Goal: Transaction & Acquisition: Purchase product/service

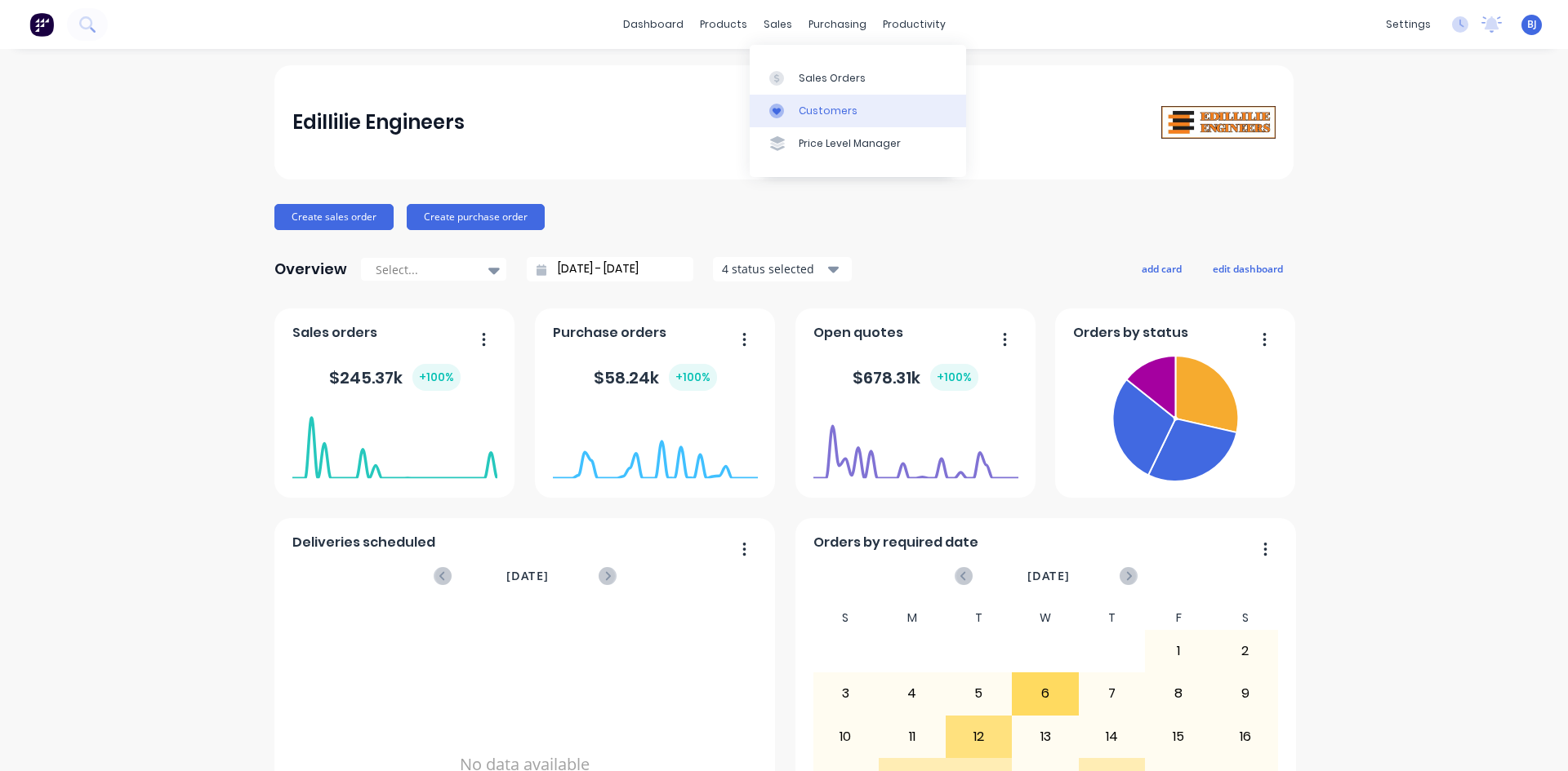
click at [786, 110] on div at bounding box center [781, 111] width 24 height 14
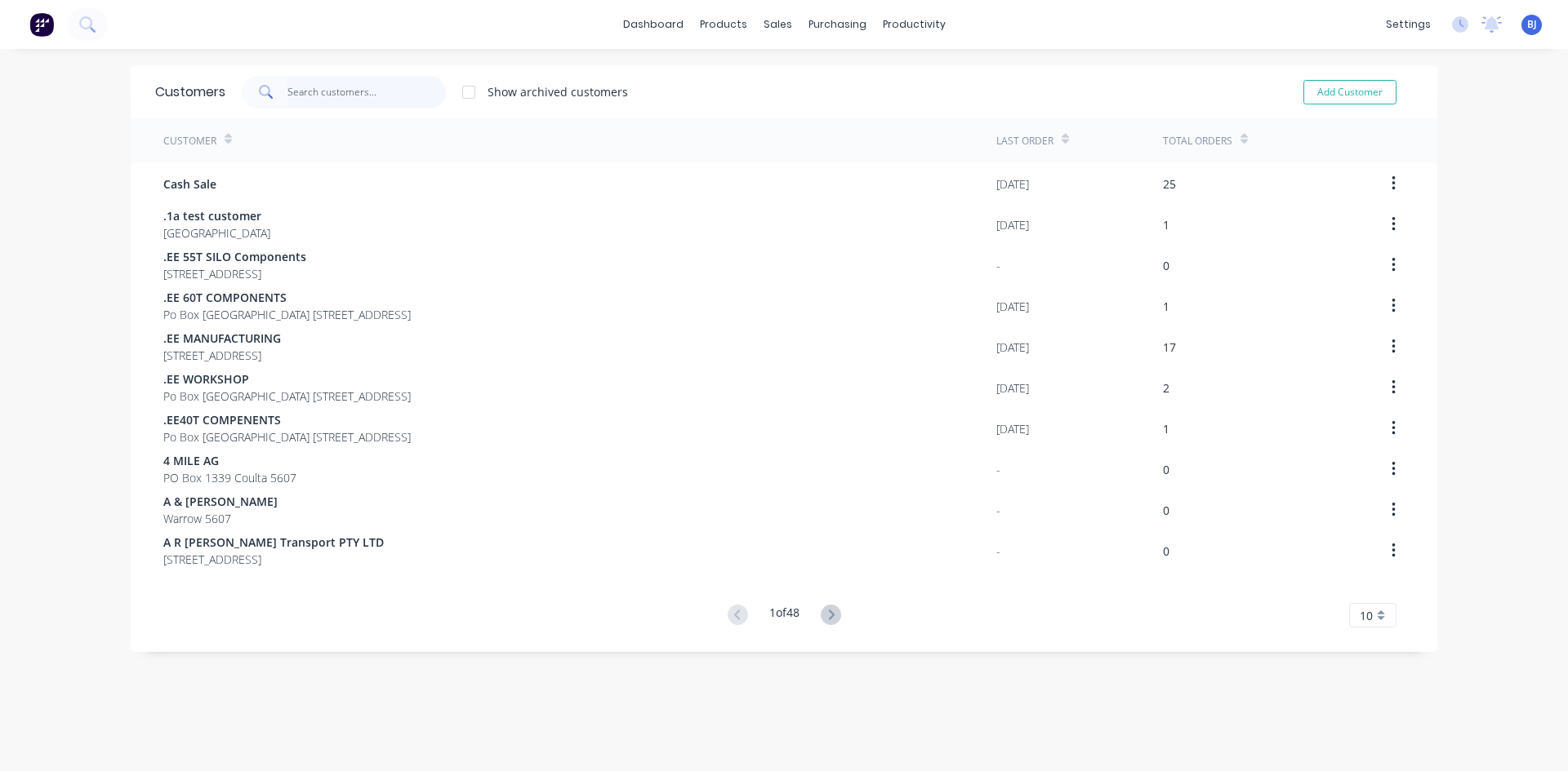
click at [336, 91] on input "text" at bounding box center [367, 92] width 159 height 33
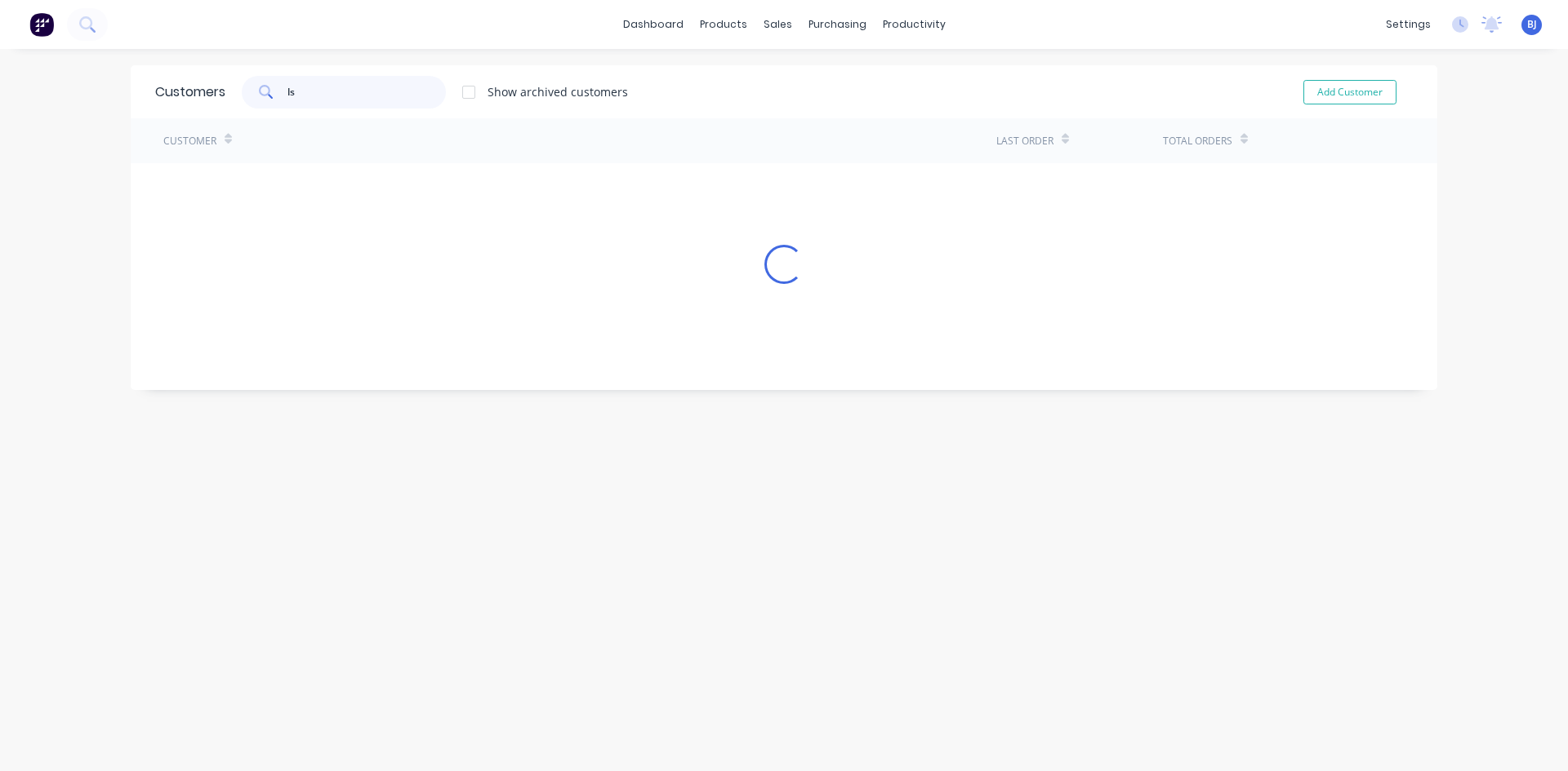
type input "l"
type input "LS & JM NEWSON"
click at [378, 145] on div "Customer" at bounding box center [580, 141] width 833 height 45
click at [1339, 90] on button "Add Customer" at bounding box center [1349, 92] width 93 height 24
select select "AU"
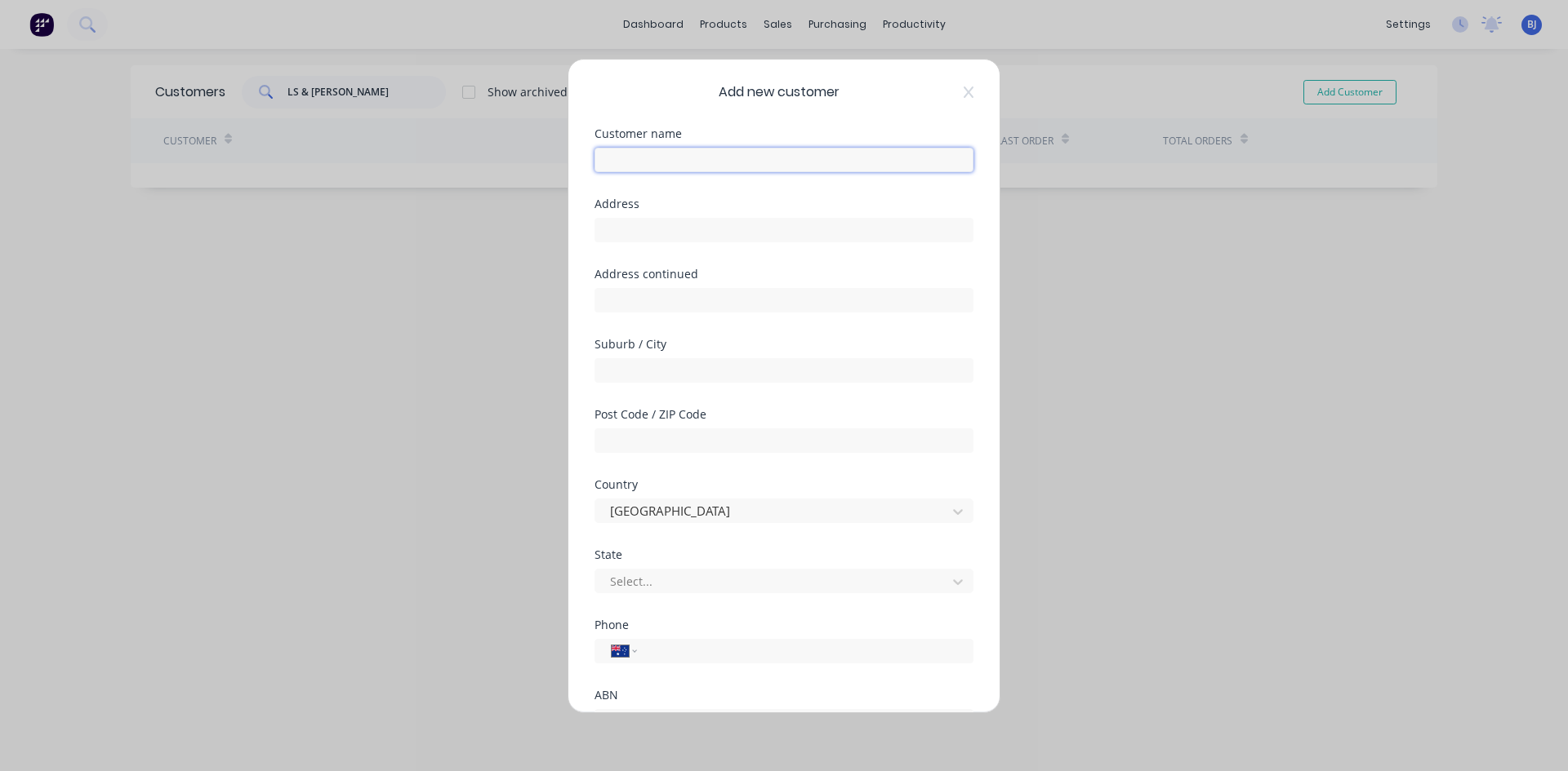
click at [649, 160] on input "text" at bounding box center [783, 160] width 378 height 24
type input "LS & JM NEWTON"
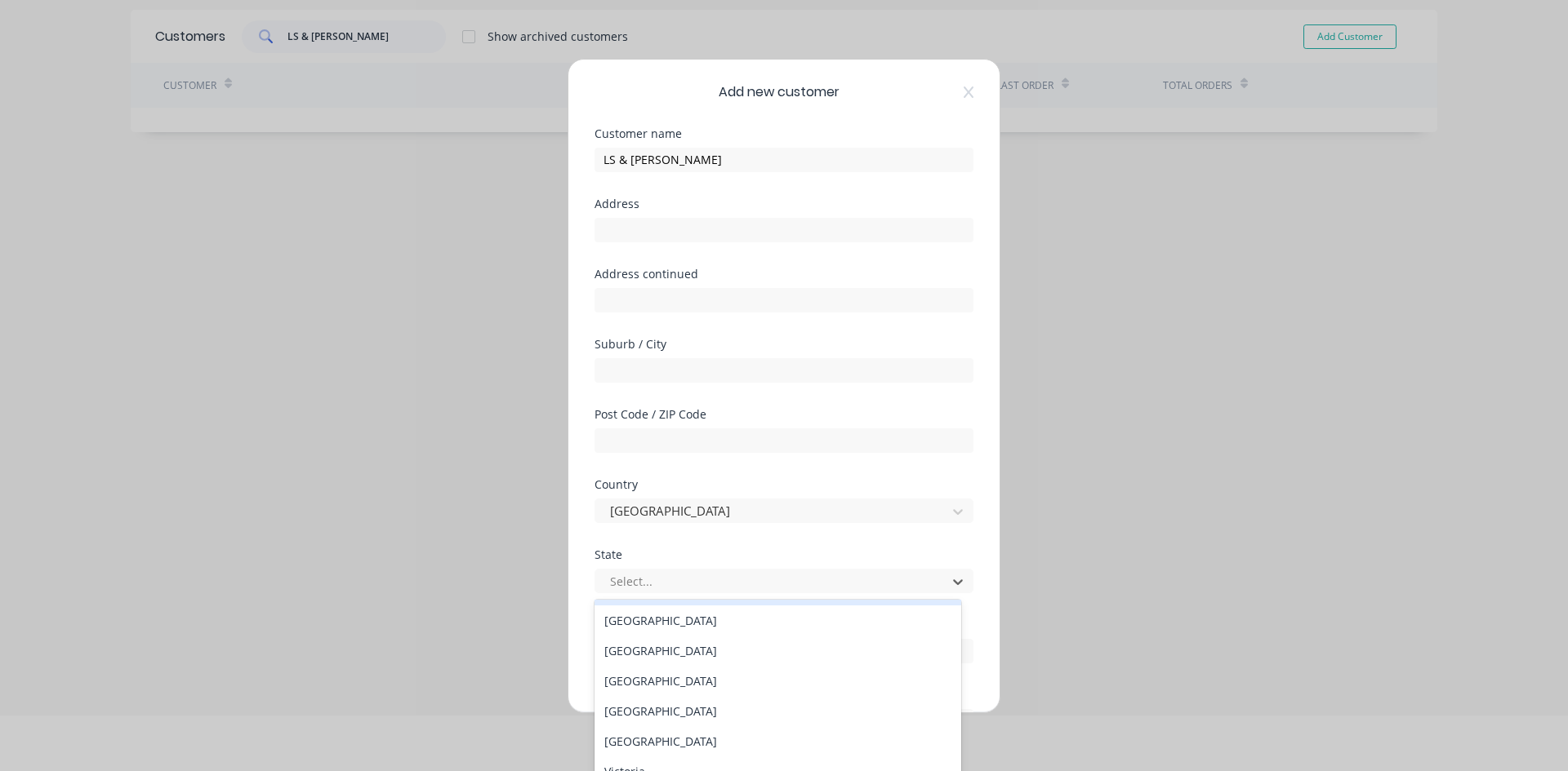
scroll to position [23, 0]
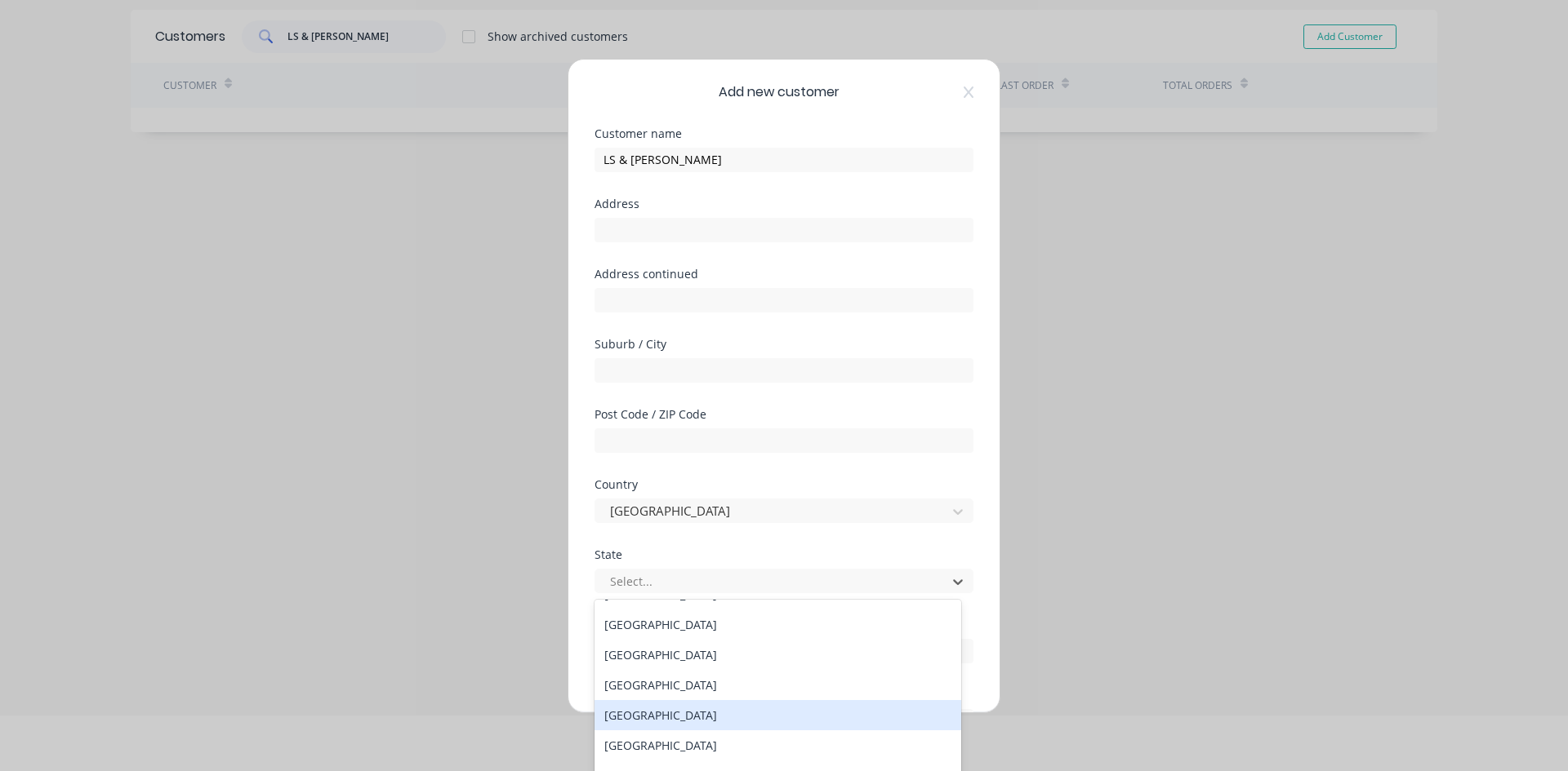
click at [688, 709] on div "South Australia" at bounding box center [778, 715] width 367 height 30
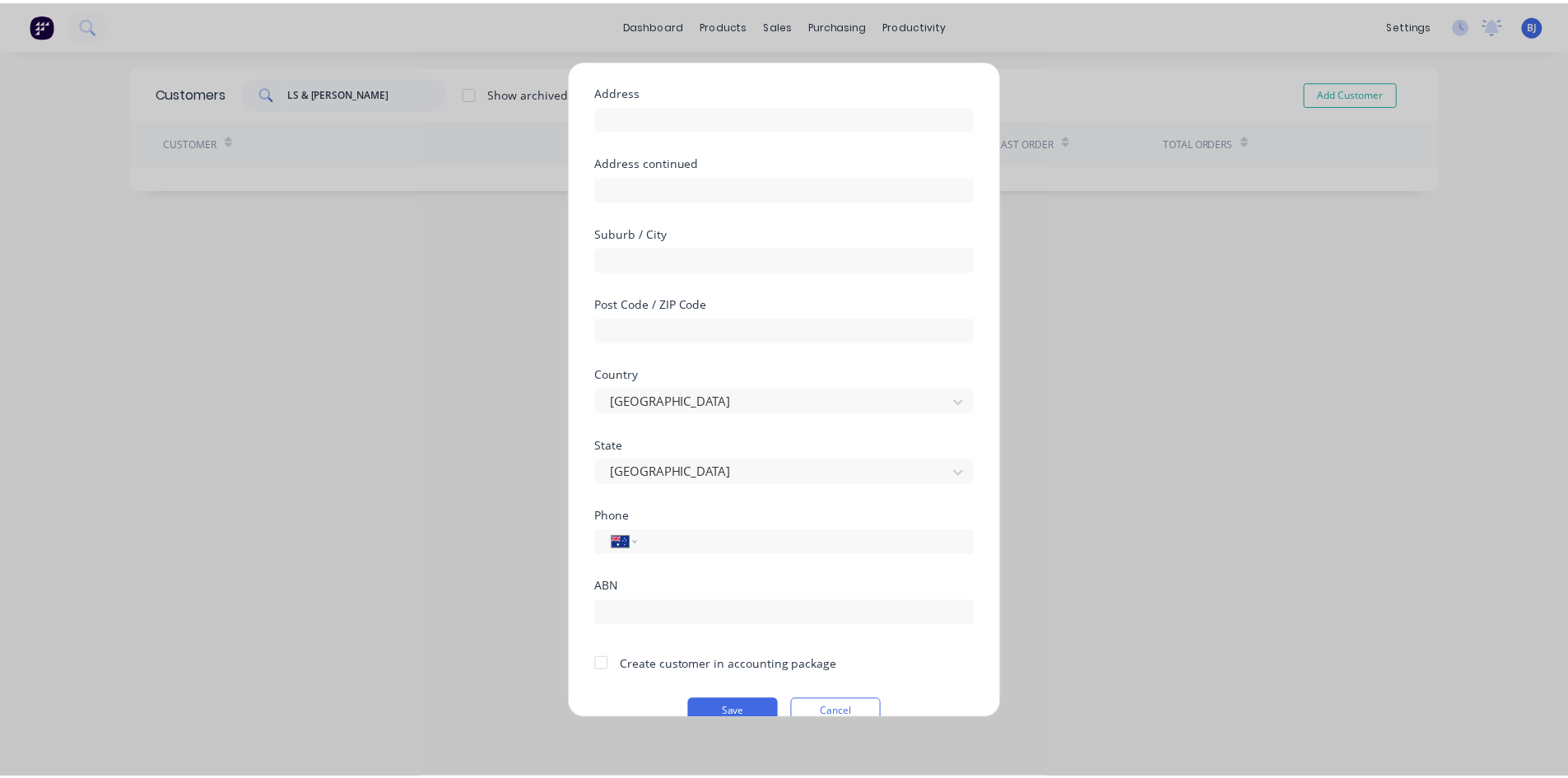
scroll to position [145, 0]
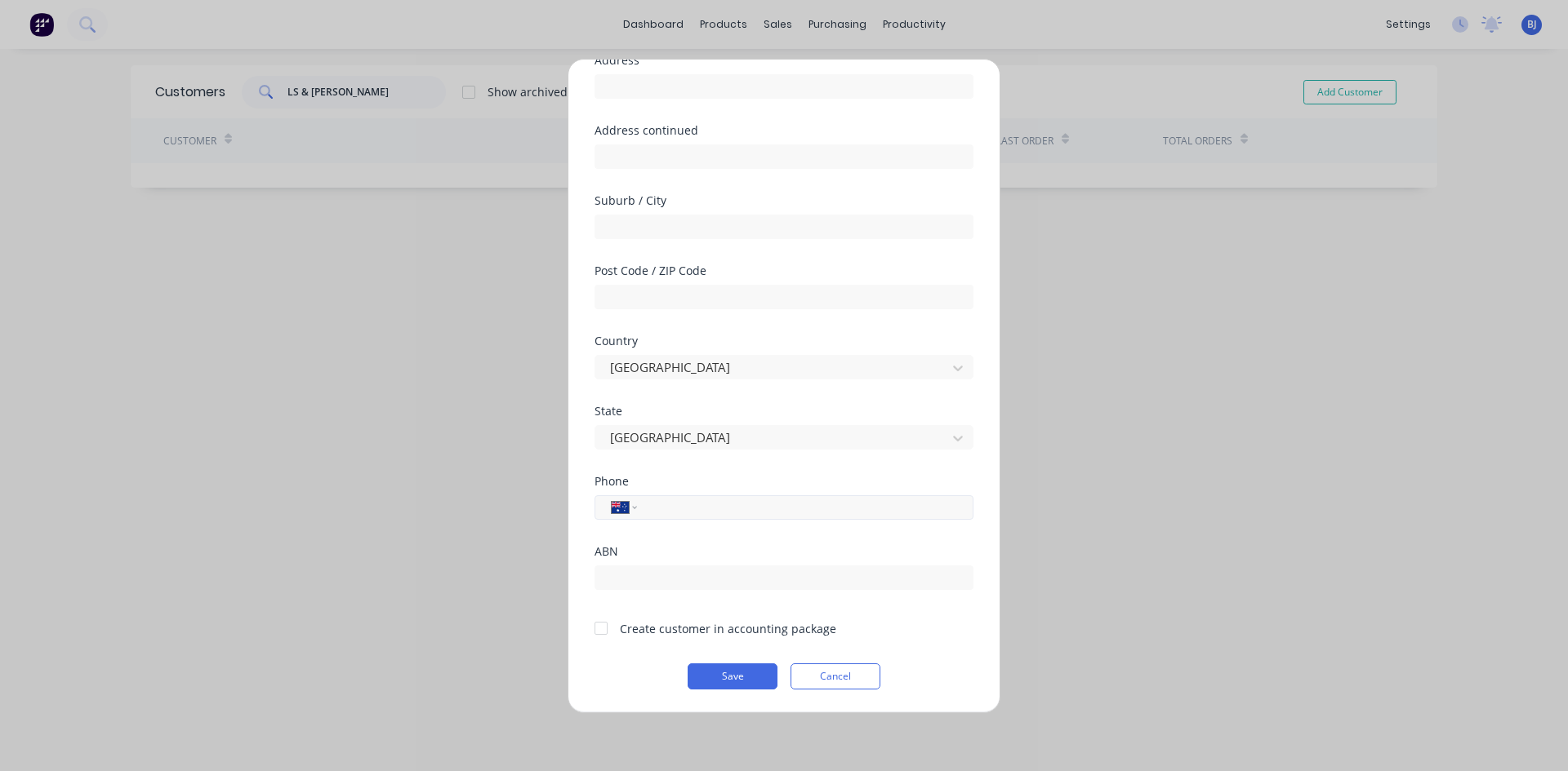
click at [667, 510] on input "tel" at bounding box center [802, 506] width 308 height 19
type input "0477 049 260"
click at [605, 630] on div at bounding box center [601, 628] width 33 height 33
click at [702, 678] on button "Save" at bounding box center [732, 676] width 89 height 26
click at [711, 676] on button "Save" at bounding box center [732, 676] width 89 height 26
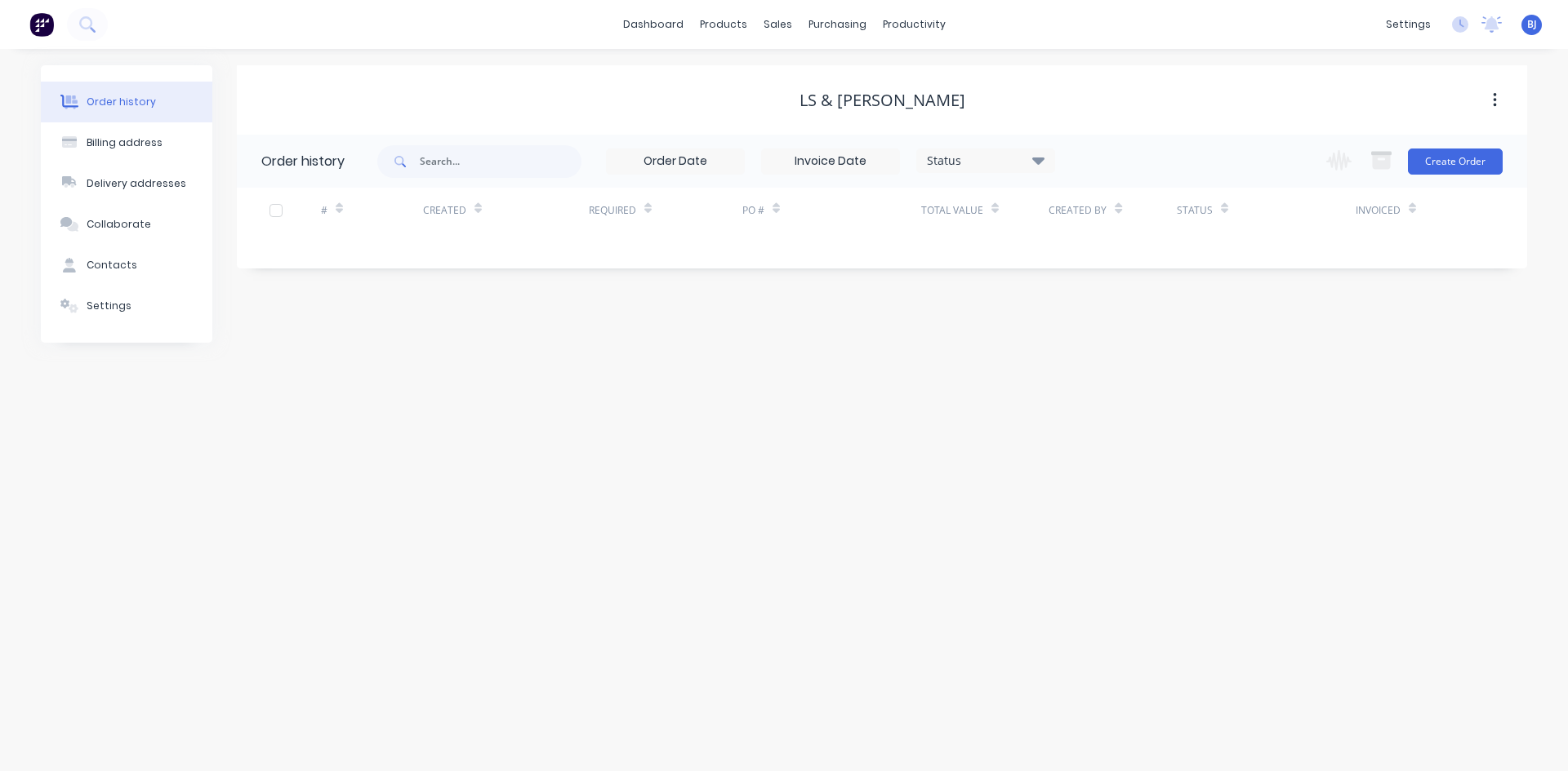
click at [604, 630] on div "Order history Billing address Delivery addresses Collaborate Contacts Settings …" at bounding box center [784, 410] width 1568 height 722
click at [1452, 162] on button "Create Order" at bounding box center [1455, 162] width 95 height 26
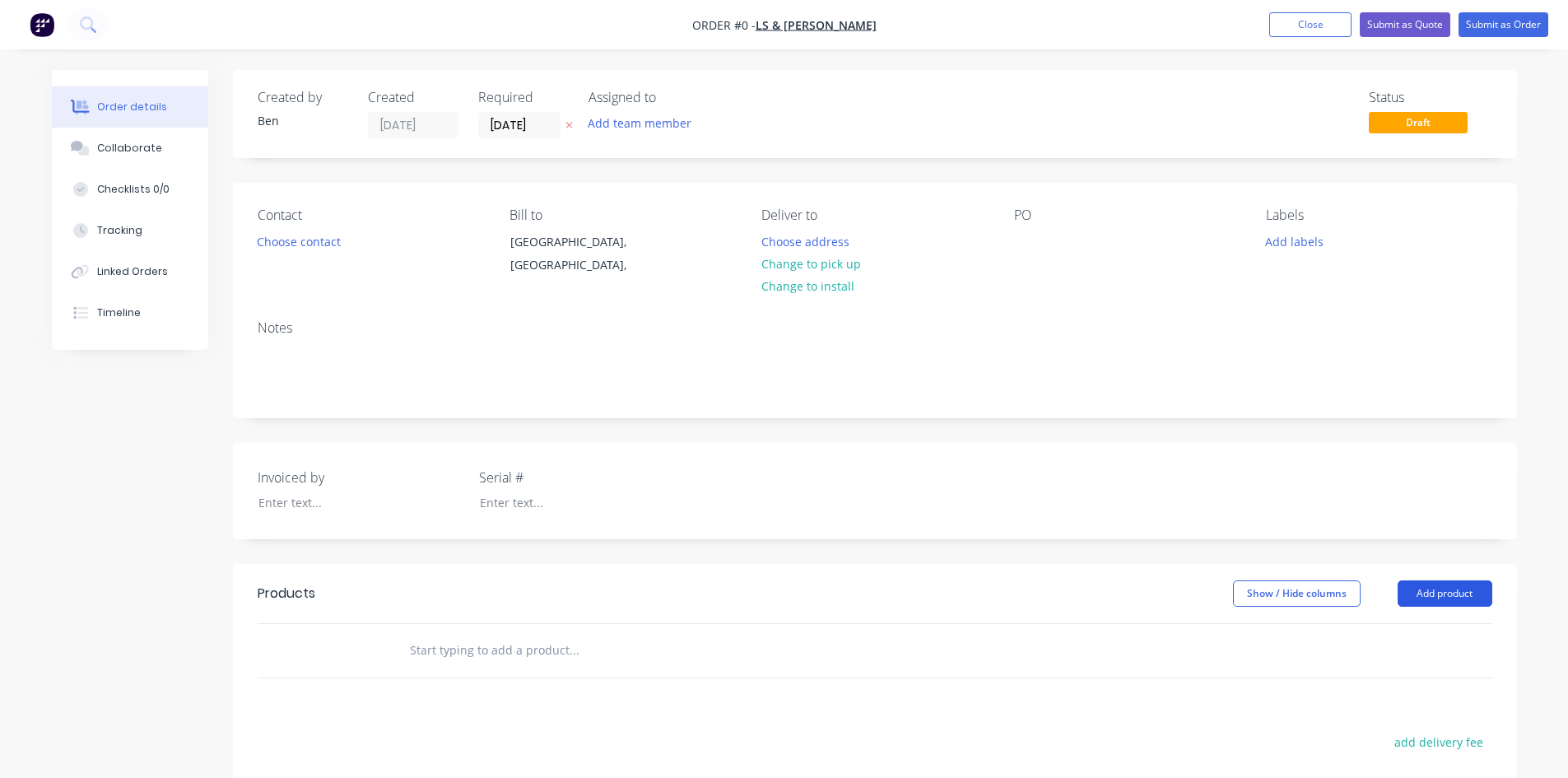
click at [1442, 595] on button "Add product" at bounding box center [1445, 593] width 95 height 26
click at [1367, 638] on div "Product catalogue" at bounding box center [1414, 635] width 127 height 24
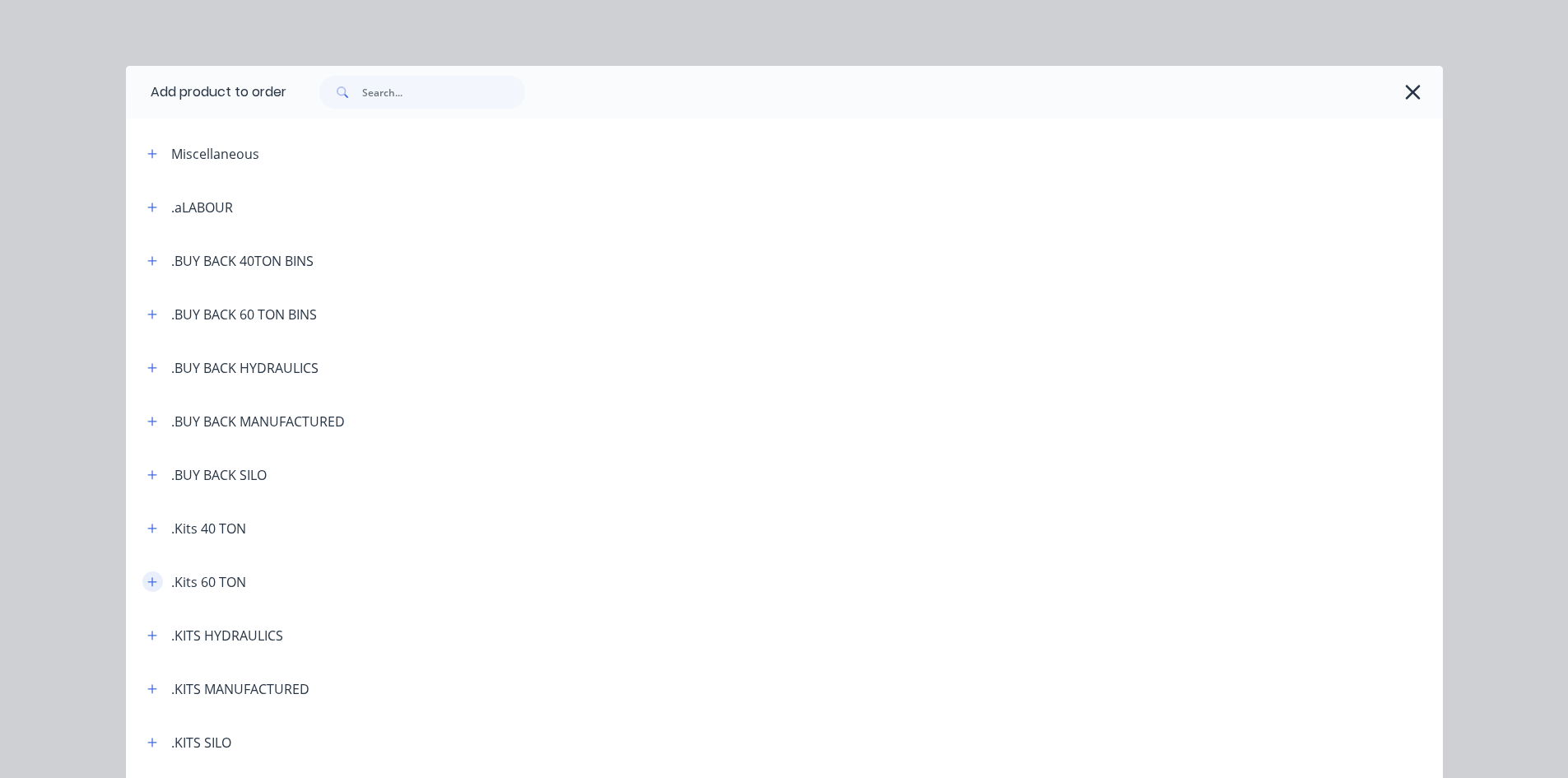
click at [150, 578] on icon "button" at bounding box center [152, 582] width 10 height 12
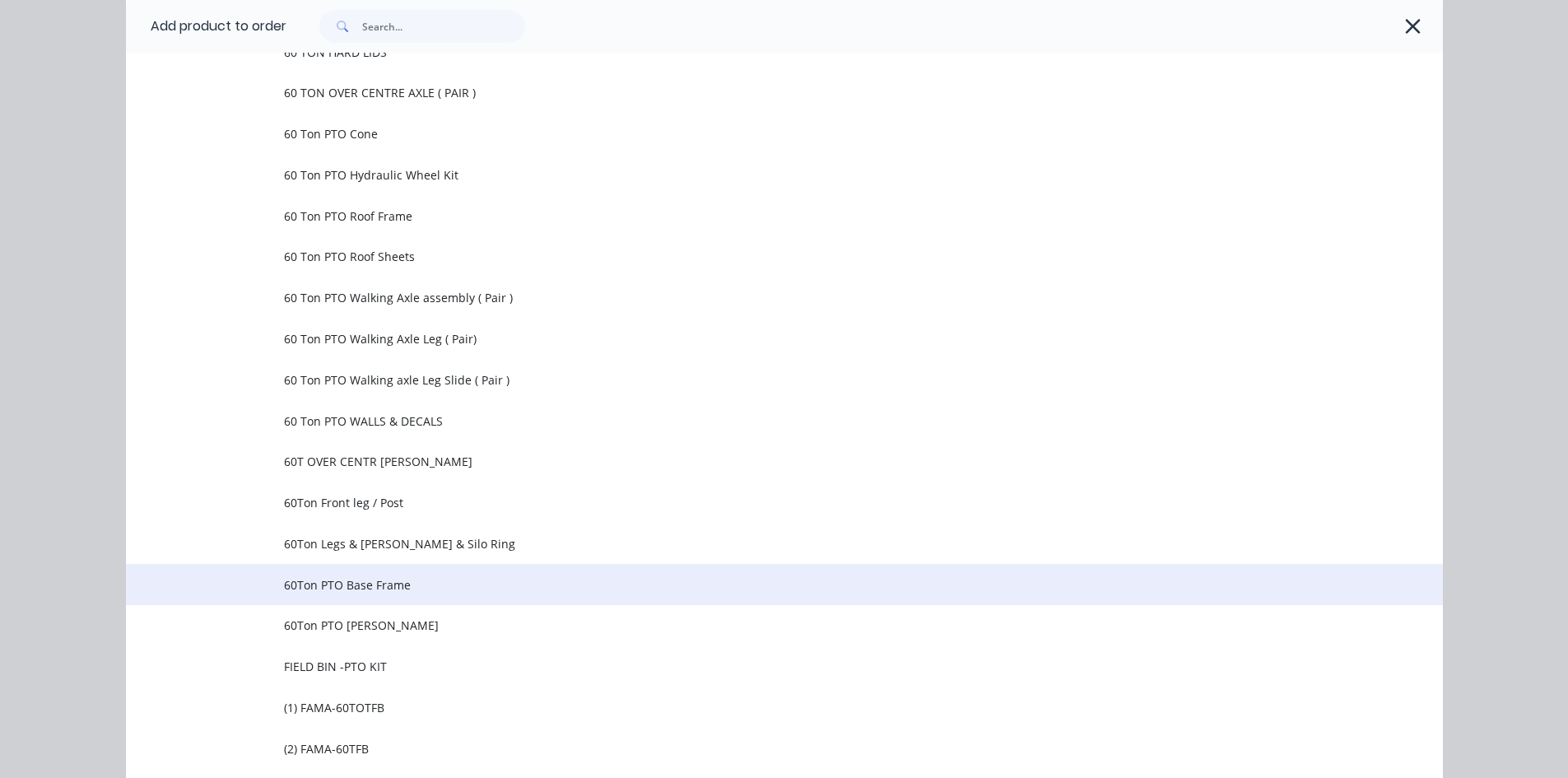
scroll to position [1070, 0]
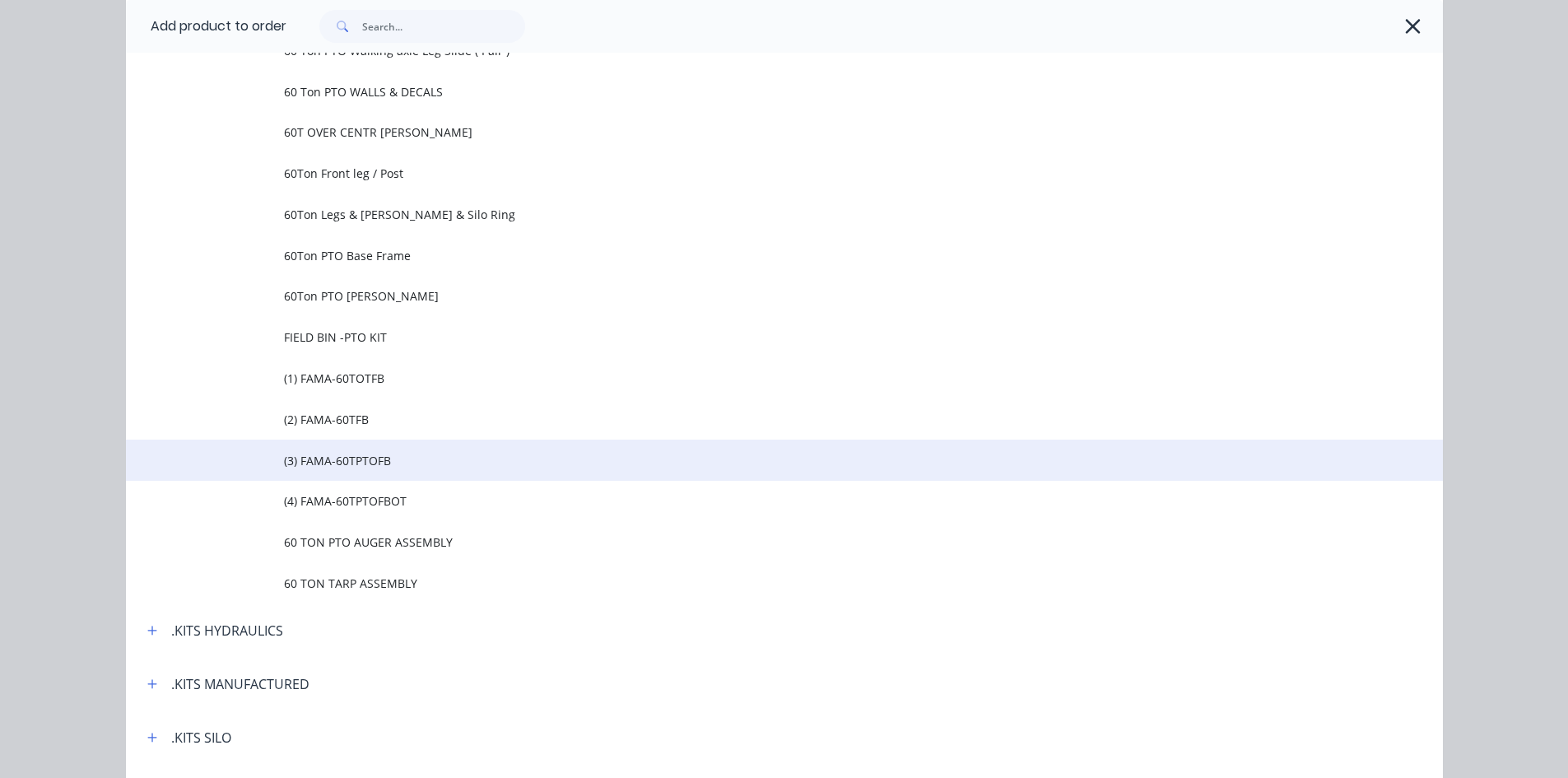
click at [372, 466] on span "(3) FAMA-60TPTOFB" at bounding box center [748, 460] width 927 height 17
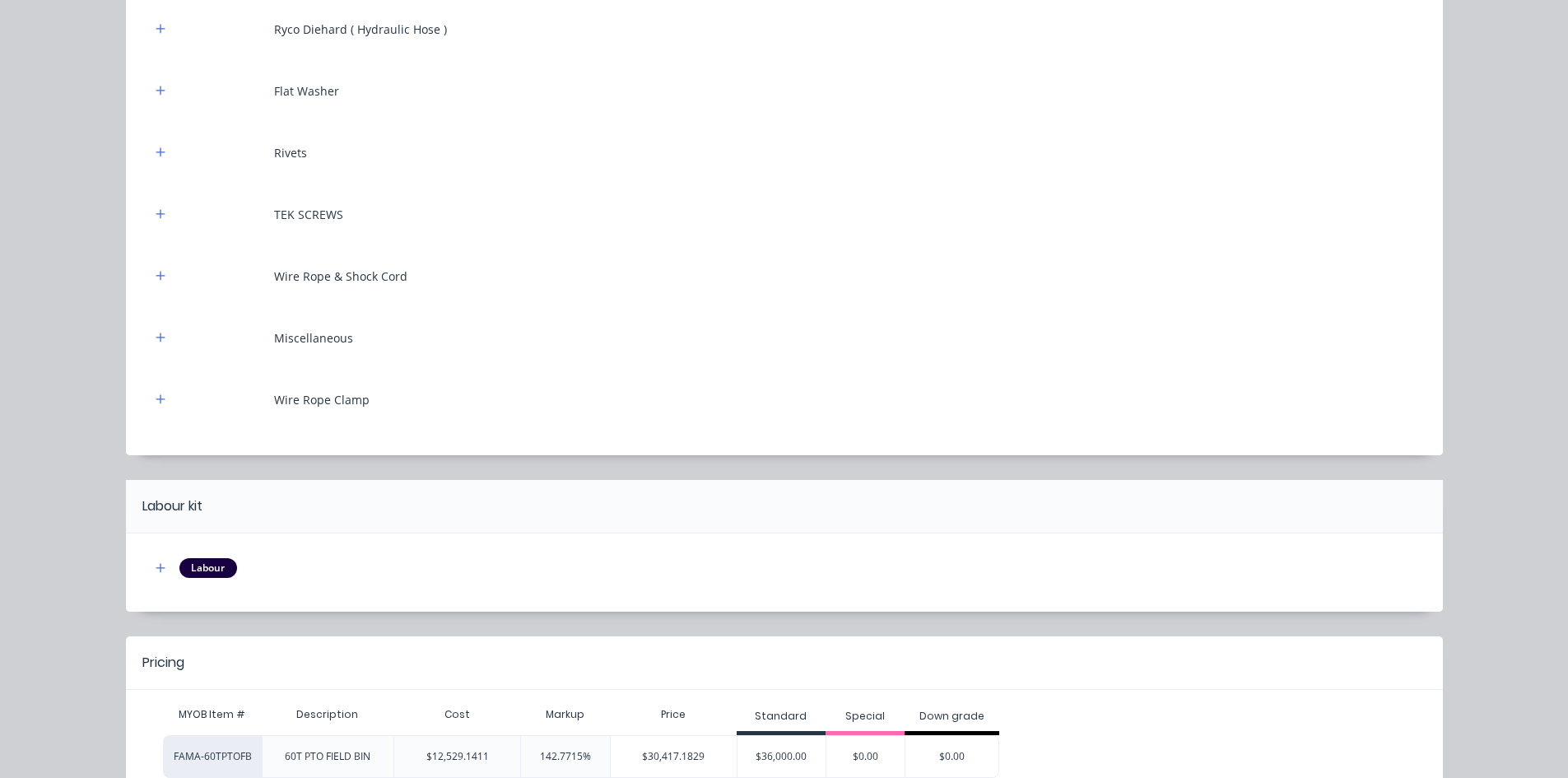
scroll to position [9679, 0]
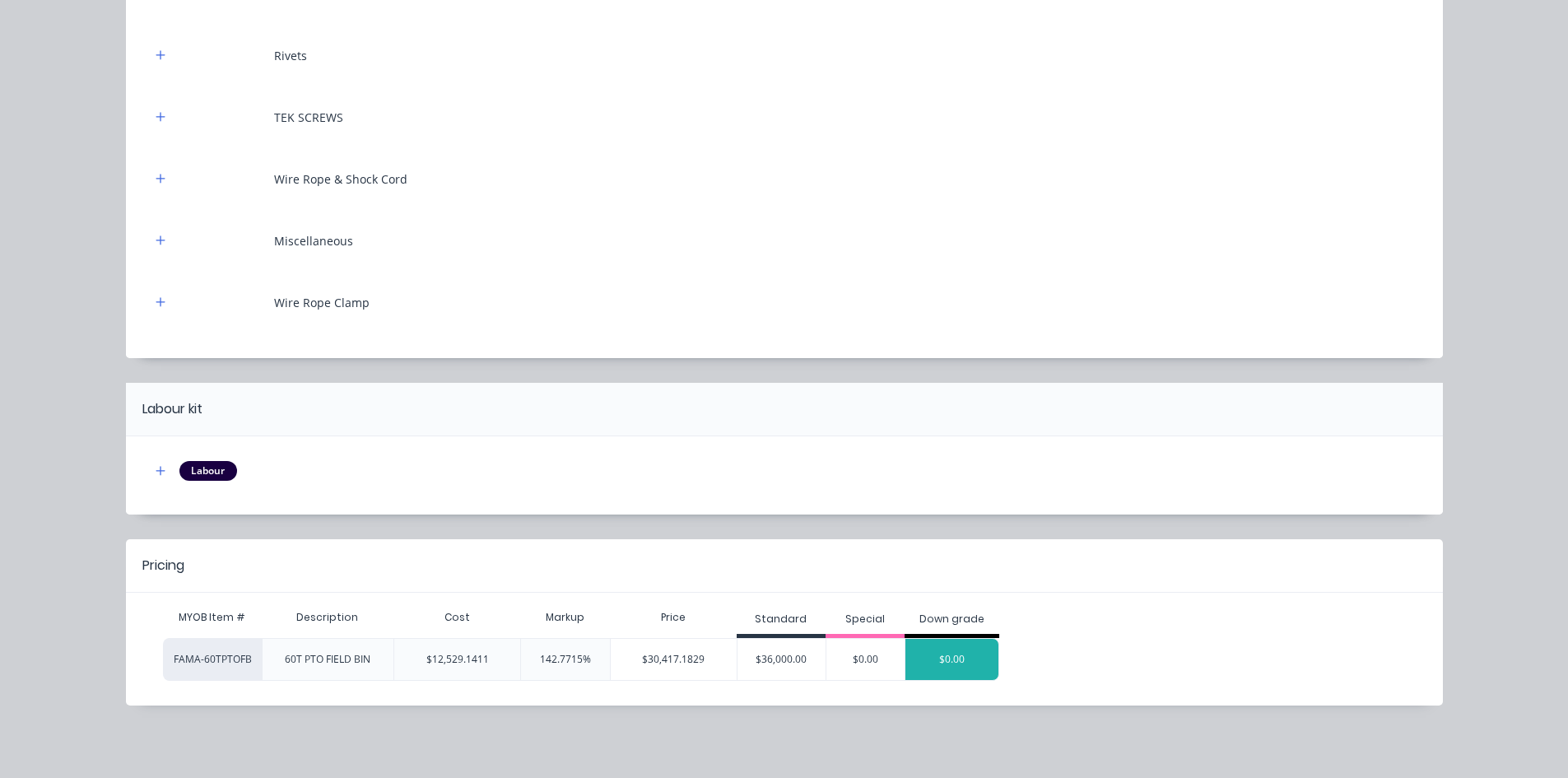
click at [956, 667] on div "$0.00" at bounding box center [952, 660] width 93 height 41
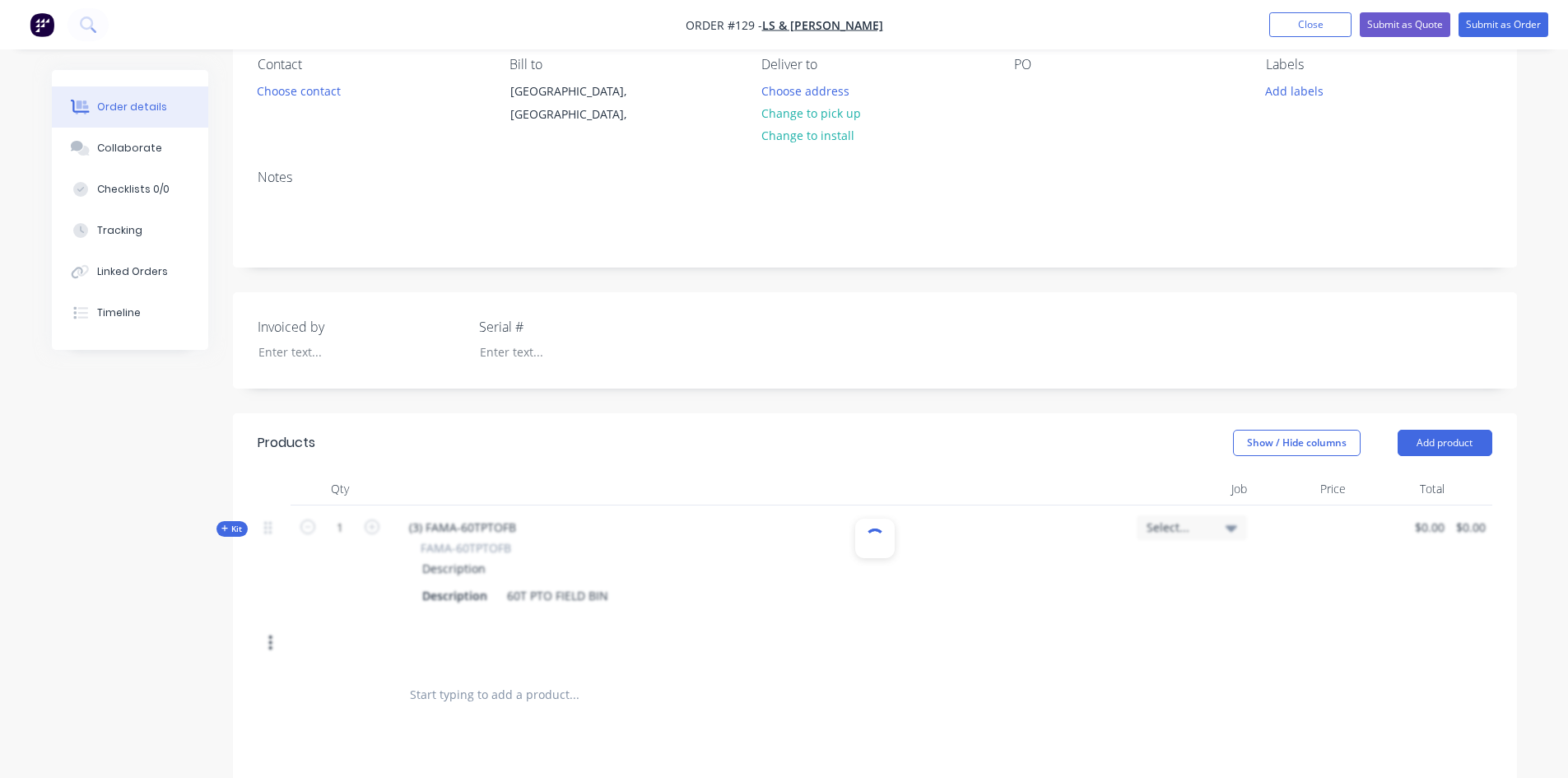
scroll to position [165, 0]
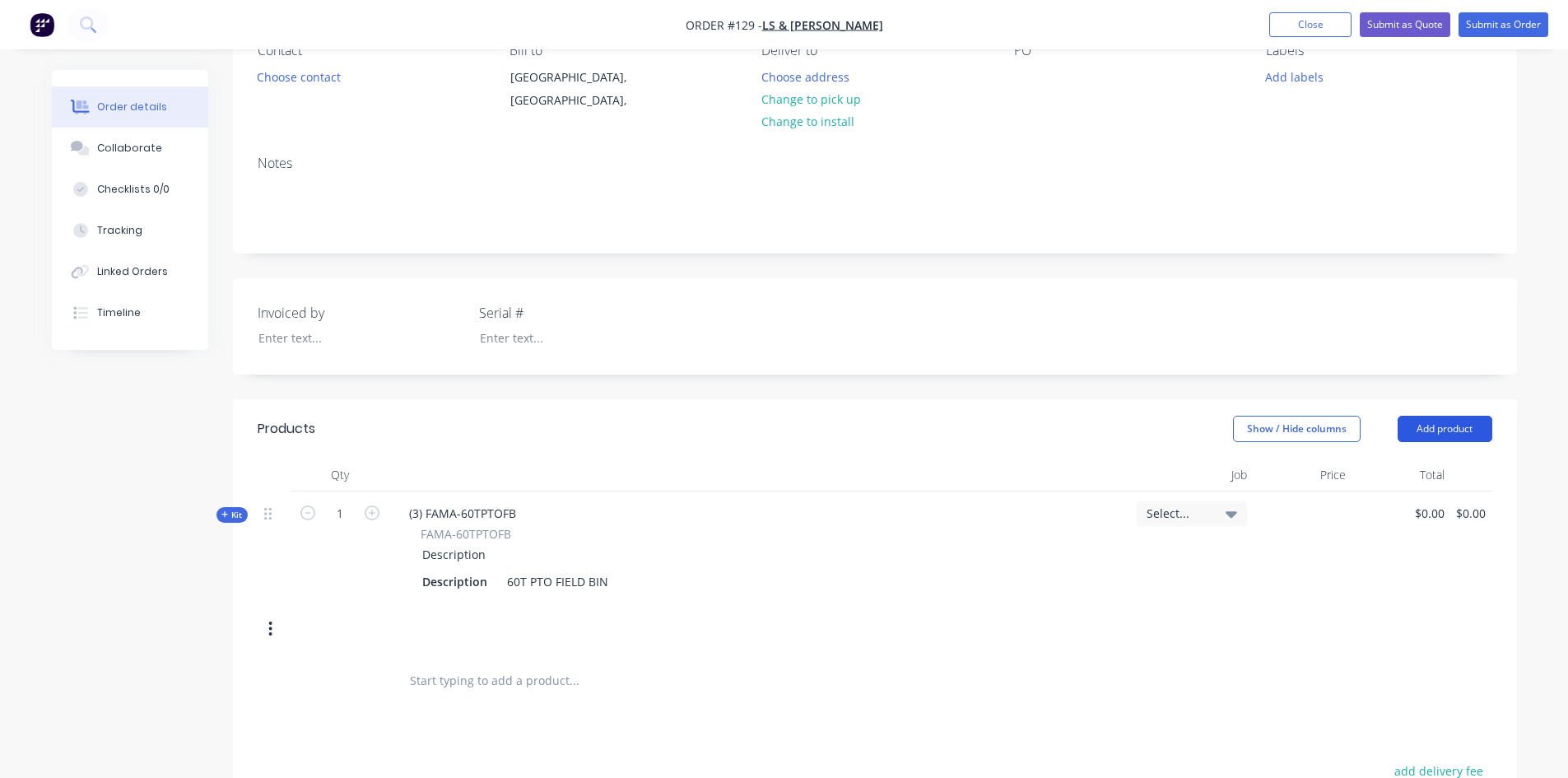
click at [1430, 429] on button "Add product" at bounding box center [1445, 429] width 95 height 26
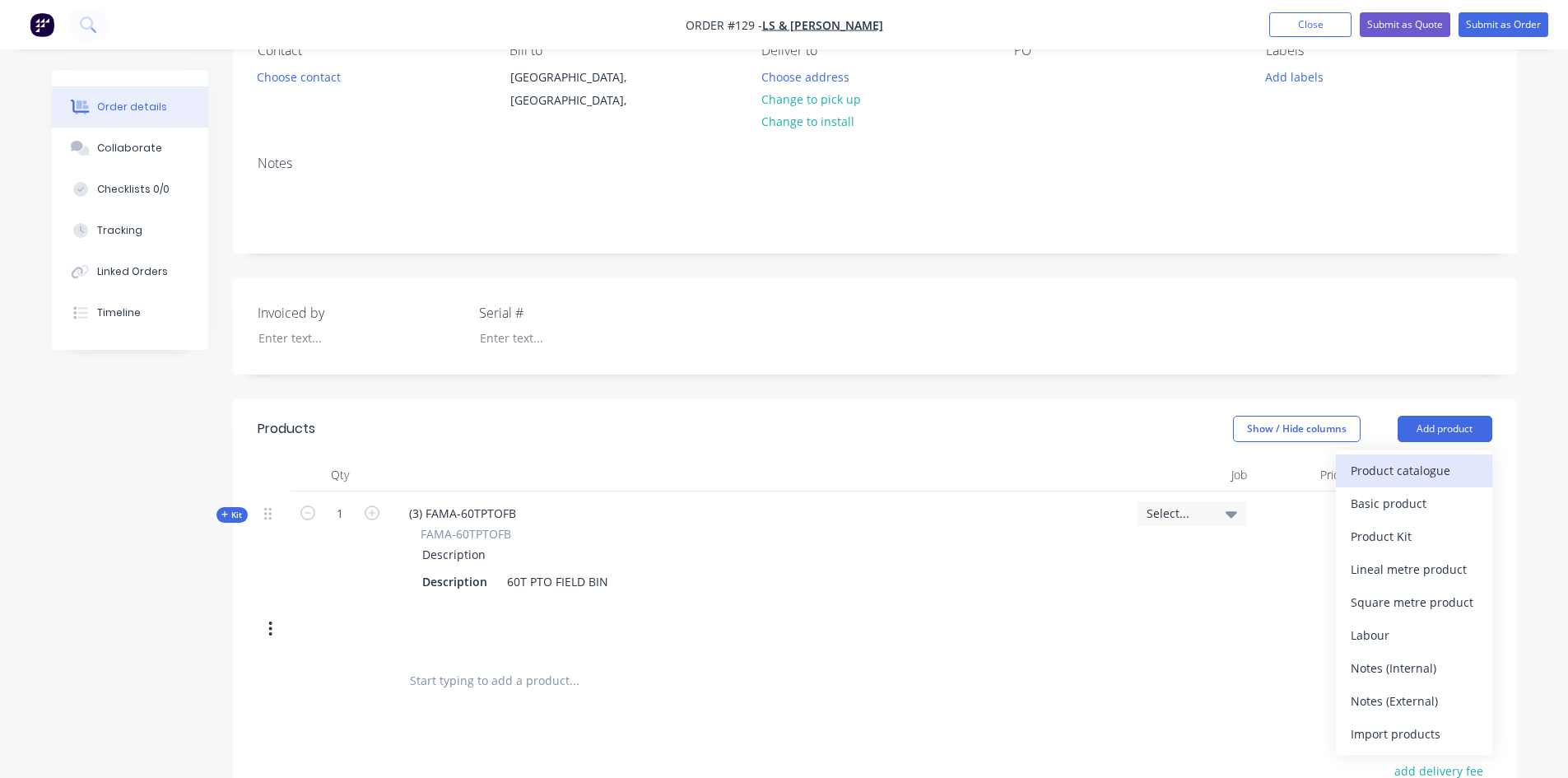
click at [1403, 466] on div "Product catalogue" at bounding box center [1414, 471] width 127 height 24
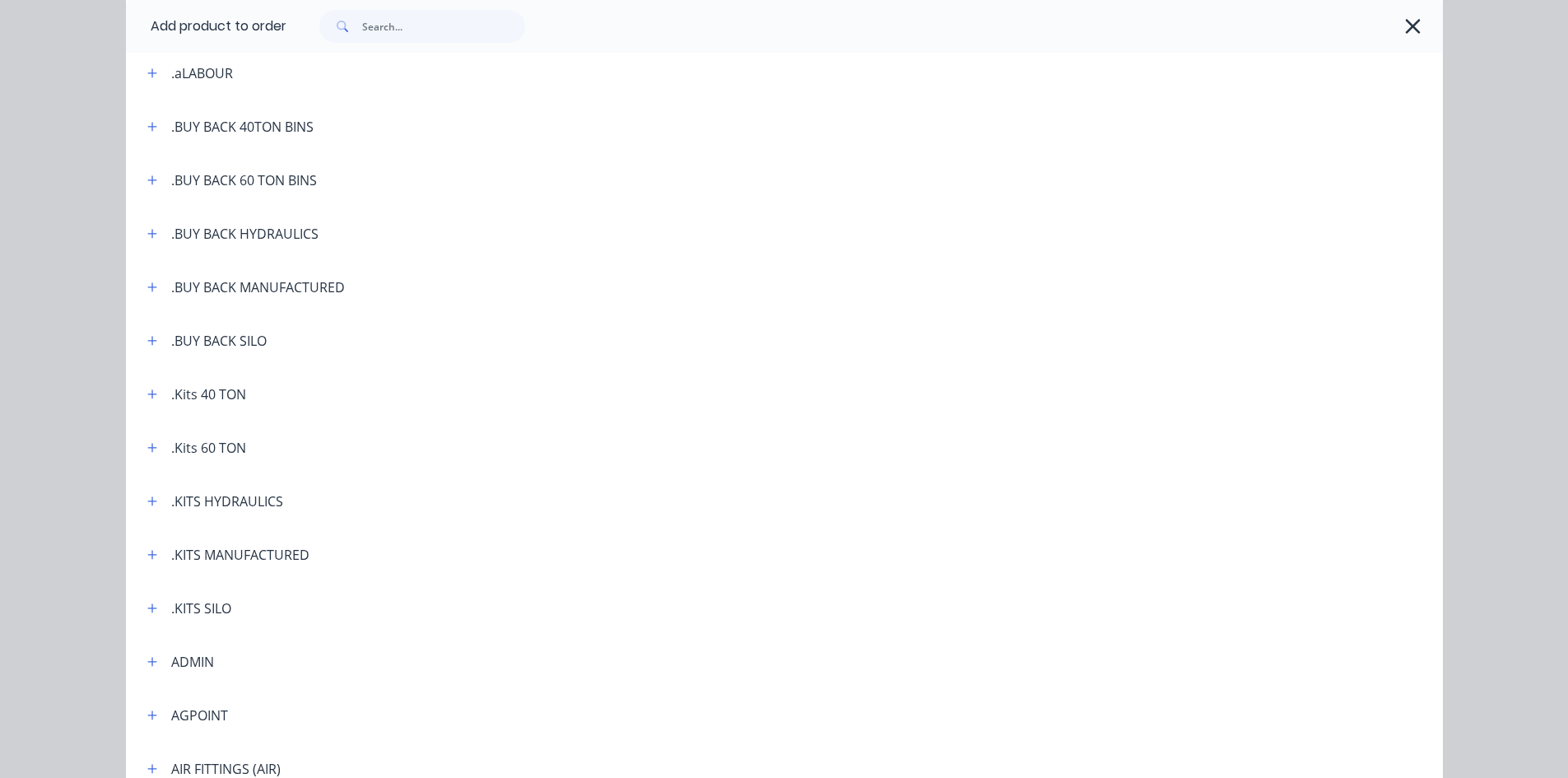
scroll to position [82, 0]
click at [149, 445] on icon "button" at bounding box center [152, 446] width 9 height 9
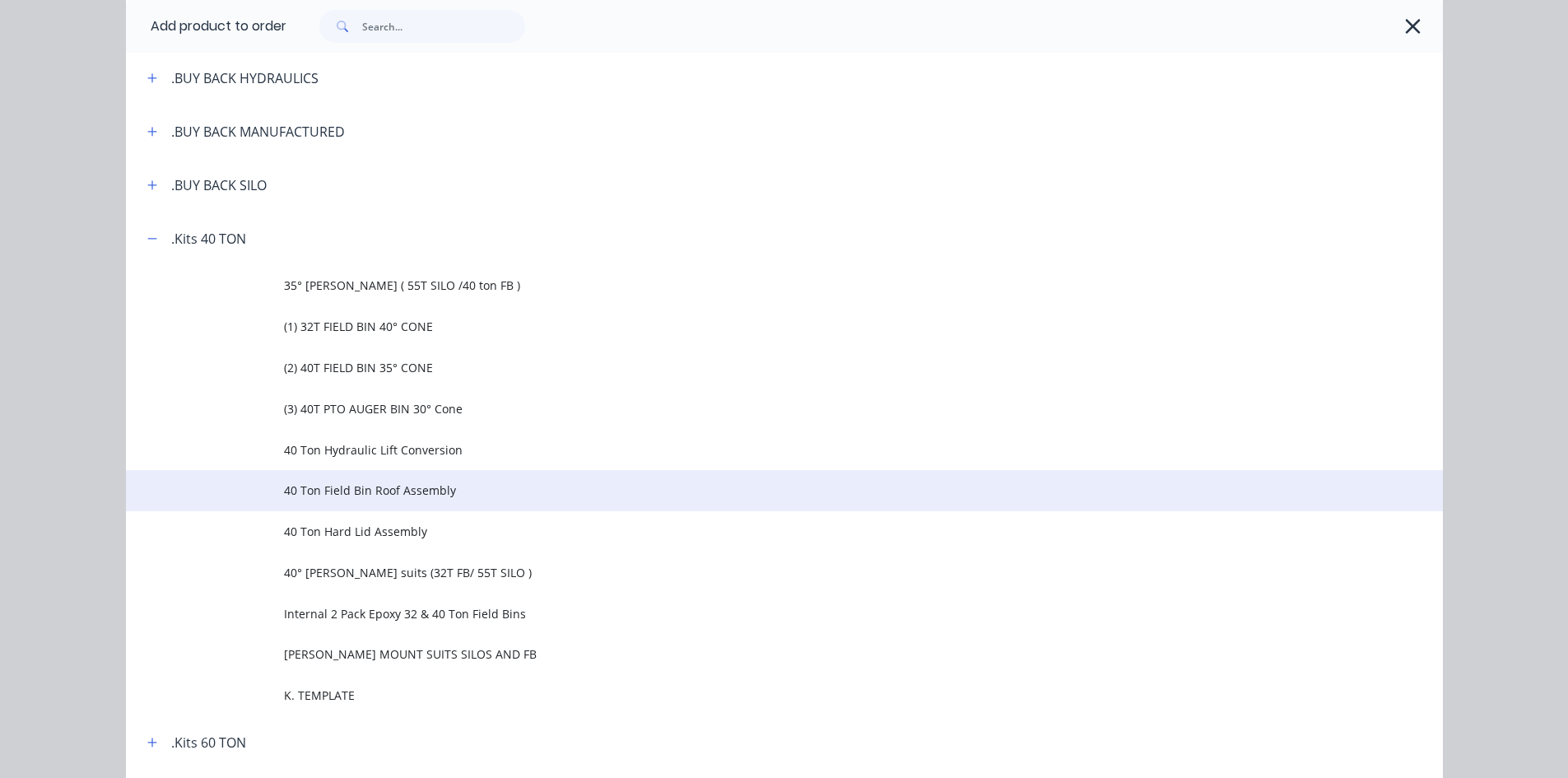
scroll to position [330, 0]
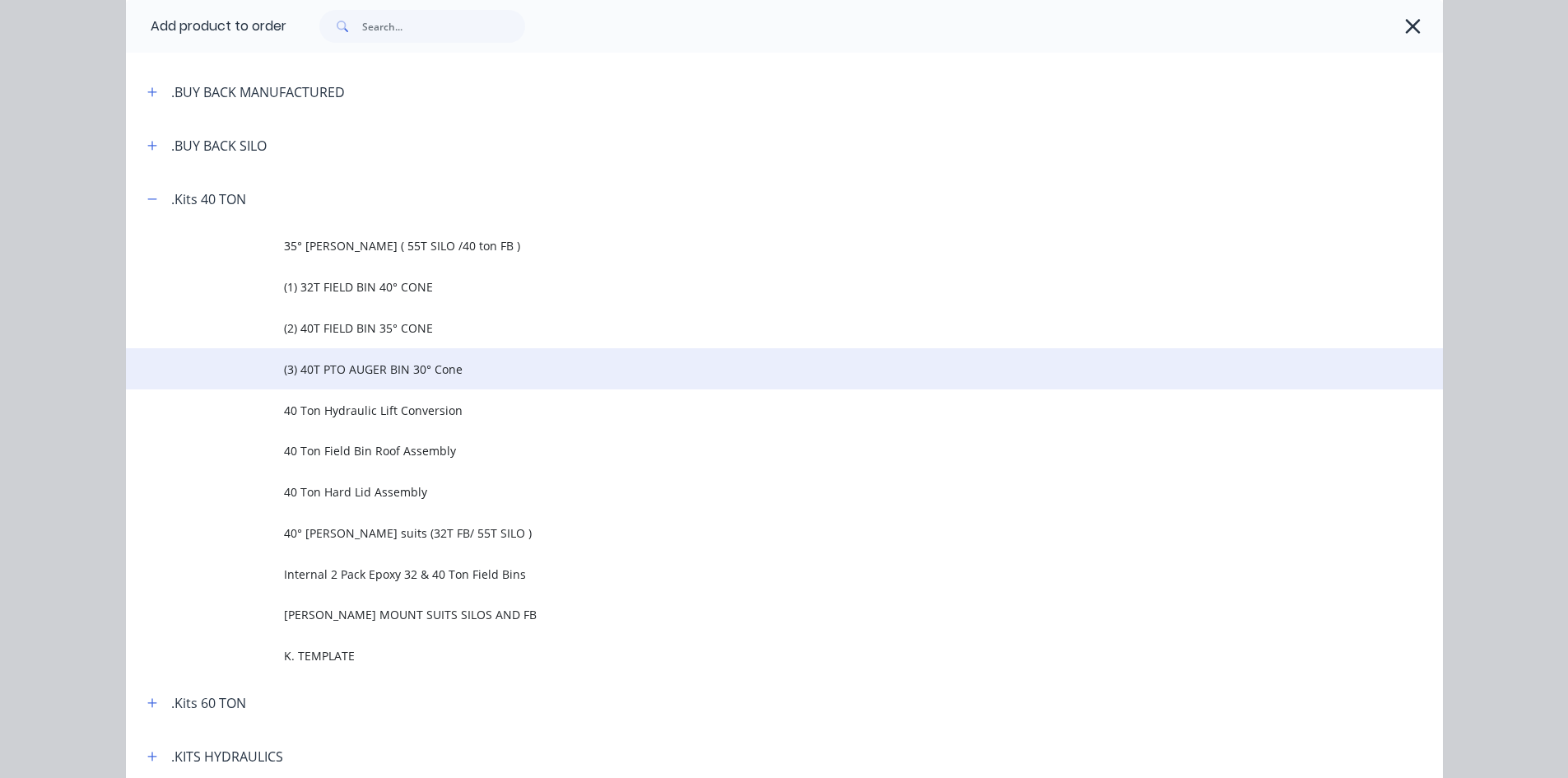
click at [383, 374] on span "(3) 40T PTO AUGER BIN 30° Cone" at bounding box center [748, 369] width 927 height 17
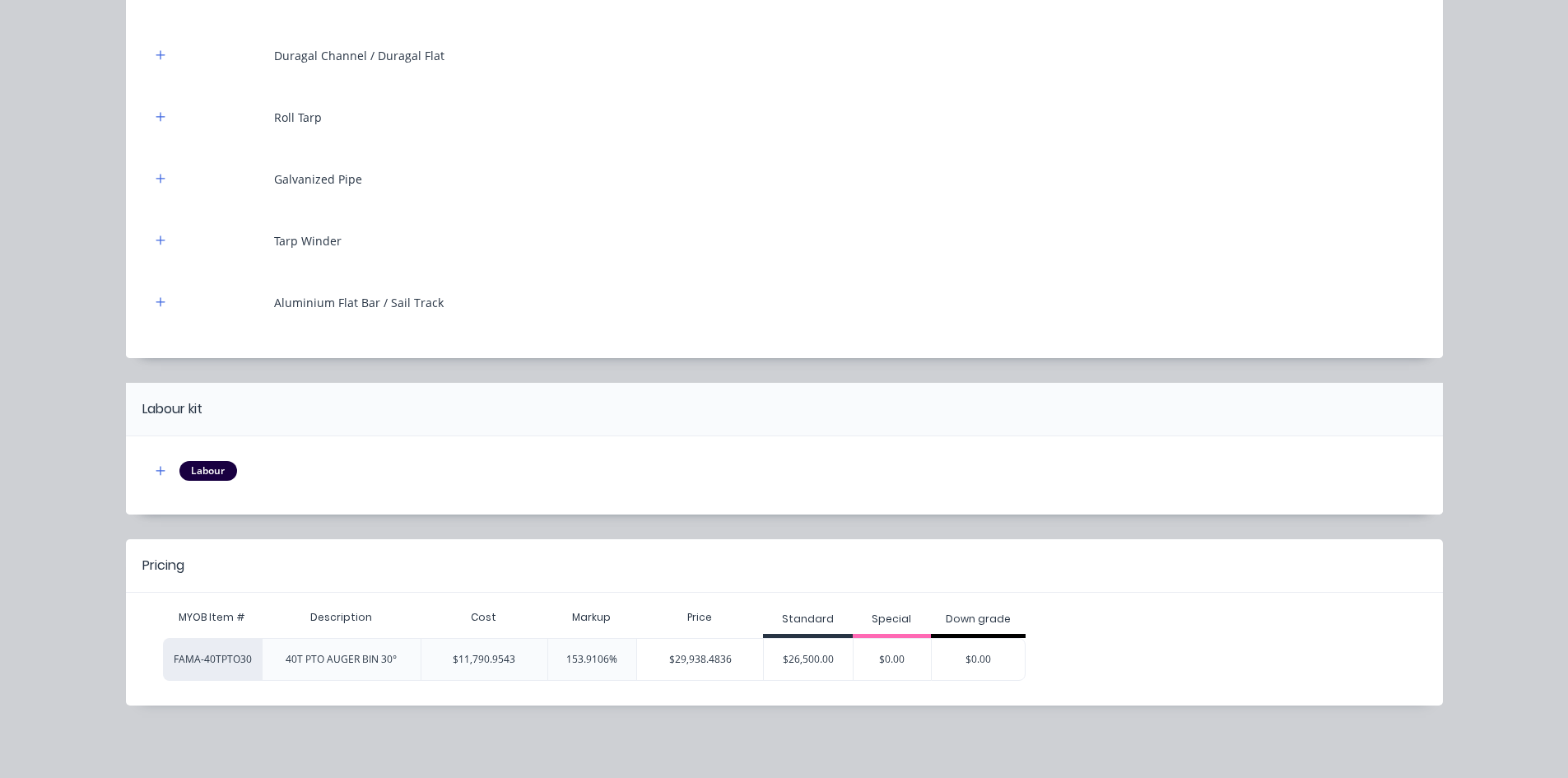
scroll to position [502, 0]
click at [962, 660] on div "$0.00" at bounding box center [978, 660] width 93 height 41
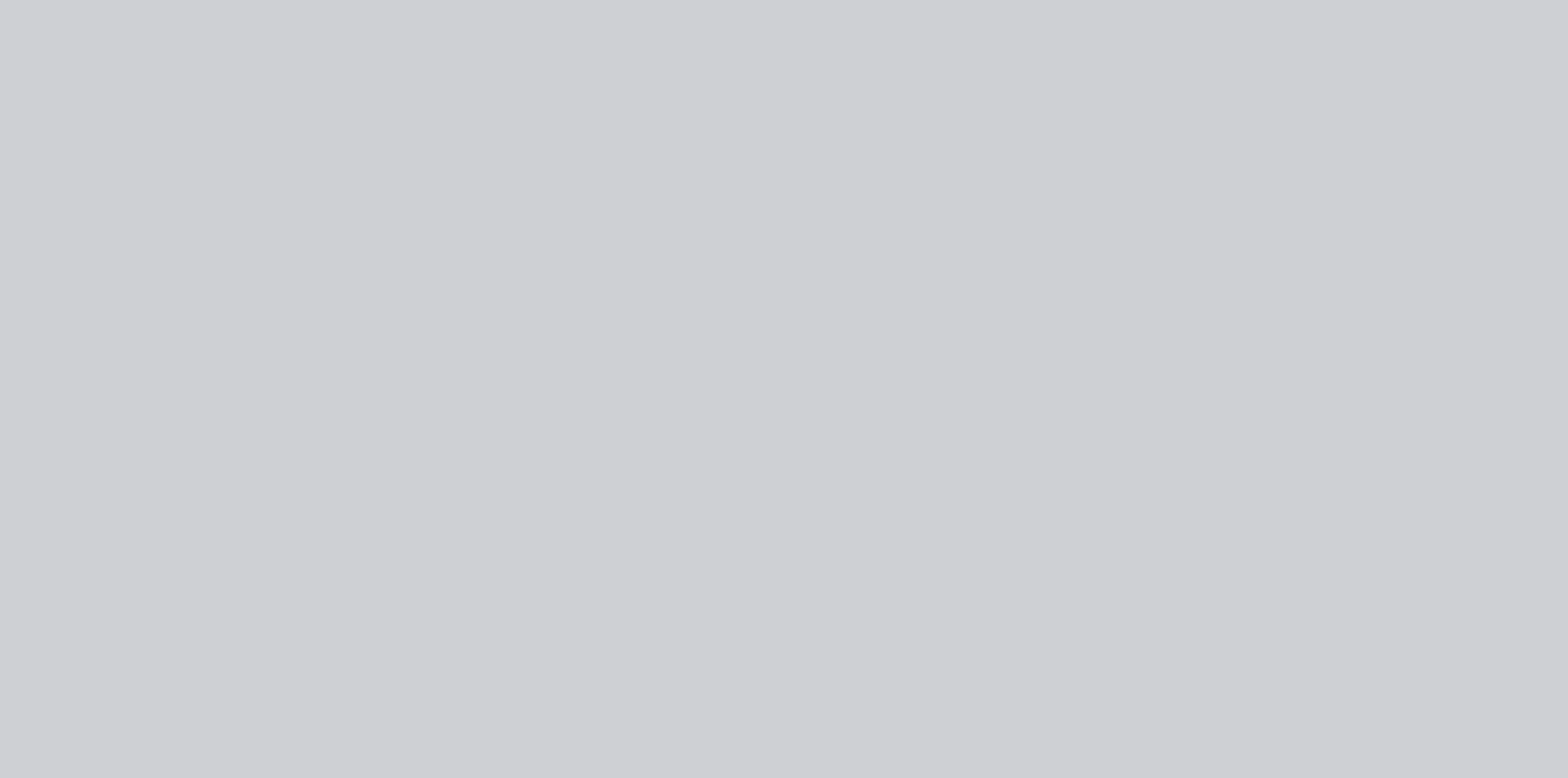
scroll to position [0, 0]
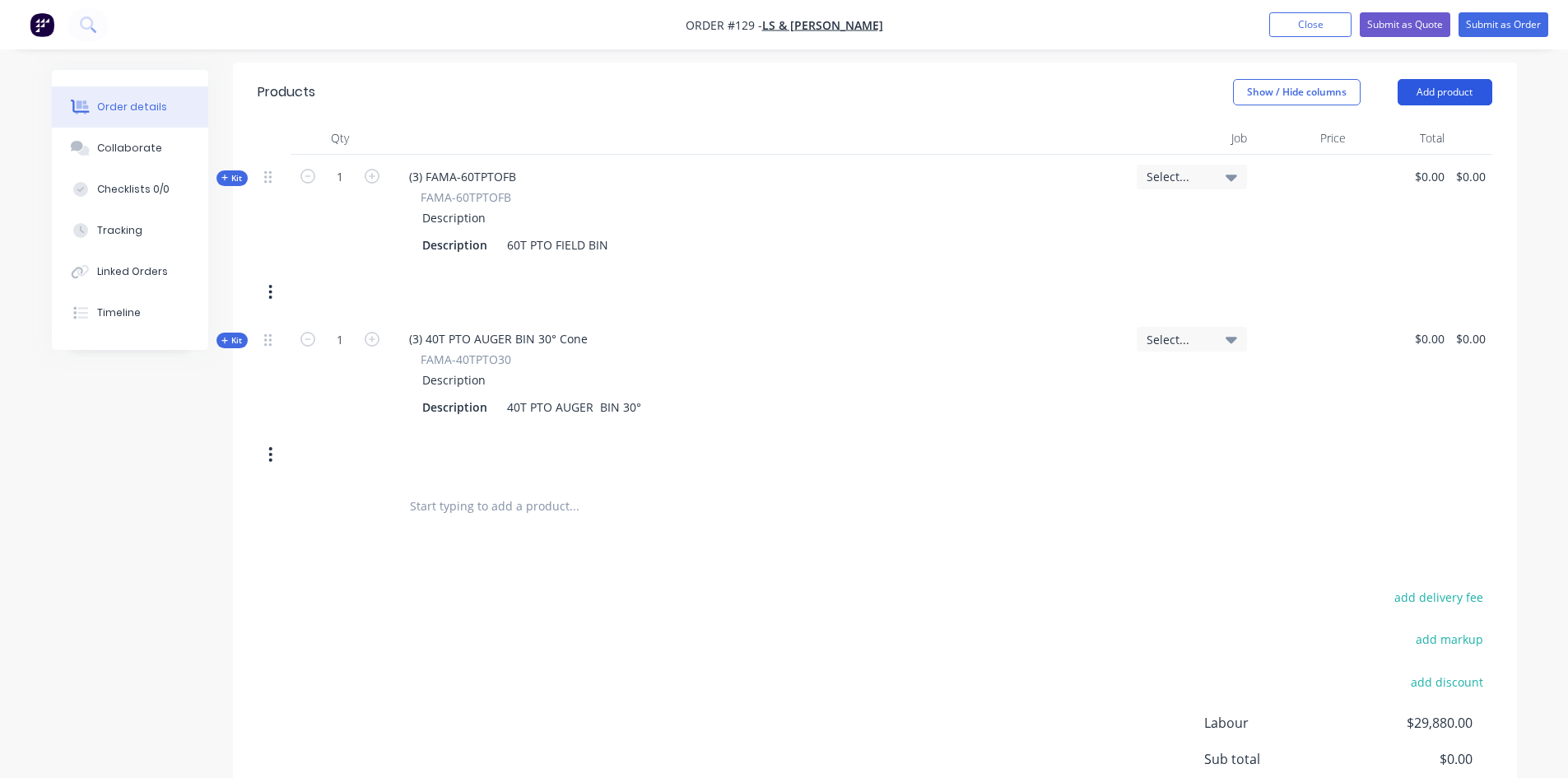
click at [1443, 90] on button "Add product" at bounding box center [1445, 92] width 95 height 26
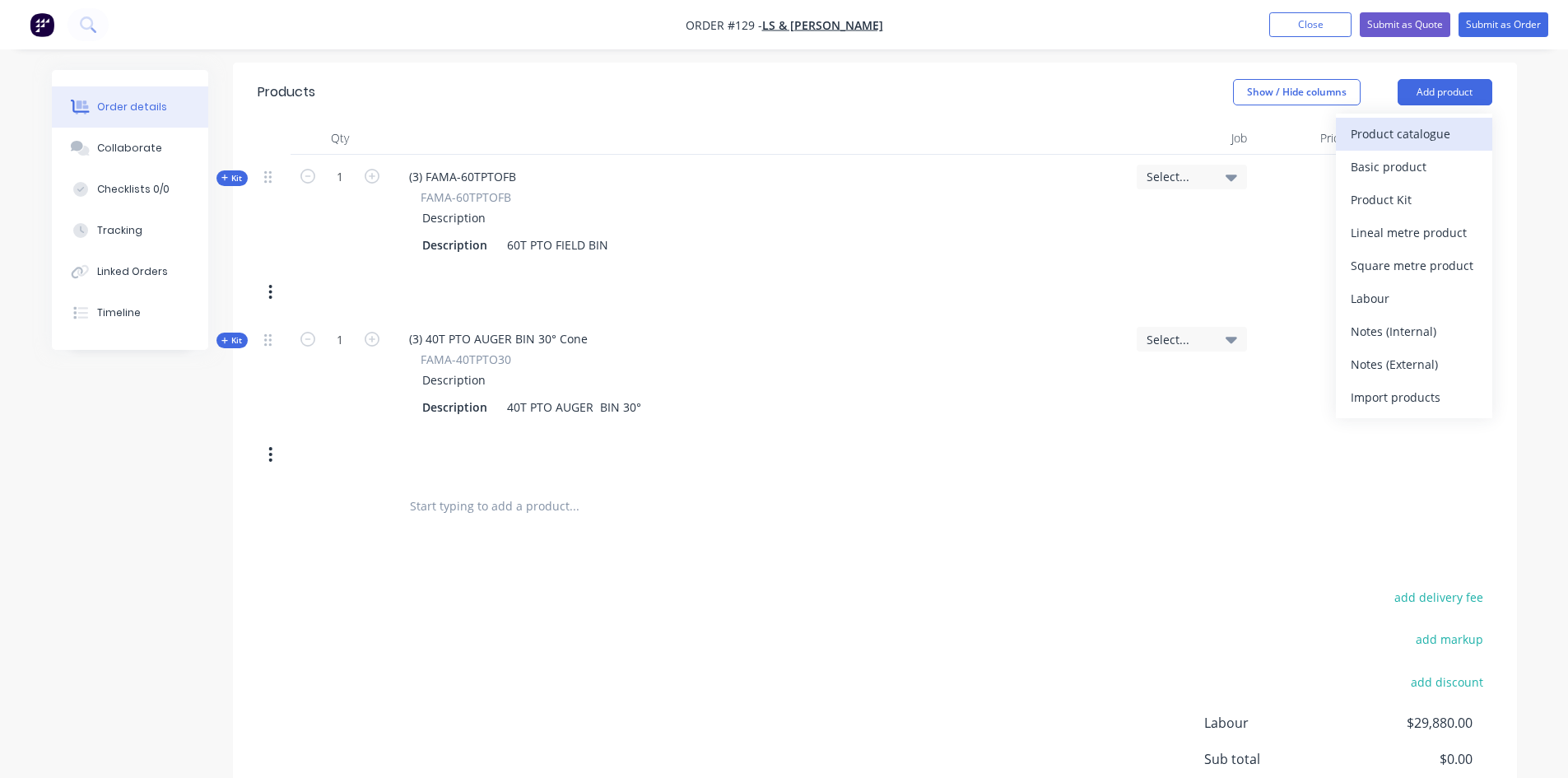
click at [1396, 131] on div "Product catalogue" at bounding box center [1414, 134] width 127 height 24
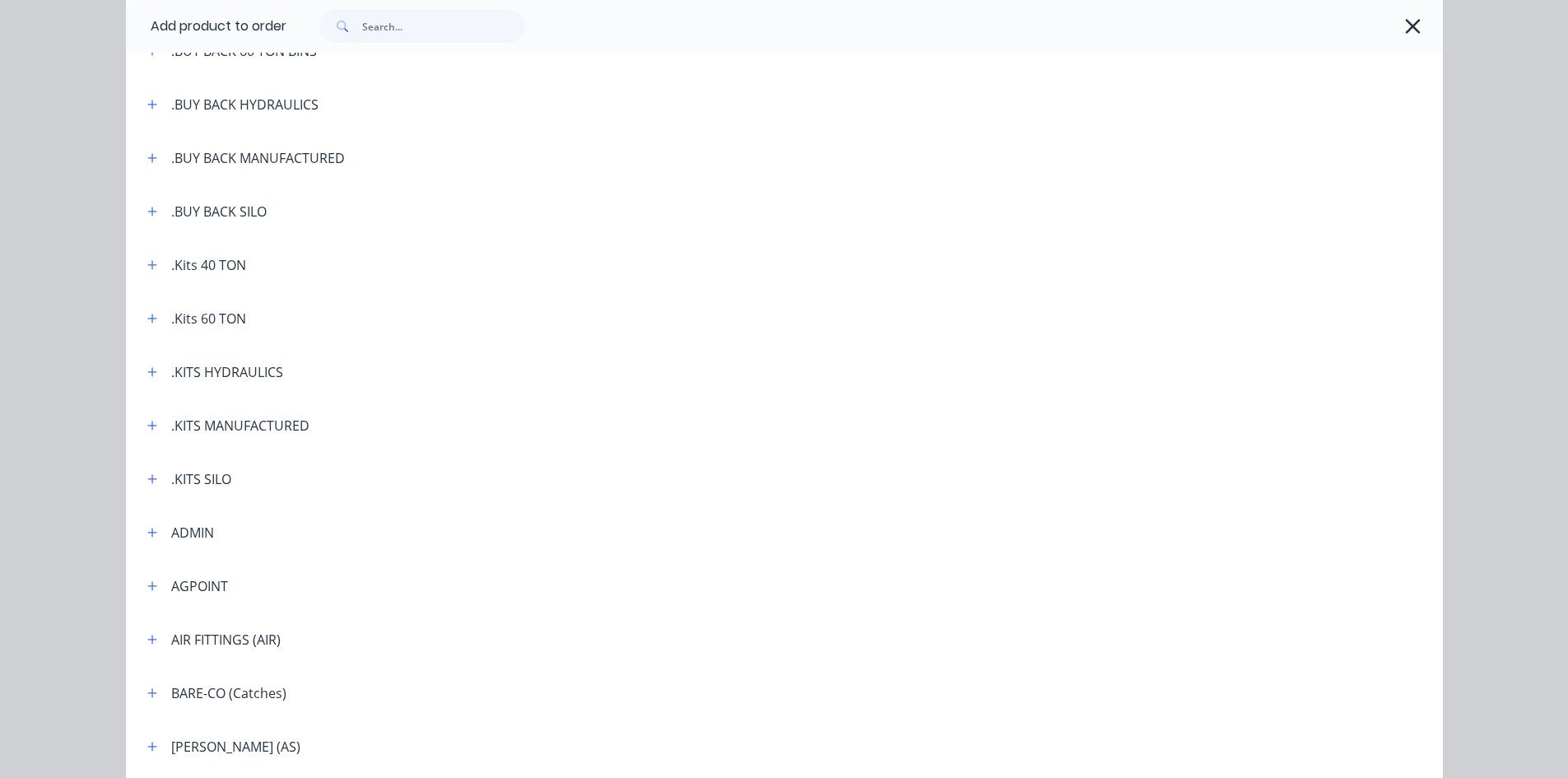
scroll to position [247, 0]
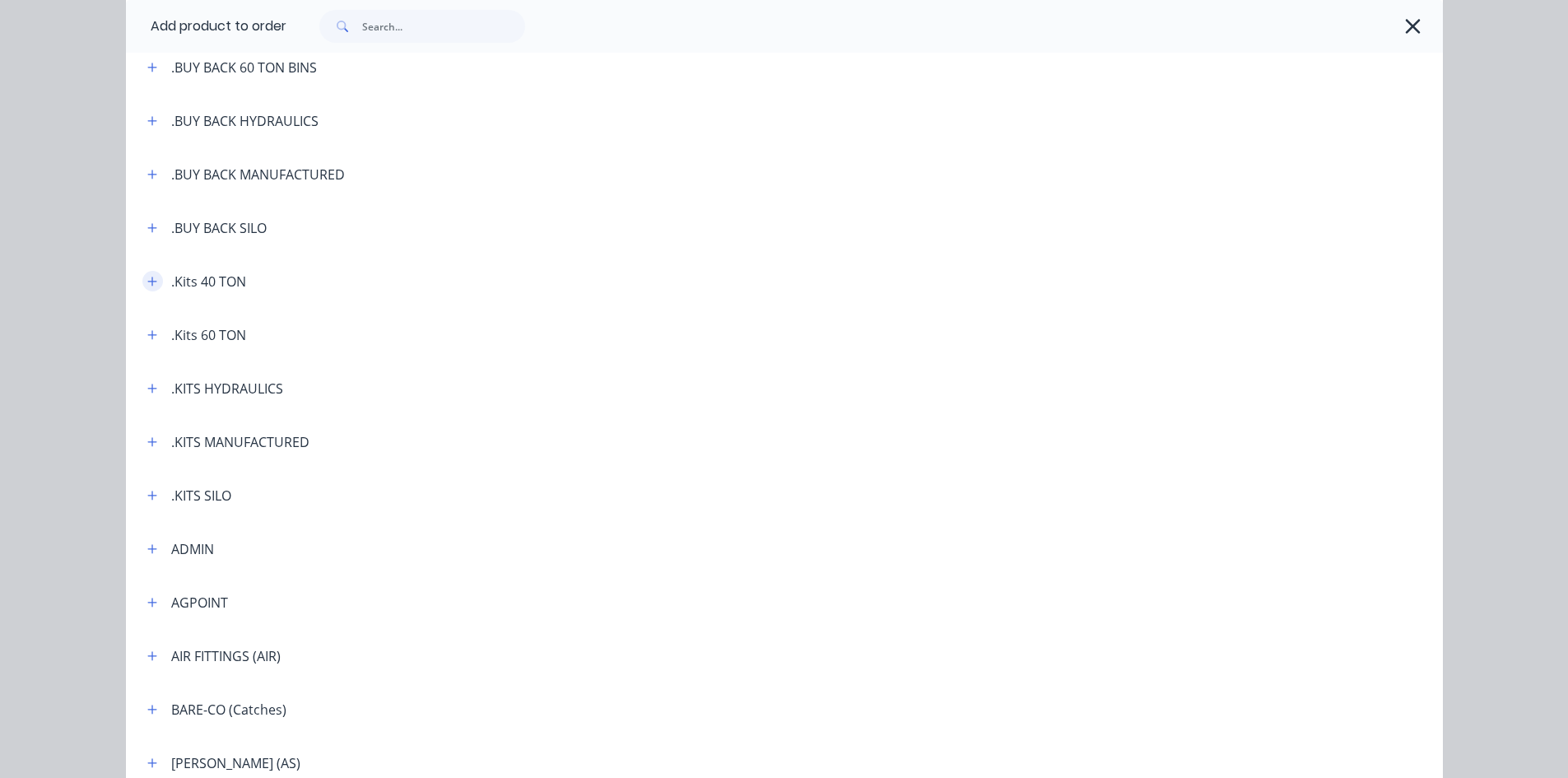
click at [148, 281] on icon "button" at bounding box center [152, 282] width 9 height 9
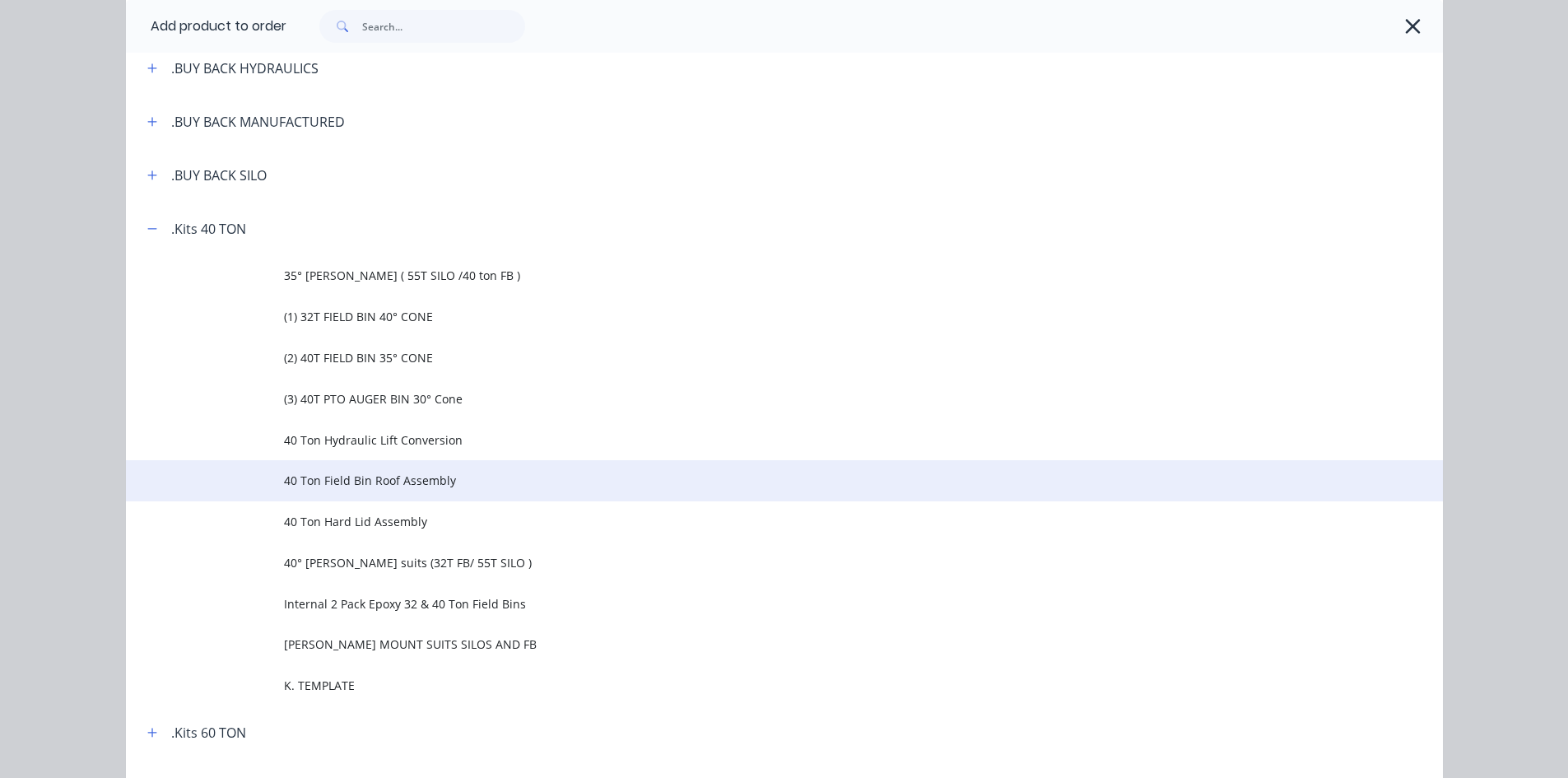
scroll to position [330, 0]
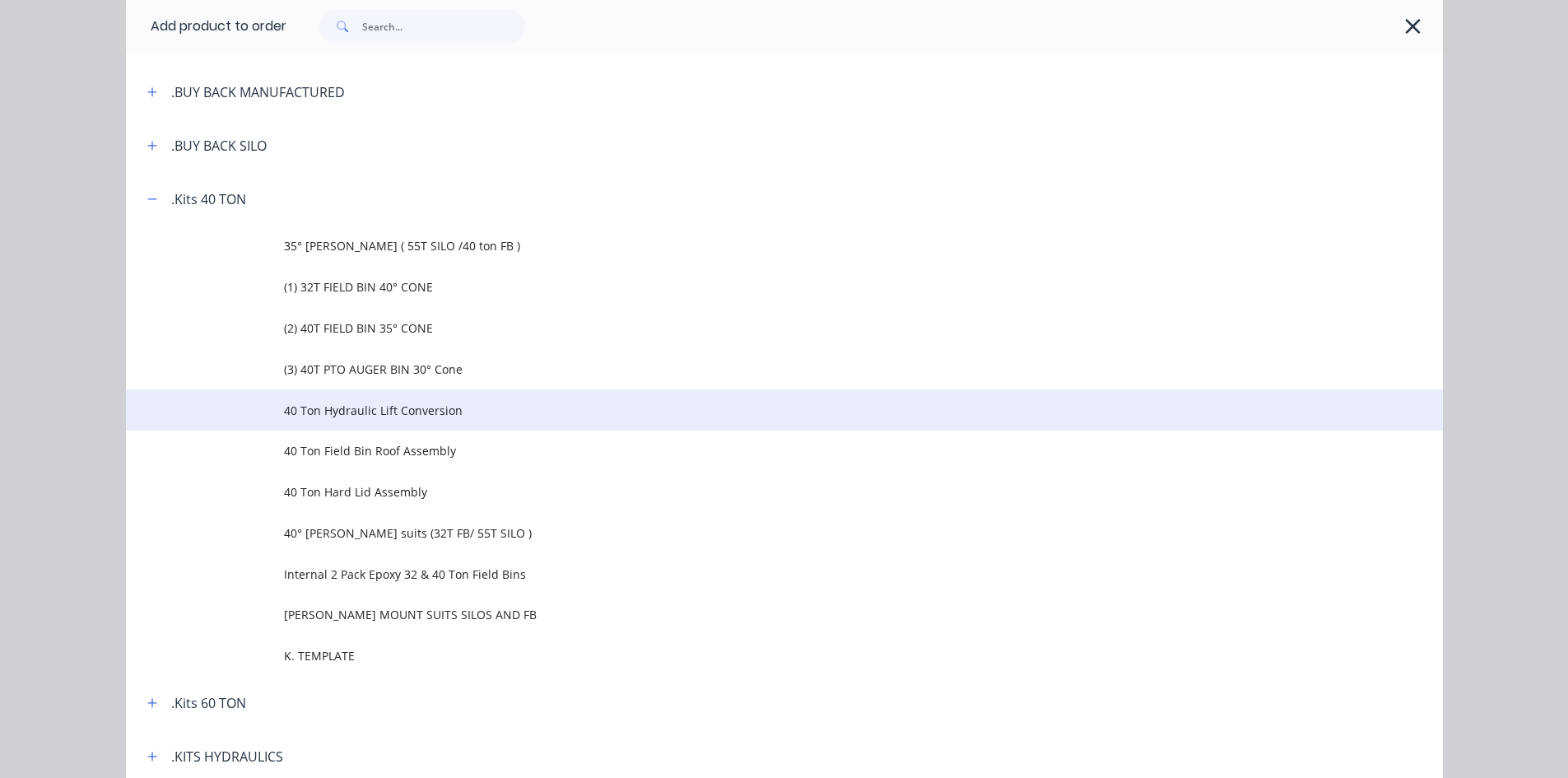
click at [433, 416] on span "40 Ton Hydraulic Lift Conversion" at bounding box center [748, 410] width 927 height 17
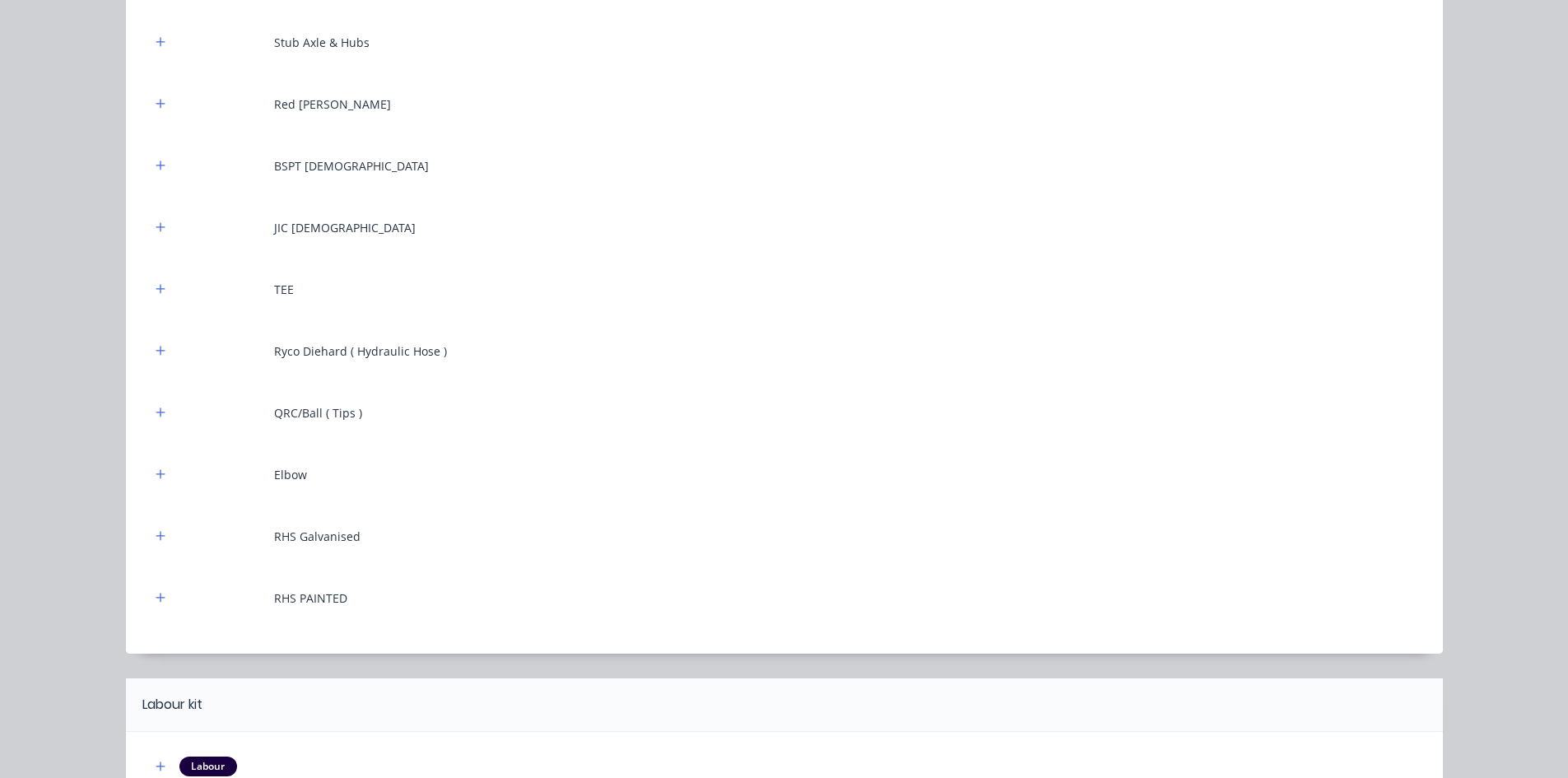
scroll to position [648, 0]
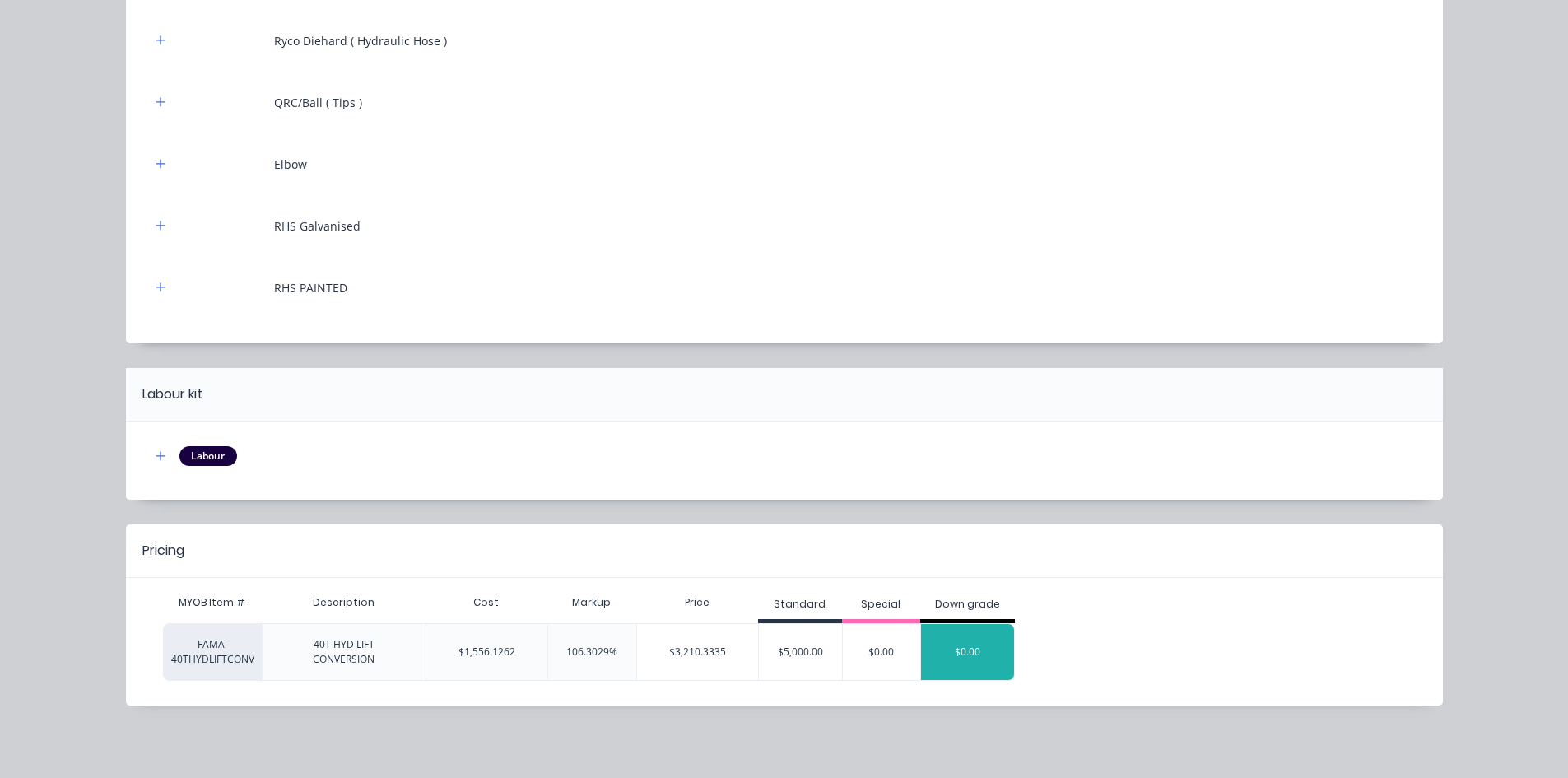
click at [958, 649] on div "$0.00" at bounding box center [968, 651] width 93 height 41
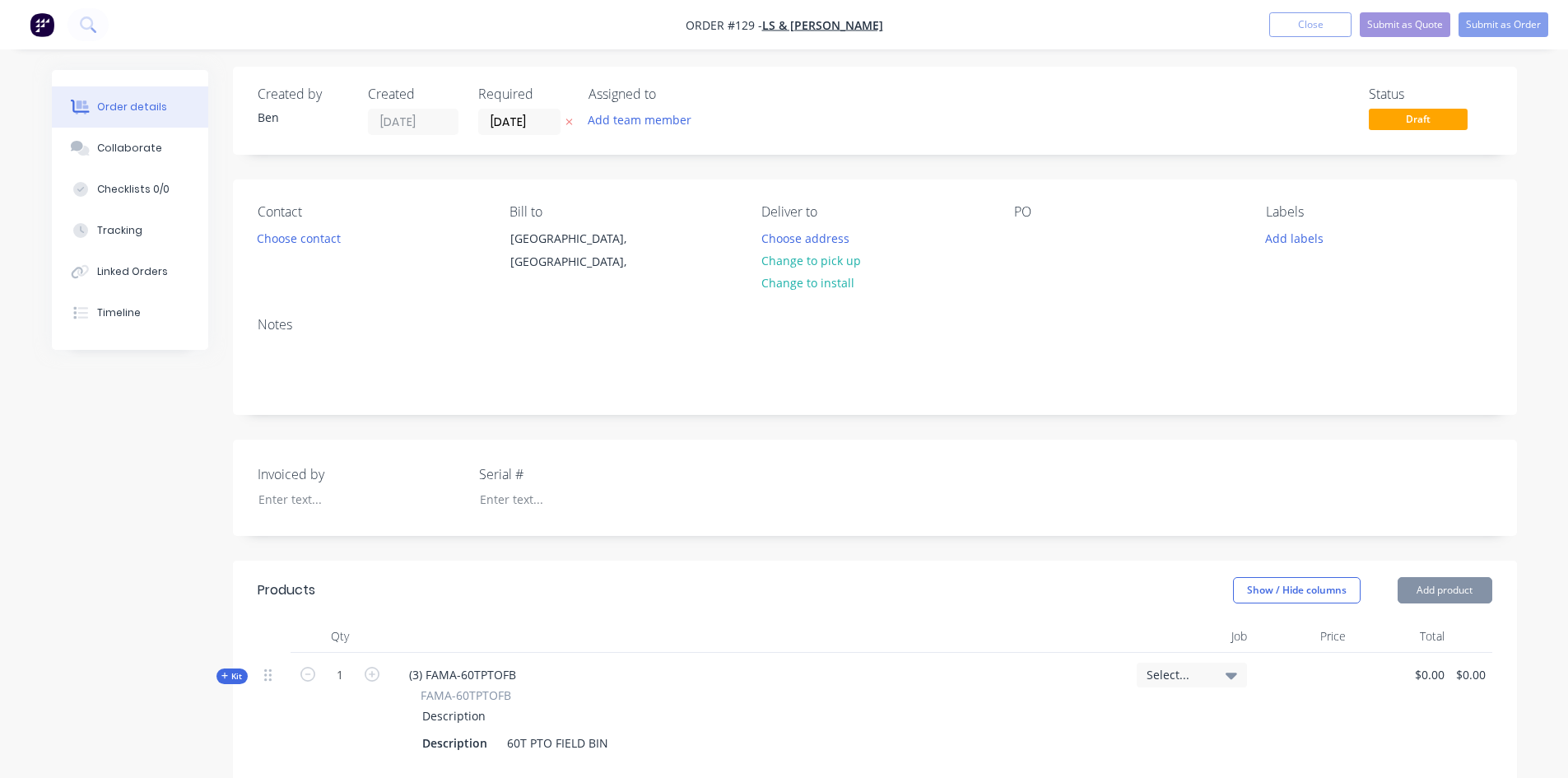
scroll to position [0, 0]
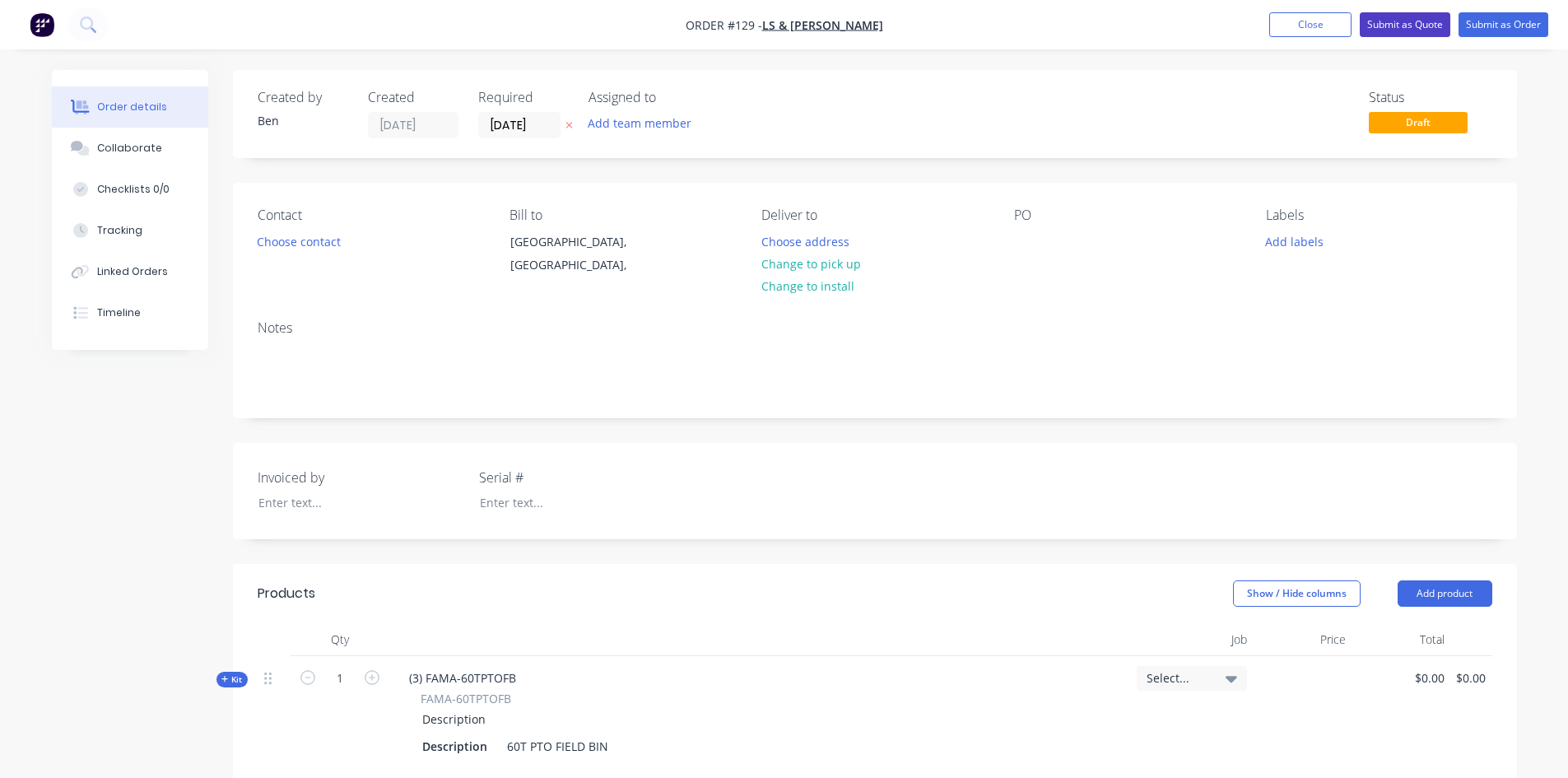
click at [1413, 27] on button "Submit as Quote" at bounding box center [1404, 25] width 90 height 25
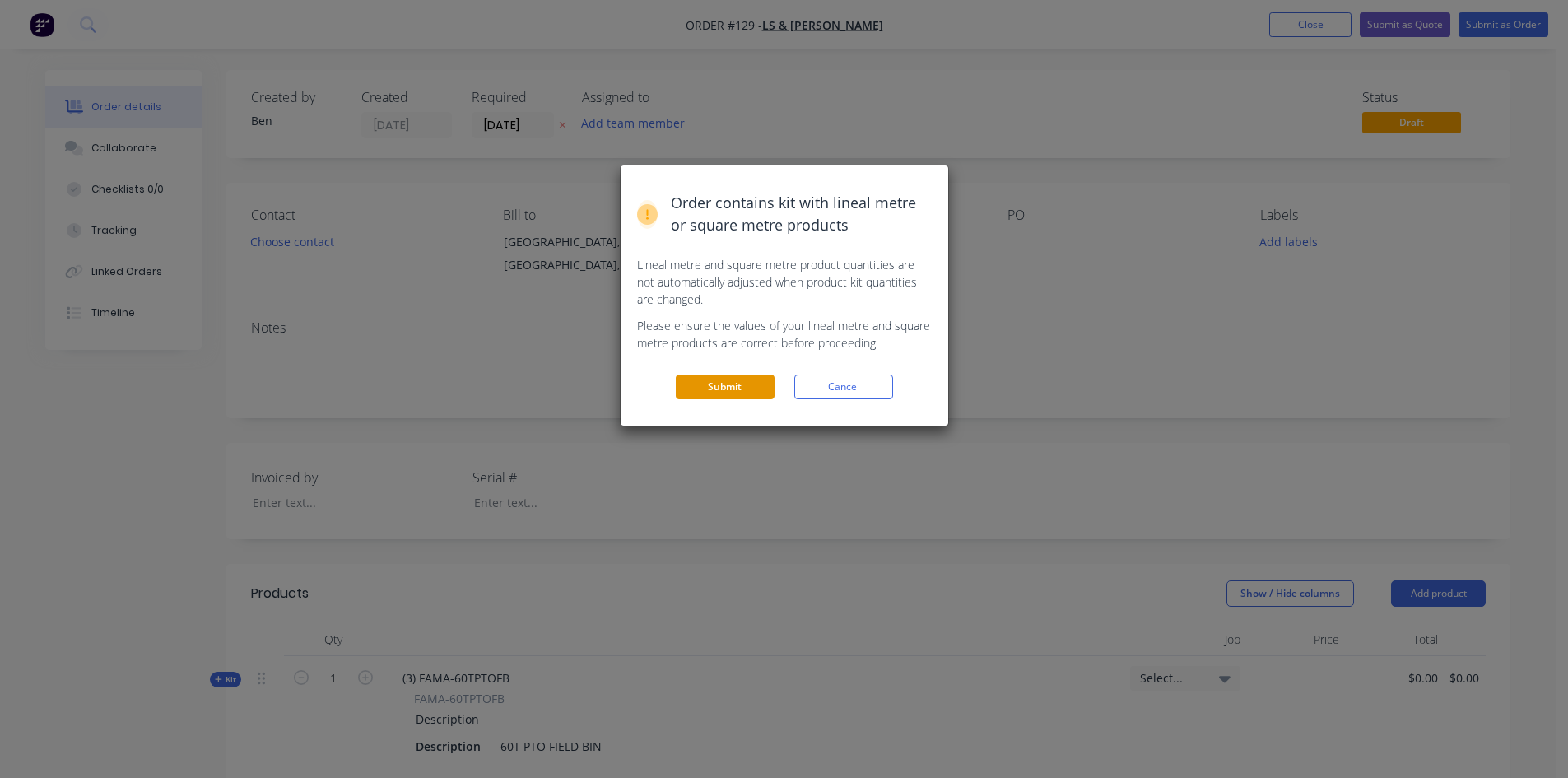
click at [711, 383] on button "Submit" at bounding box center [725, 386] width 98 height 25
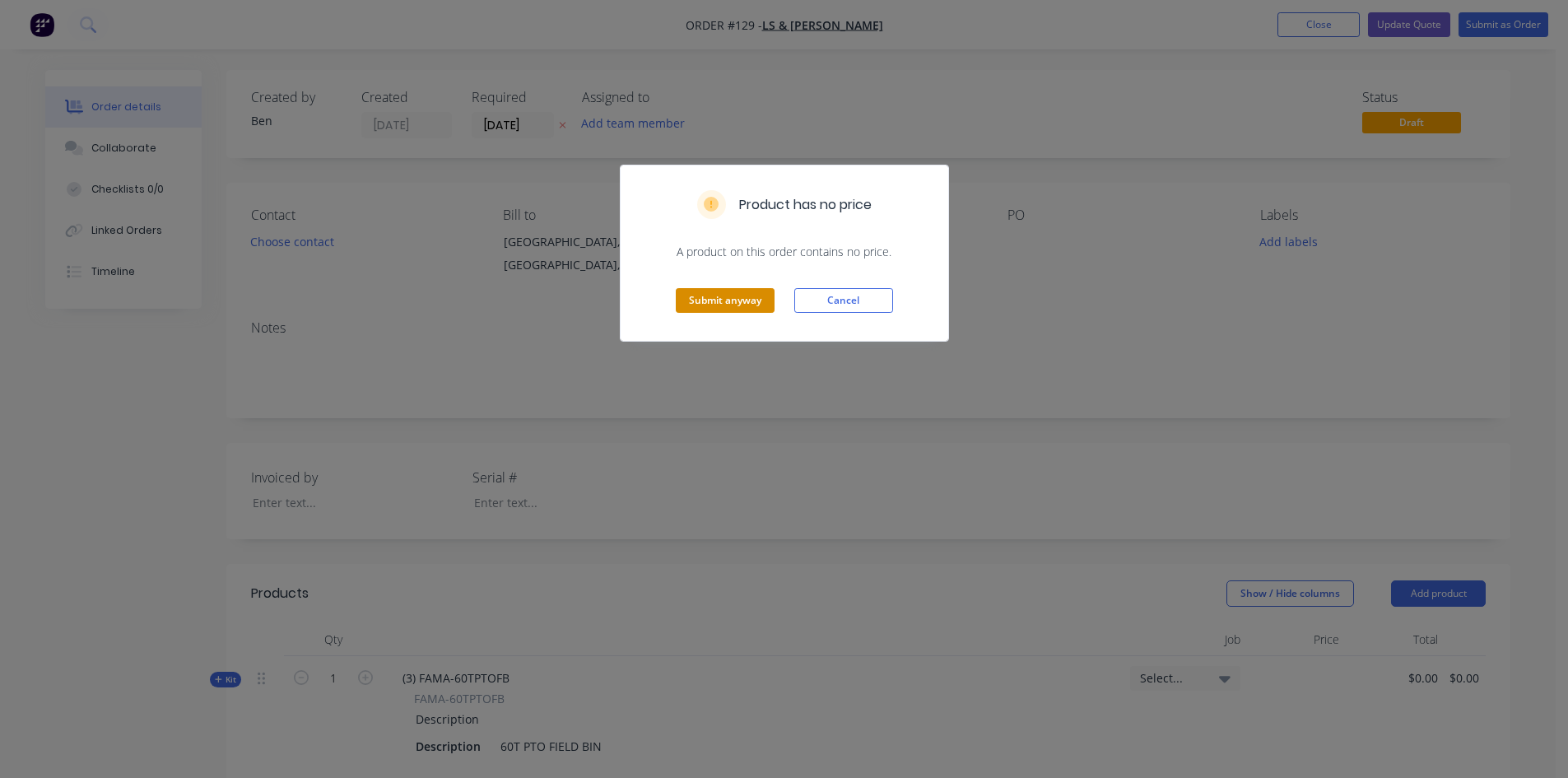
click at [720, 305] on button "Submit anyway" at bounding box center [725, 300] width 98 height 25
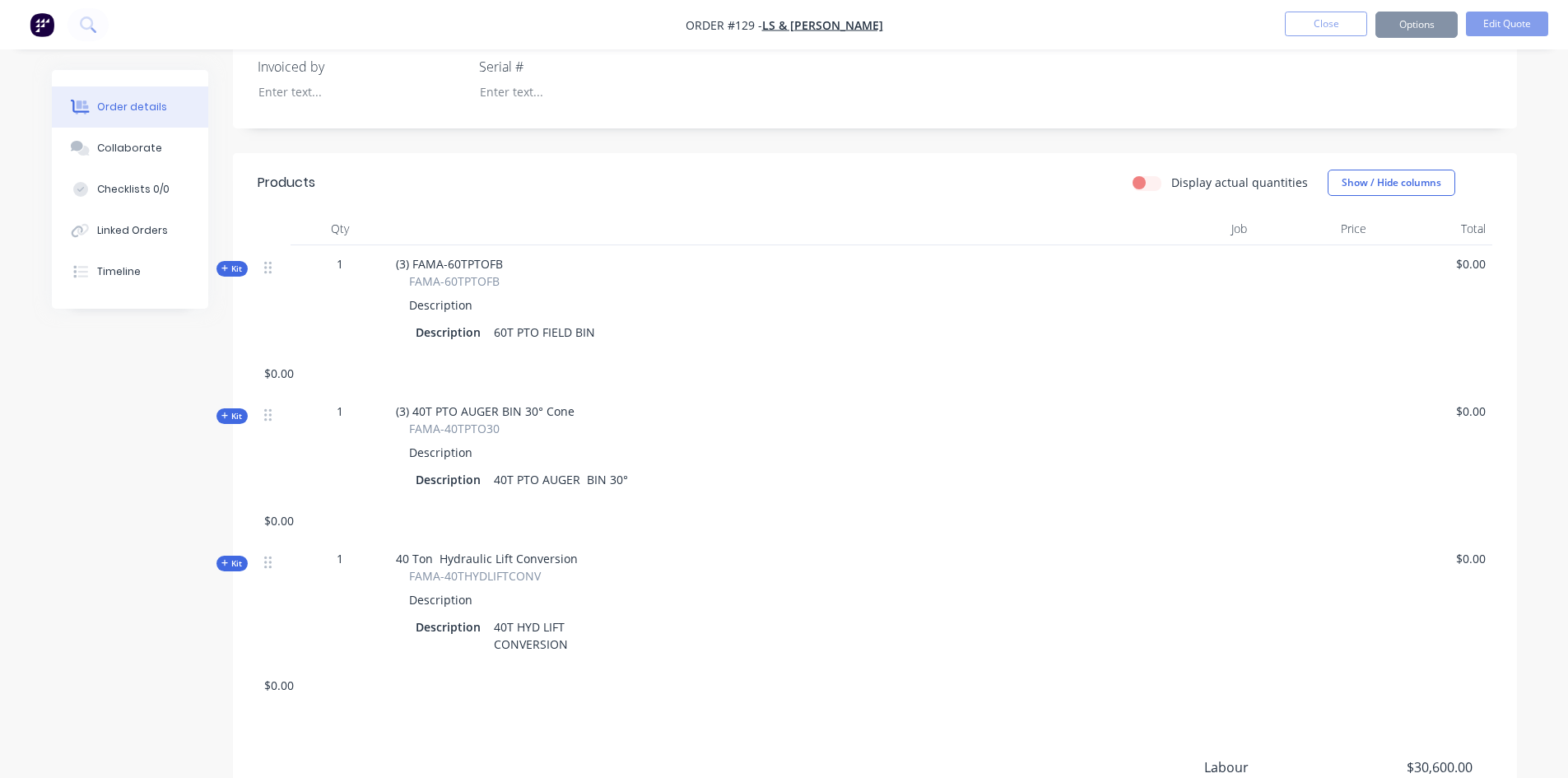
scroll to position [412, 0]
click at [270, 565] on icon at bounding box center [268, 560] width 7 height 13
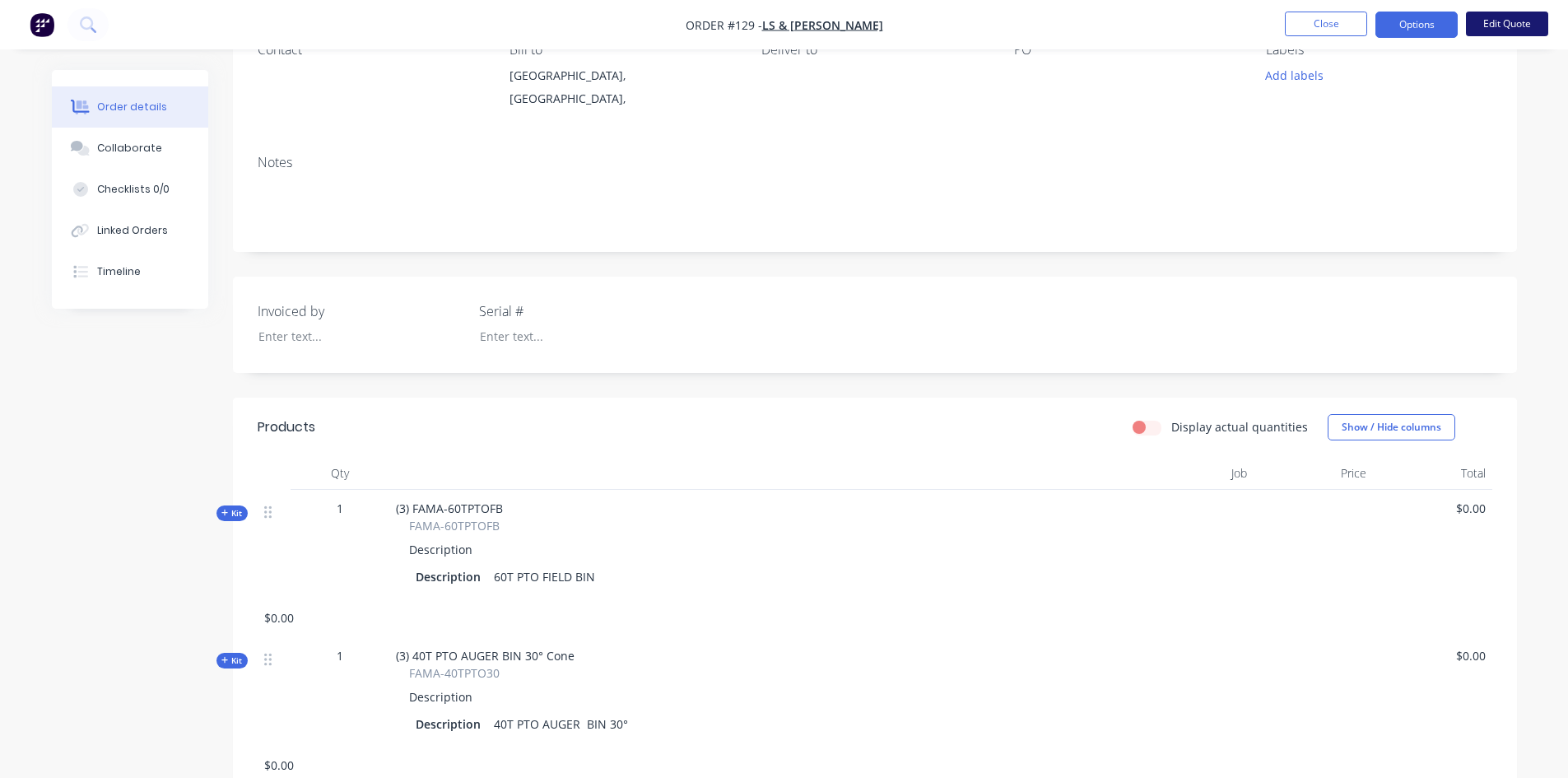
click at [1497, 23] on button "Edit Quote" at bounding box center [1507, 24] width 82 height 25
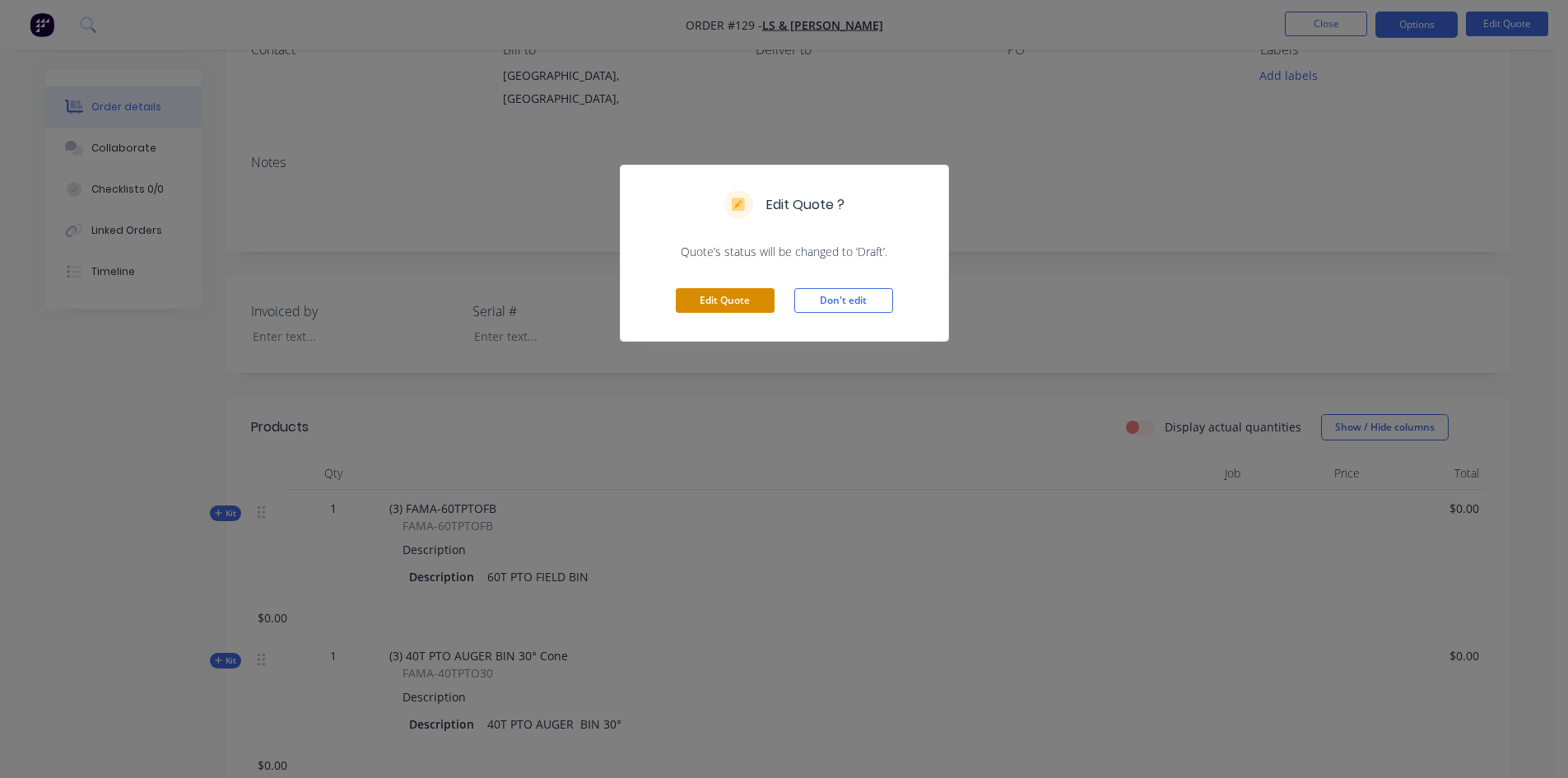
click at [735, 303] on button "Edit Quote" at bounding box center [725, 300] width 98 height 25
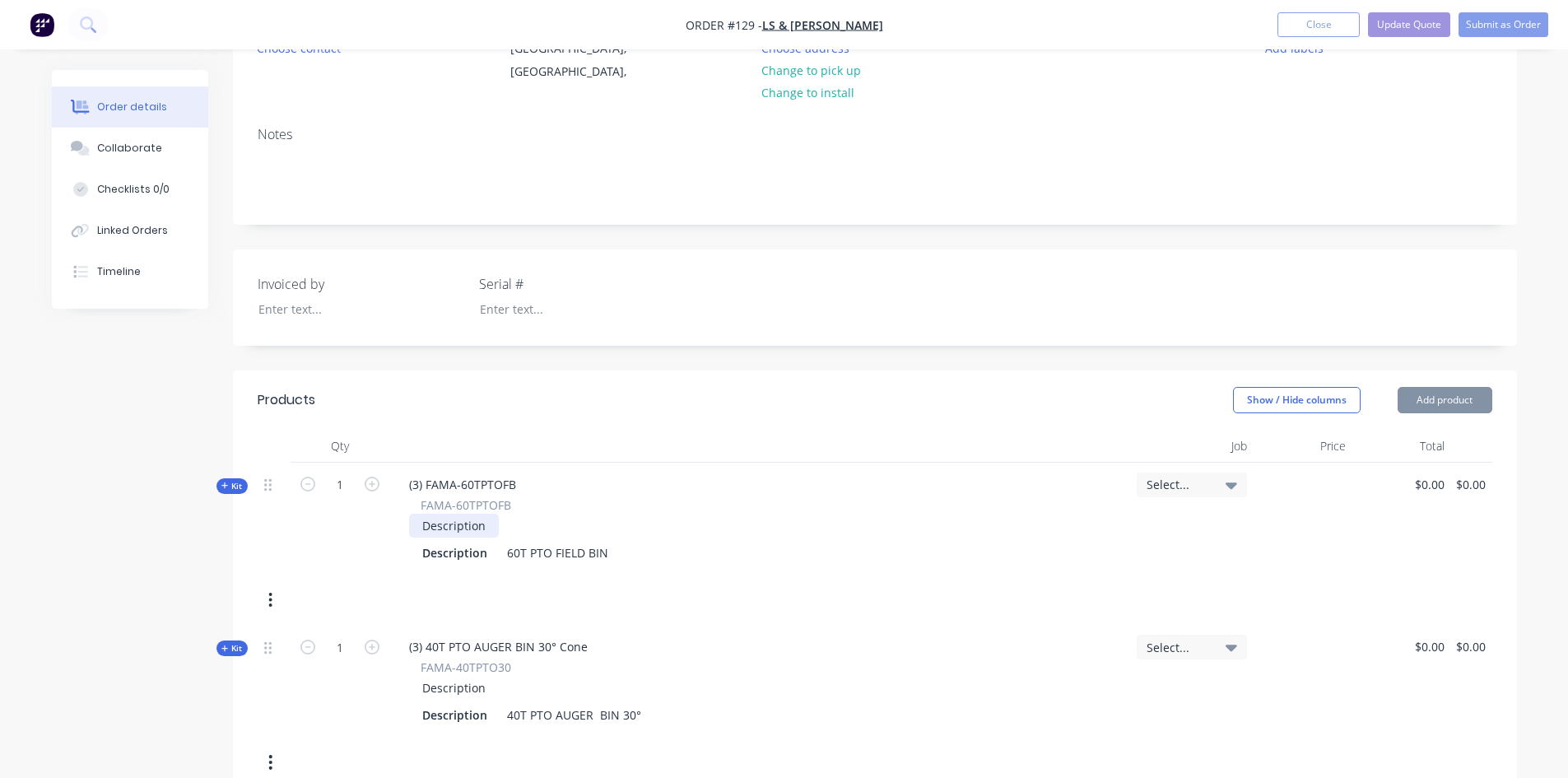
scroll to position [247, 0]
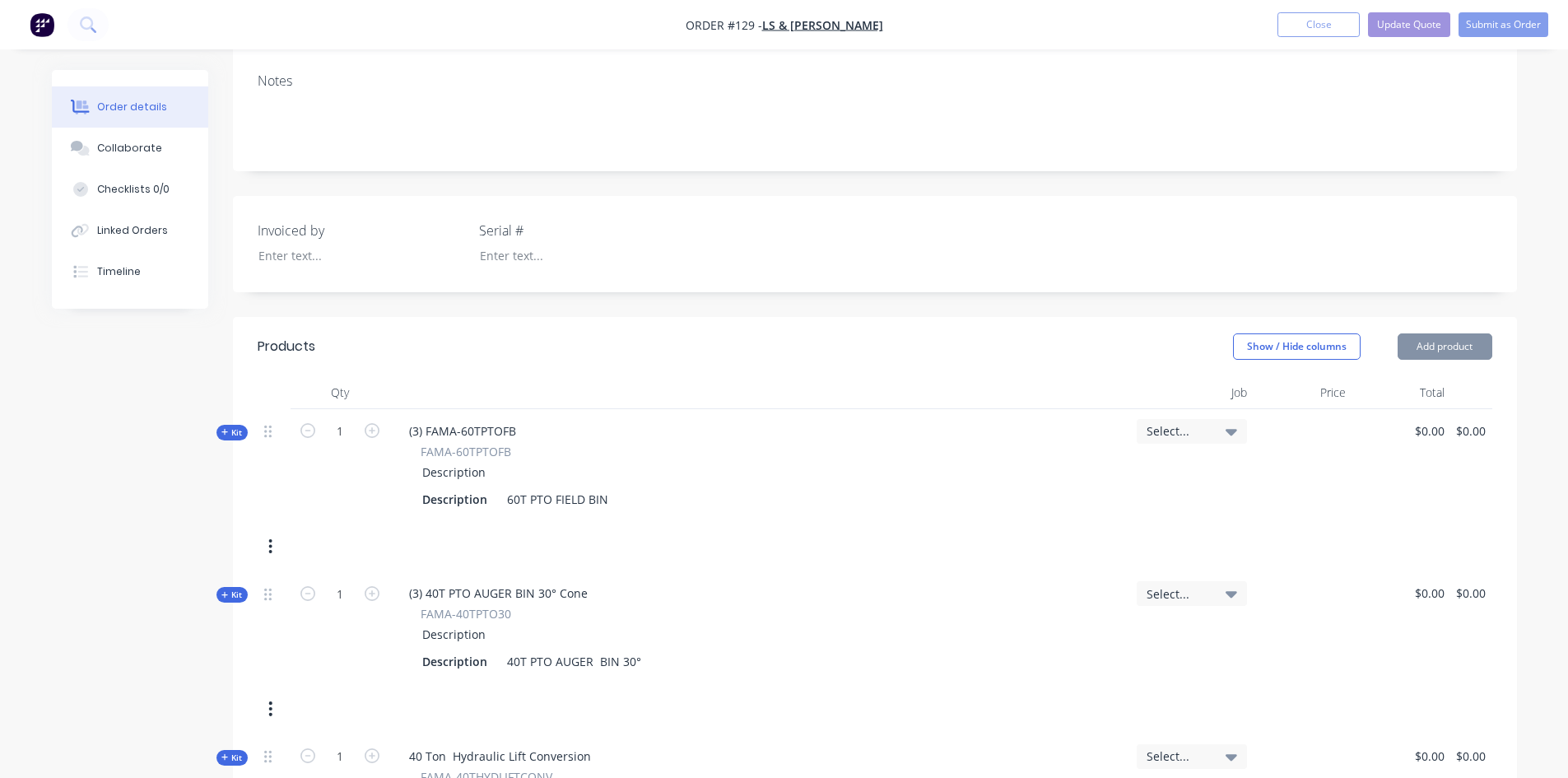
click at [270, 551] on icon "button" at bounding box center [270, 547] width 5 height 18
click at [168, 720] on div "Delete" at bounding box center [212, 722] width 127 height 24
drag, startPoint x: 267, startPoint y: 549, endPoint x: 267, endPoint y: 563, distance: 14.0
click at [267, 550] on button "button" at bounding box center [270, 547] width 38 height 30
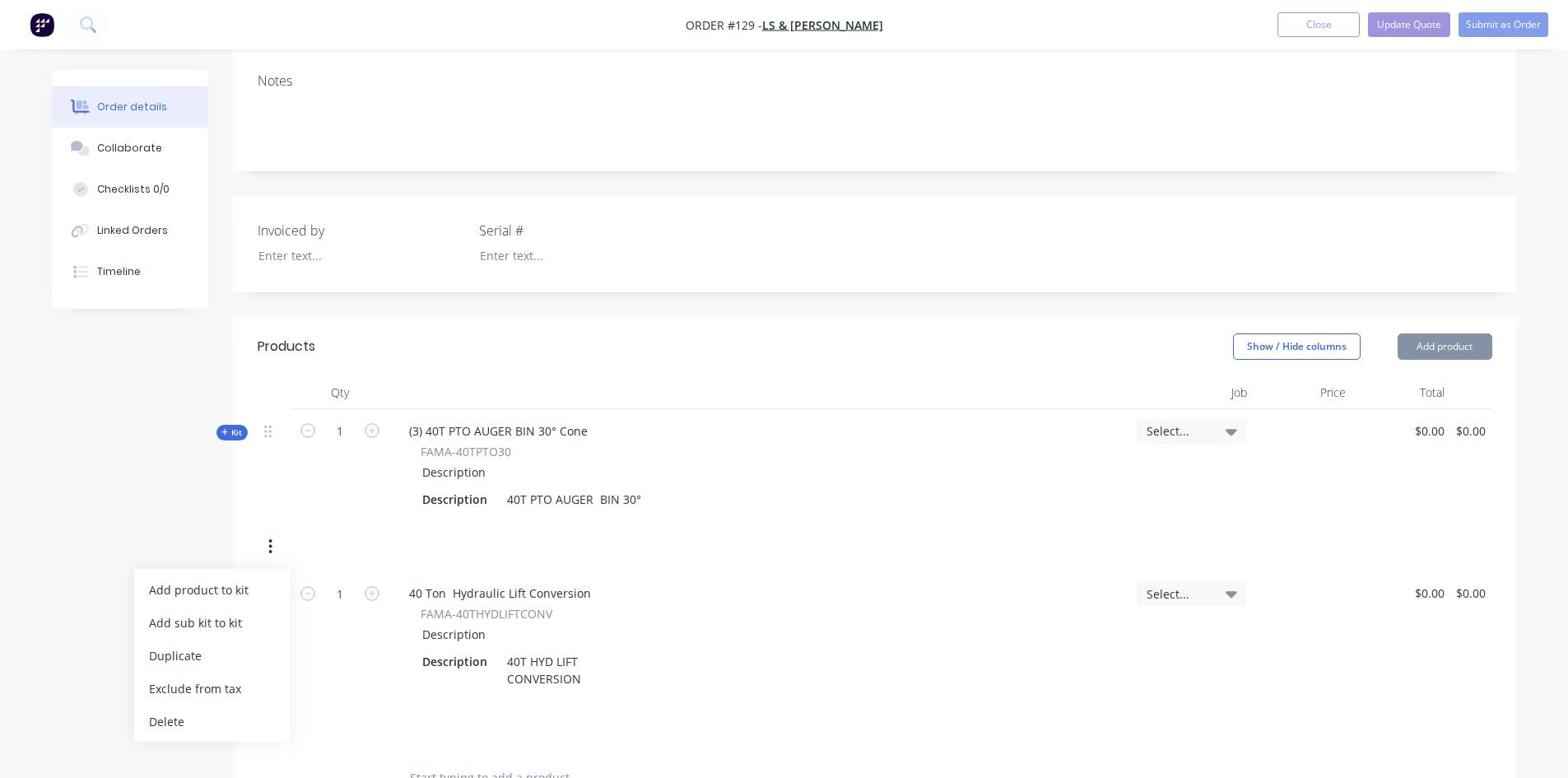
drag, startPoint x: 210, startPoint y: 731, endPoint x: 218, endPoint y: 718, distance: 15.3
click at [210, 730] on div "Delete" at bounding box center [212, 722] width 127 height 24
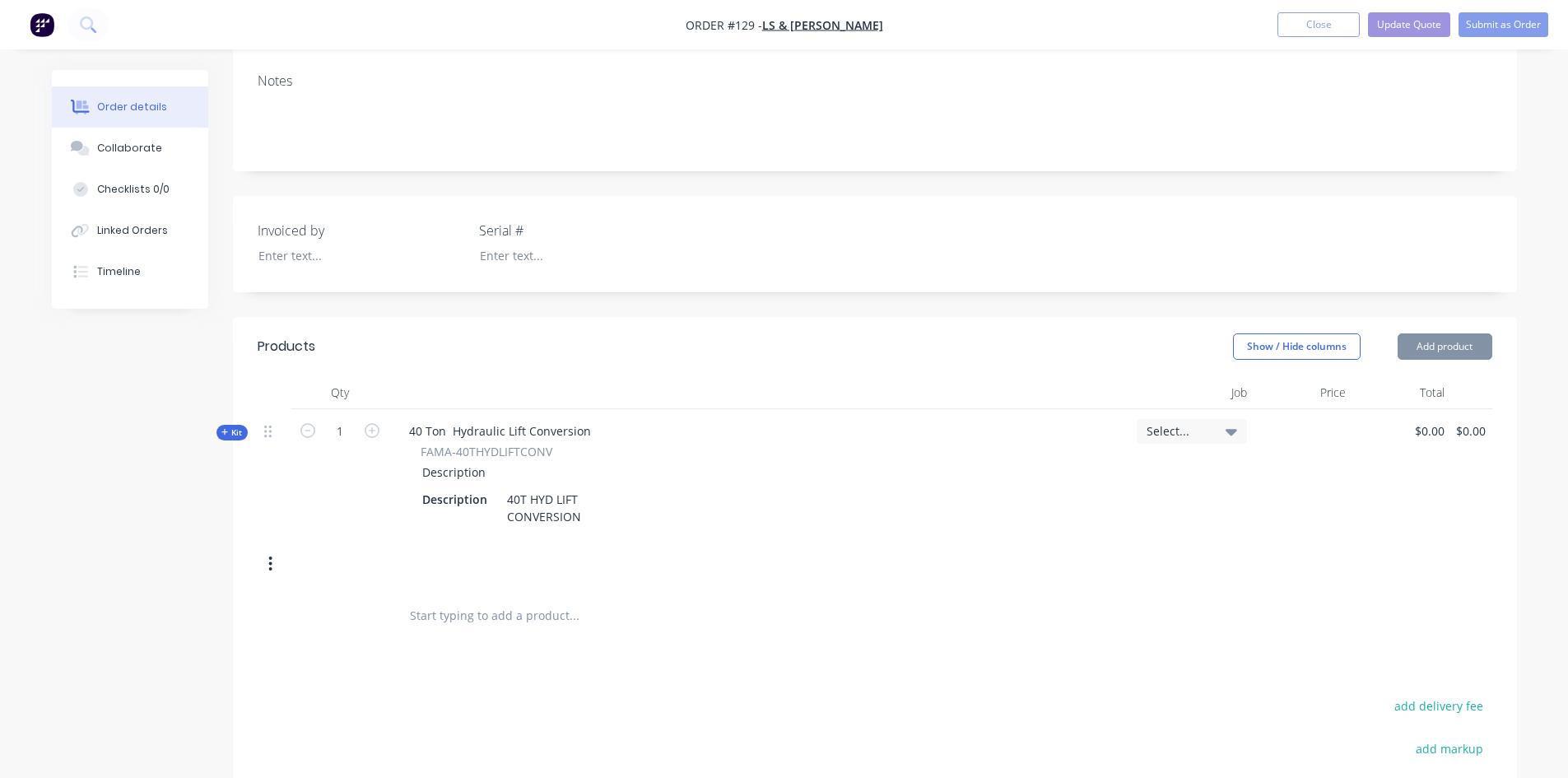
click at [275, 566] on button "button" at bounding box center [270, 564] width 38 height 30
drag, startPoint x: 216, startPoint y: 738, endPoint x: 222, endPoint y: 732, distance: 8.5
click at [219, 736] on div "Delete" at bounding box center [212, 739] width 127 height 24
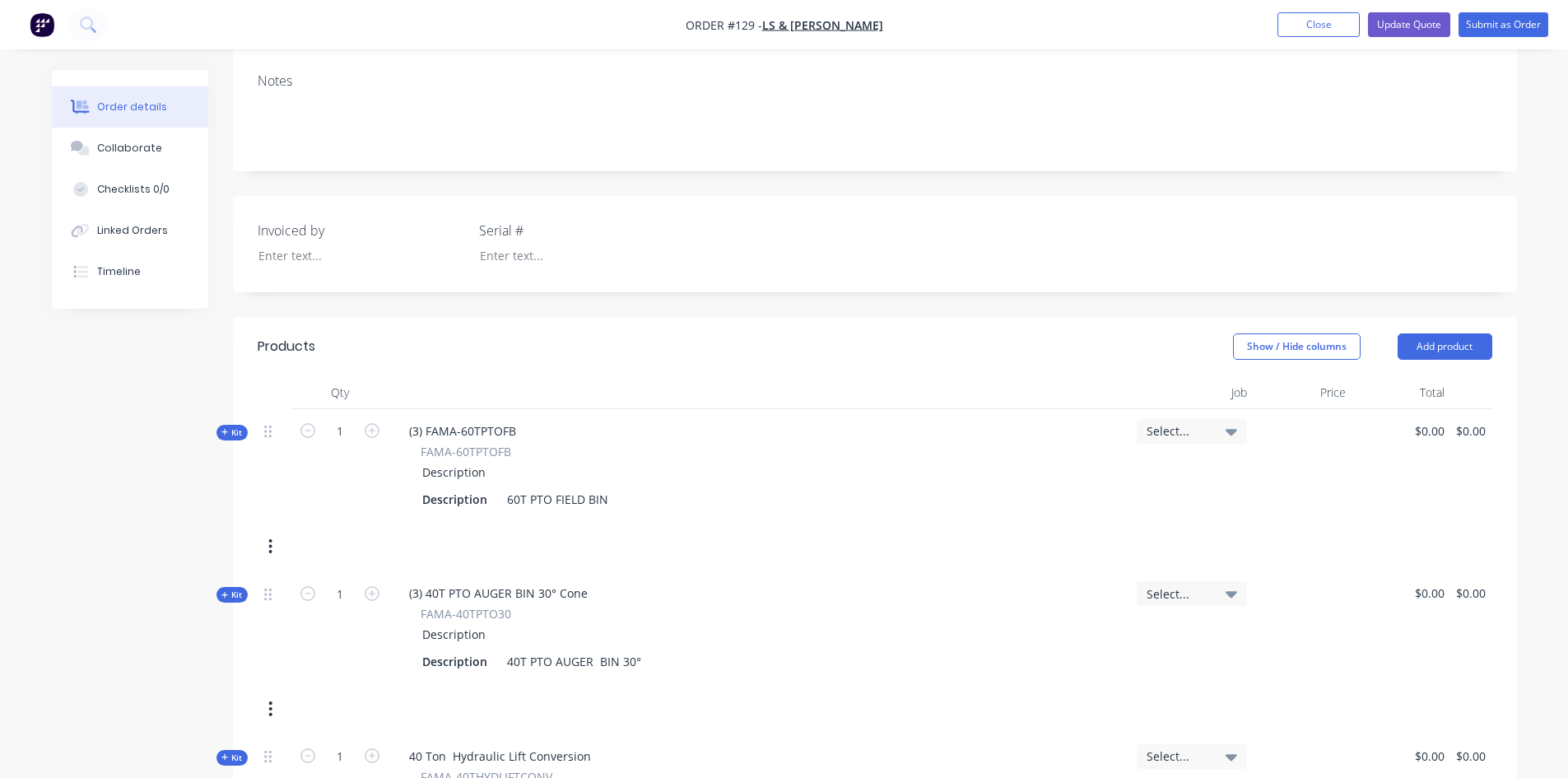
click at [267, 552] on button "button" at bounding box center [270, 547] width 38 height 30
click at [188, 715] on div "Delete" at bounding box center [212, 722] width 127 height 24
click at [264, 544] on button "button" at bounding box center [270, 547] width 38 height 30
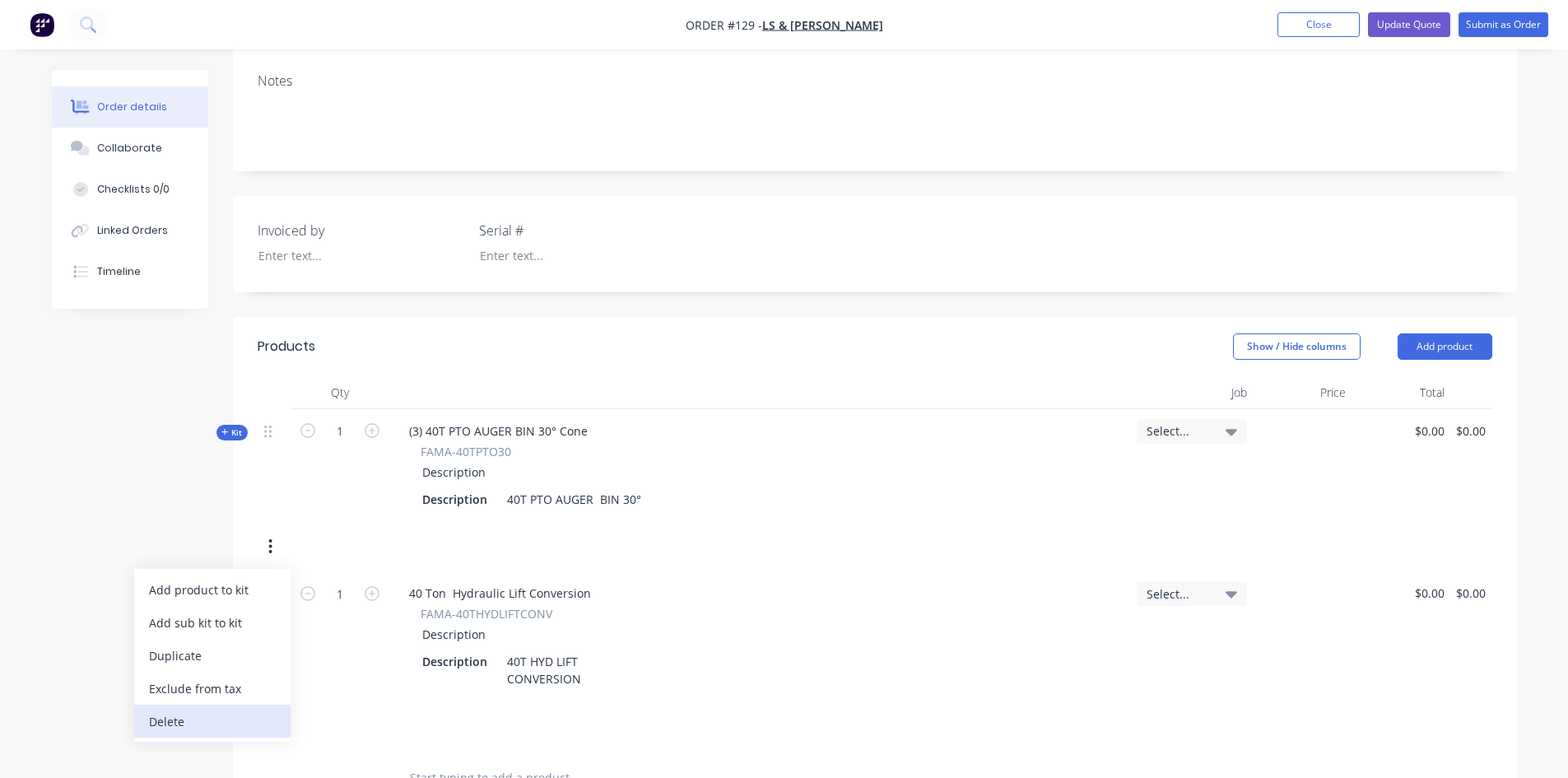
click at [181, 725] on div "Delete" at bounding box center [212, 722] width 127 height 24
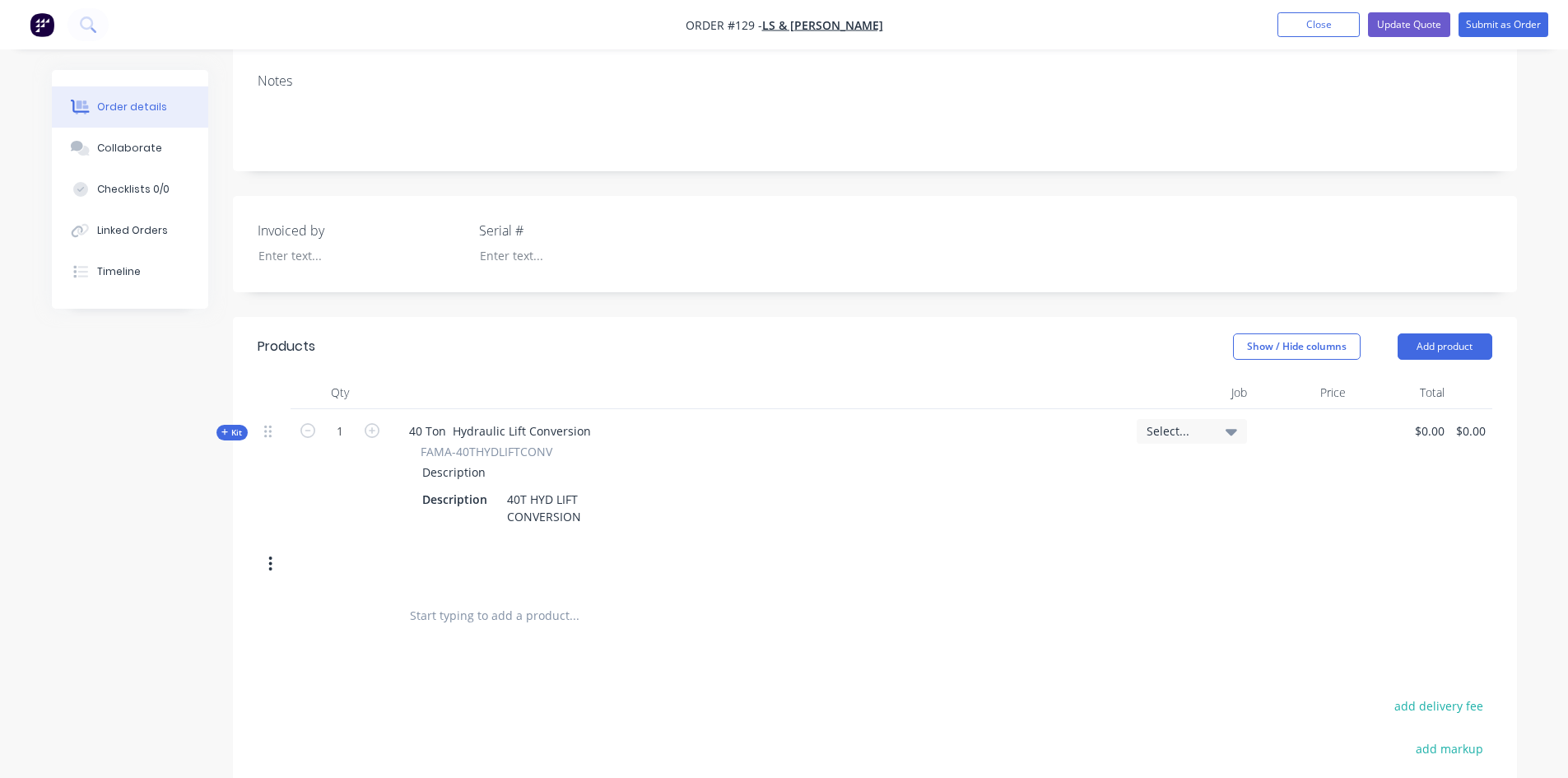
click at [268, 562] on button "button" at bounding box center [270, 564] width 38 height 30
click at [213, 742] on div "Delete" at bounding box center [212, 739] width 127 height 24
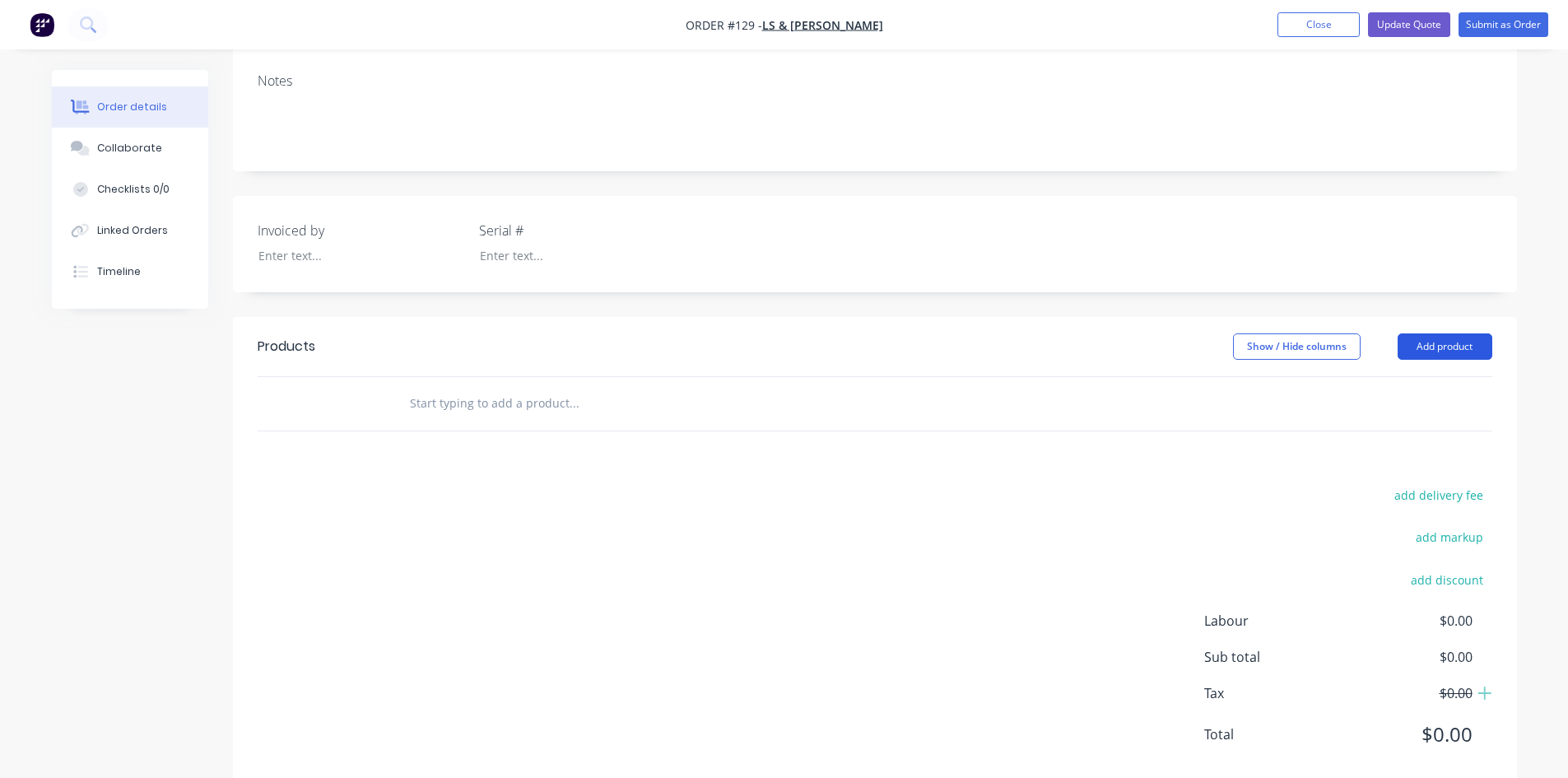
click at [1443, 344] on button "Add product" at bounding box center [1445, 346] width 95 height 26
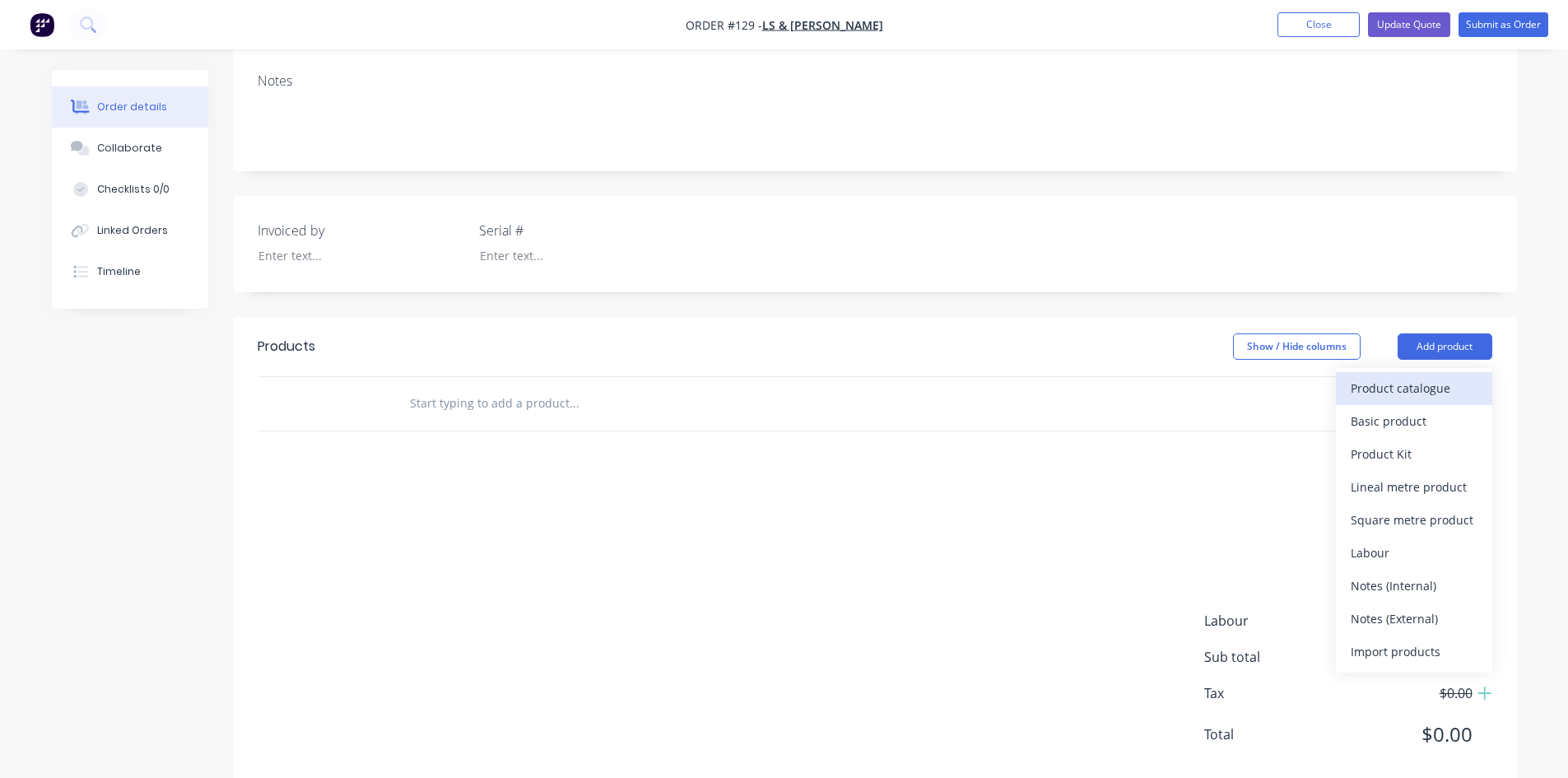
click at [1427, 384] on div "Product catalogue" at bounding box center [1414, 388] width 127 height 24
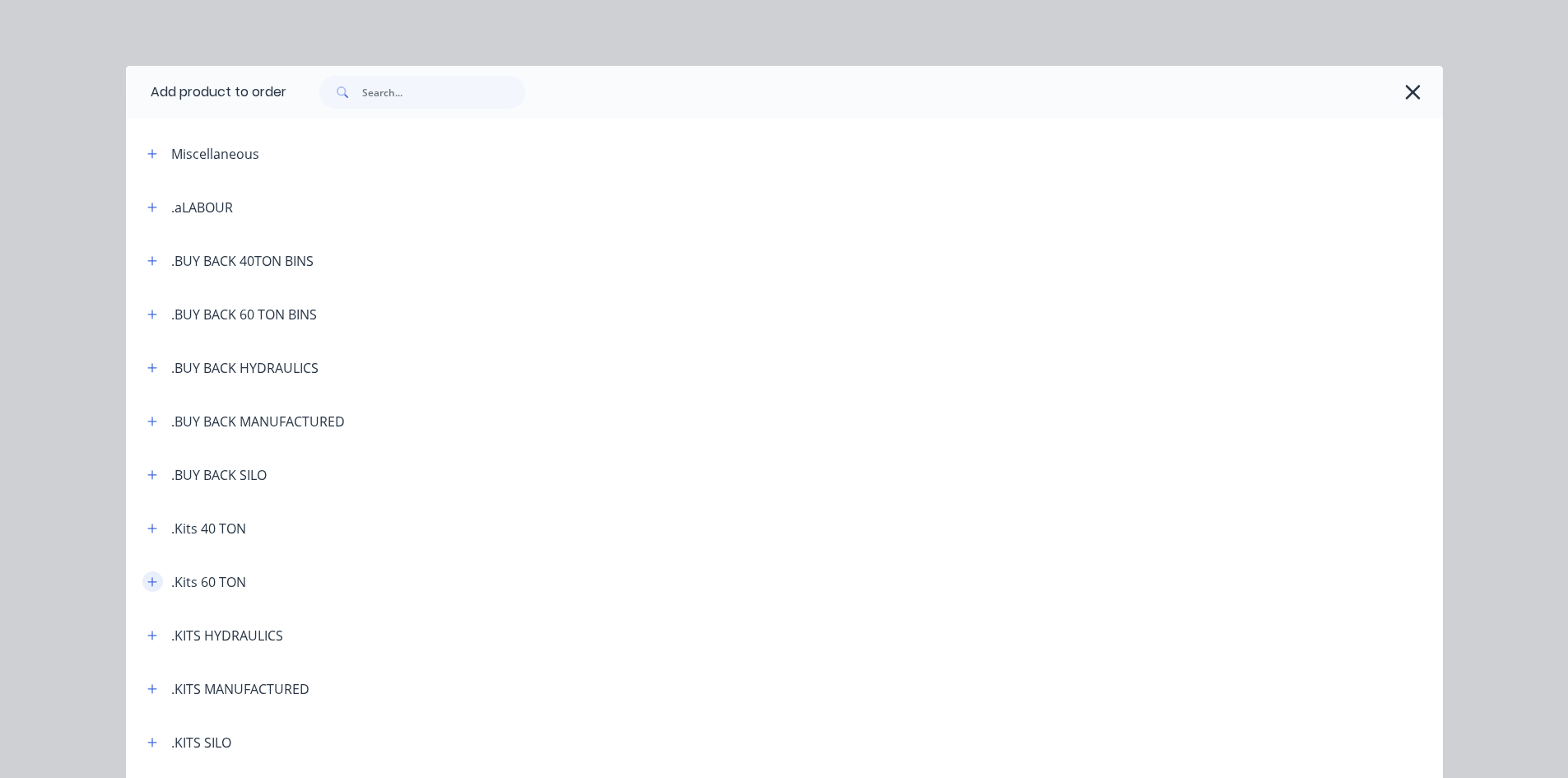
click at [151, 584] on button "button" at bounding box center [152, 581] width 21 height 21
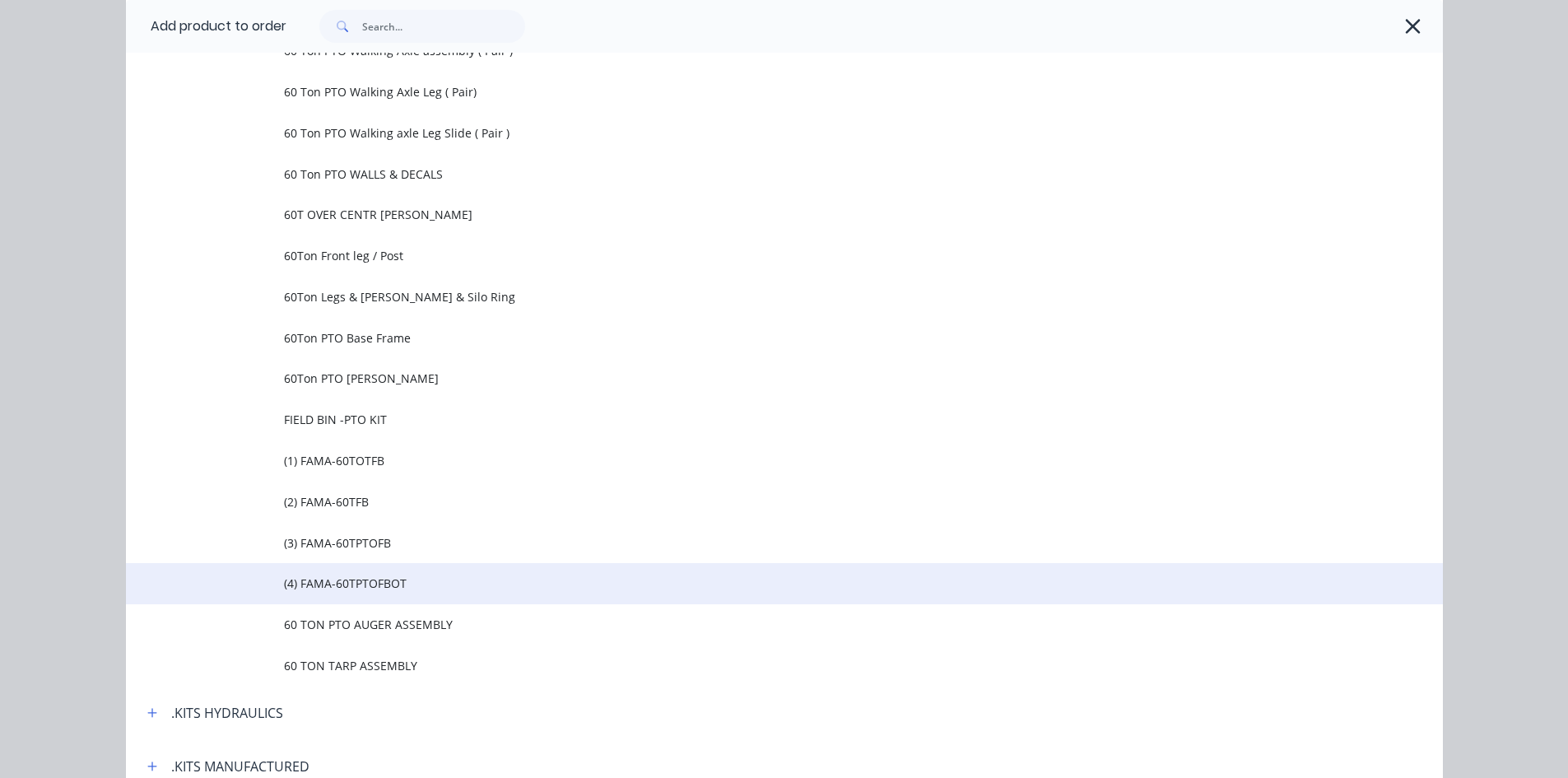
scroll to position [1070, 0]
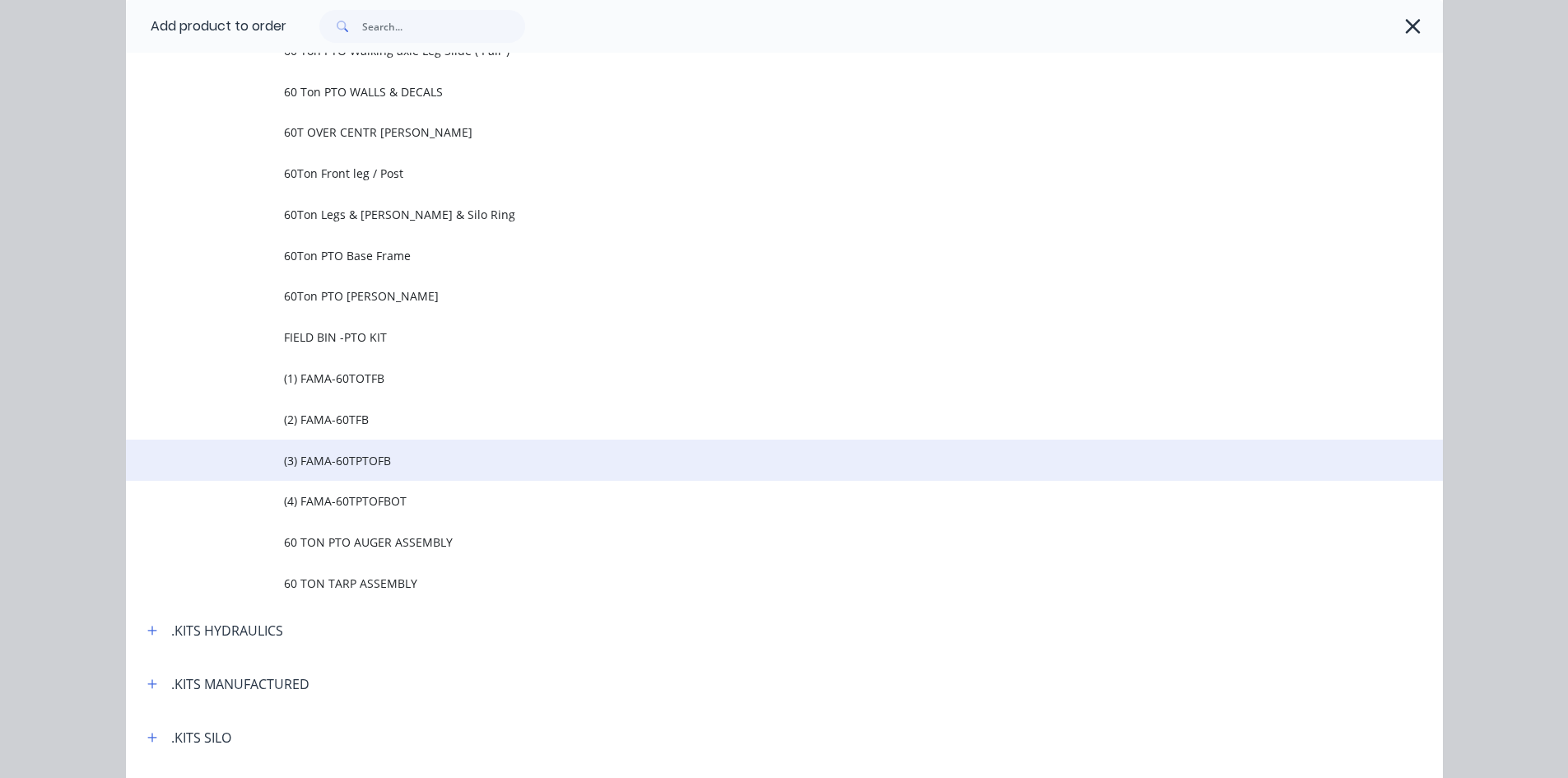
click at [356, 466] on span "(3) FAMA-60TPTOFB" at bounding box center [748, 460] width 927 height 17
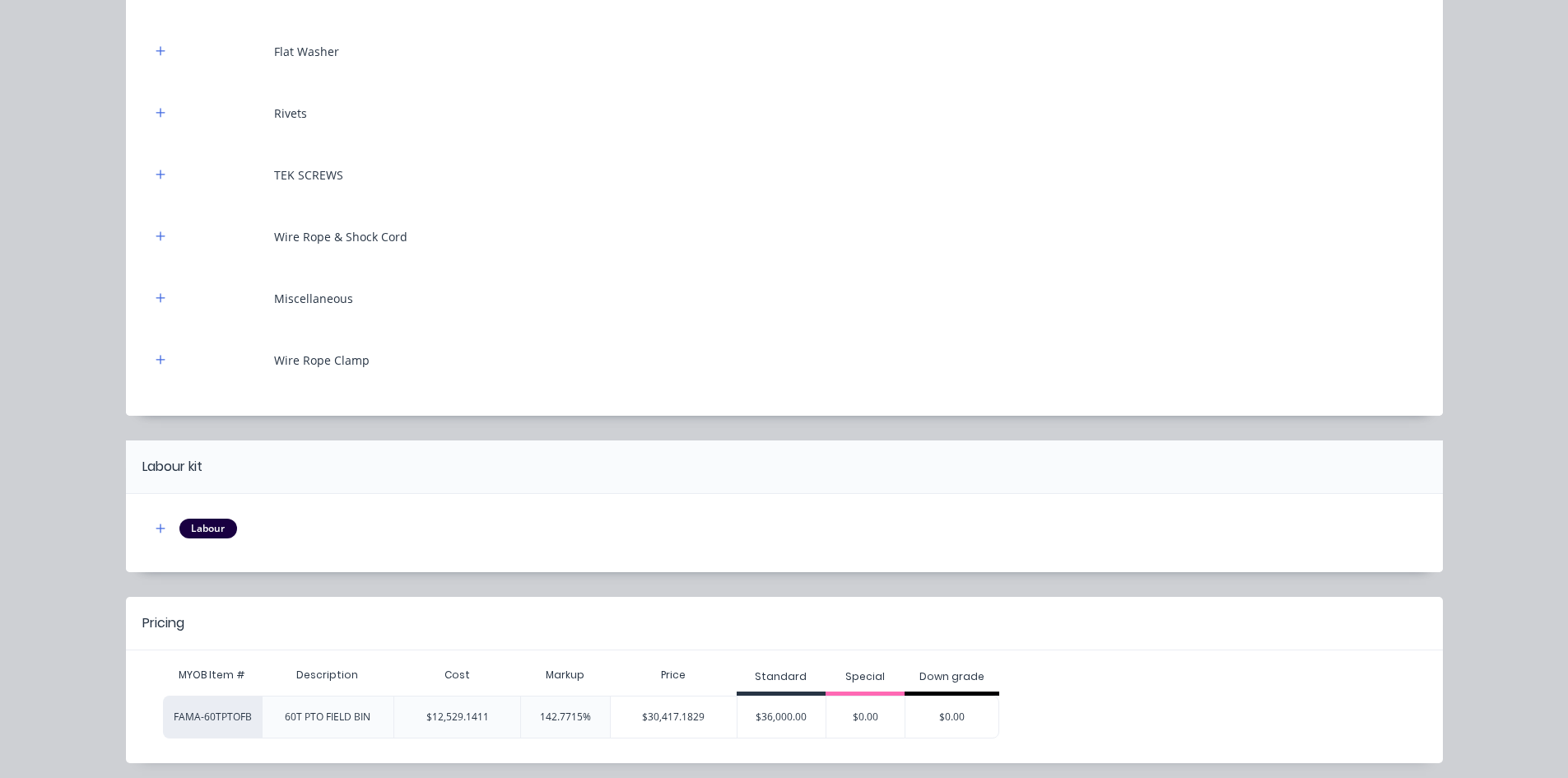
scroll to position [9679, 0]
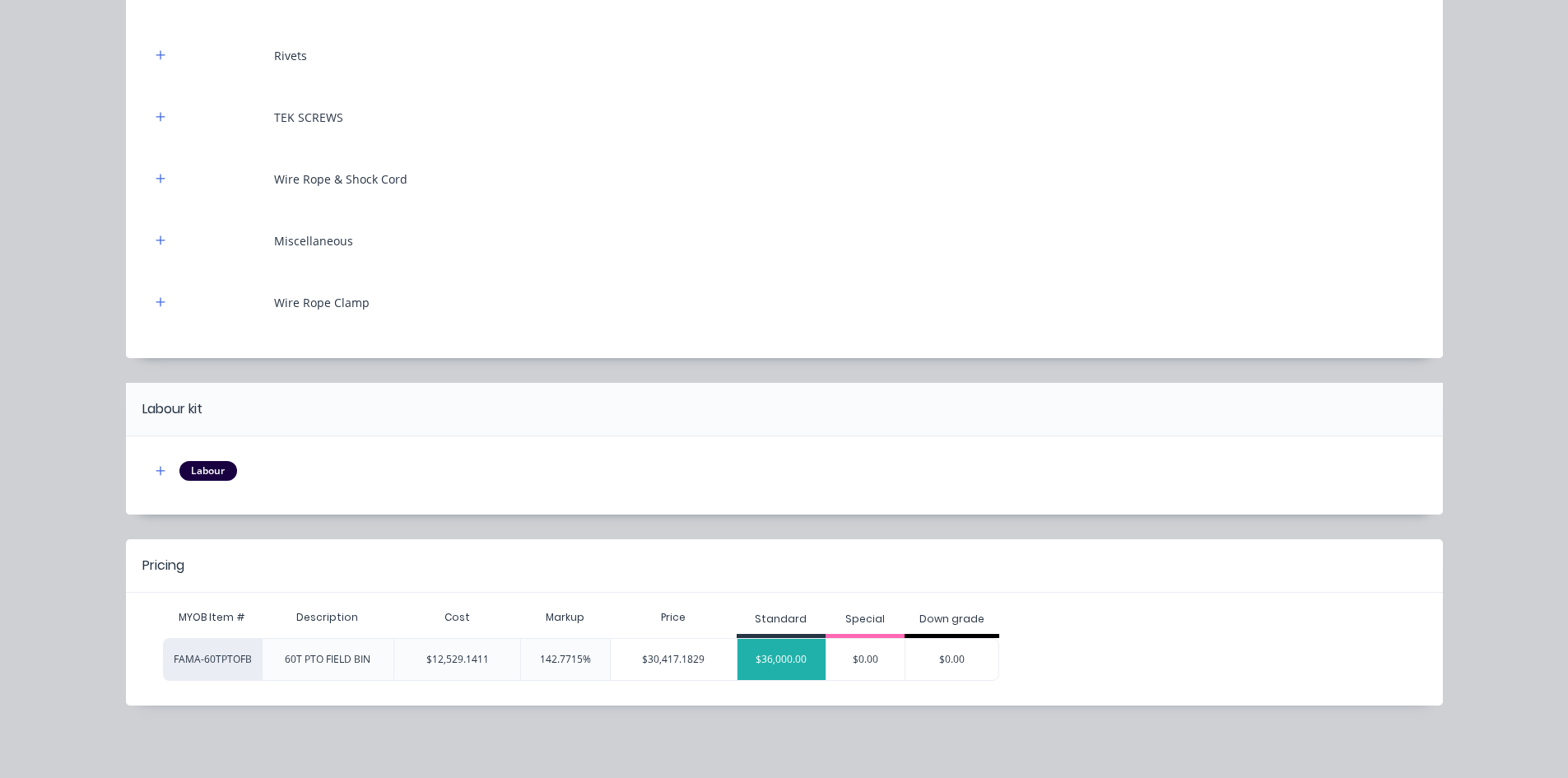
click at [770, 655] on div "$36,000.00" at bounding box center [782, 660] width 89 height 41
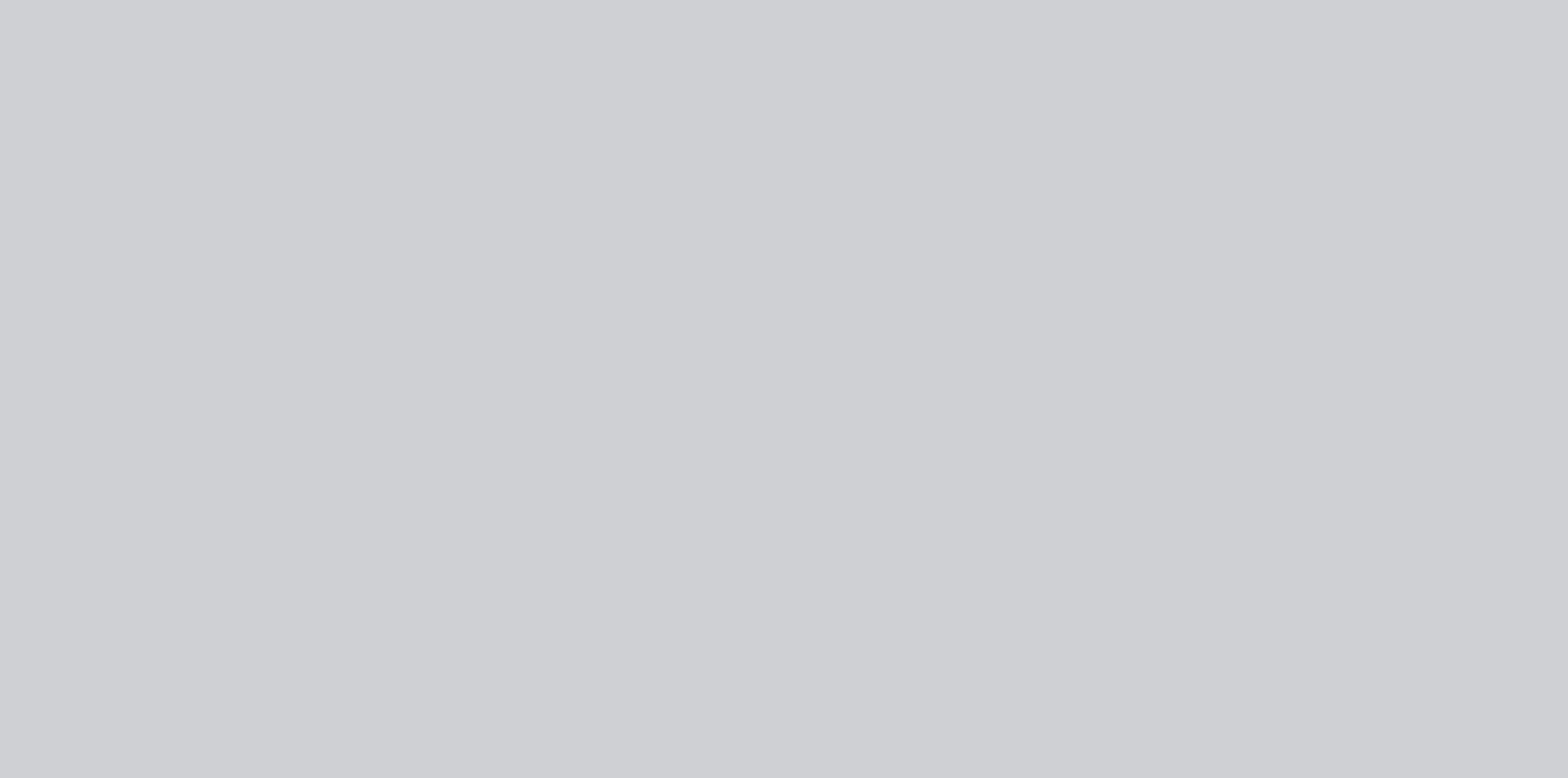
scroll to position [0, 0]
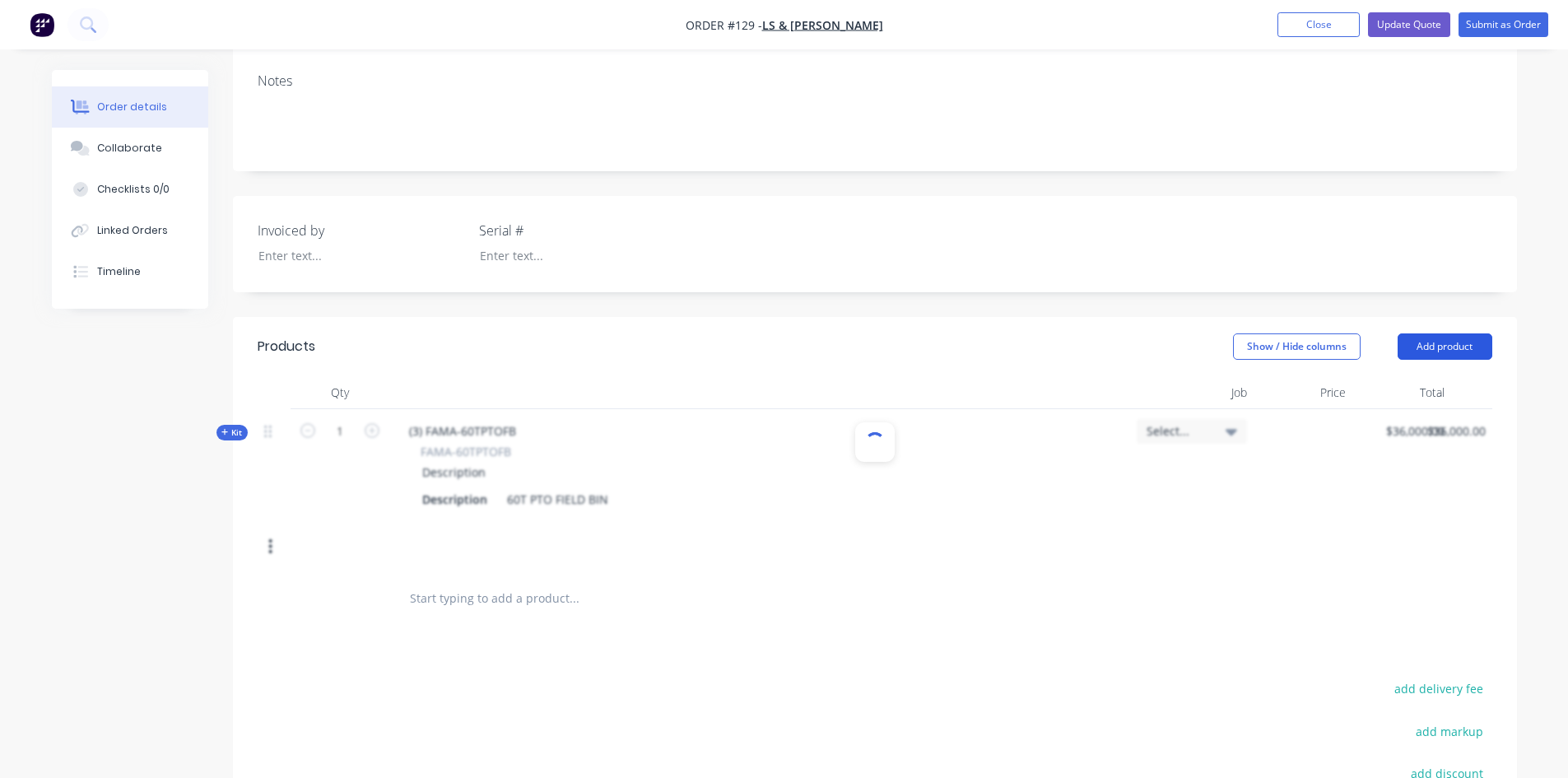
click at [1433, 348] on button "Add product" at bounding box center [1445, 346] width 95 height 26
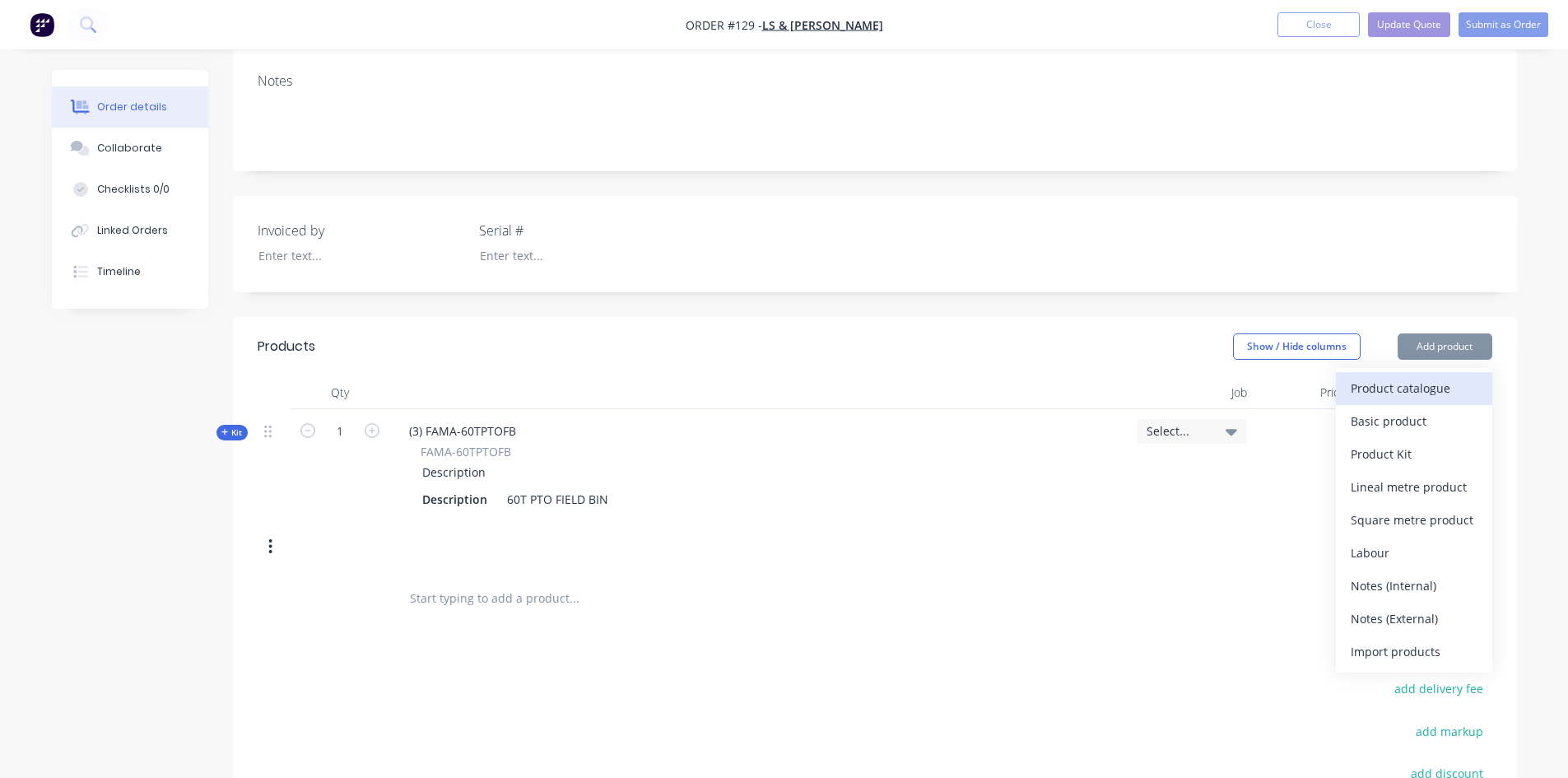
click at [1404, 391] on div "Product catalogue" at bounding box center [1414, 388] width 127 height 24
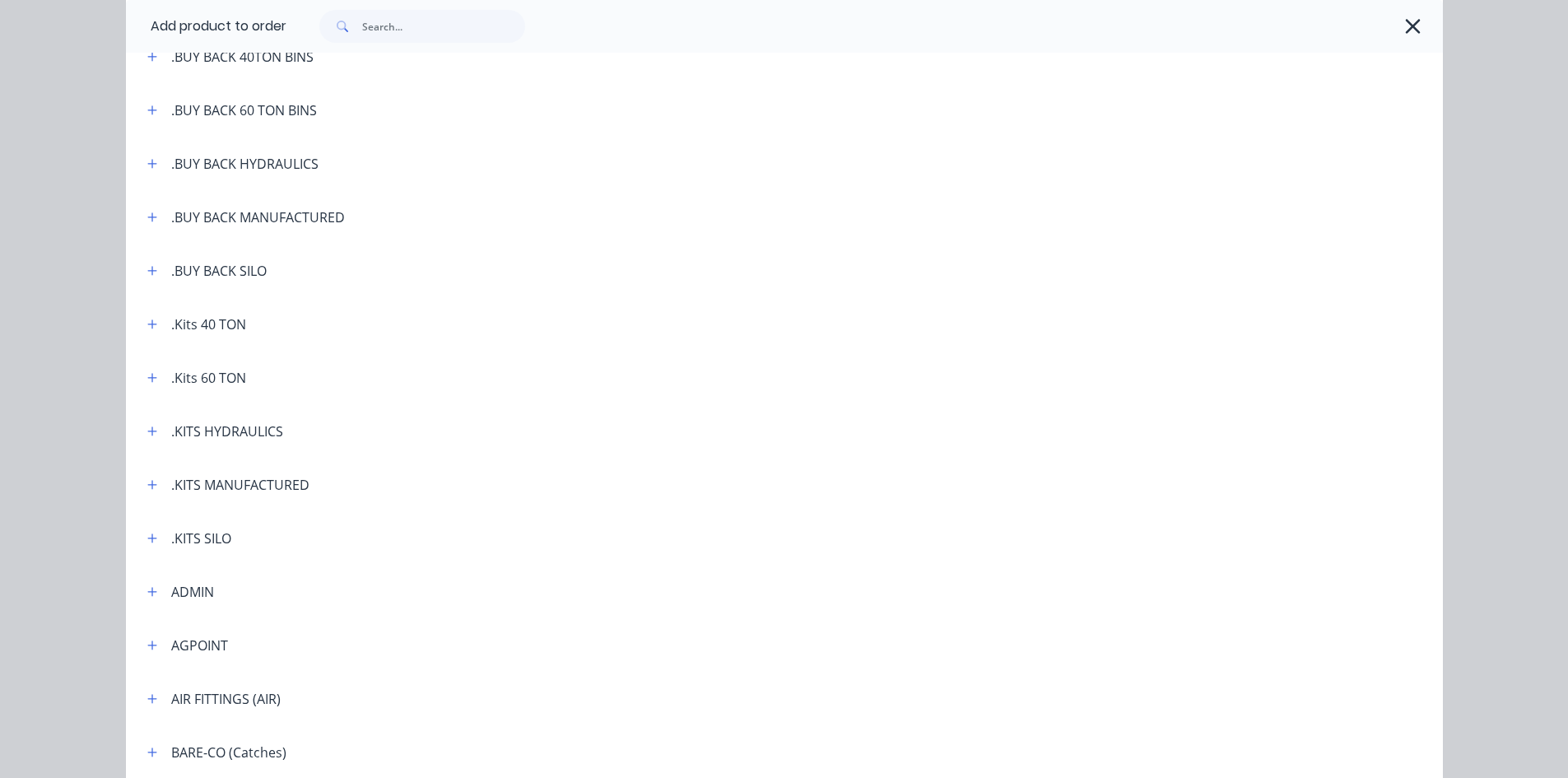
scroll to position [165, 0]
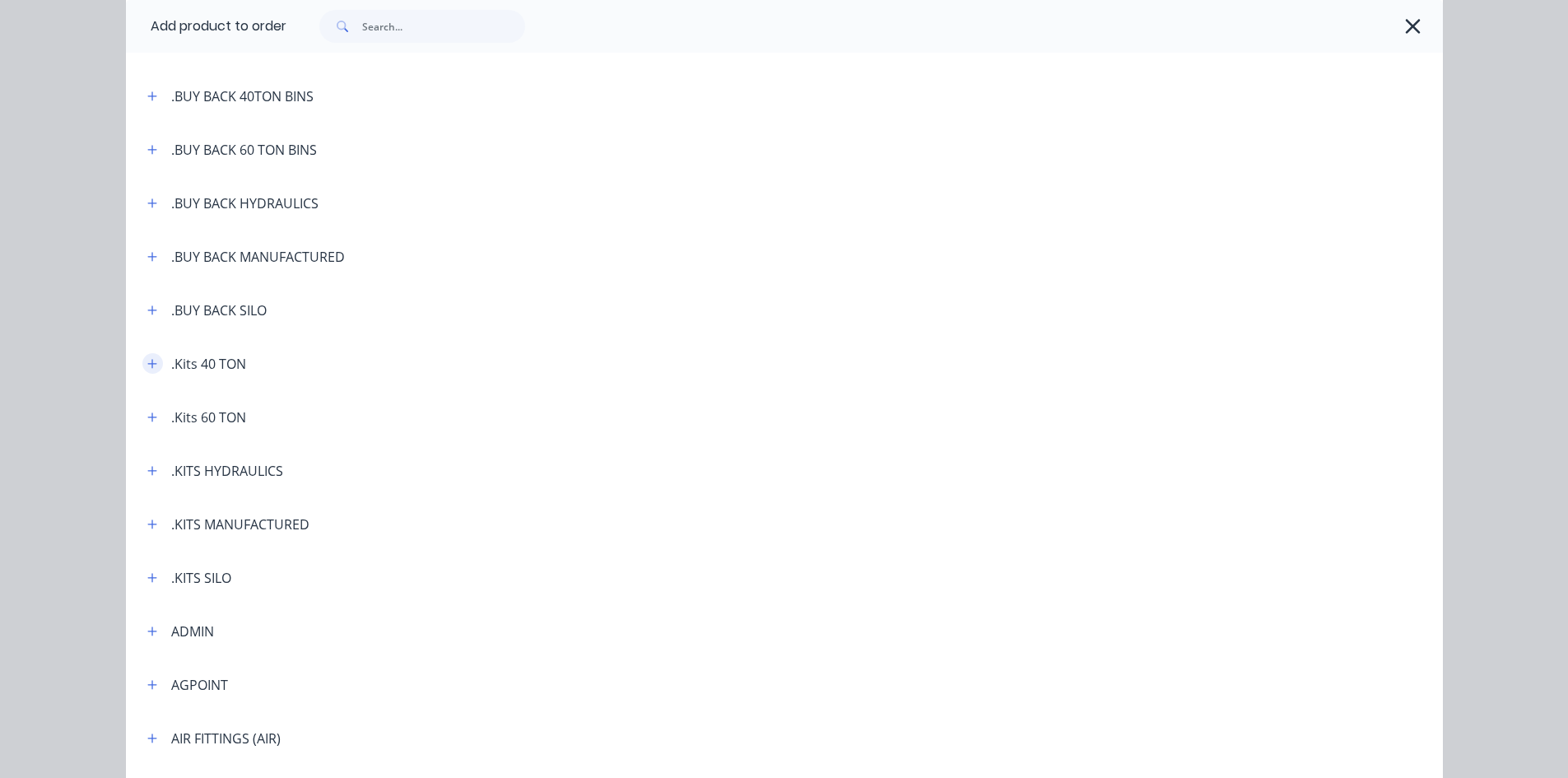
click at [149, 364] on icon "button" at bounding box center [152, 363] width 10 height 12
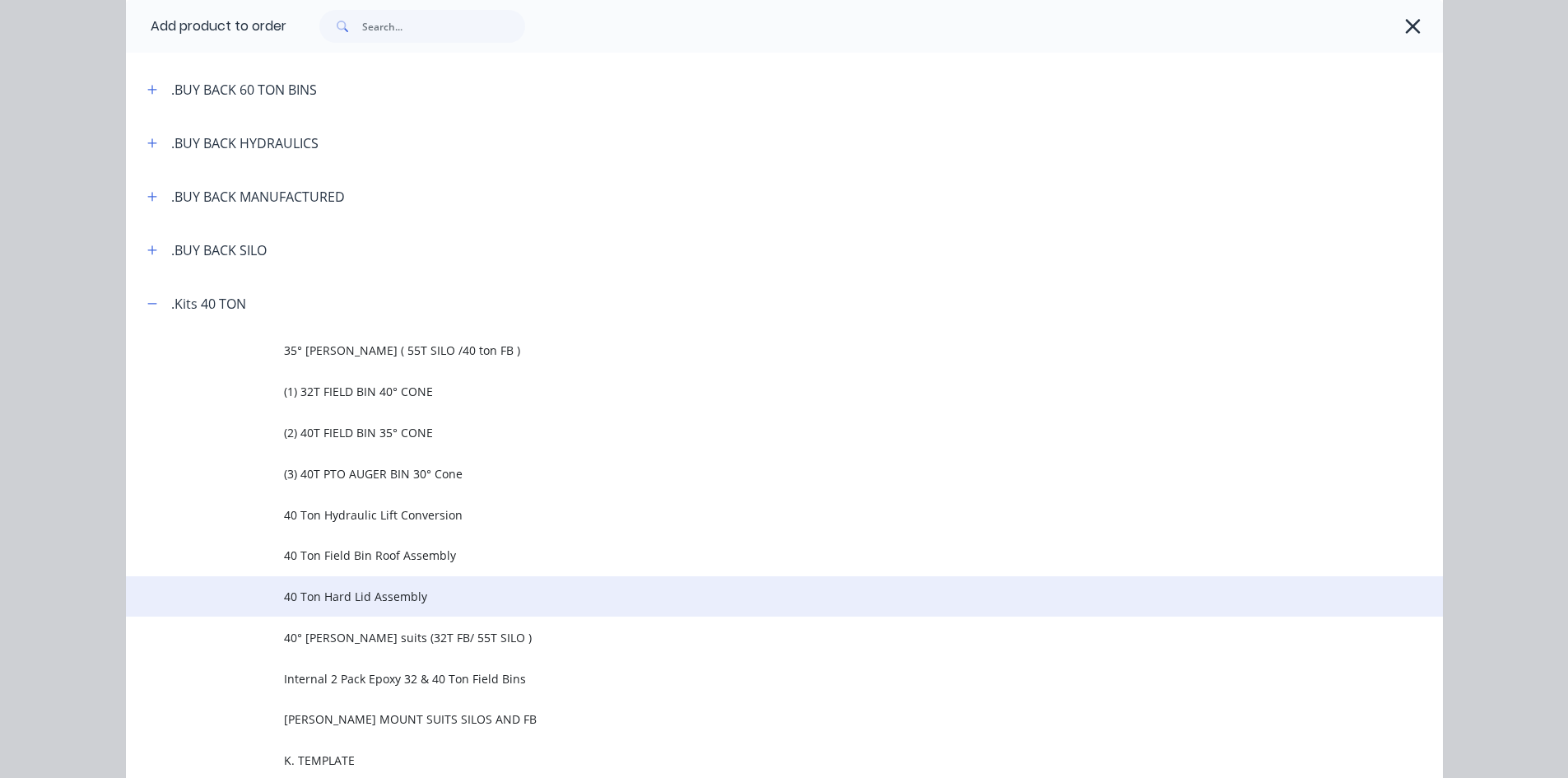
scroll to position [330, 0]
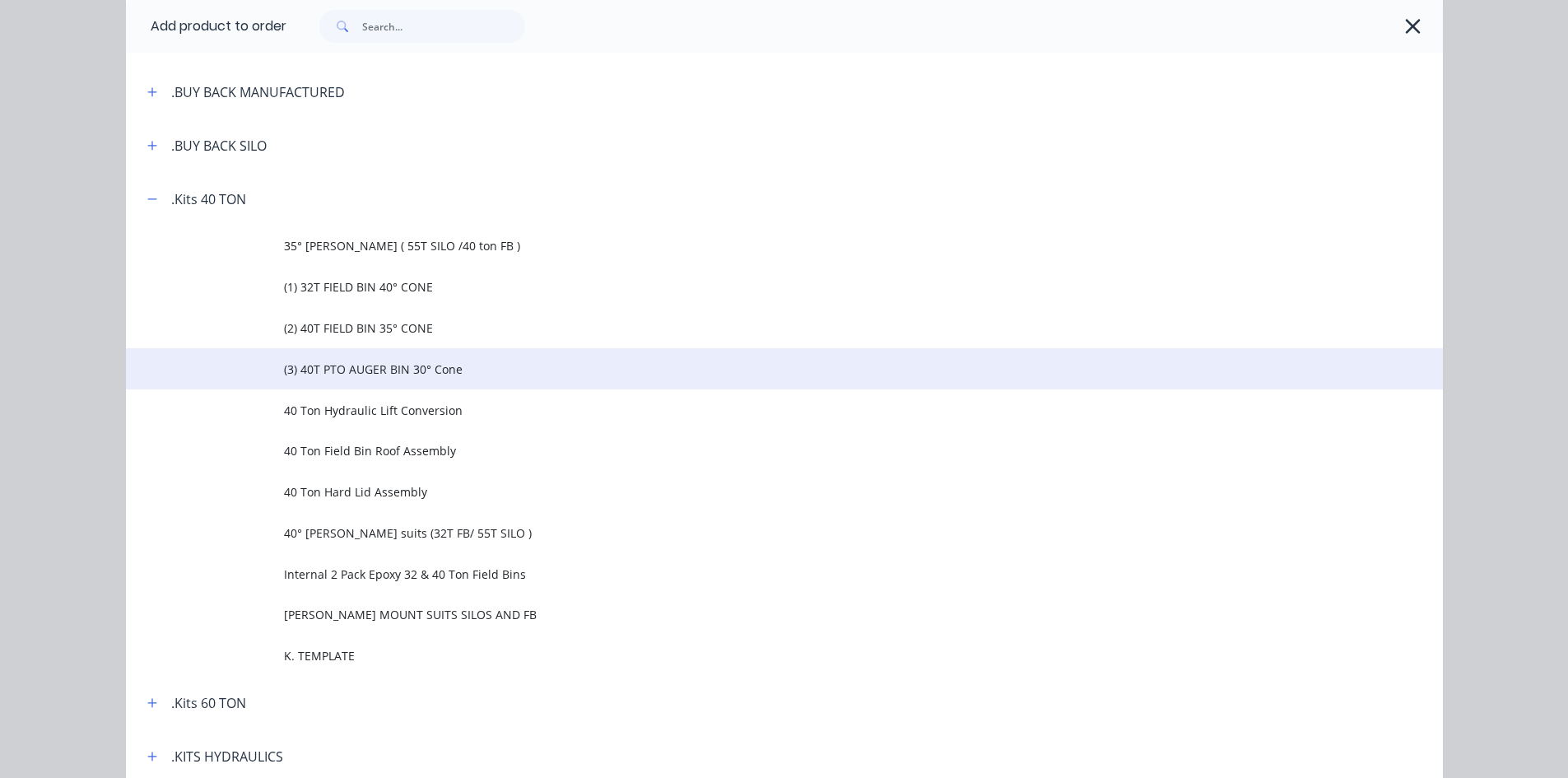
click at [374, 374] on span "(3) 40T PTO AUGER BIN 30° Cone" at bounding box center [748, 369] width 927 height 17
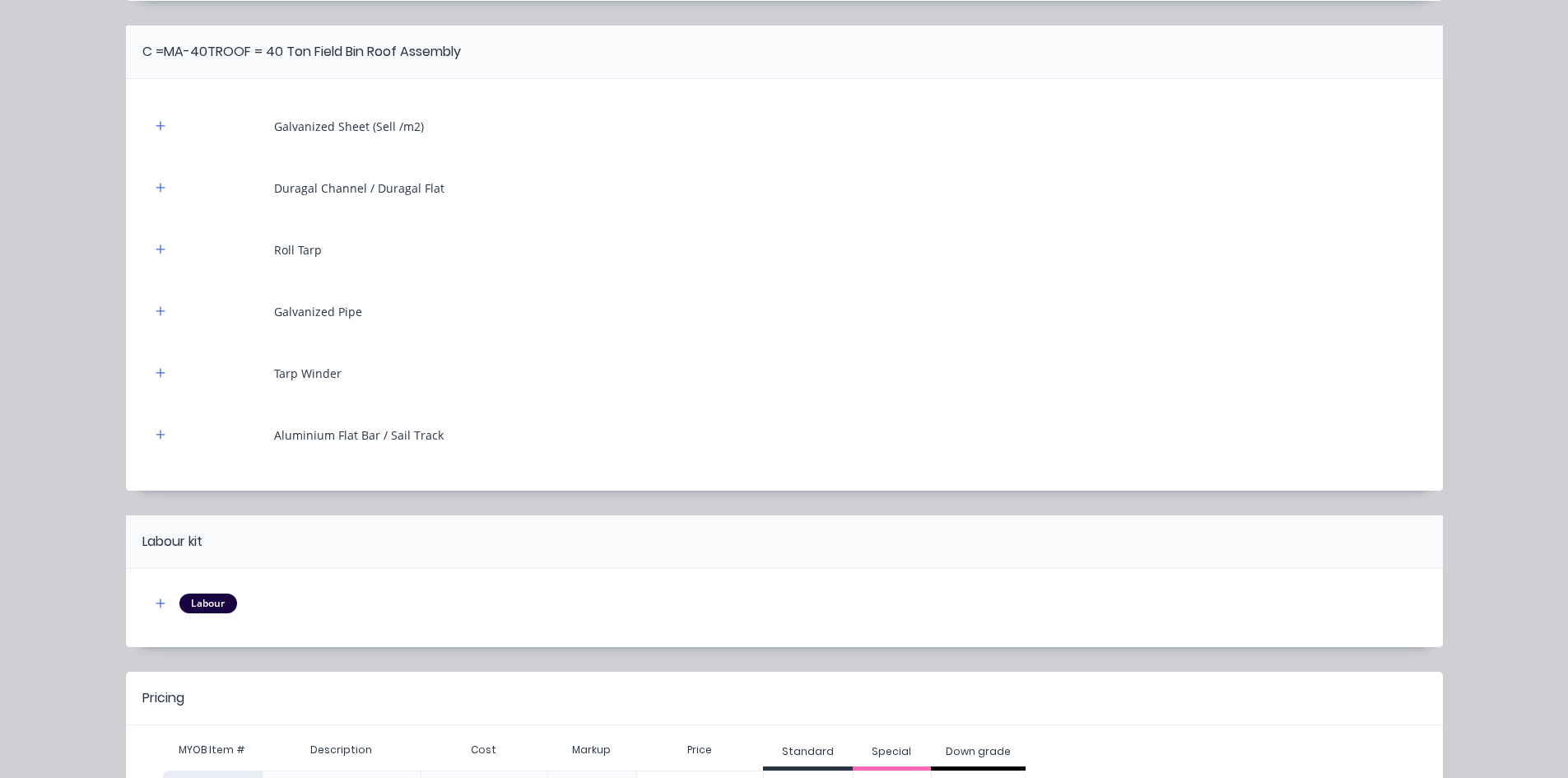
scroll to position [2490, 0]
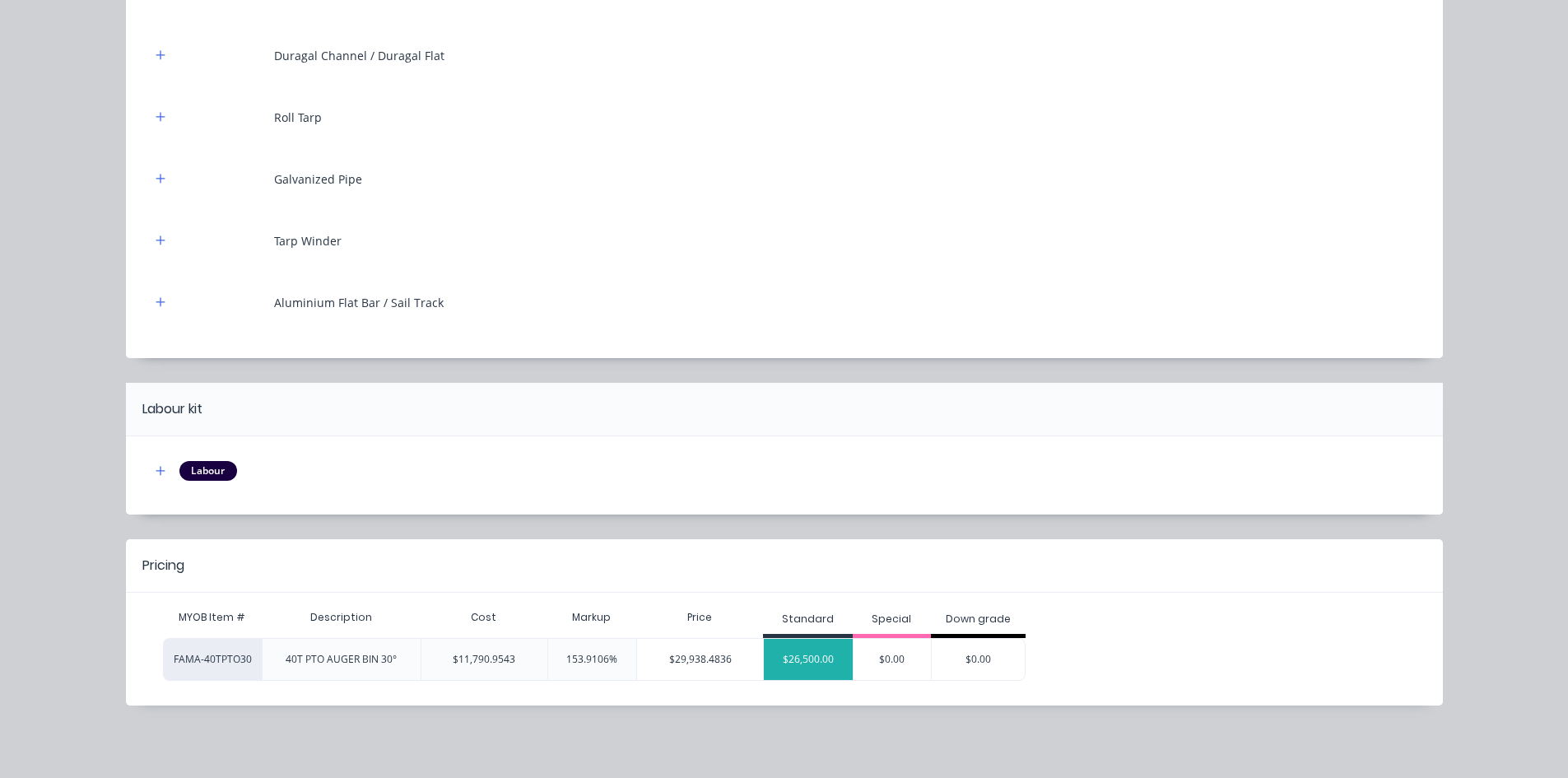
click at [805, 657] on div "$26,500.00" at bounding box center [809, 660] width 89 height 41
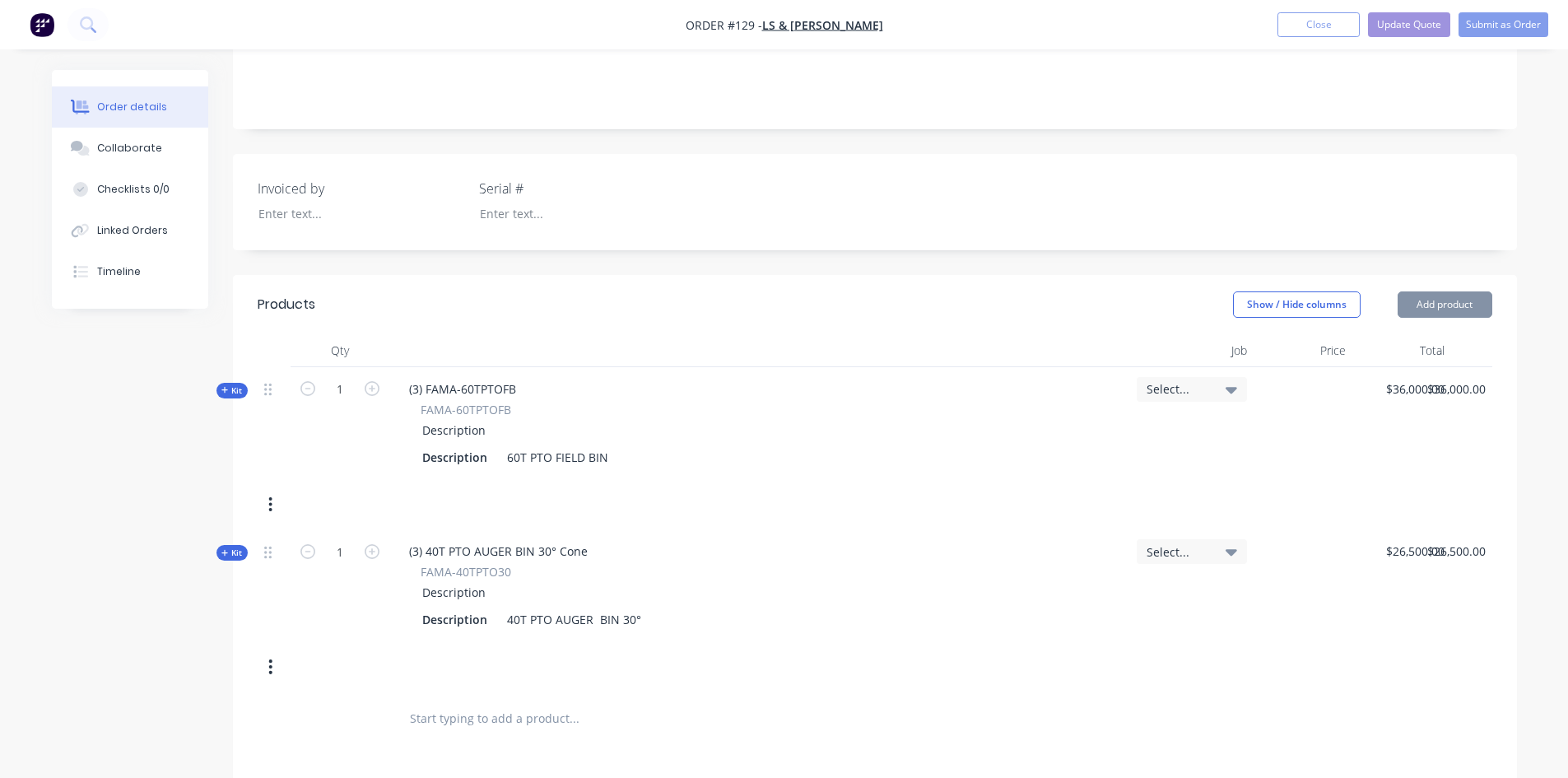
scroll to position [330, 0]
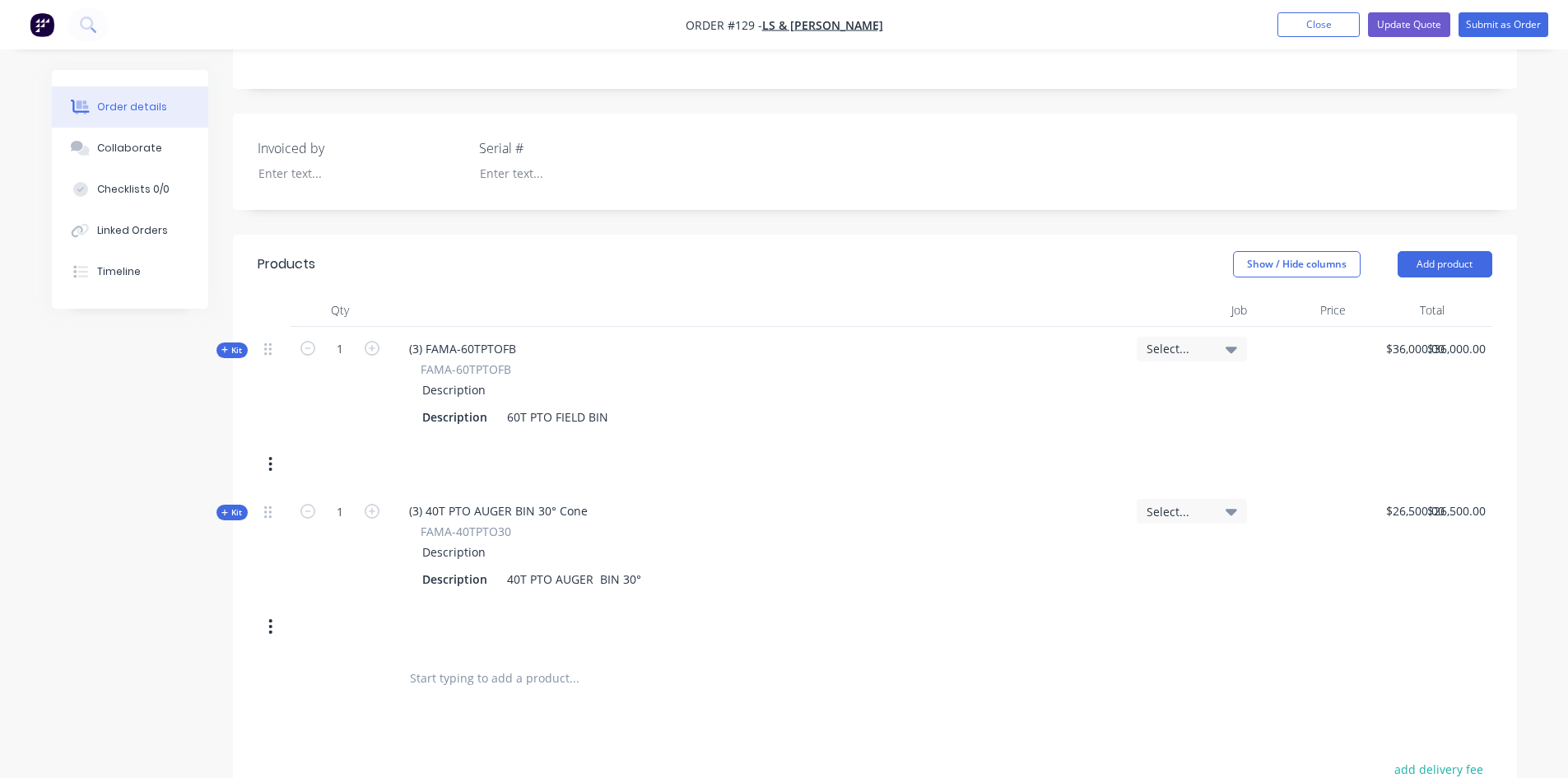
click at [270, 631] on icon "button" at bounding box center [271, 627] width 4 height 15
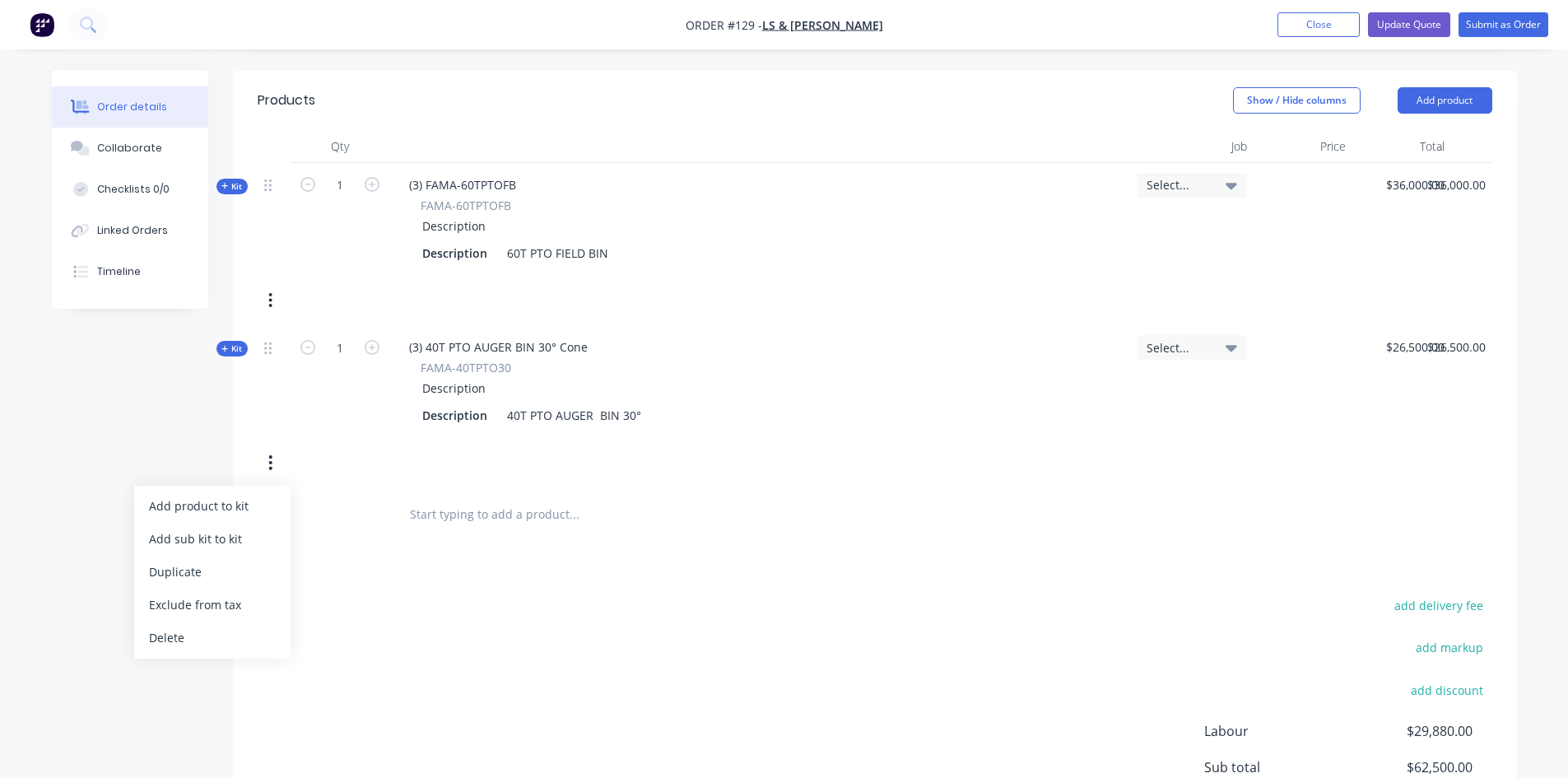
scroll to position [494, 0]
click at [184, 640] on div "Delete" at bounding box center [212, 637] width 127 height 24
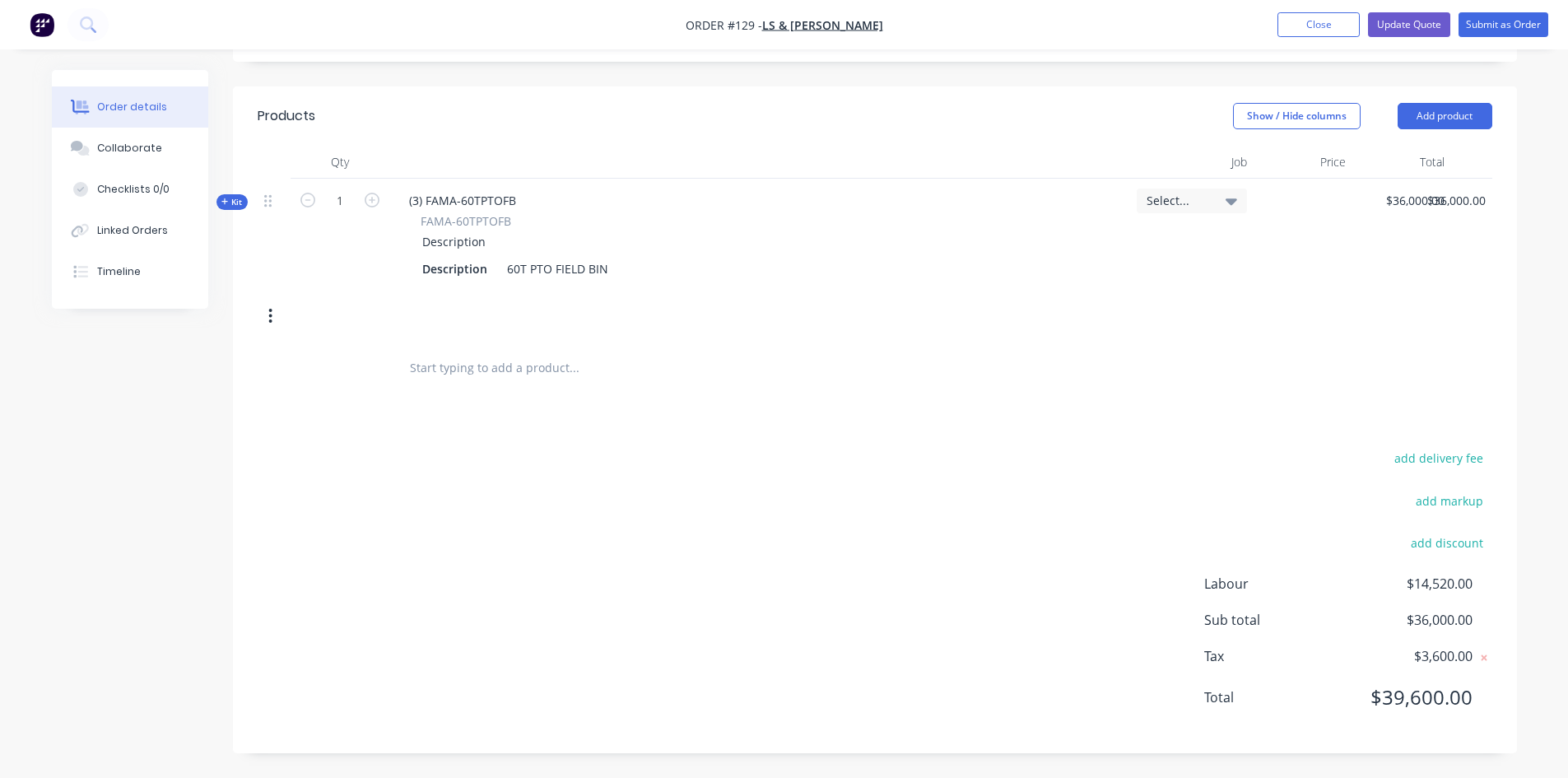
scroll to position [477, 0]
click at [1441, 121] on button "Add product" at bounding box center [1445, 116] width 95 height 26
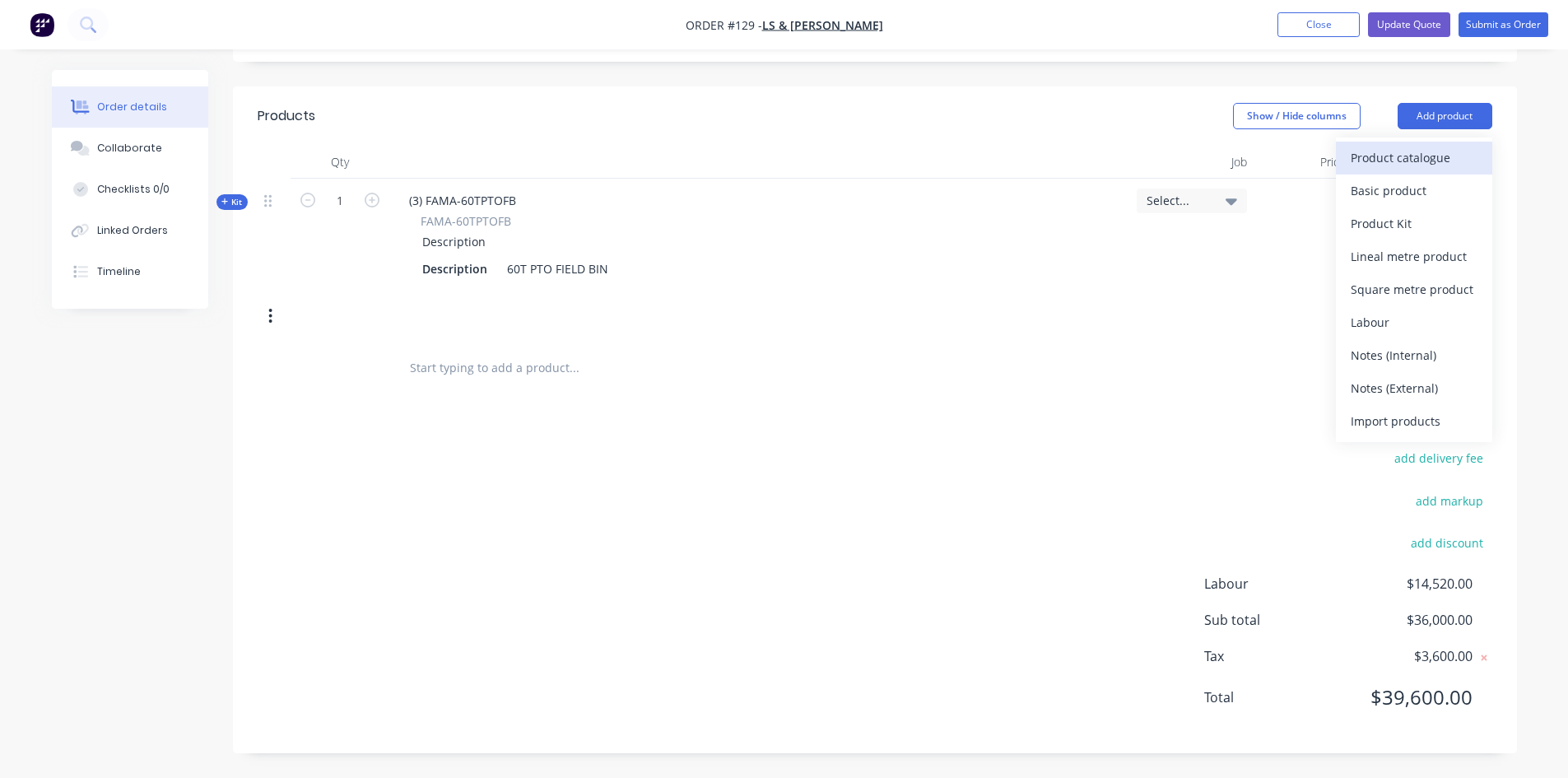
click at [1420, 159] on div "Product catalogue" at bounding box center [1414, 158] width 127 height 24
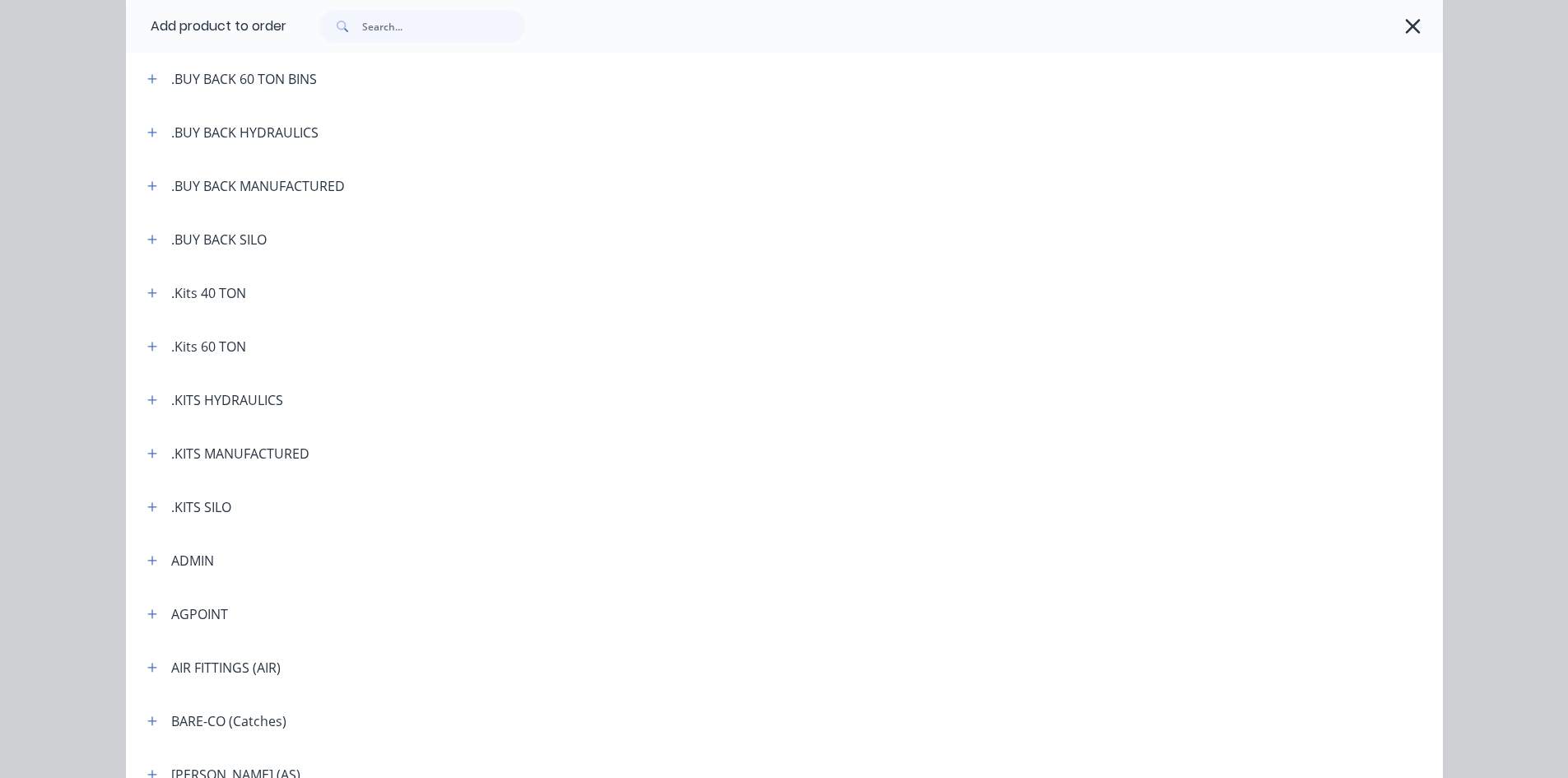
scroll to position [247, 0]
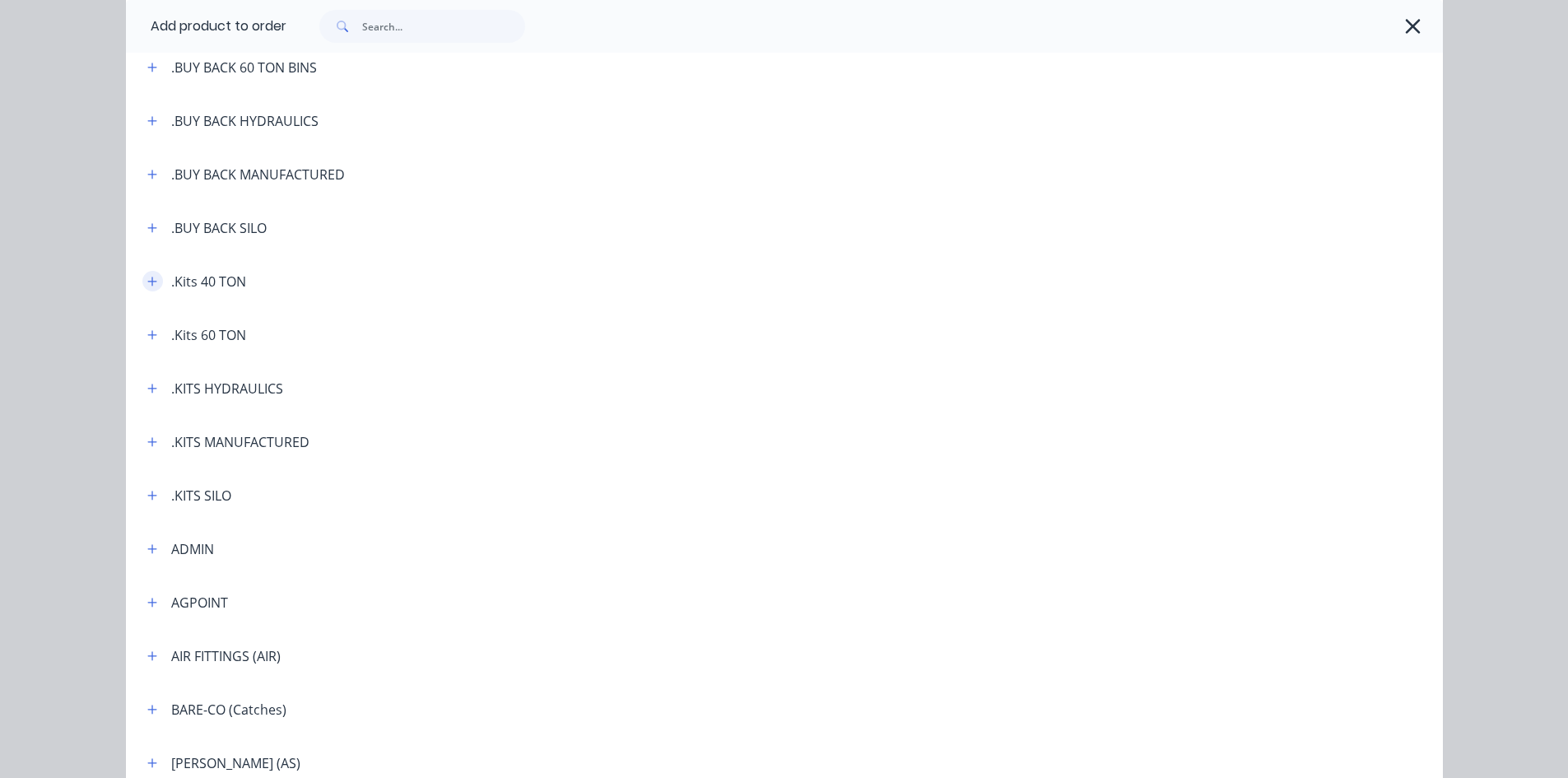
click at [150, 283] on icon "button" at bounding box center [152, 282] width 10 height 12
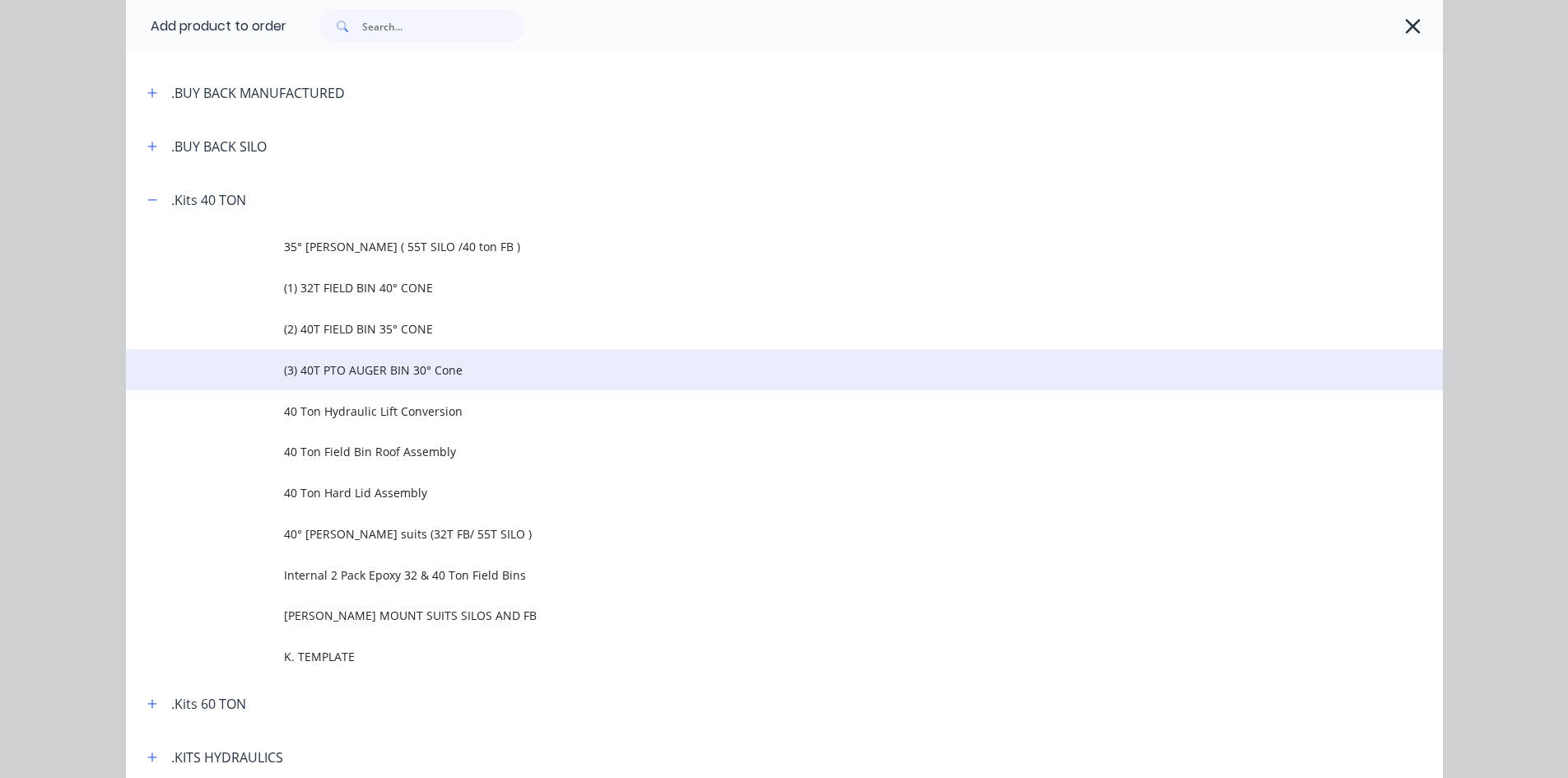
scroll to position [330, 0]
click at [386, 374] on span "(3) 40T PTO AUGER BIN 30° Cone" at bounding box center [748, 369] width 927 height 17
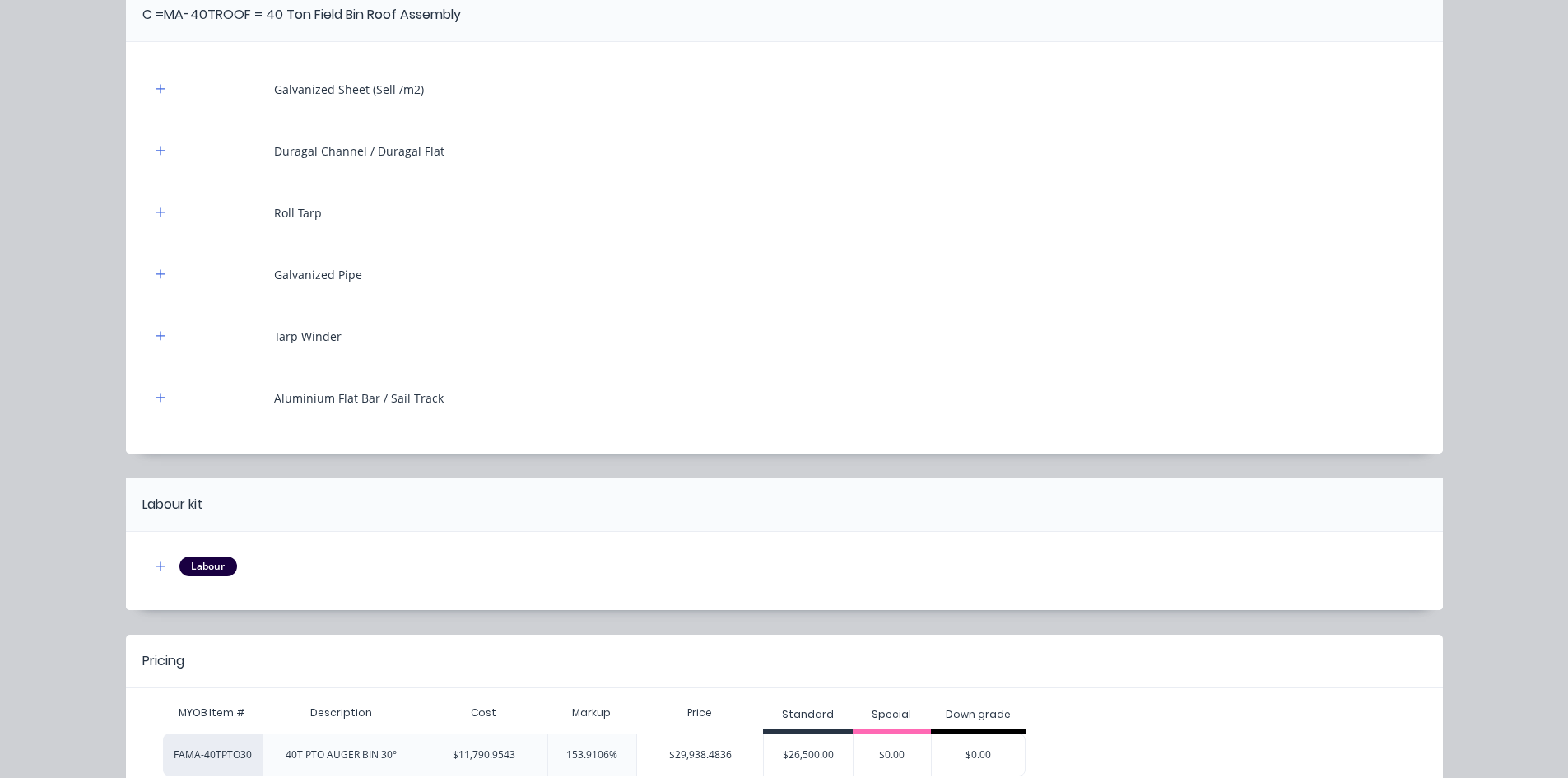
scroll to position [2490, 0]
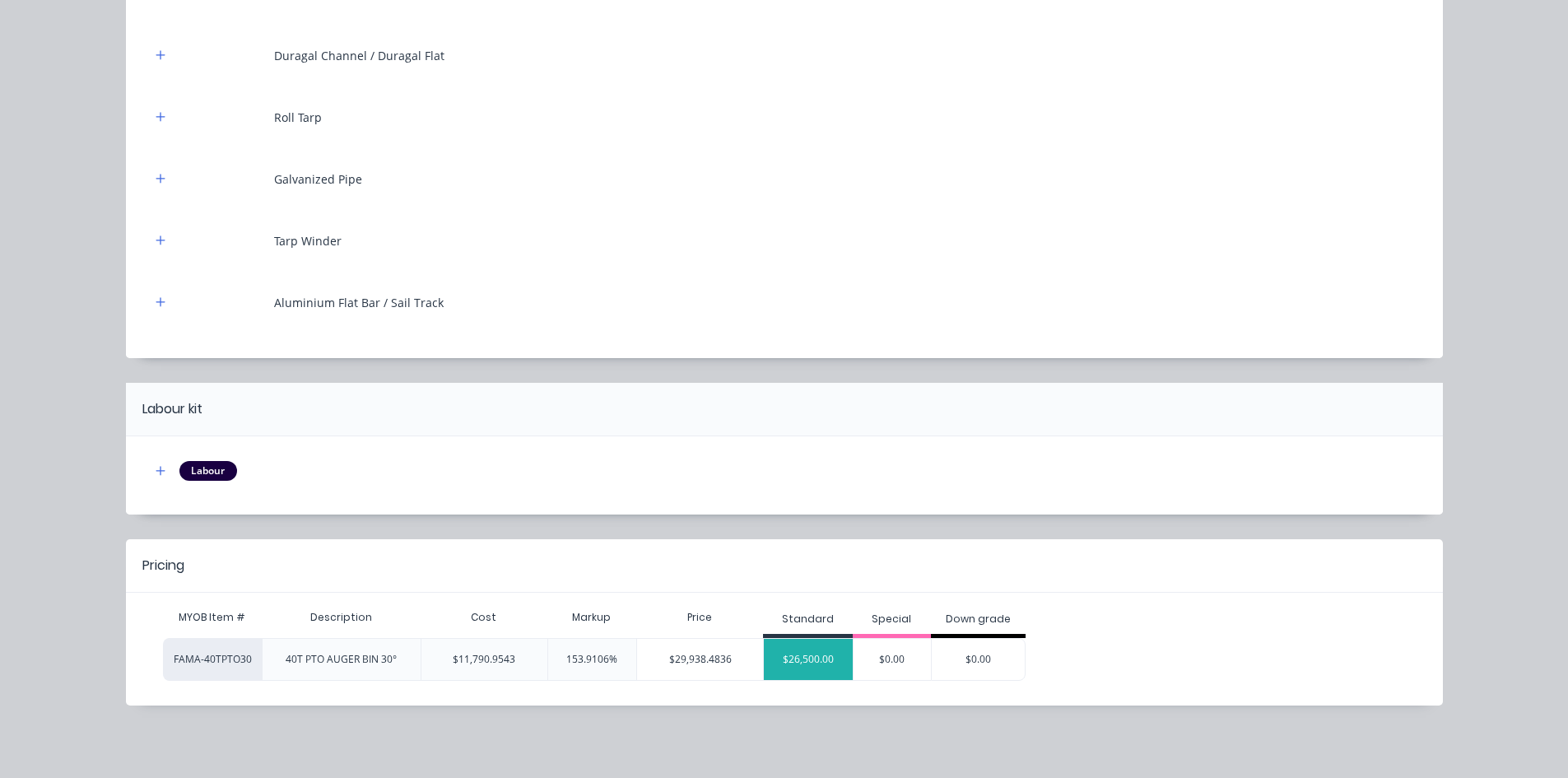
click at [792, 664] on div "$26,500.00" at bounding box center [809, 660] width 89 height 41
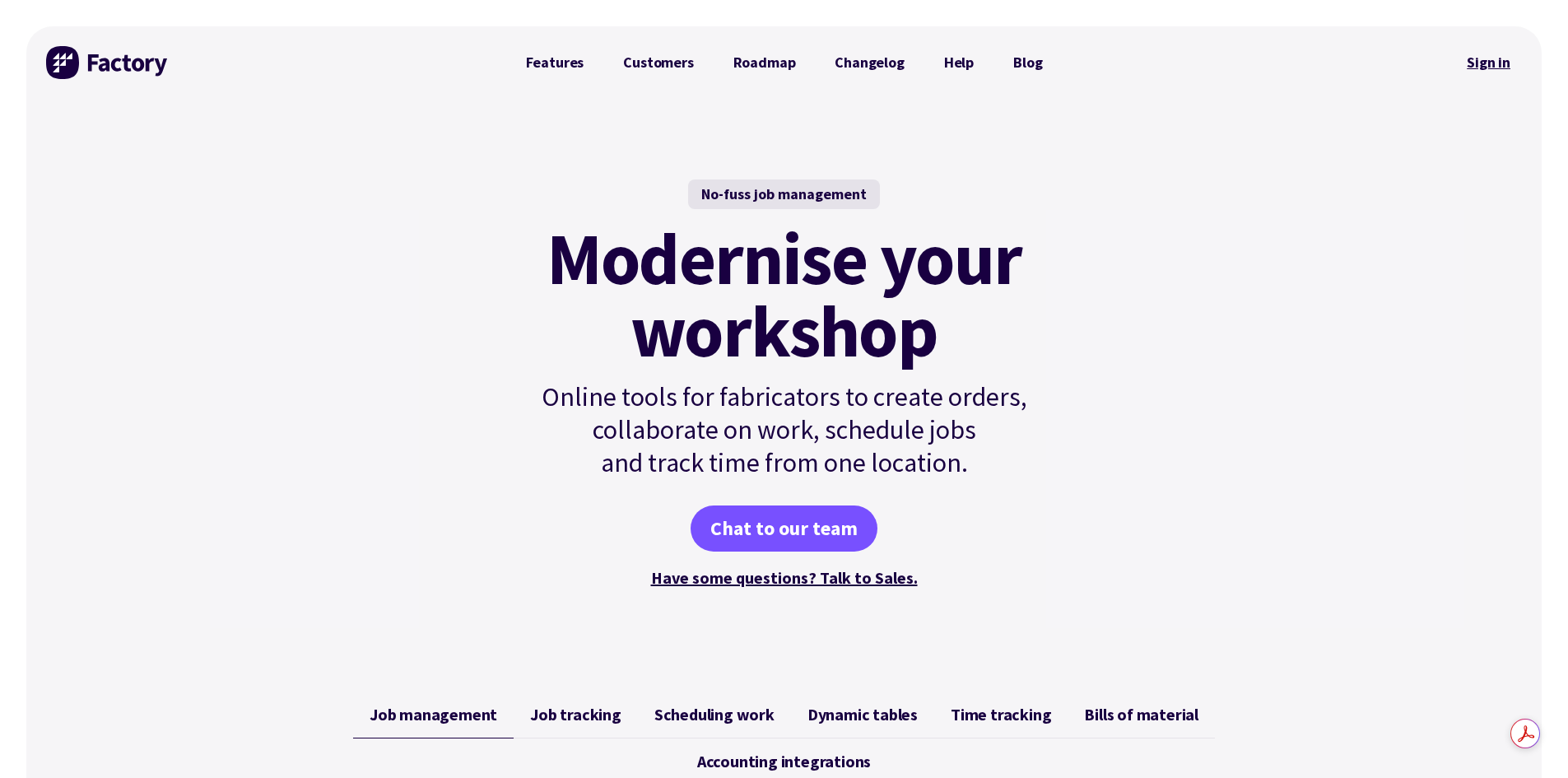
click at [1480, 66] on link "Sign in" at bounding box center [1488, 63] width 66 height 38
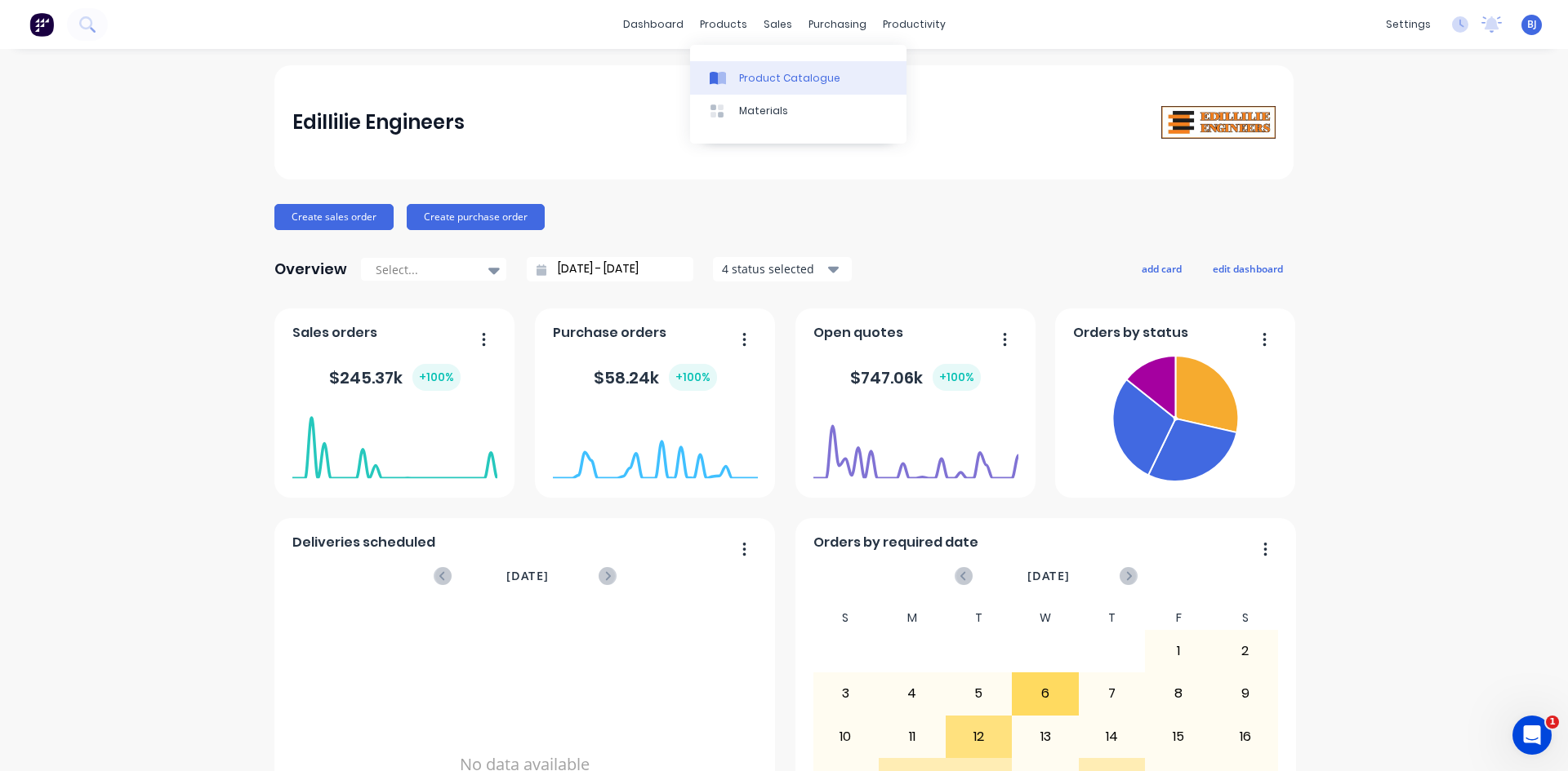
click at [733, 76] on div at bounding box center [722, 79] width 24 height 14
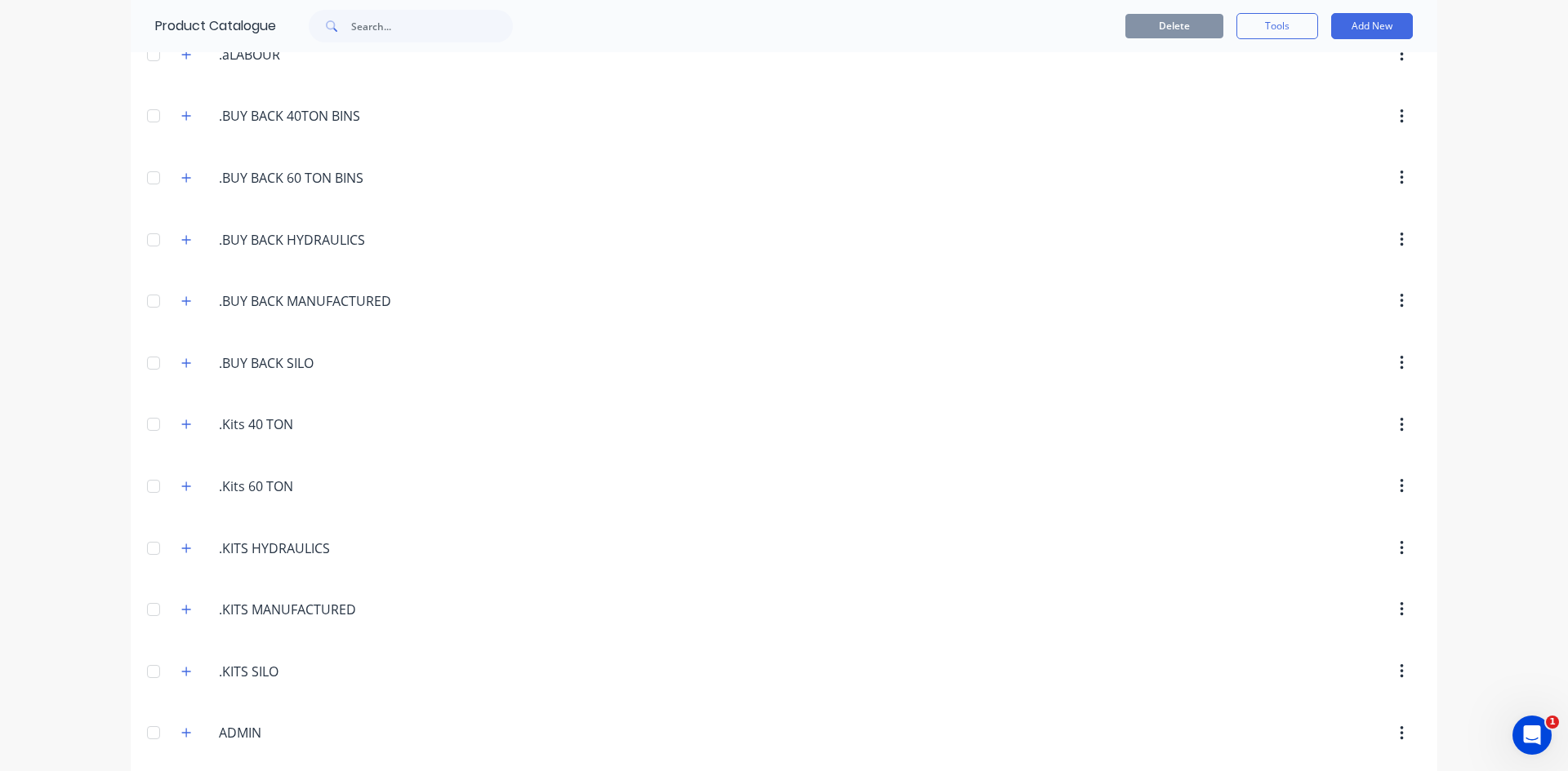
scroll to position [245, 0]
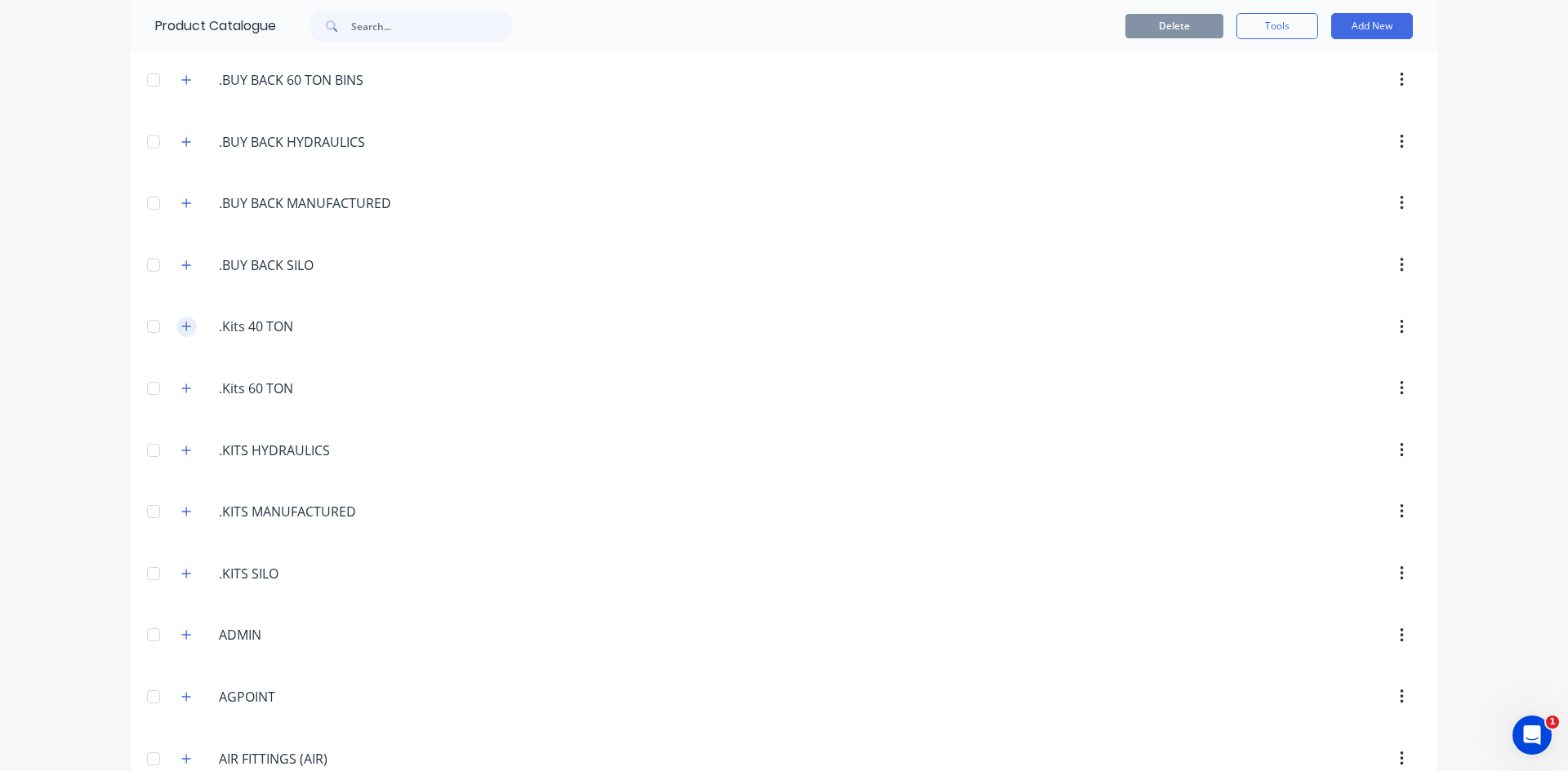
click at [182, 328] on icon "button" at bounding box center [187, 327] width 9 height 9
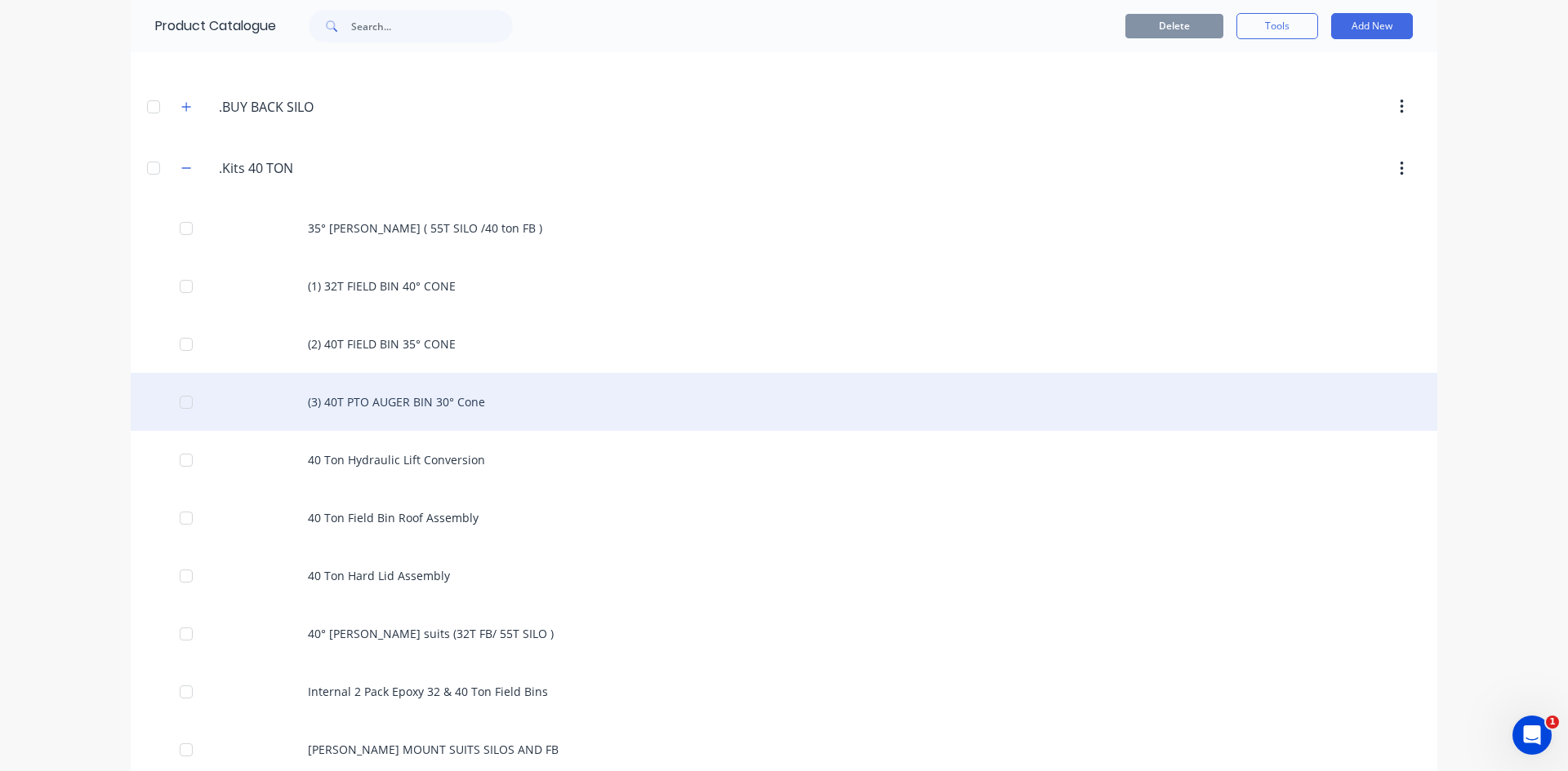
scroll to position [489, 0]
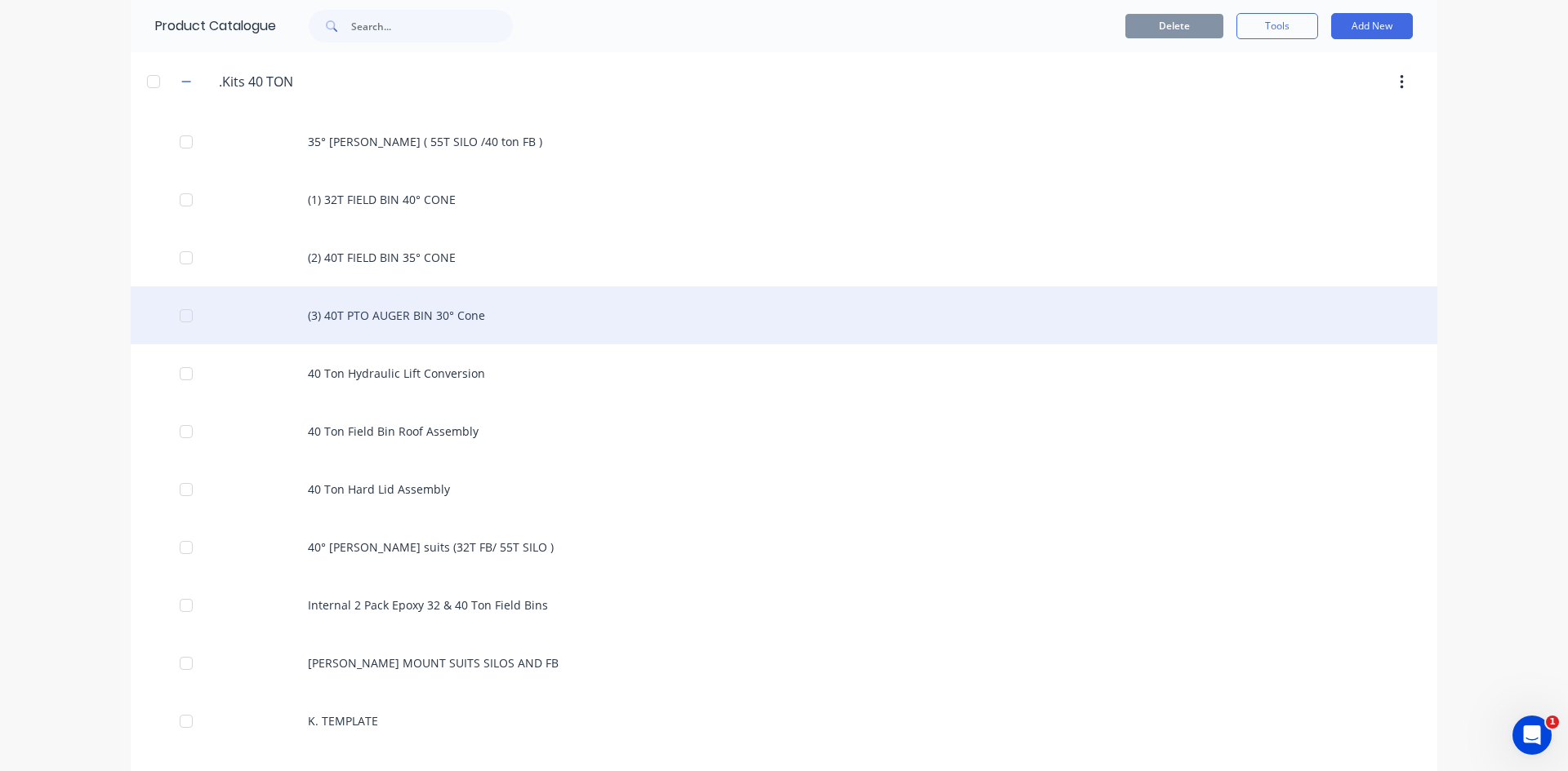
click at [451, 319] on div "(3) 40T PTO AUGER BIN 30° Cone" at bounding box center [784, 315] width 1306 height 58
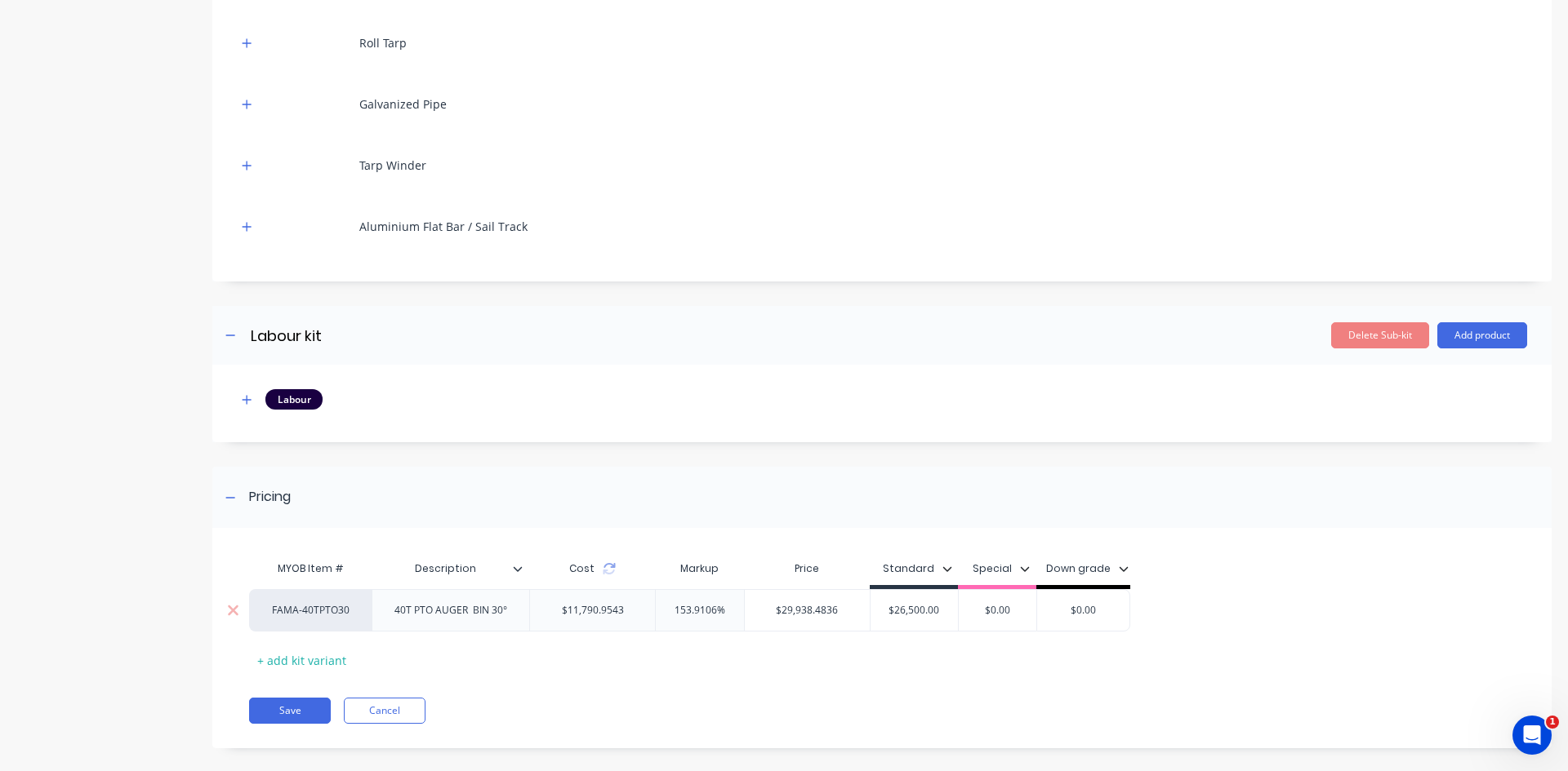
scroll to position [2745, 0]
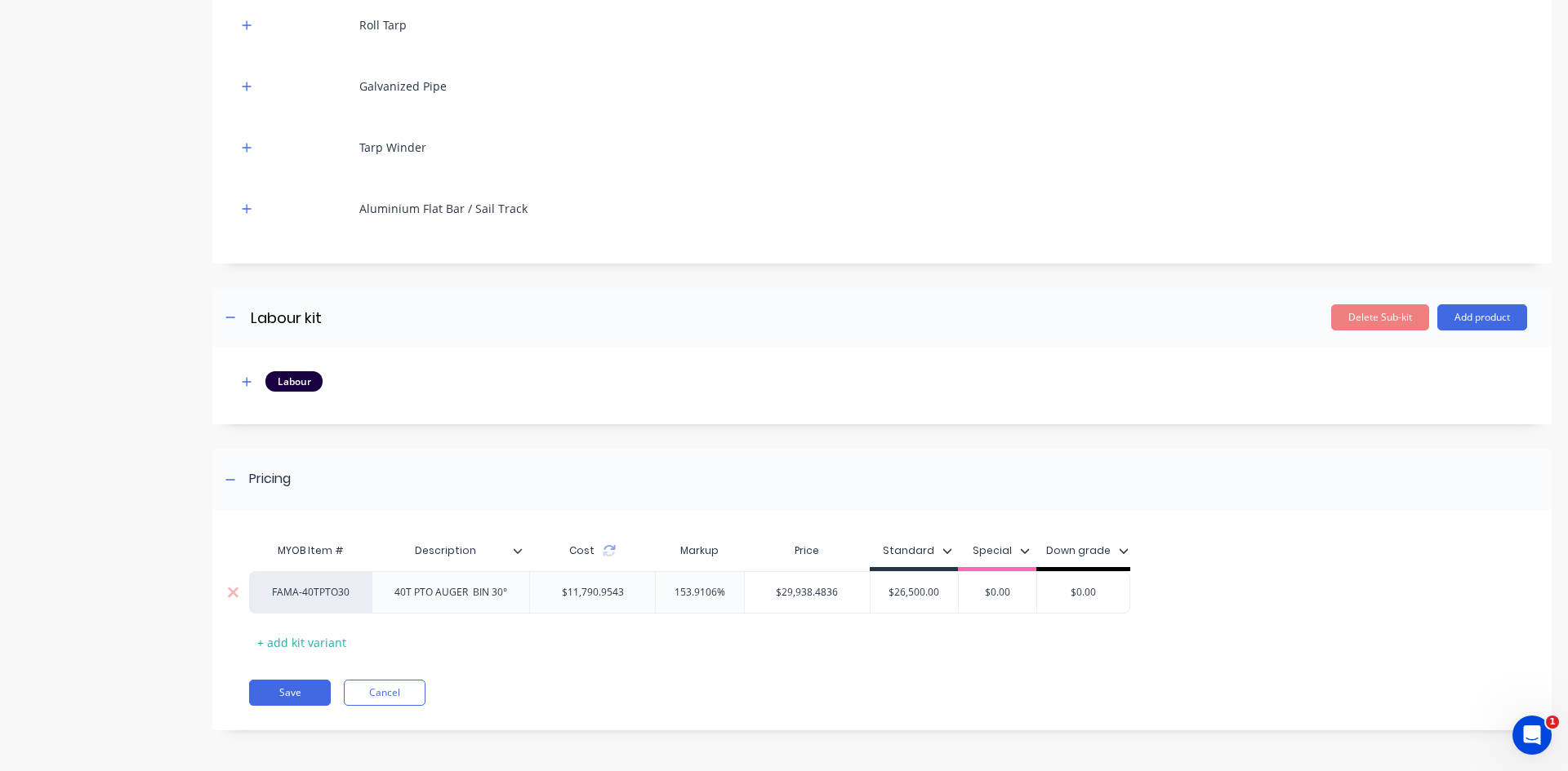
drag, startPoint x: 938, startPoint y: 590, endPoint x: 881, endPoint y: 591, distance: 57.0
click at [881, 591] on input "$26,500.00" at bounding box center [915, 592] width 89 height 14
type input "29000.00"
click at [1002, 673] on div "MYOB Item # Description Cost Markup Price Standard Special Down grade FAMA-40TP…" at bounding box center [882, 628] width 1339 height 204
click at [286, 693] on button "Save" at bounding box center [290, 692] width 81 height 26
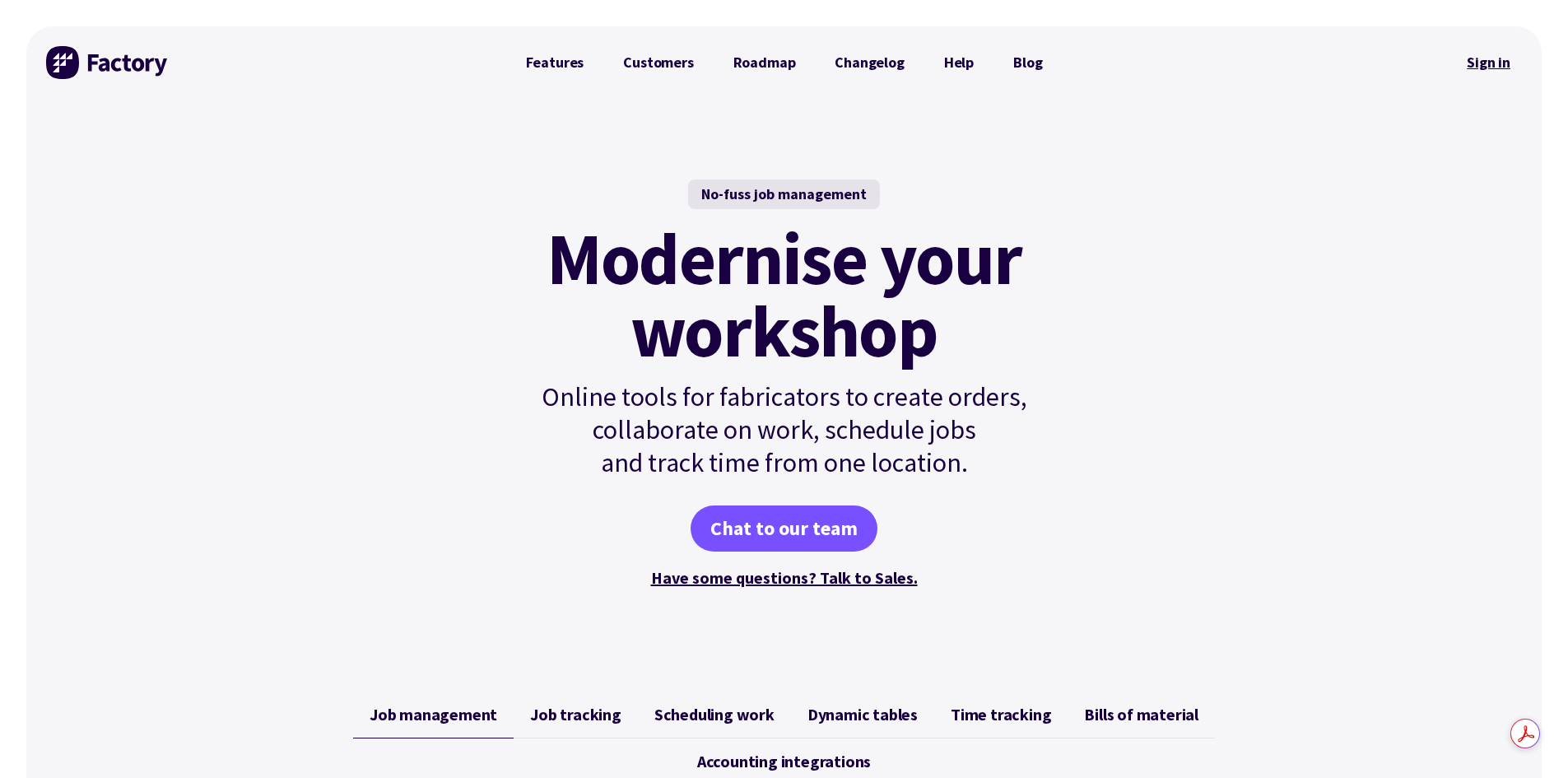
click at [1485, 67] on link "Sign in" at bounding box center [1488, 63] width 66 height 38
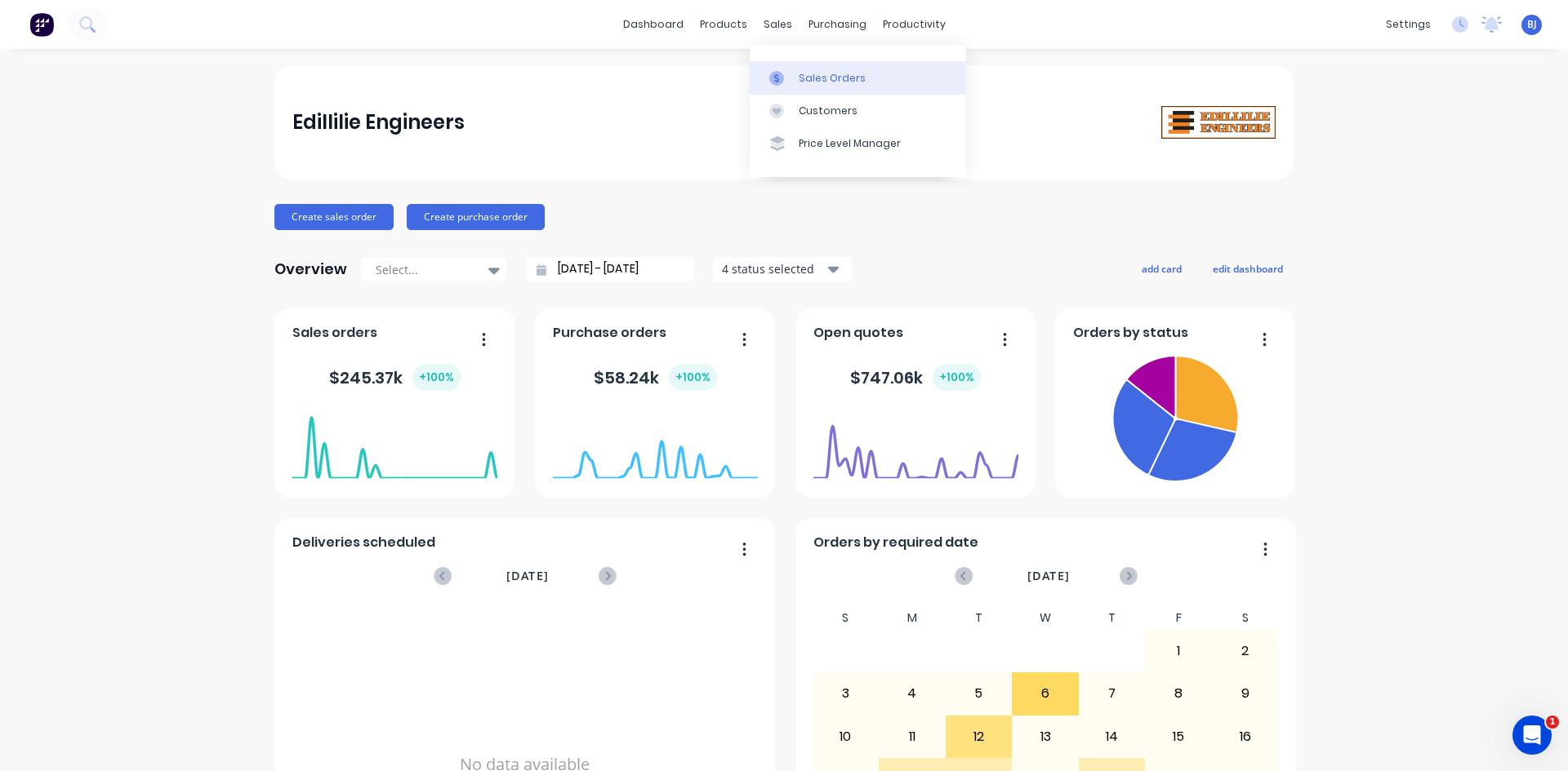
click at [792, 77] on div at bounding box center [781, 79] width 24 height 14
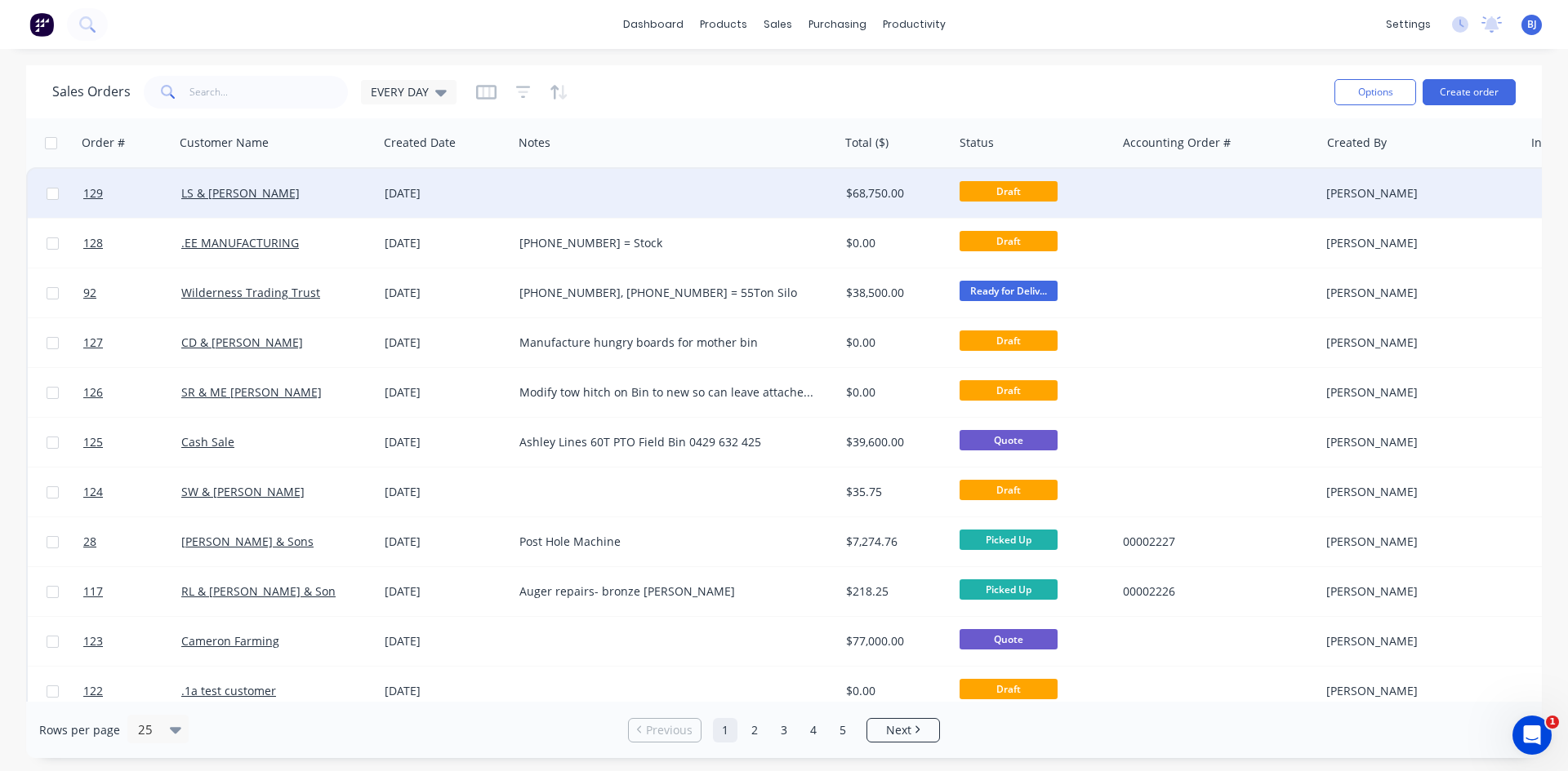
click at [434, 190] on div "[DATE]" at bounding box center [445, 193] width 122 height 16
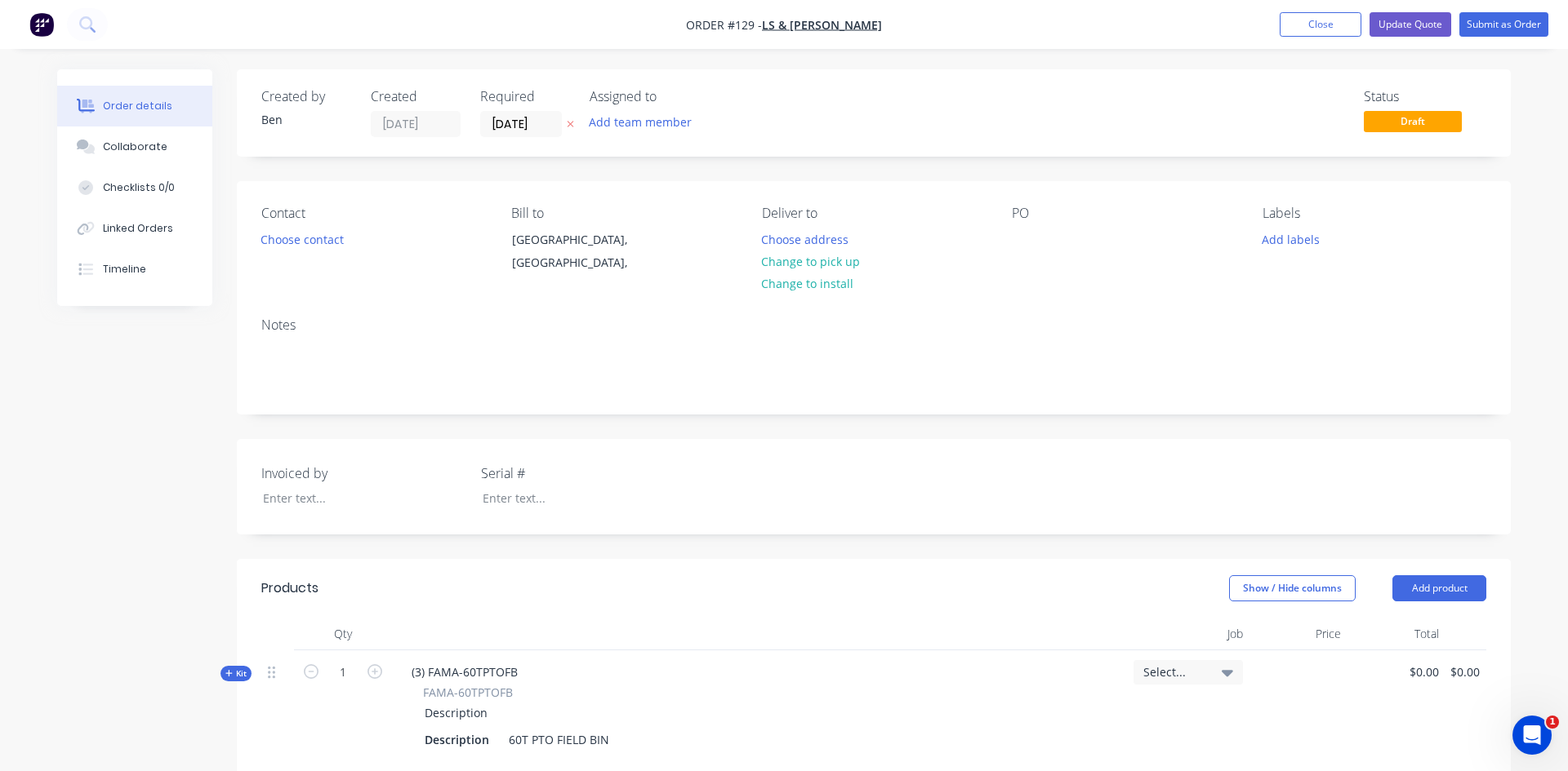
type input "$36,000.00"
type input "$26,500.00"
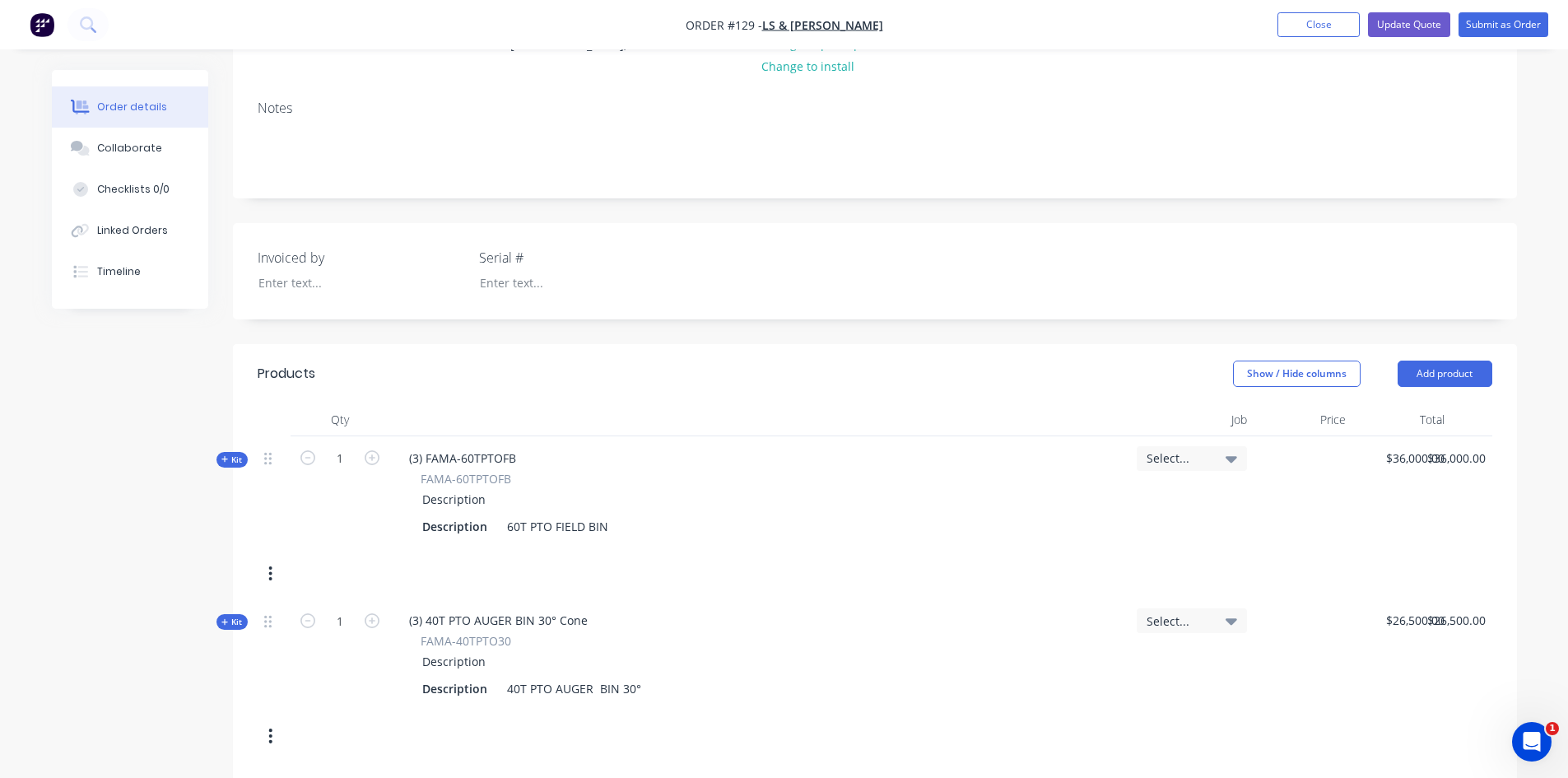
scroll to position [330, 0]
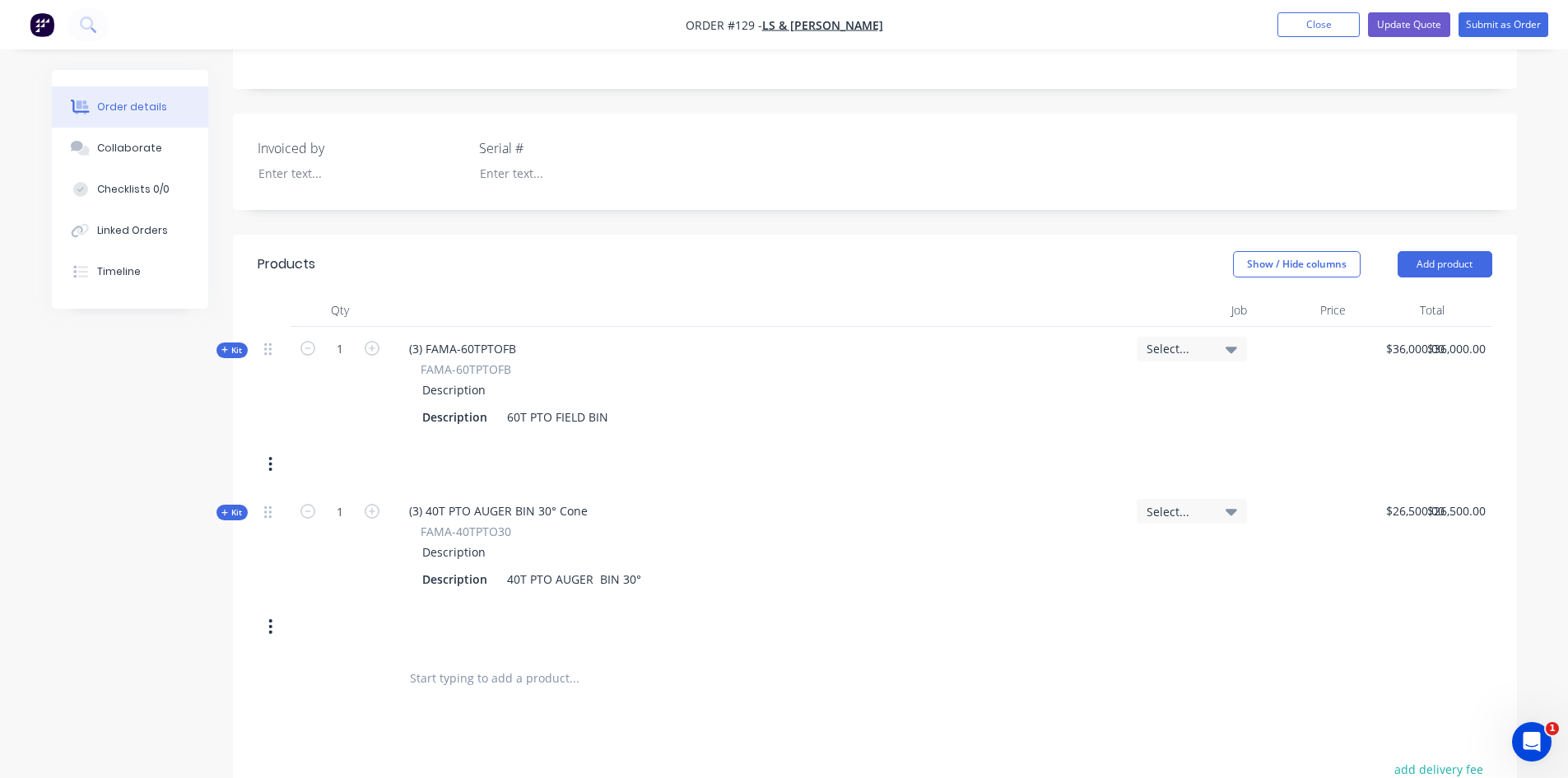
click at [270, 631] on icon "button" at bounding box center [271, 627] width 4 height 15
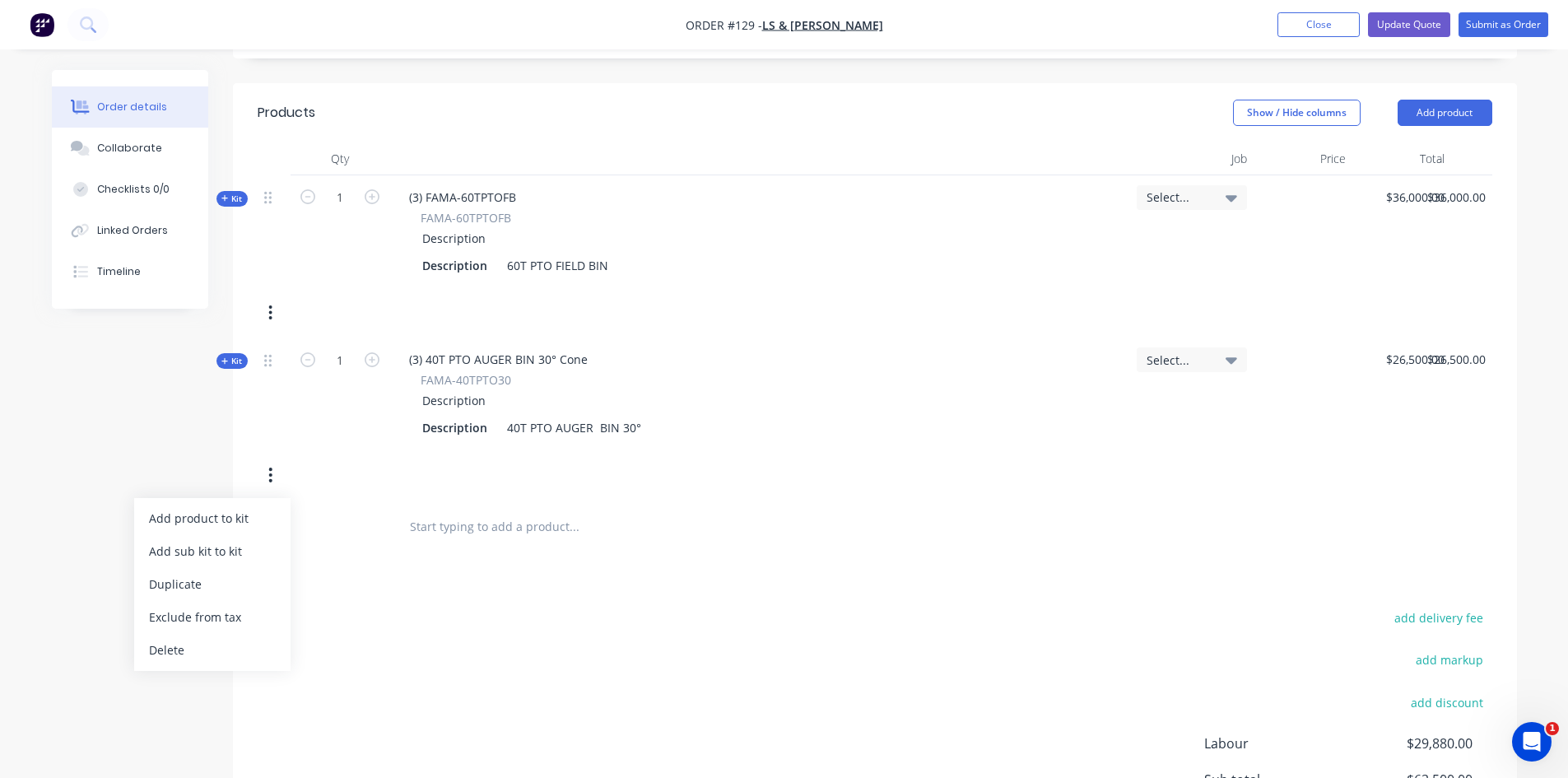
scroll to position [494, 0]
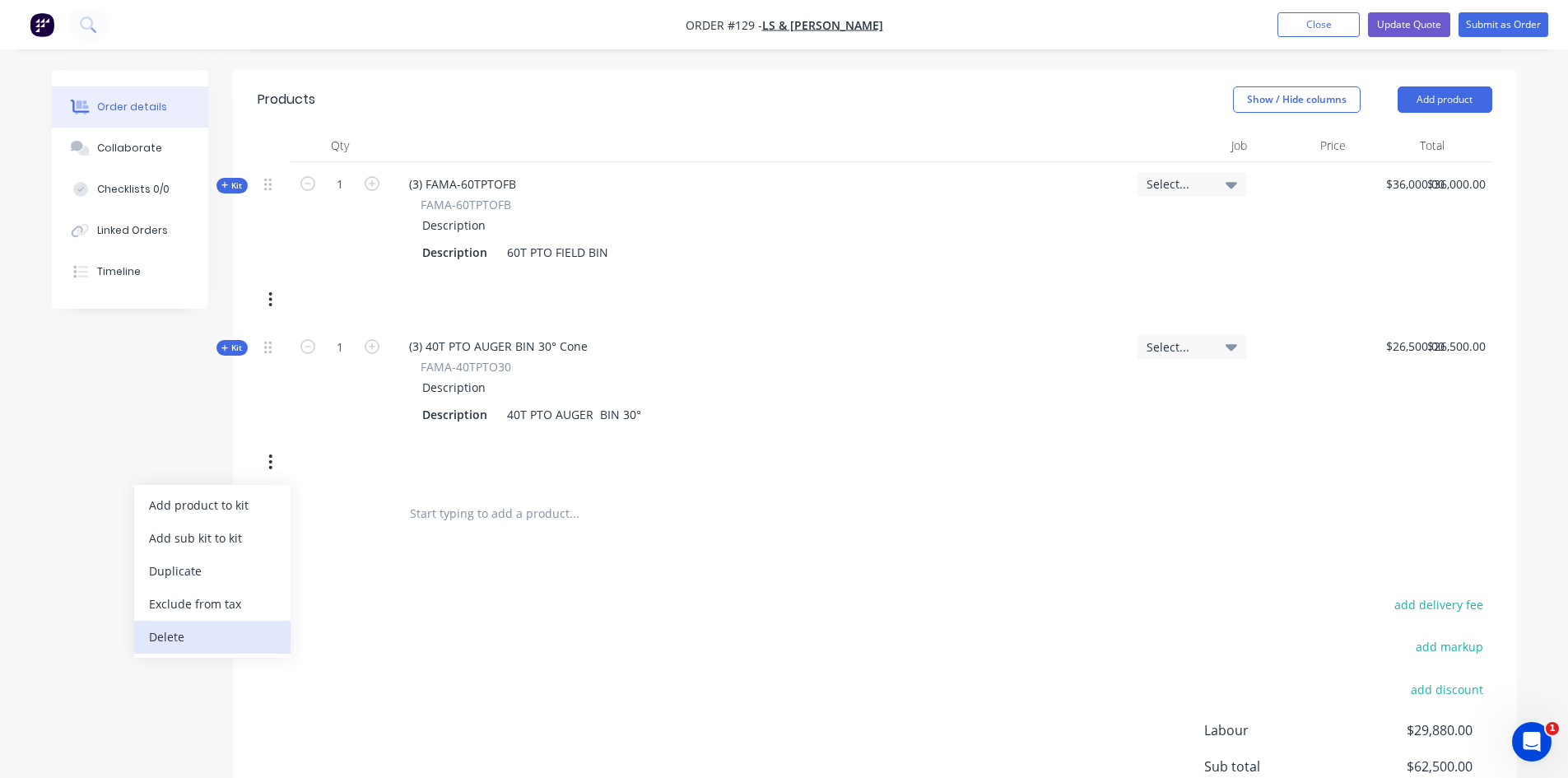
click at [186, 640] on div "Delete" at bounding box center [212, 637] width 127 height 24
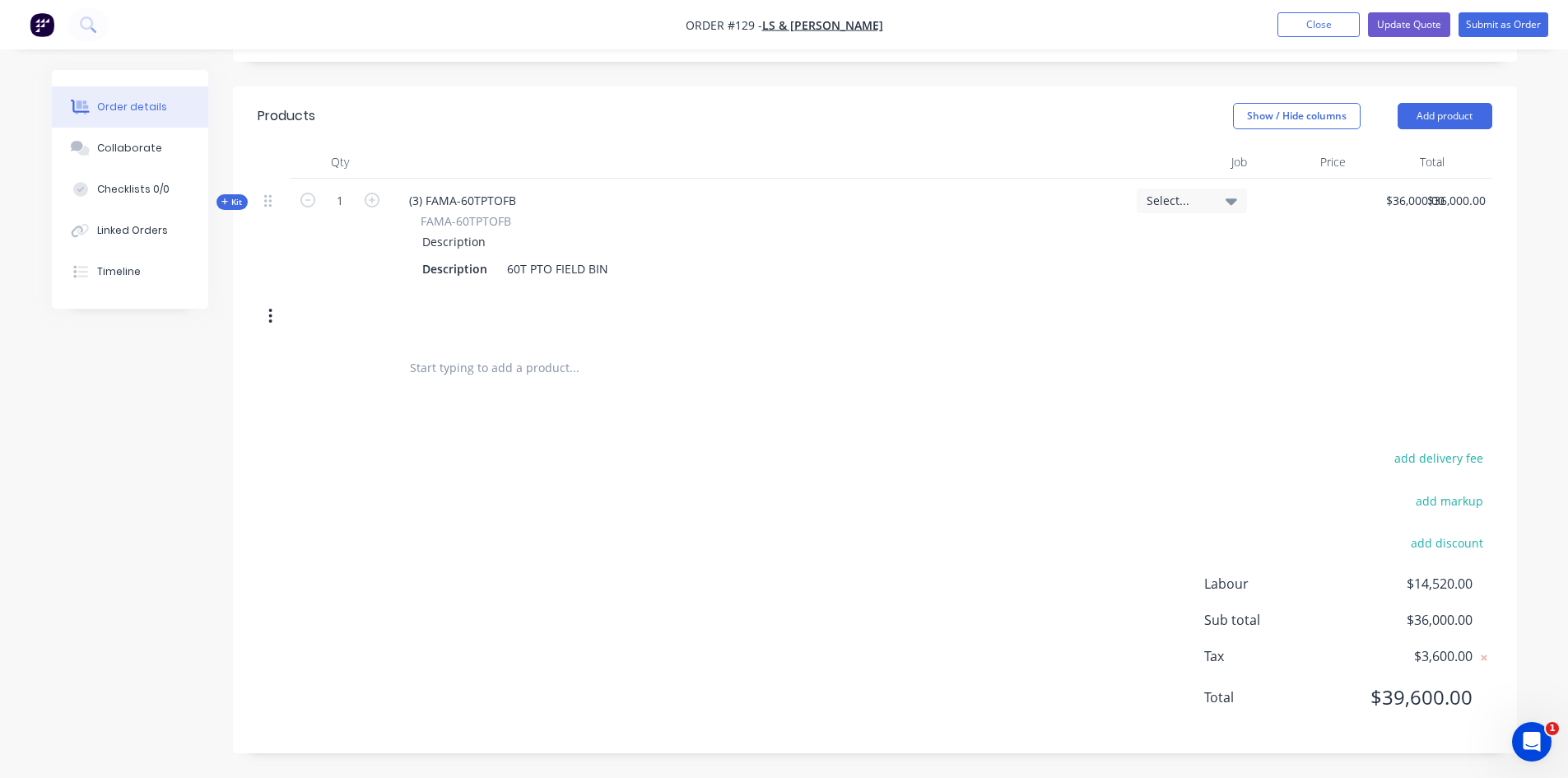
scroll to position [477, 0]
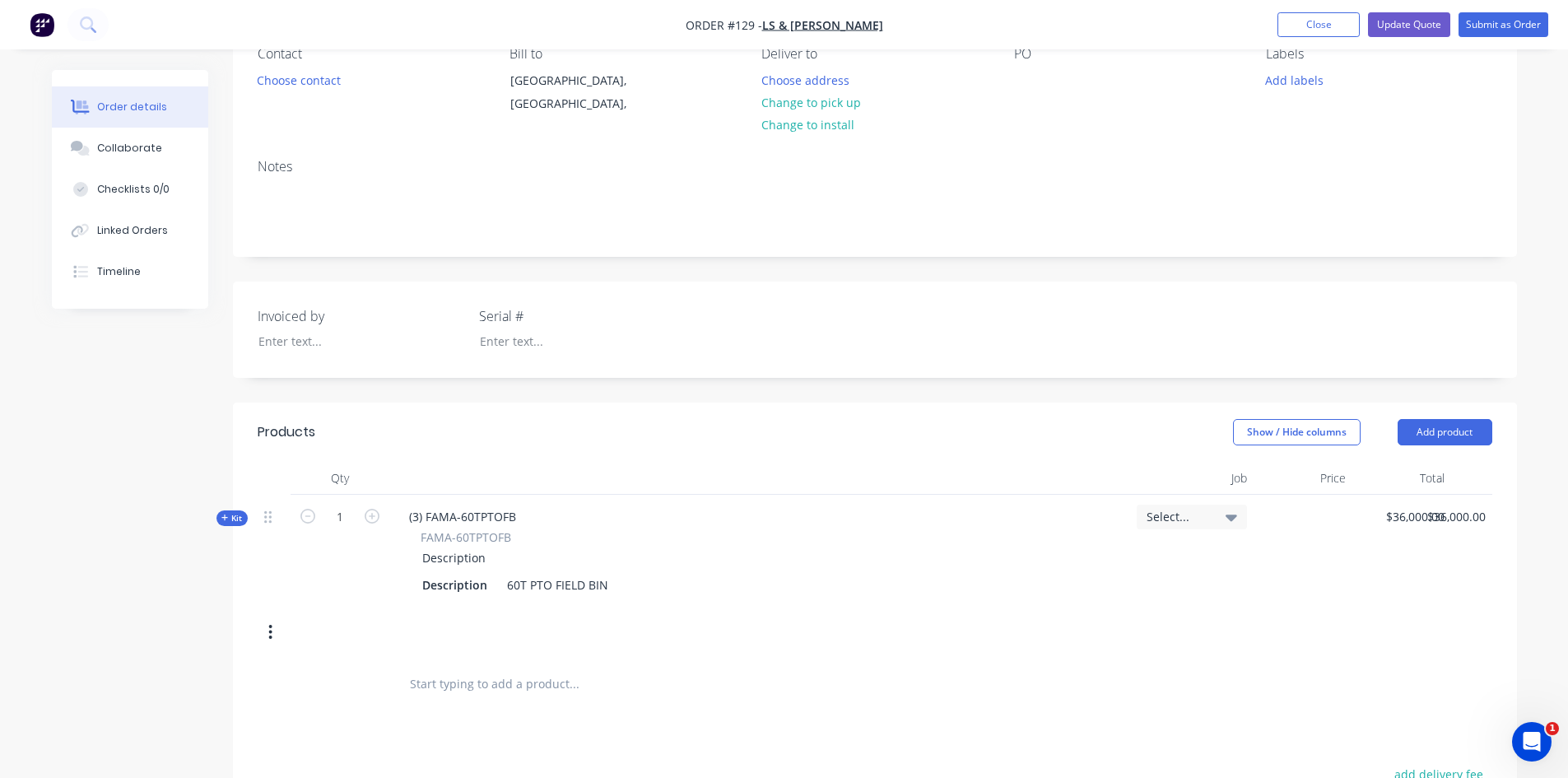
scroll to position [165, 0]
click at [1427, 431] on button "Add product" at bounding box center [1445, 429] width 95 height 26
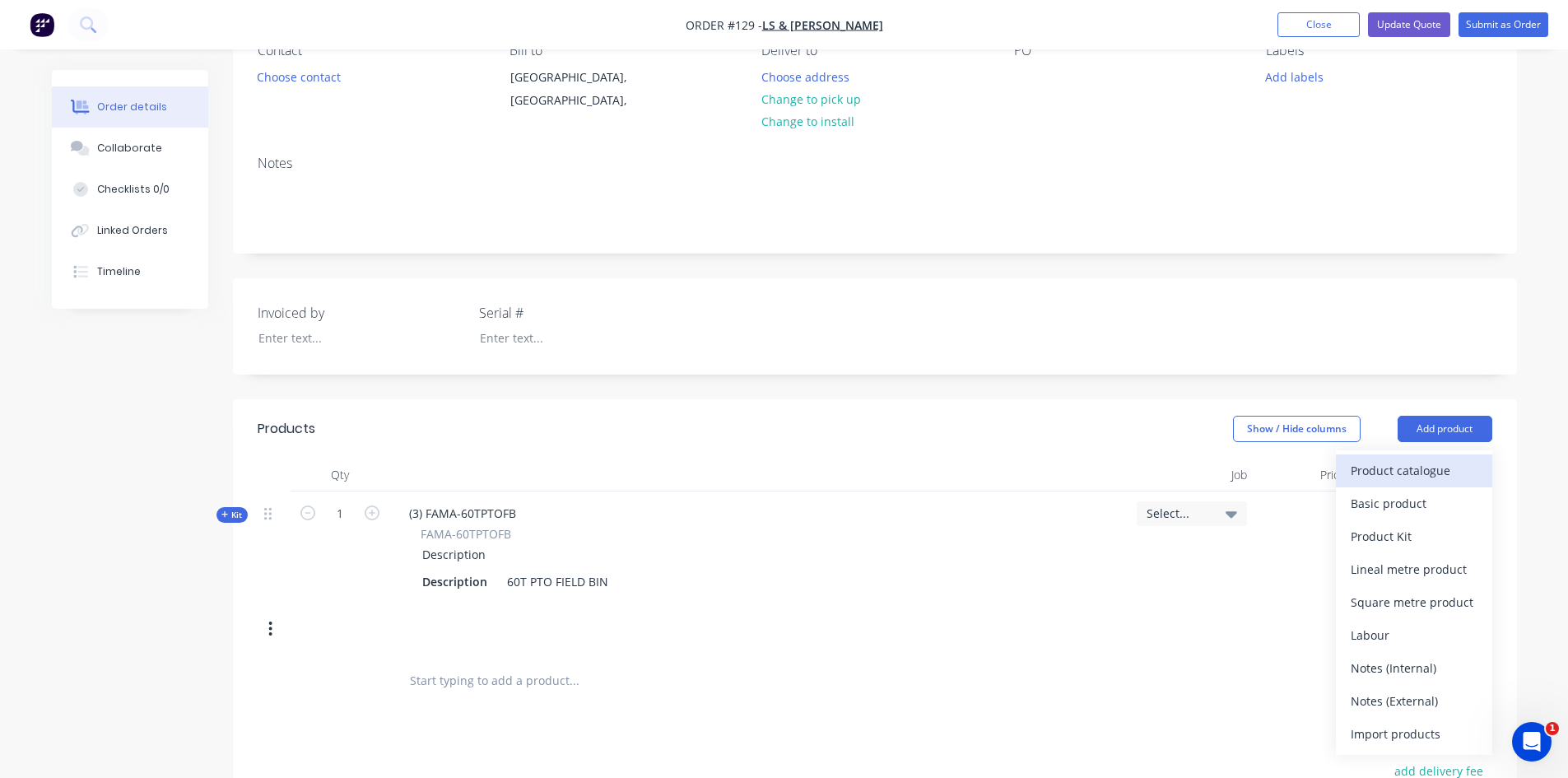
click at [1379, 476] on div "Product catalogue" at bounding box center [1414, 471] width 127 height 24
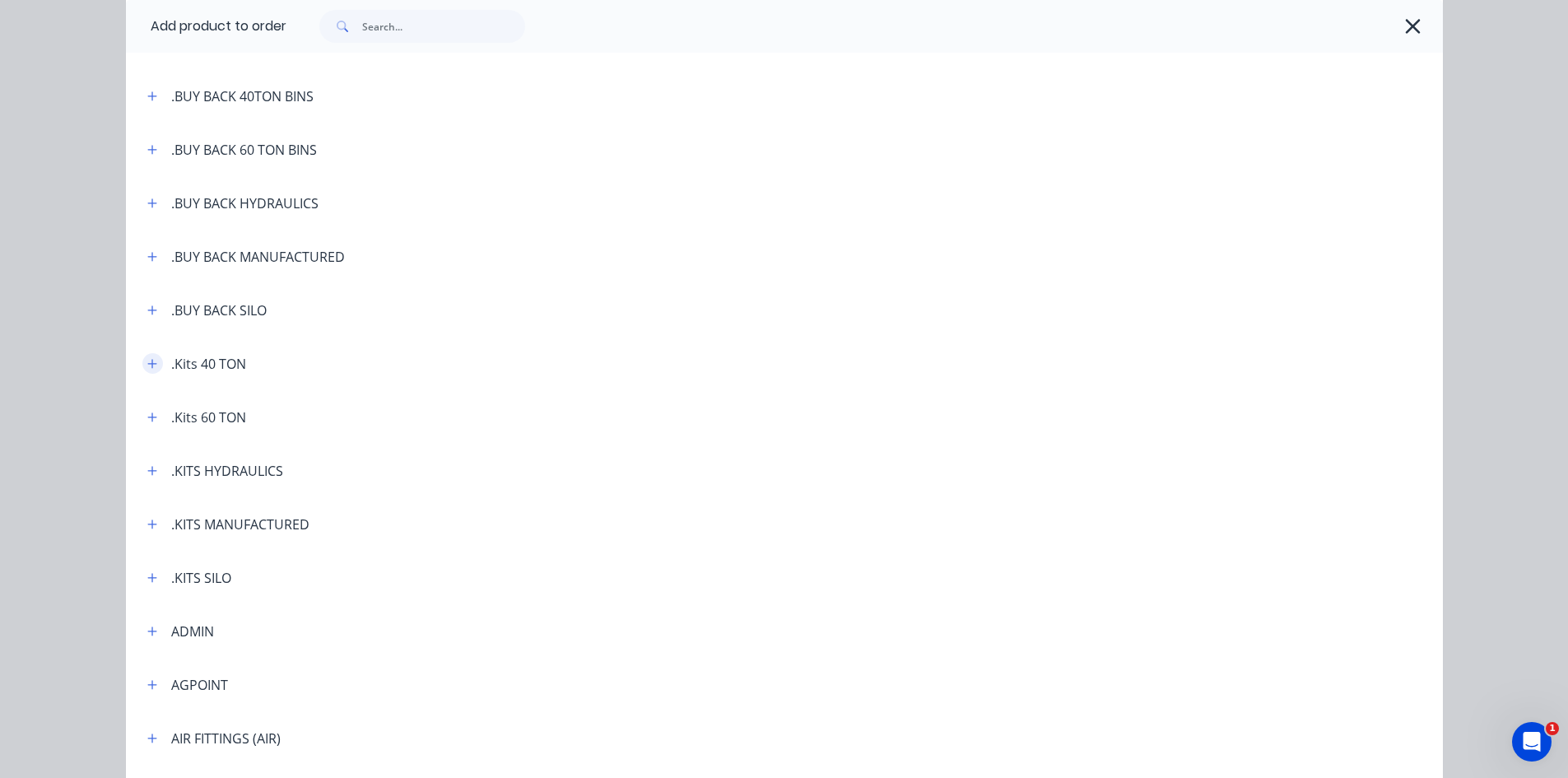
click at [148, 363] on icon "button" at bounding box center [152, 363] width 10 height 12
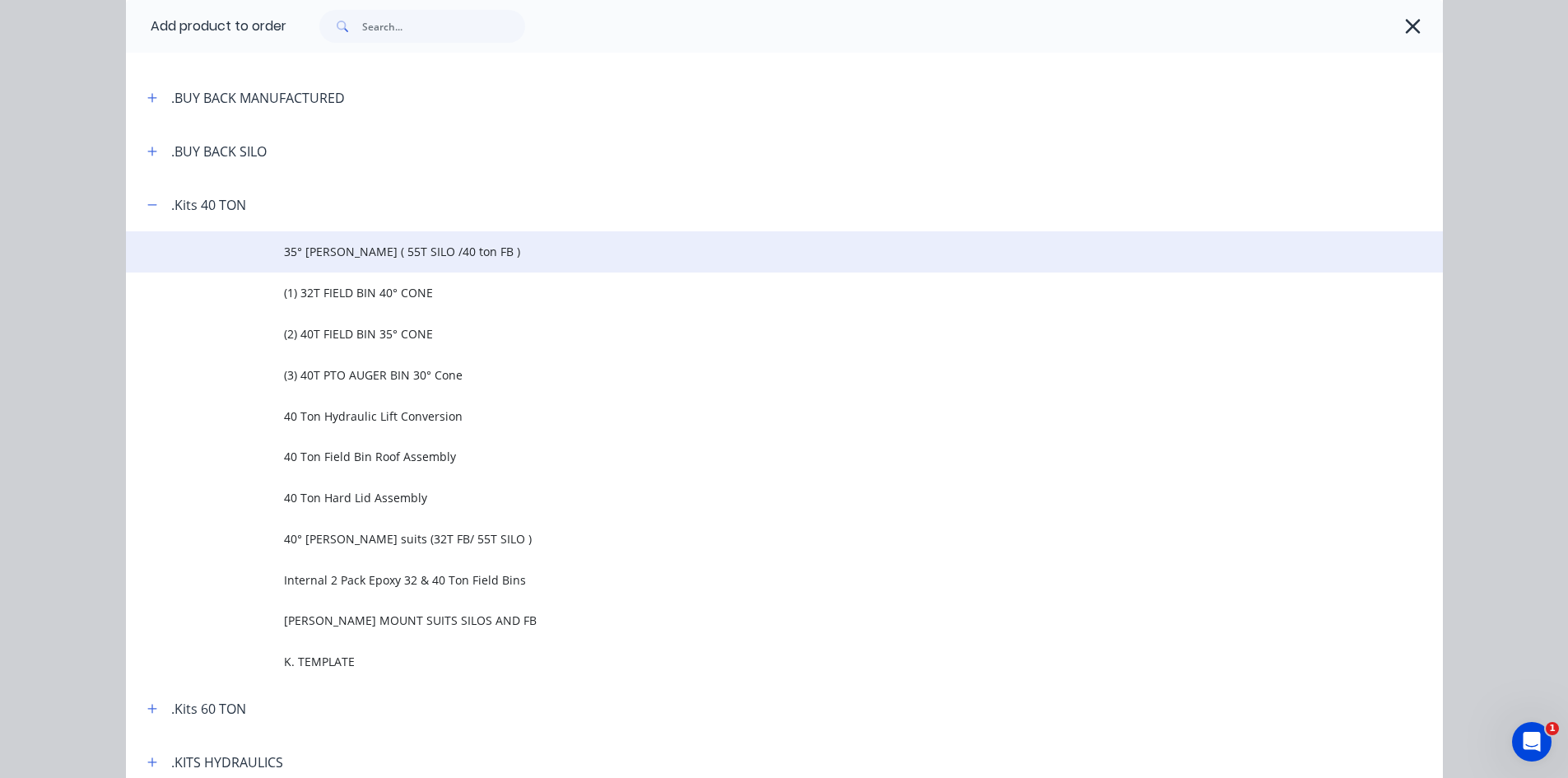
scroll to position [330, 0]
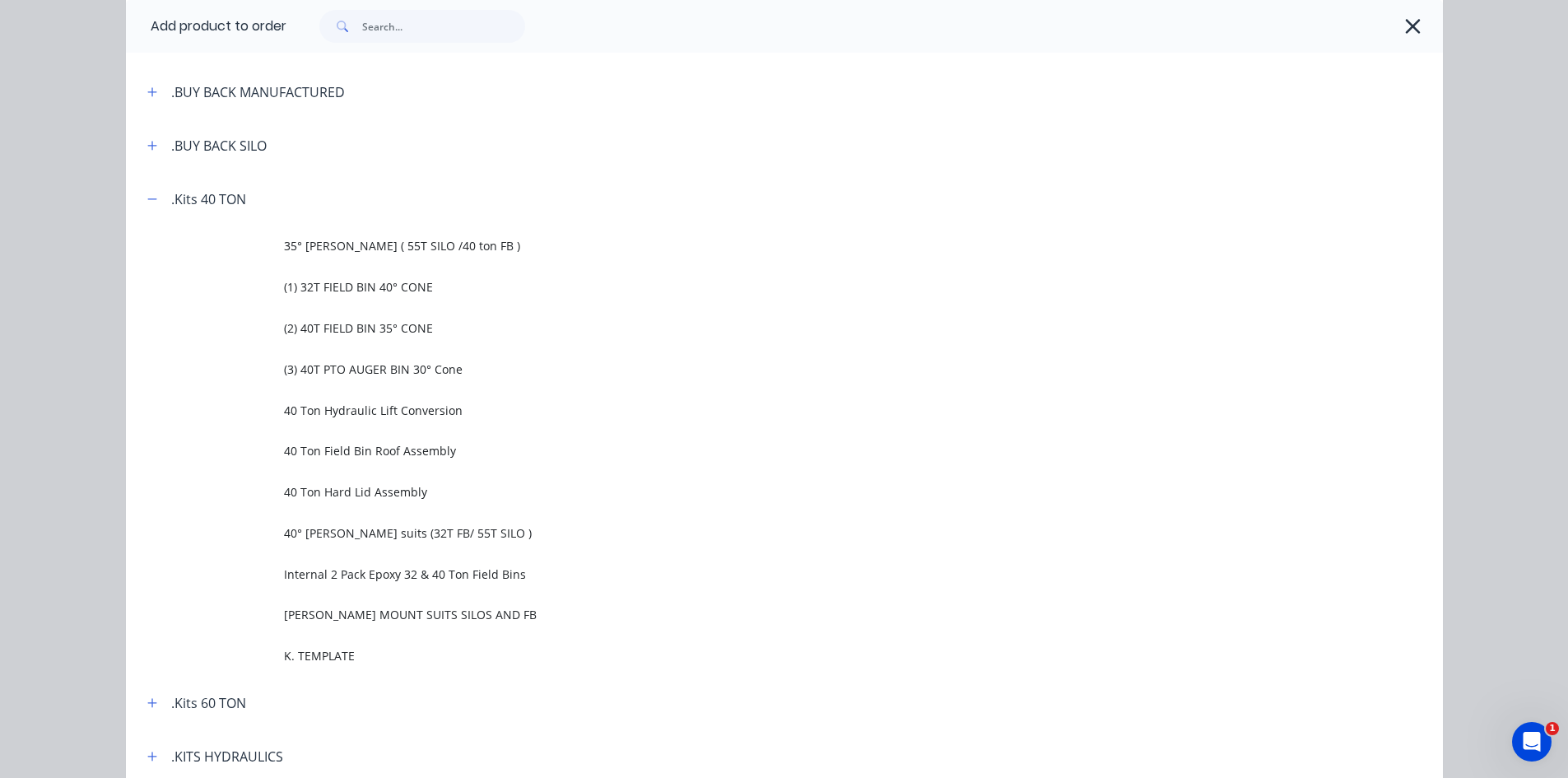
click at [313, 373] on span "(3) 40T PTO AUGER BIN 30° Cone" at bounding box center [748, 369] width 927 height 17
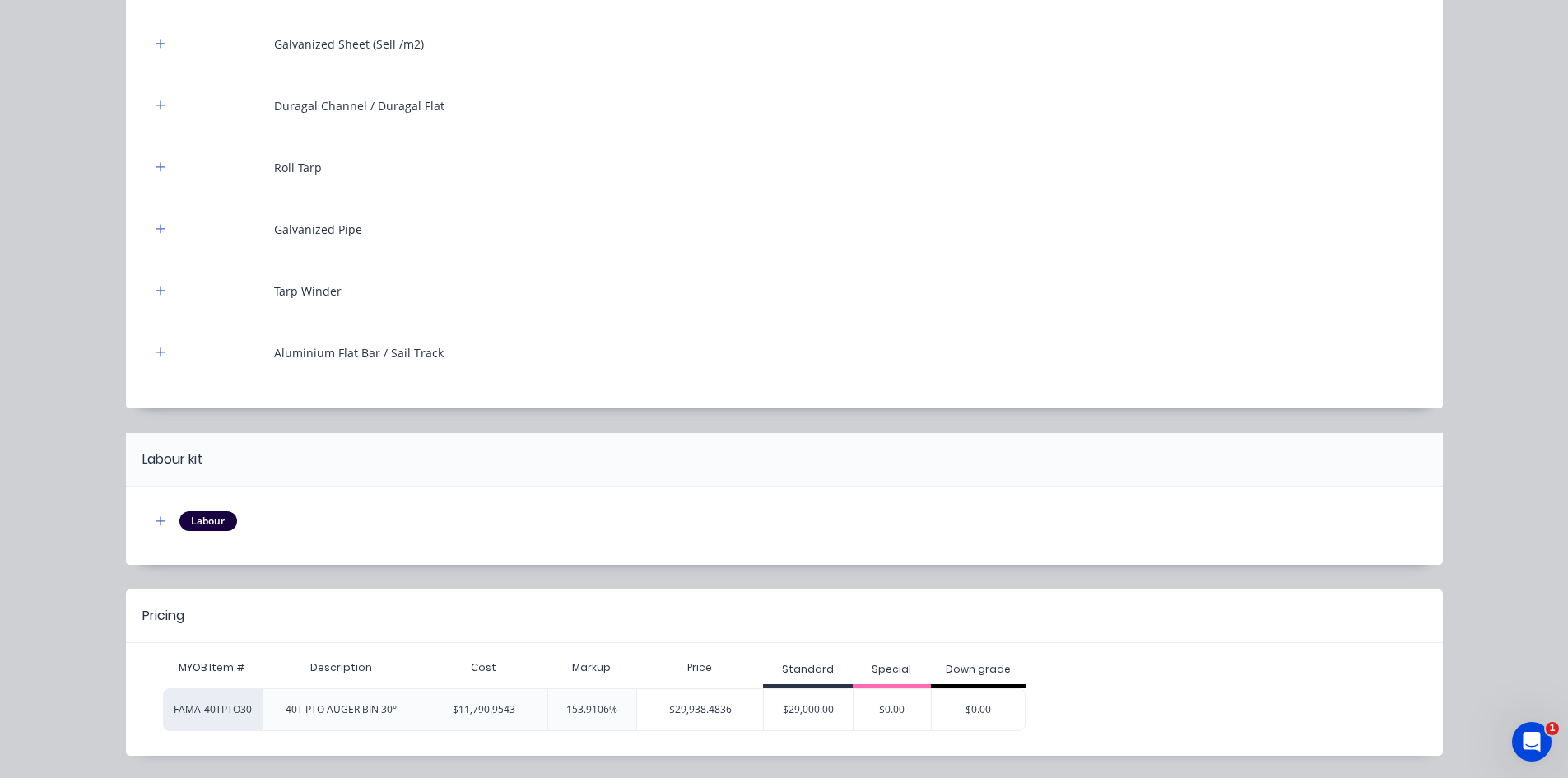
scroll to position [2490, 0]
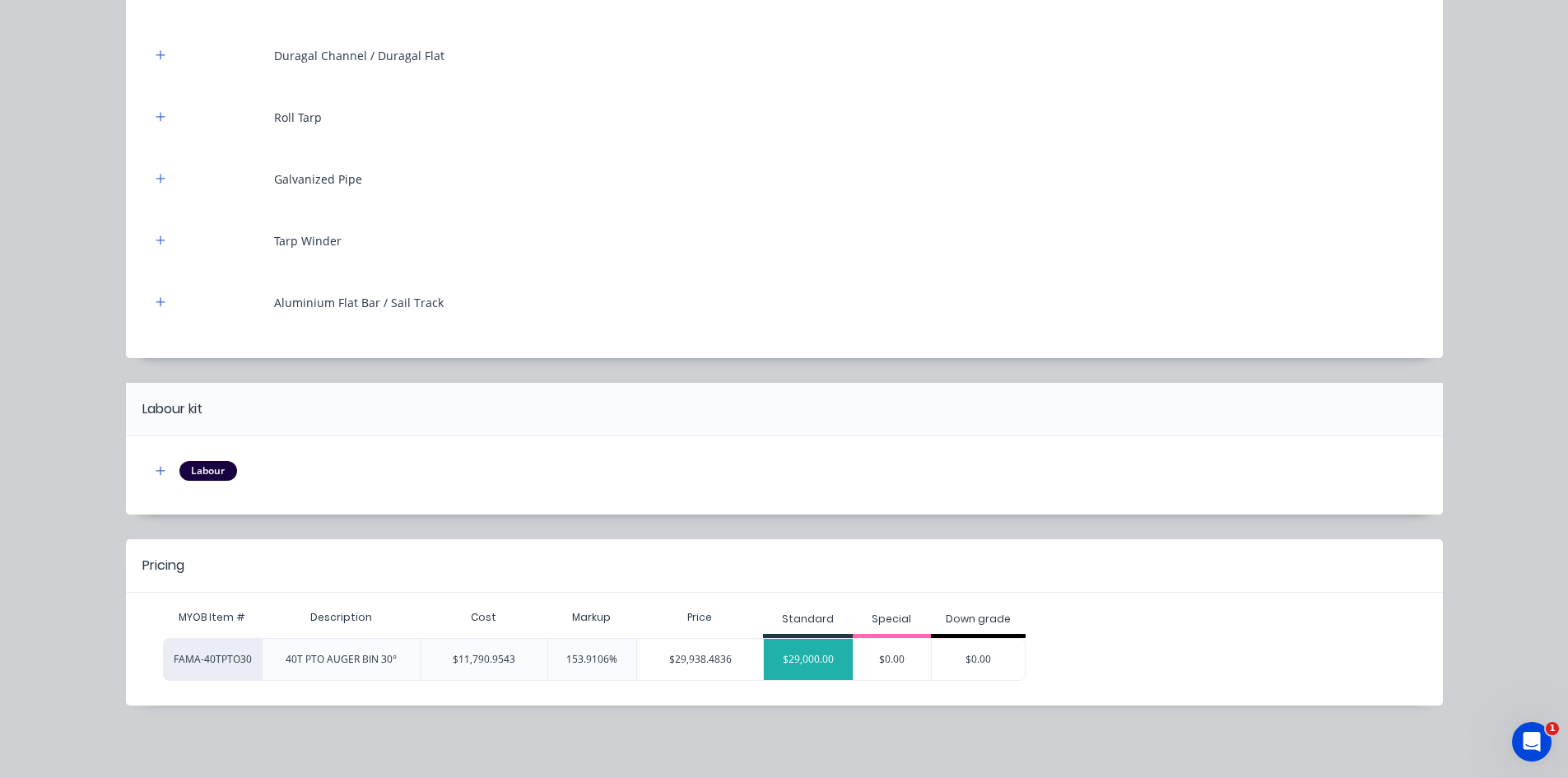
click at [814, 668] on div "$29,000.00" at bounding box center [809, 660] width 89 height 41
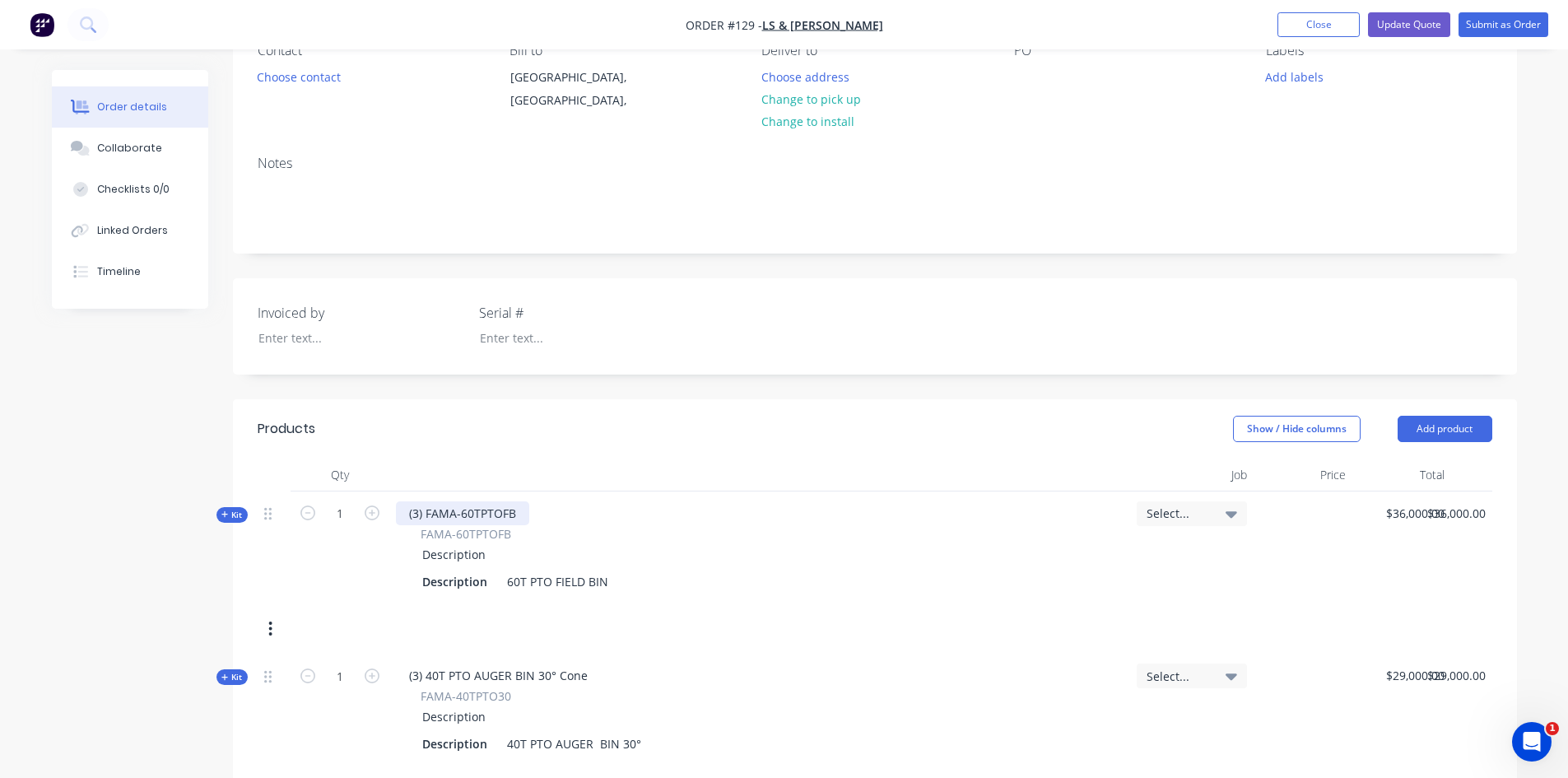
click at [419, 512] on div "(3) FAMA-60TPTOFB" at bounding box center [463, 514] width 133 height 24
click at [424, 517] on div "(3) FAMA-60TPTOFB" at bounding box center [463, 514] width 133 height 24
click at [423, 678] on div "(3) 40T PTO AUGER BIN 30° Cone" at bounding box center [498, 676] width 205 height 24
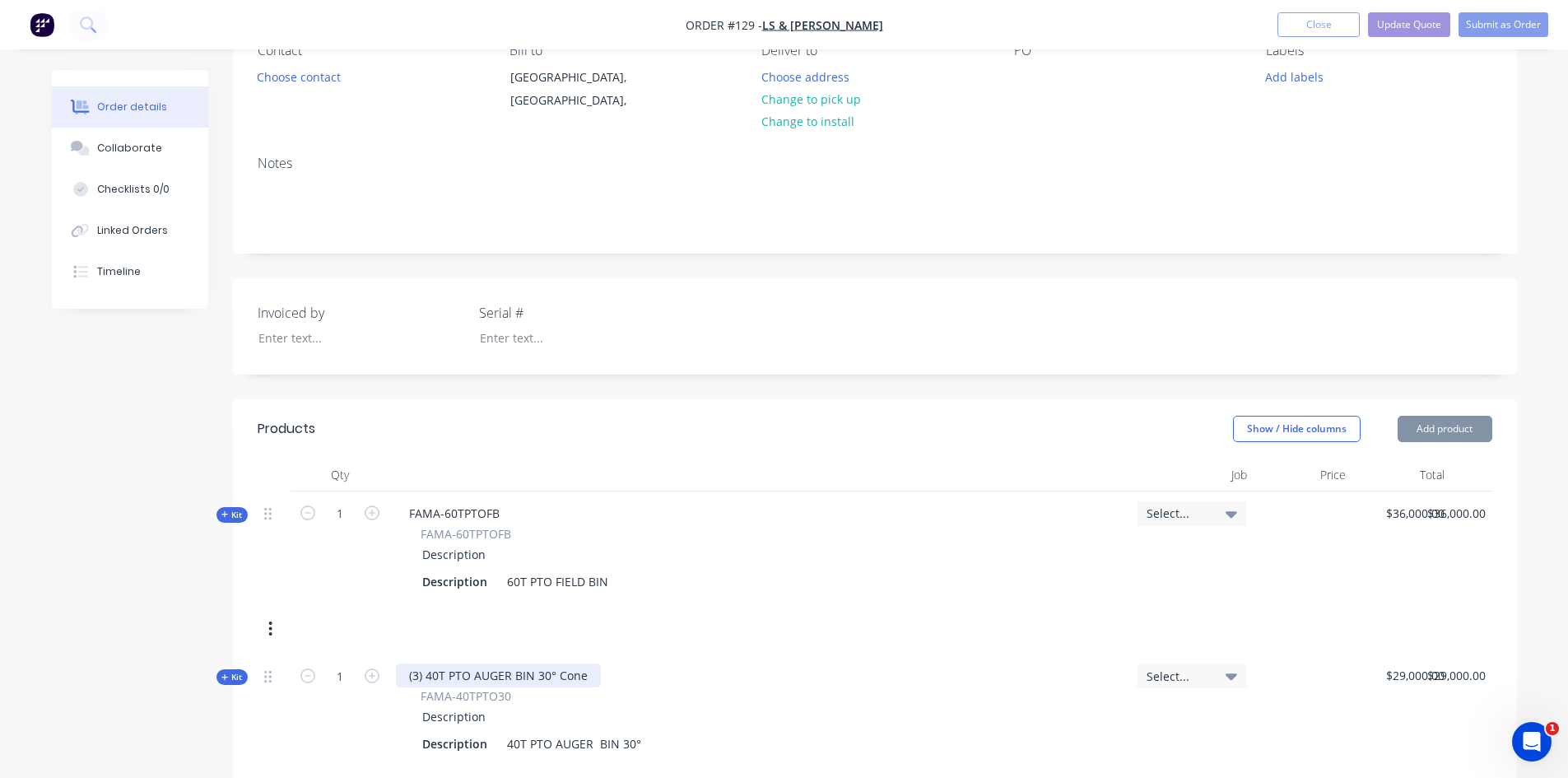
click at [424, 678] on div "(3) 40T PTO AUGER BIN 30° Cone" at bounding box center [498, 676] width 205 height 24
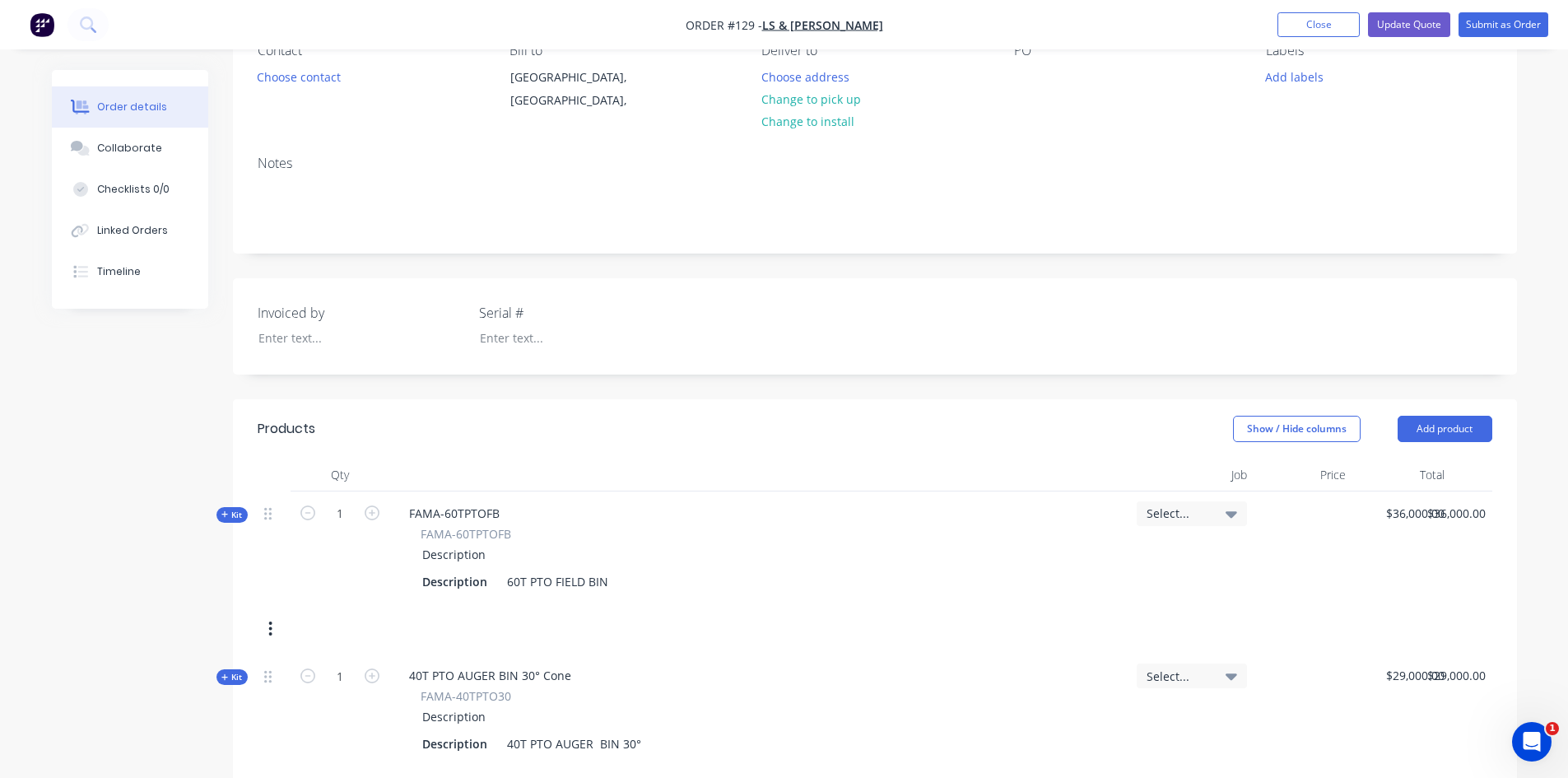
click at [699, 676] on div "40T PTO AUGER BIN 30° Cone FAMA-40TPTO30 Description Description 40T PTO AUGER …" at bounding box center [760, 711] width 741 height 113
click at [1493, 25] on button "Submit as Order" at bounding box center [1503, 25] width 90 height 25
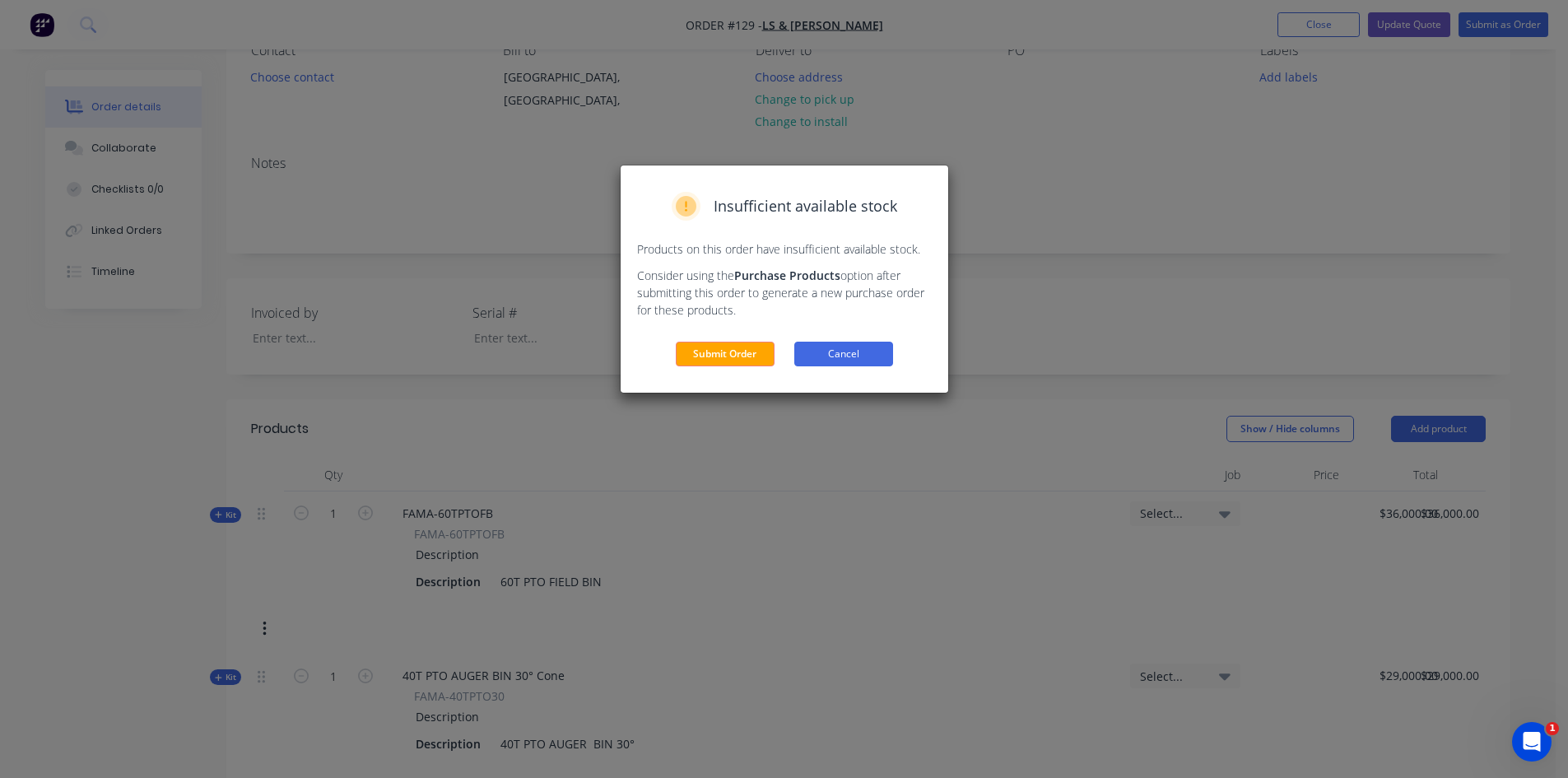
click at [826, 346] on button "Cancel" at bounding box center [843, 353] width 98 height 25
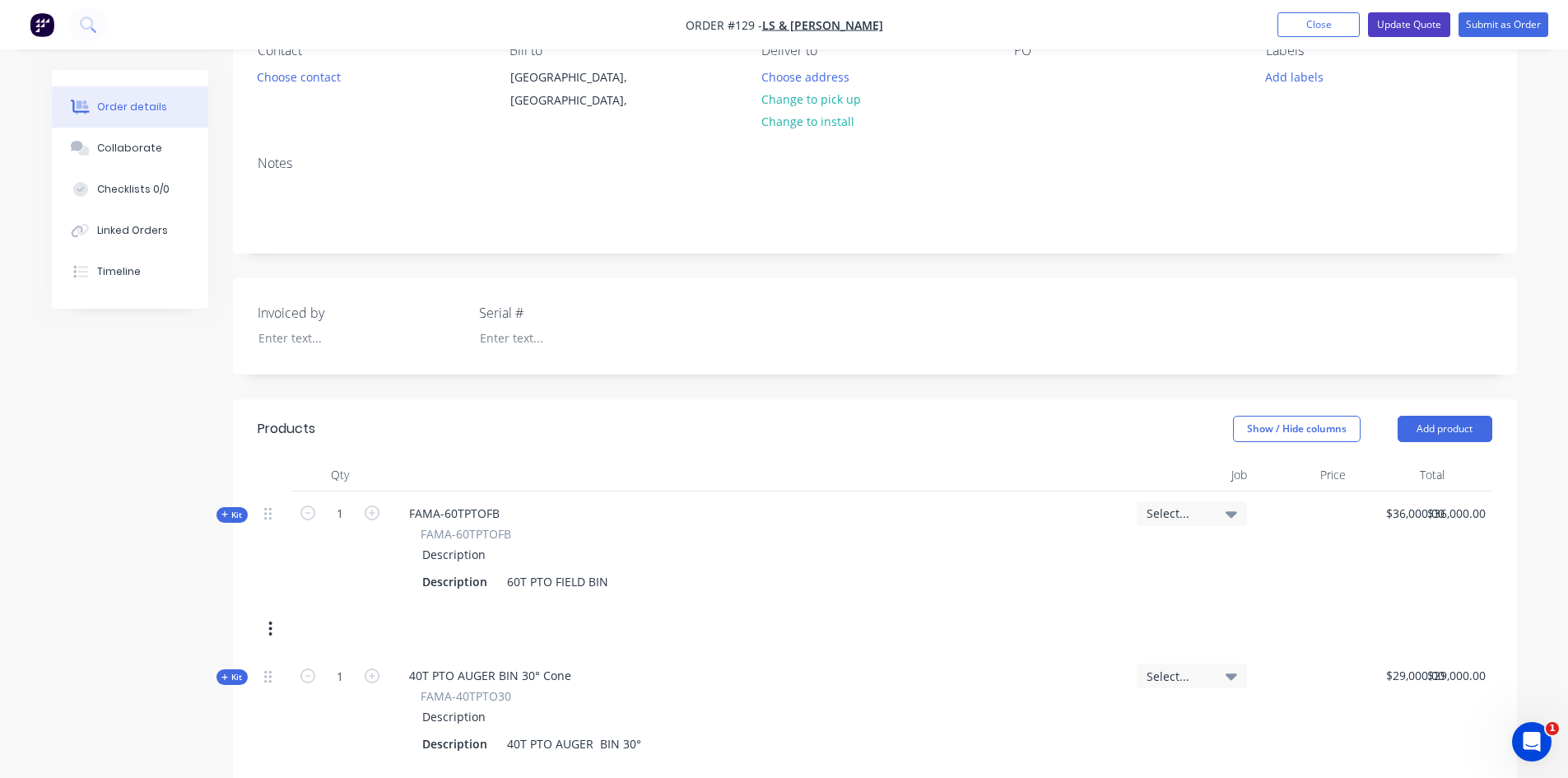
click at [1411, 24] on button "Update Quote" at bounding box center [1410, 25] width 82 height 25
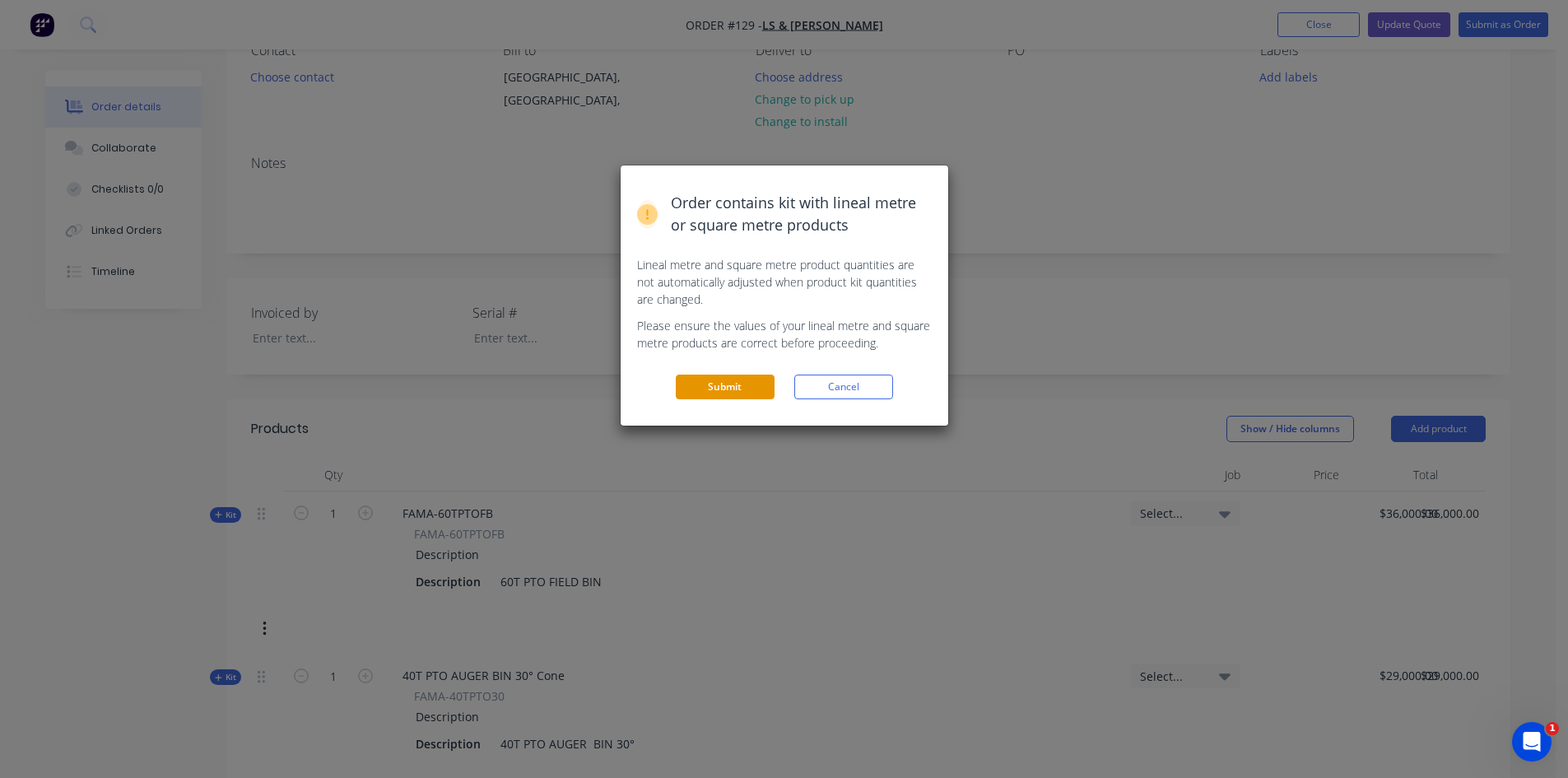
click at [750, 387] on button "Submit" at bounding box center [725, 386] width 98 height 25
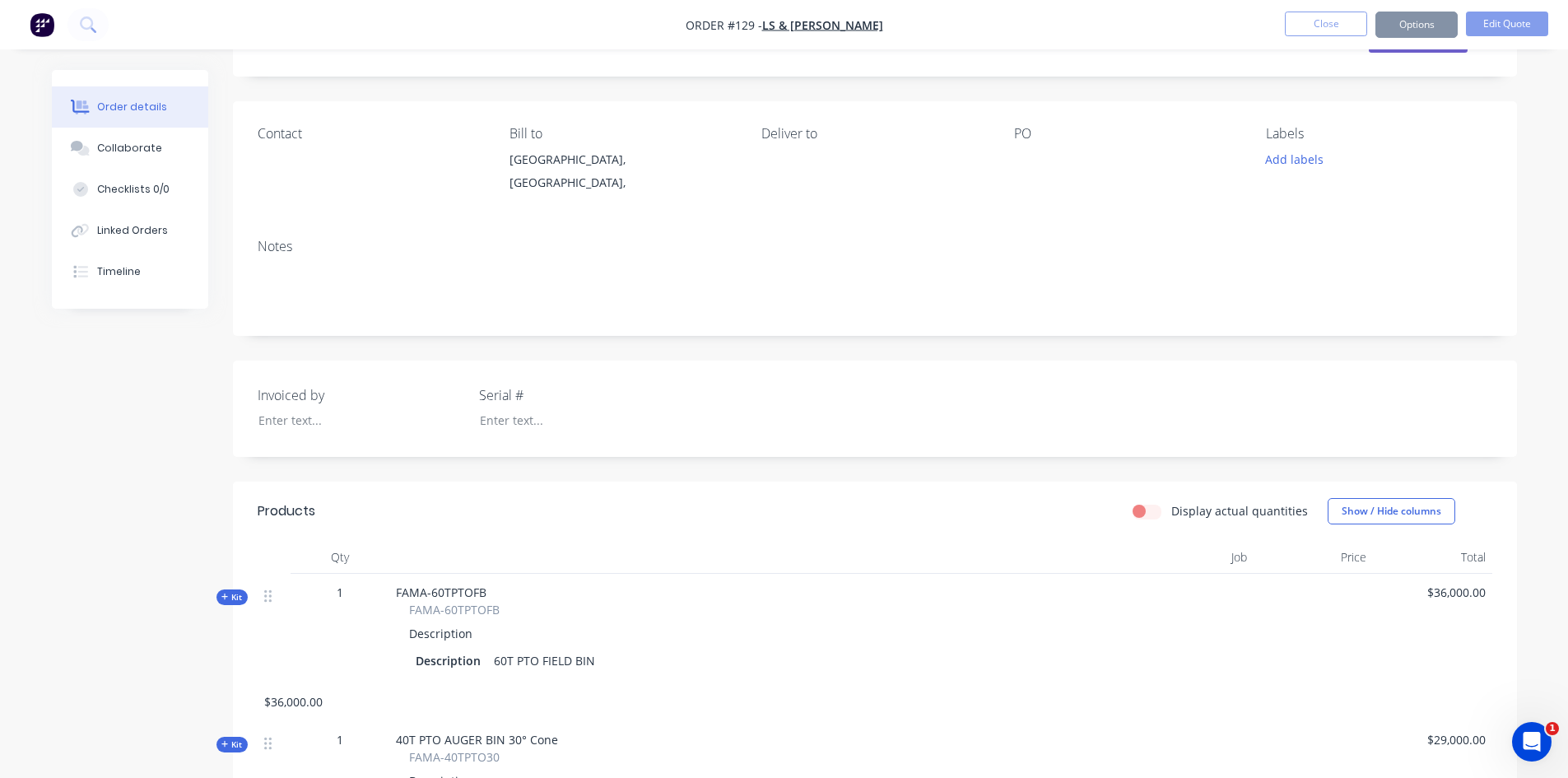
scroll to position [0, 0]
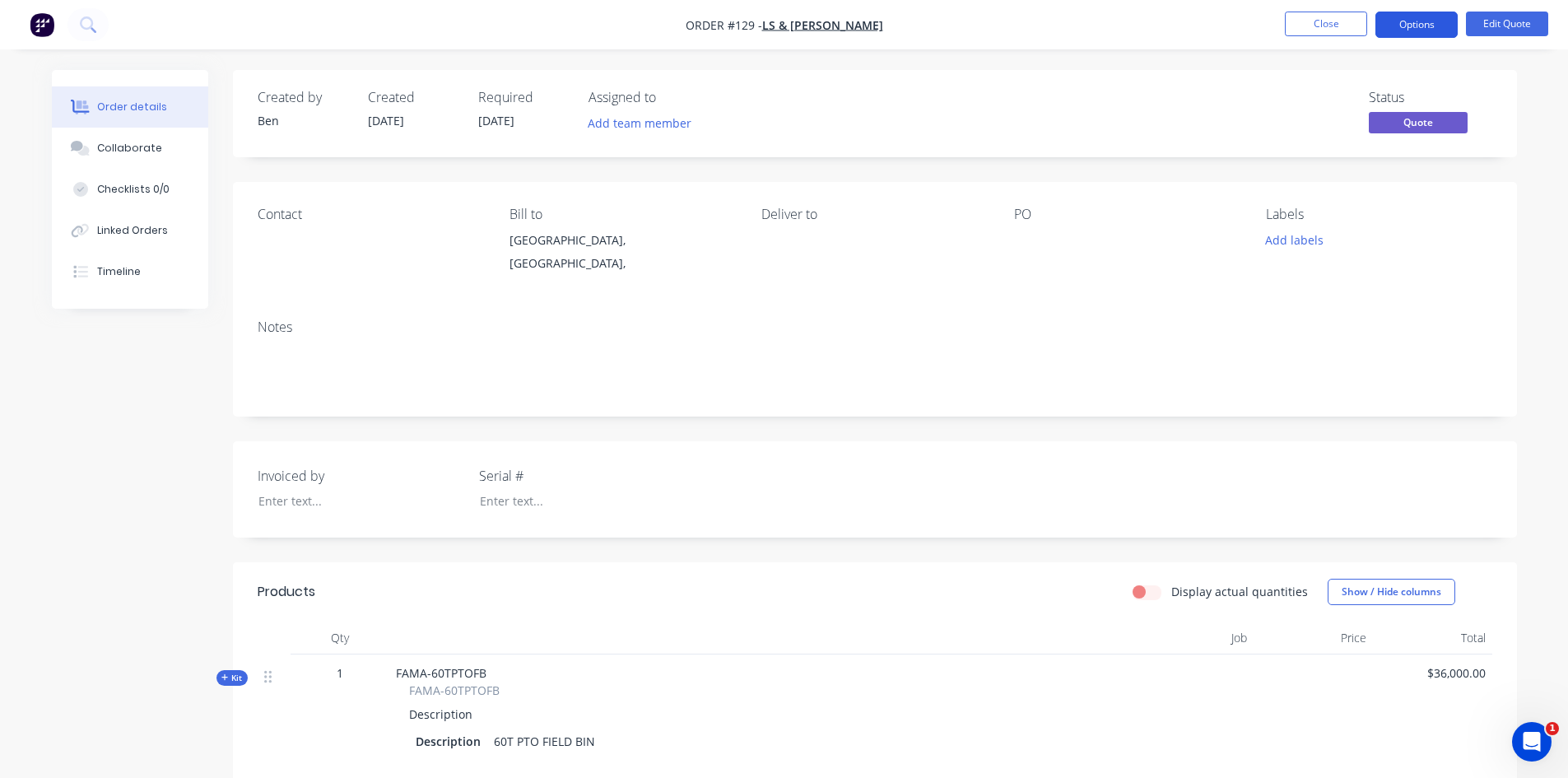
click at [1396, 31] on button "Options" at bounding box center [1417, 25] width 82 height 26
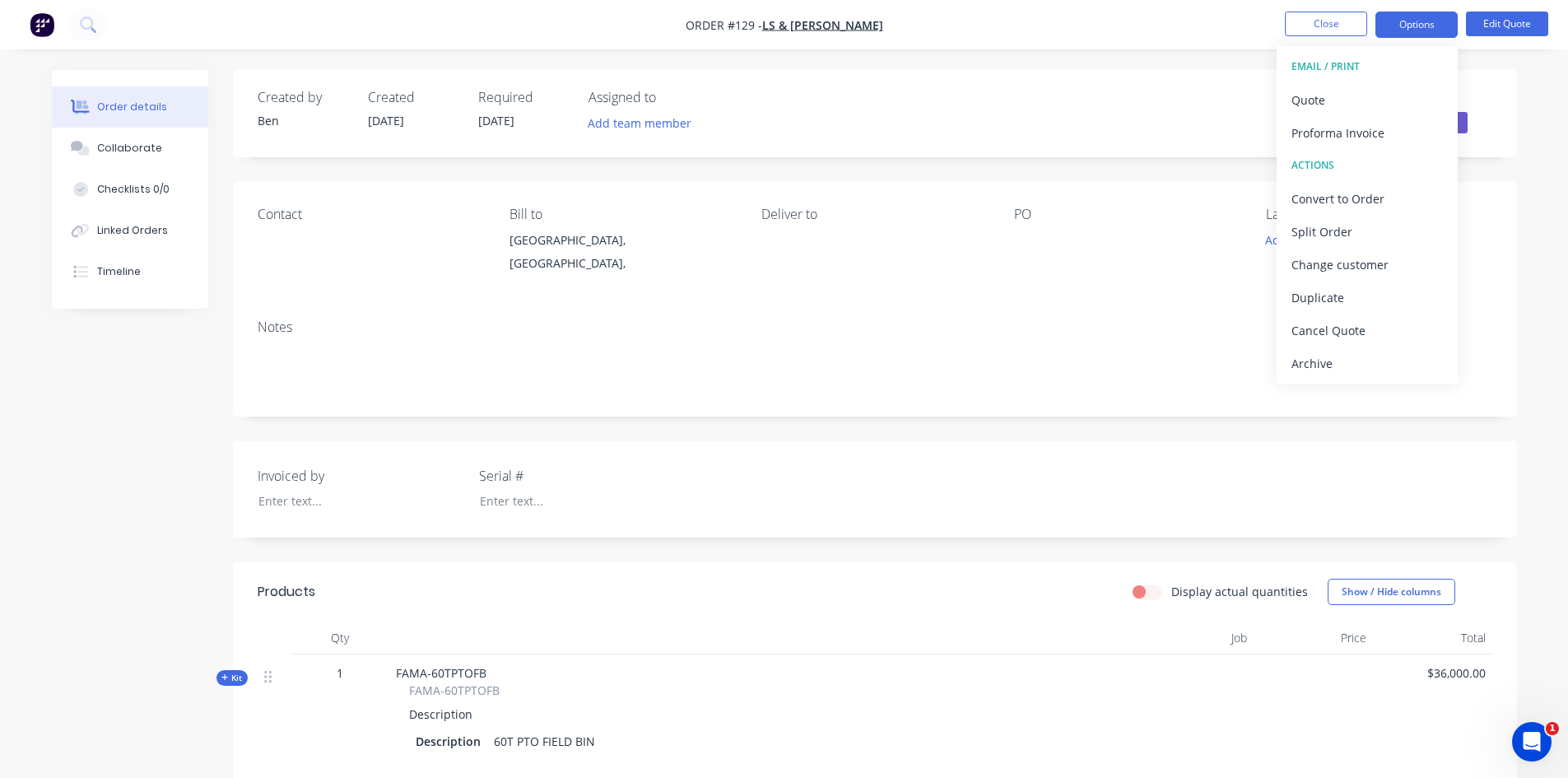
click at [1320, 69] on div "EMAIL / PRINT" at bounding box center [1367, 67] width 151 height 22
click at [1308, 67] on div "EMAIL / PRINT" at bounding box center [1367, 67] width 151 height 22
click at [1307, 67] on div "EMAIL / PRINT" at bounding box center [1367, 67] width 151 height 22
click at [1331, 96] on div "Quote" at bounding box center [1367, 100] width 151 height 24
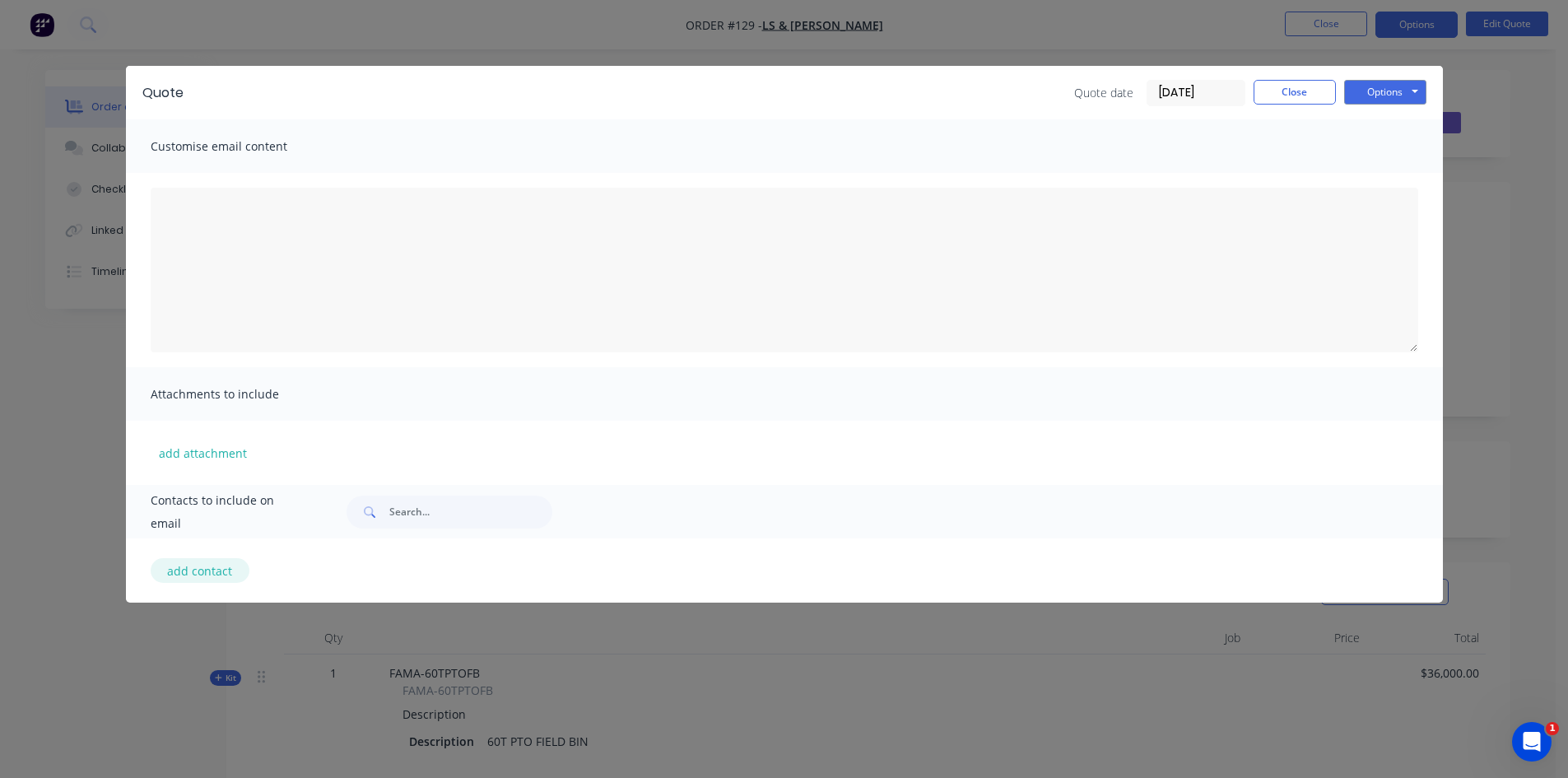
click at [209, 578] on button "add contact" at bounding box center [199, 570] width 98 height 25
select select "AU"
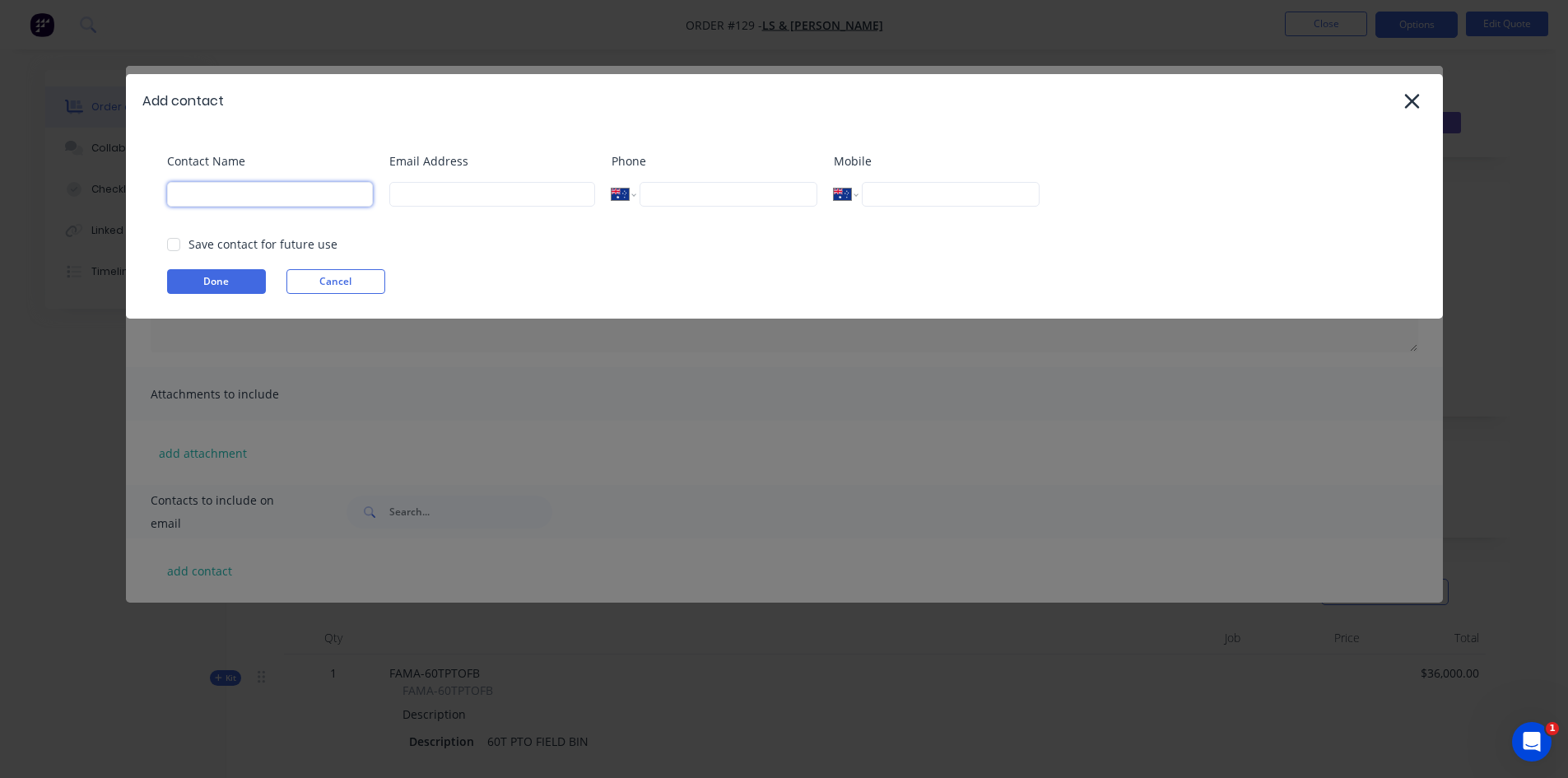
click at [204, 199] on input at bounding box center [270, 194] width 206 height 25
click at [426, 201] on input at bounding box center [493, 194] width 206 height 25
drag, startPoint x: 181, startPoint y: 194, endPoint x: 192, endPoint y: 198, distance: 11.7
click at [182, 194] on input "[PERSON_NAME]" at bounding box center [270, 194] width 206 height 25
type input "[PERSON_NAME]"
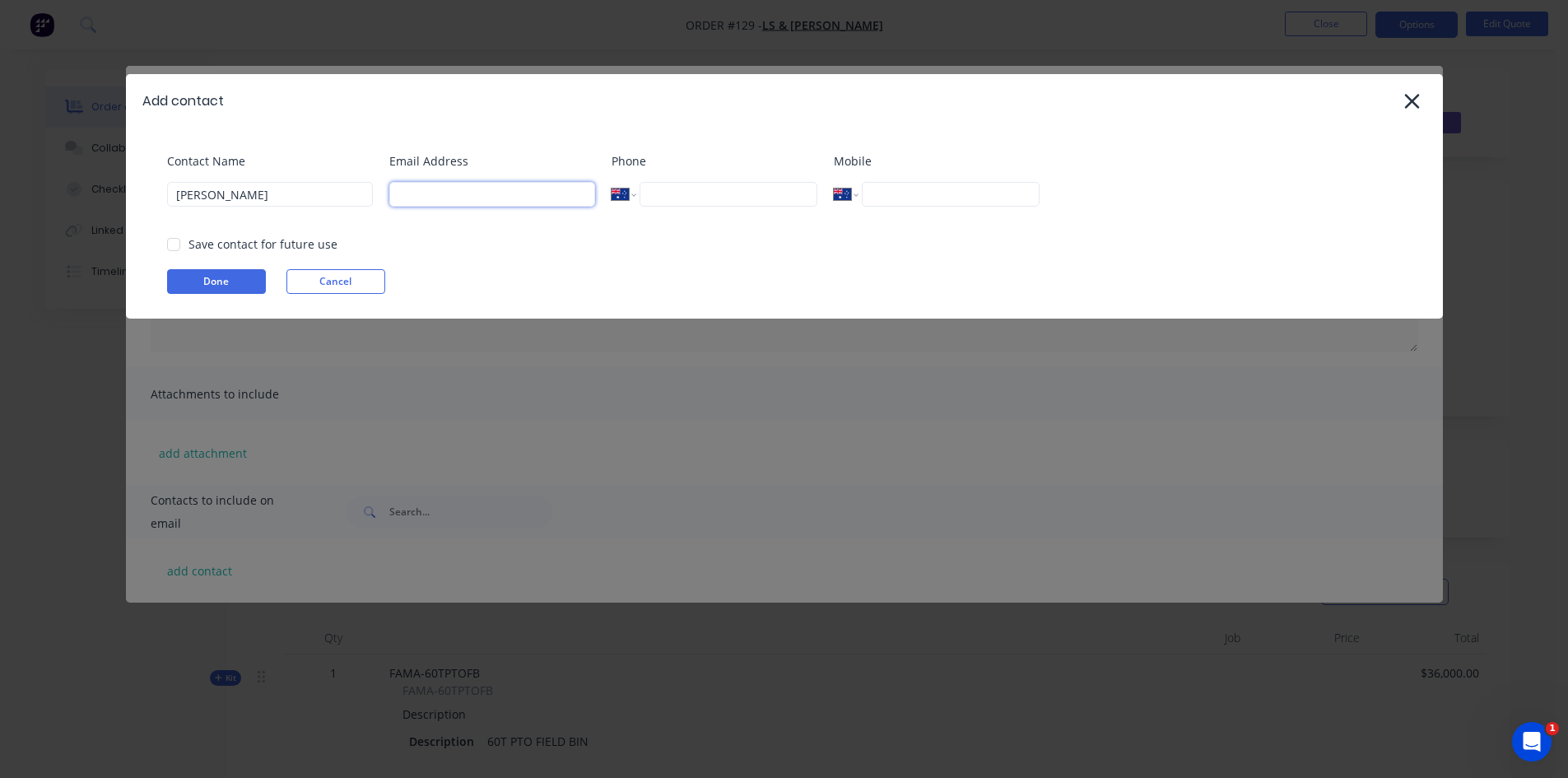
click at [412, 194] on input at bounding box center [493, 194] width 206 height 25
type input "[PERSON_NAME][EMAIL_ADDRESS][DOMAIN_NAME]"
click at [893, 197] on input "tel" at bounding box center [951, 194] width 177 height 25
click at [173, 244] on div at bounding box center [174, 244] width 33 height 33
type input "0477 049 260"
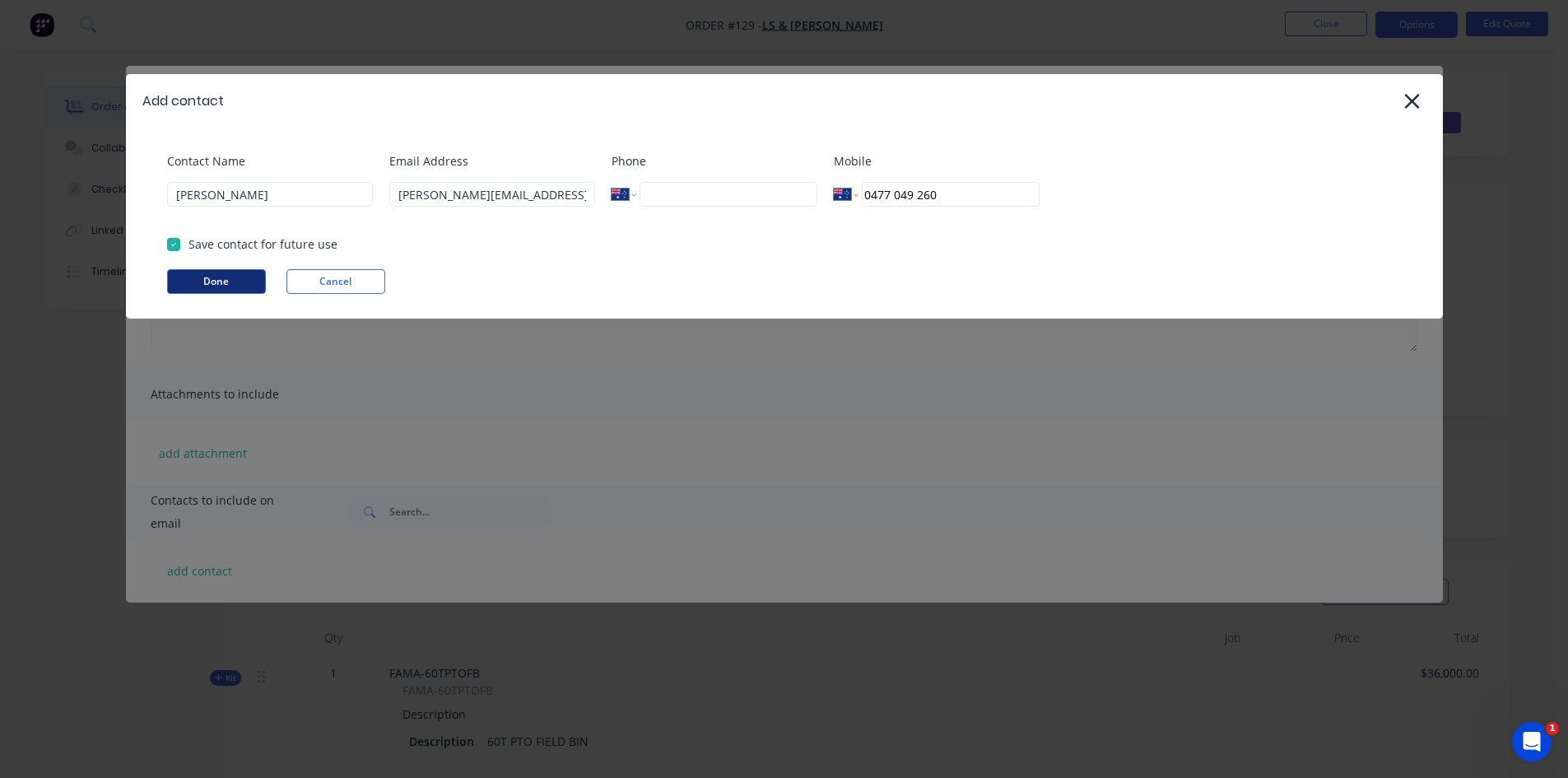
click at [200, 279] on button "Done" at bounding box center [217, 282] width 98 height 25
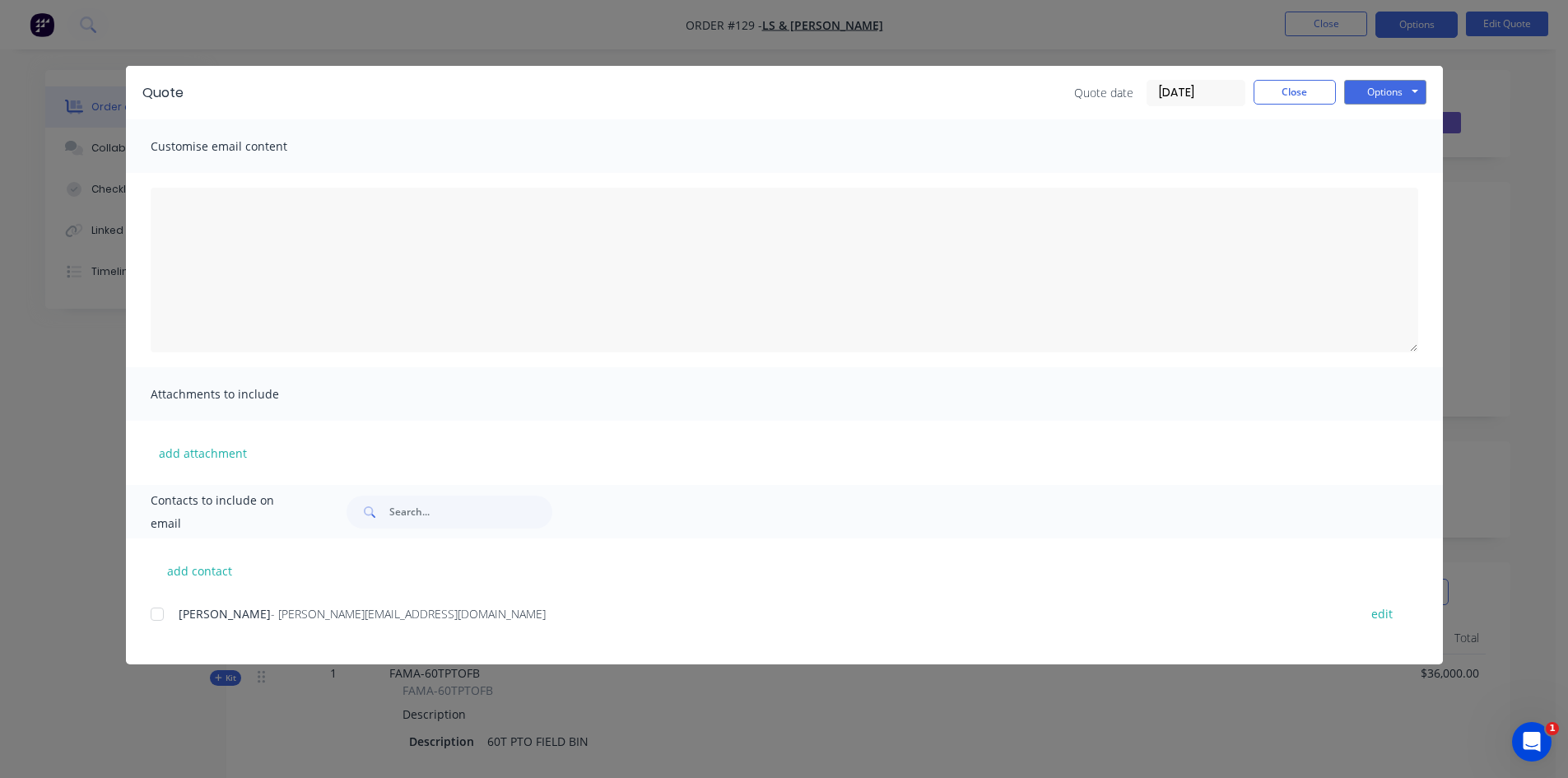
click at [159, 611] on div at bounding box center [158, 614] width 33 height 33
click at [197, 450] on button "add attachment" at bounding box center [202, 453] width 105 height 25
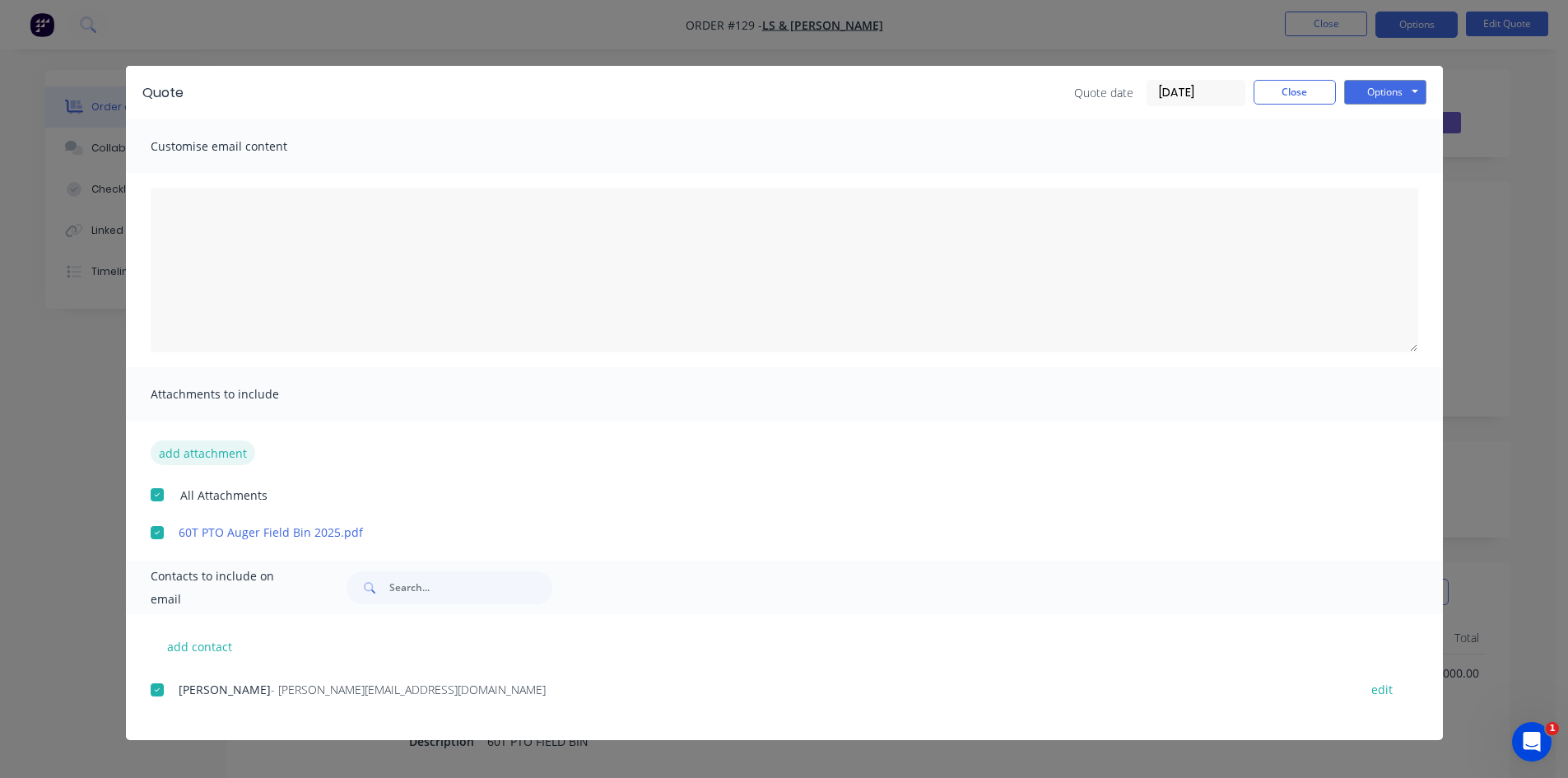
click at [178, 451] on button "add attachment" at bounding box center [202, 453] width 105 height 25
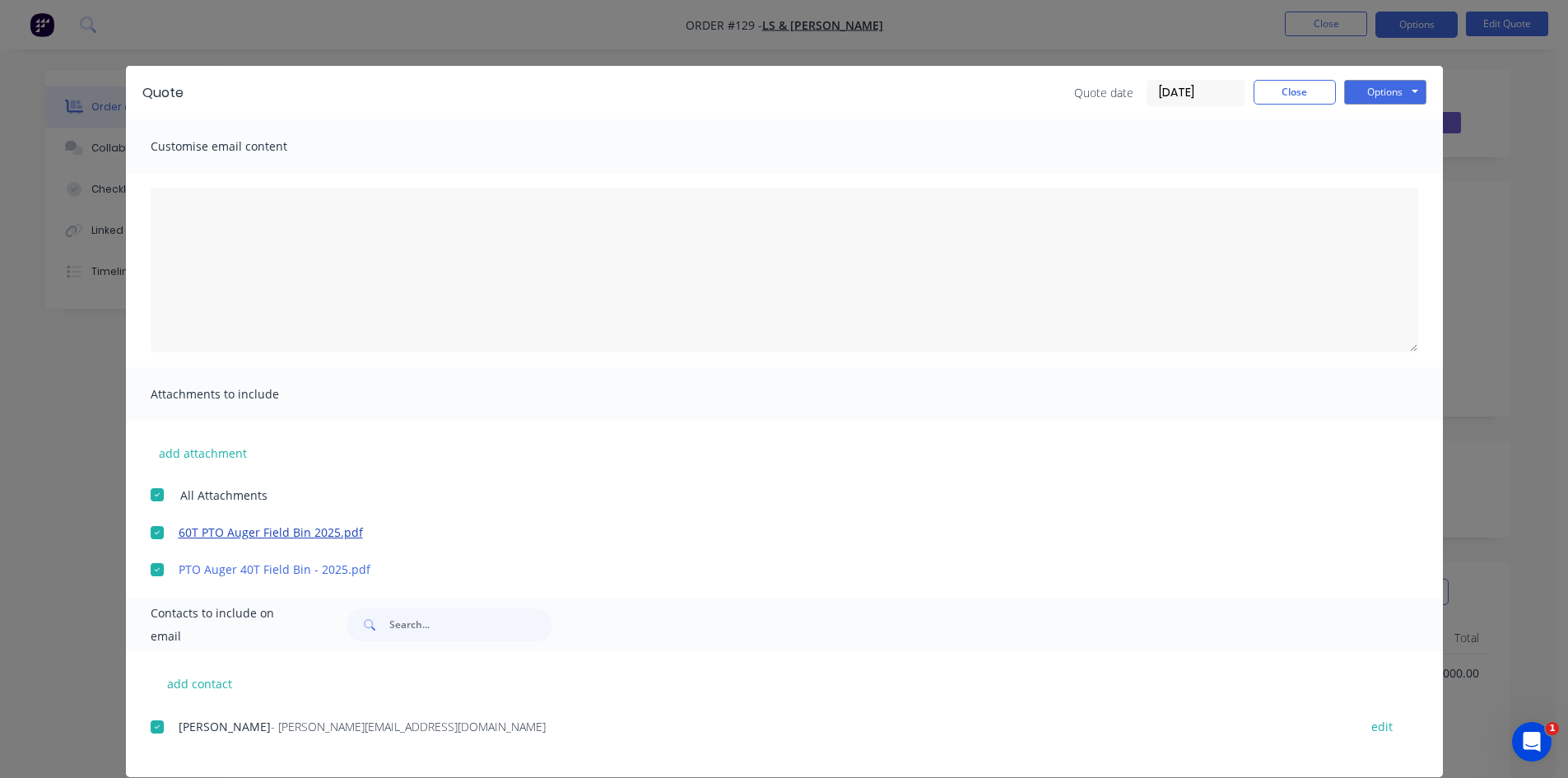
click at [206, 533] on link "60T PTO Auger Field Bin 2025.pdf" at bounding box center [759, 532] width 1163 height 17
click at [191, 574] on link "PTO Auger 40T Field Bin - 2025.pdf" at bounding box center [759, 569] width 1163 height 17
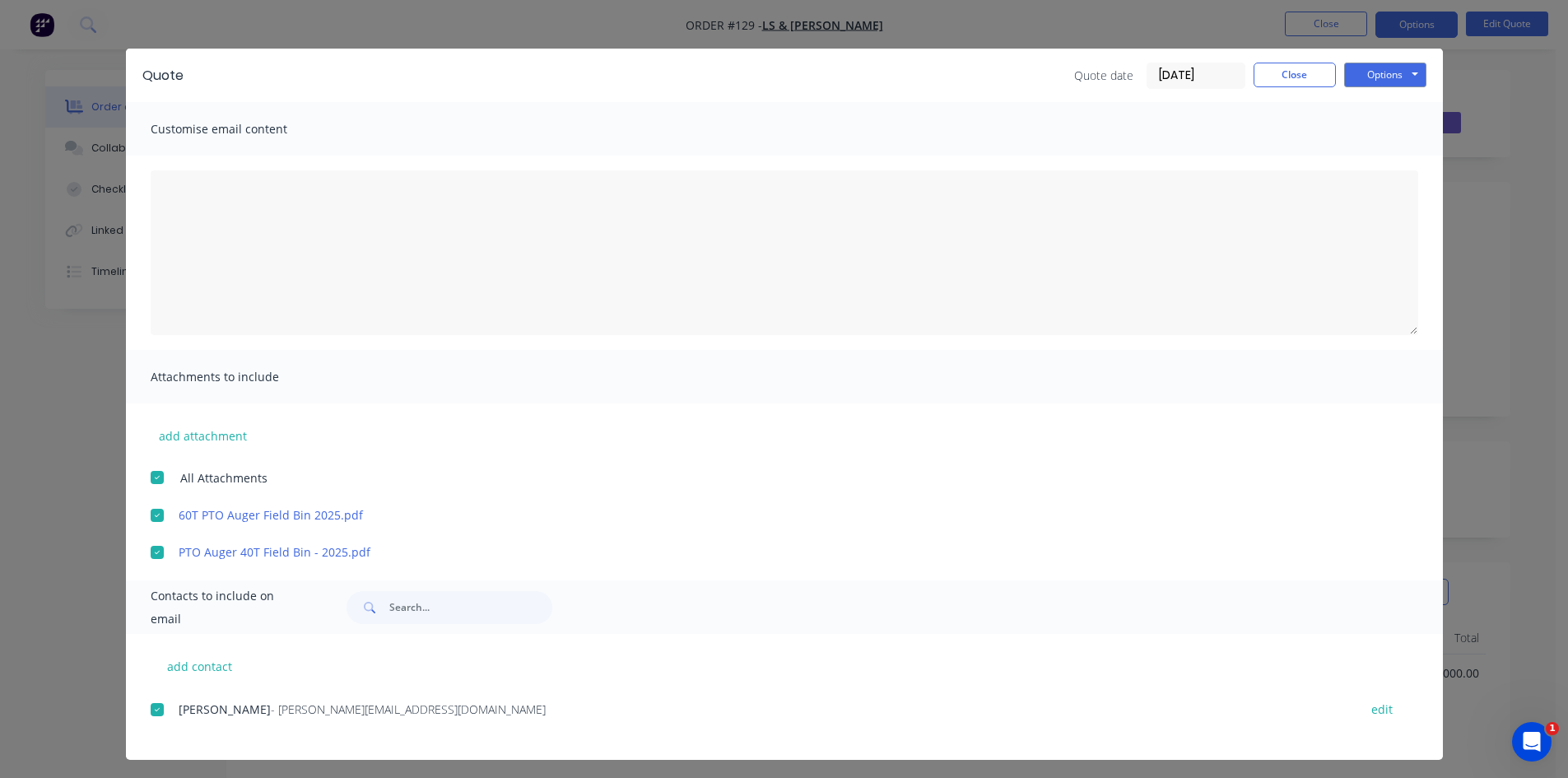
scroll to position [22, 0]
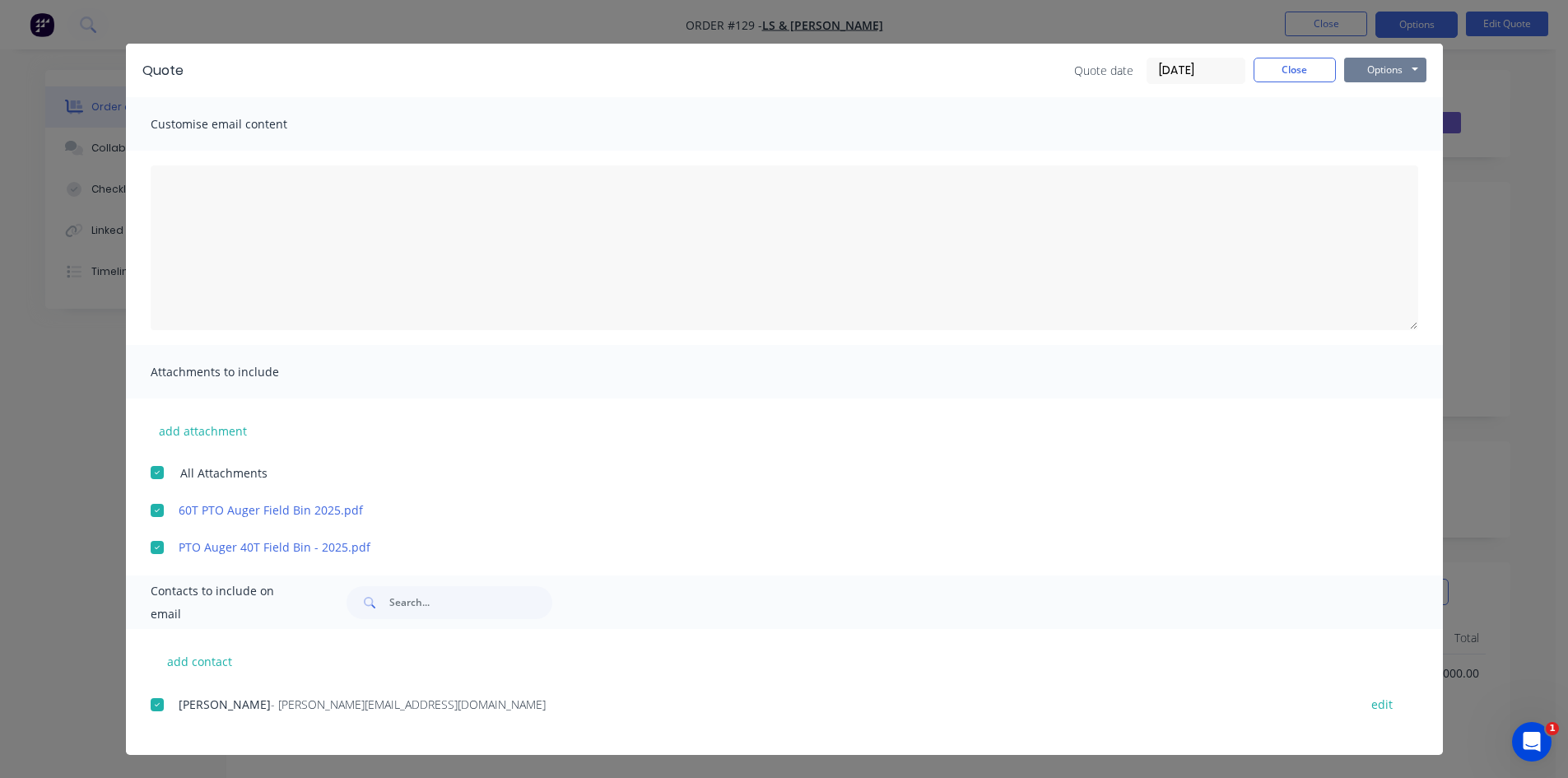
click at [1357, 74] on button "Options" at bounding box center [1385, 69] width 82 height 25
click at [1379, 152] on button "Email" at bounding box center [1397, 154] width 106 height 27
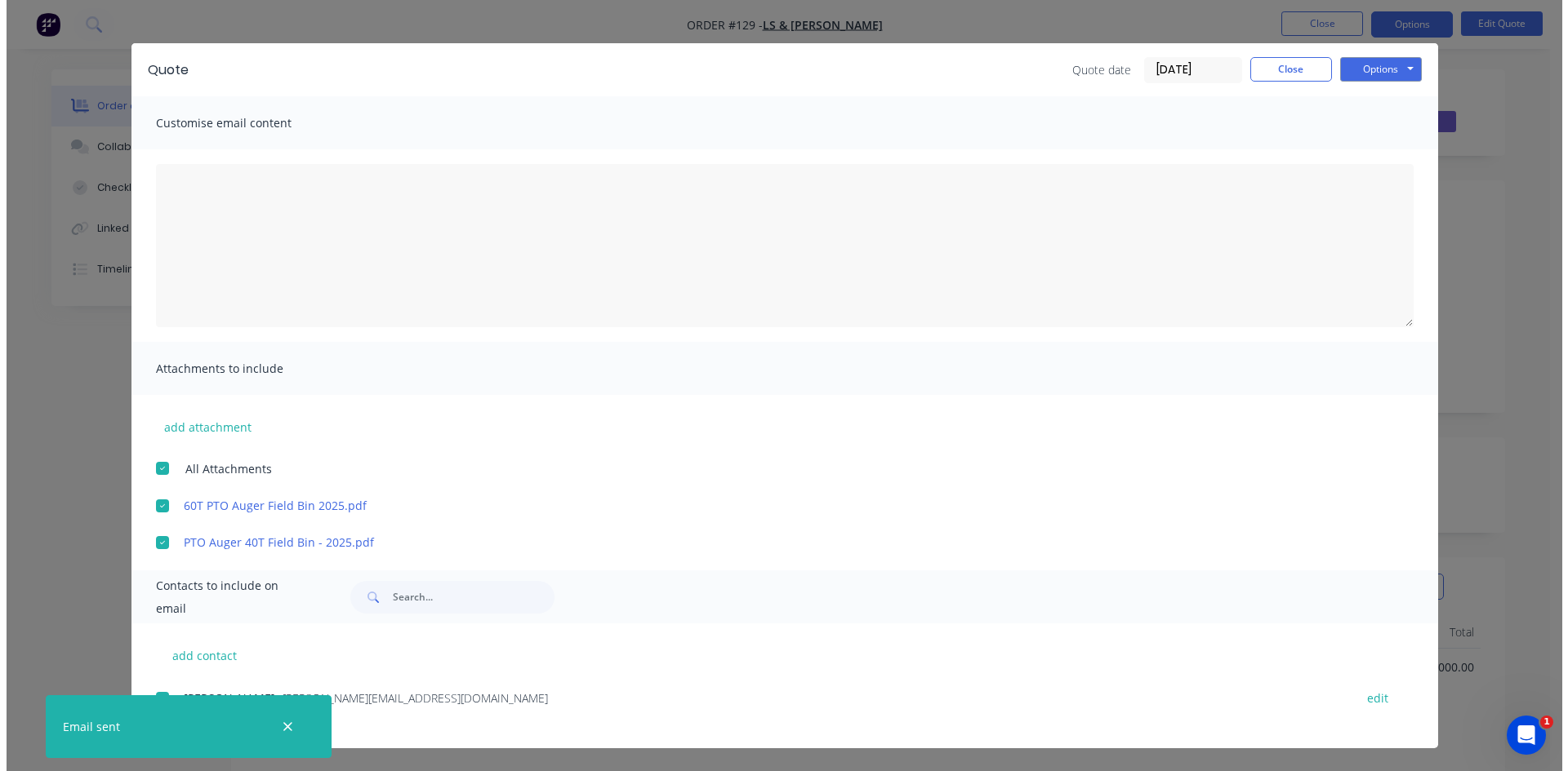
scroll to position [0, 0]
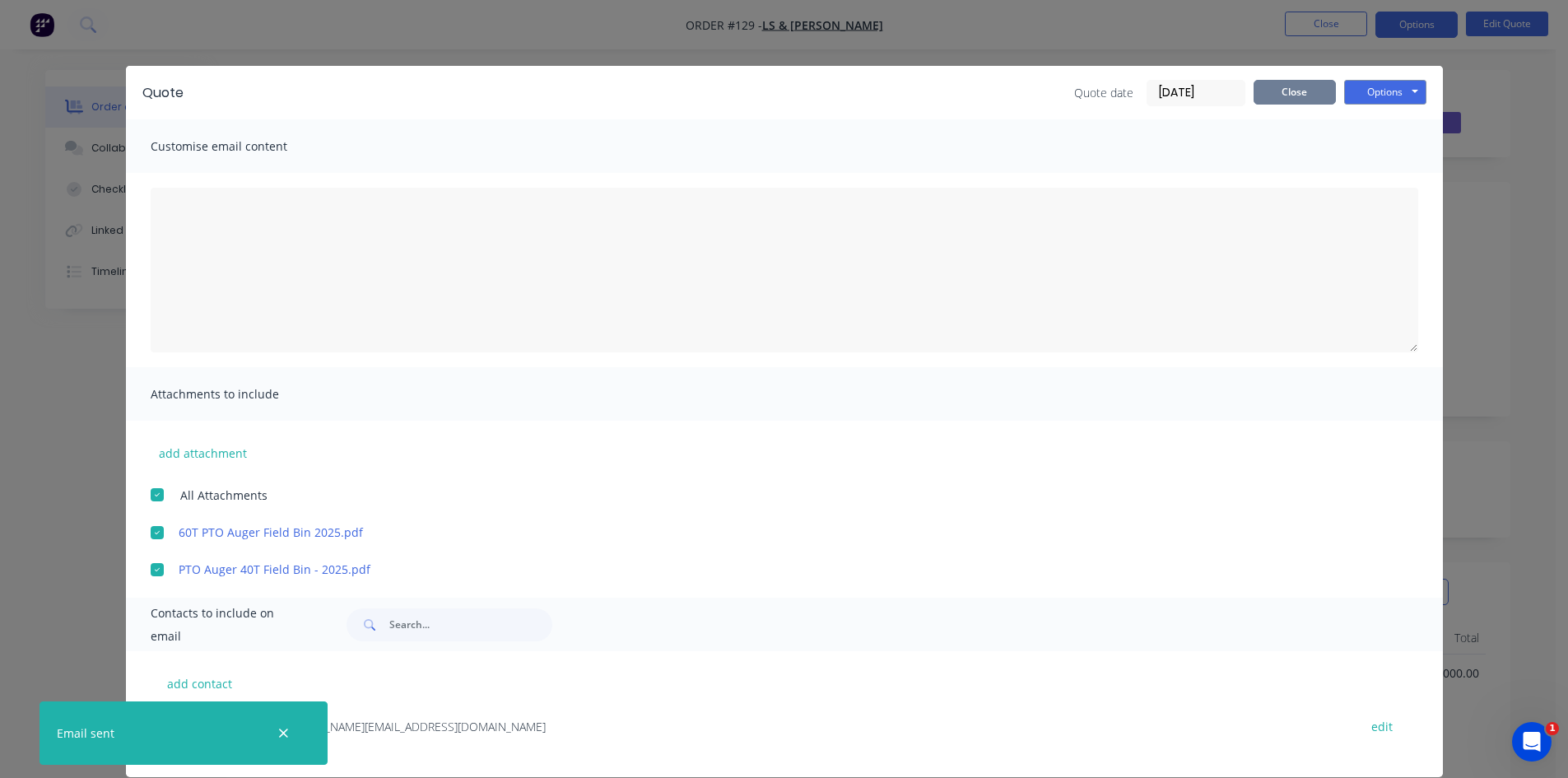
click at [1297, 97] on button "Close" at bounding box center [1295, 92] width 82 height 25
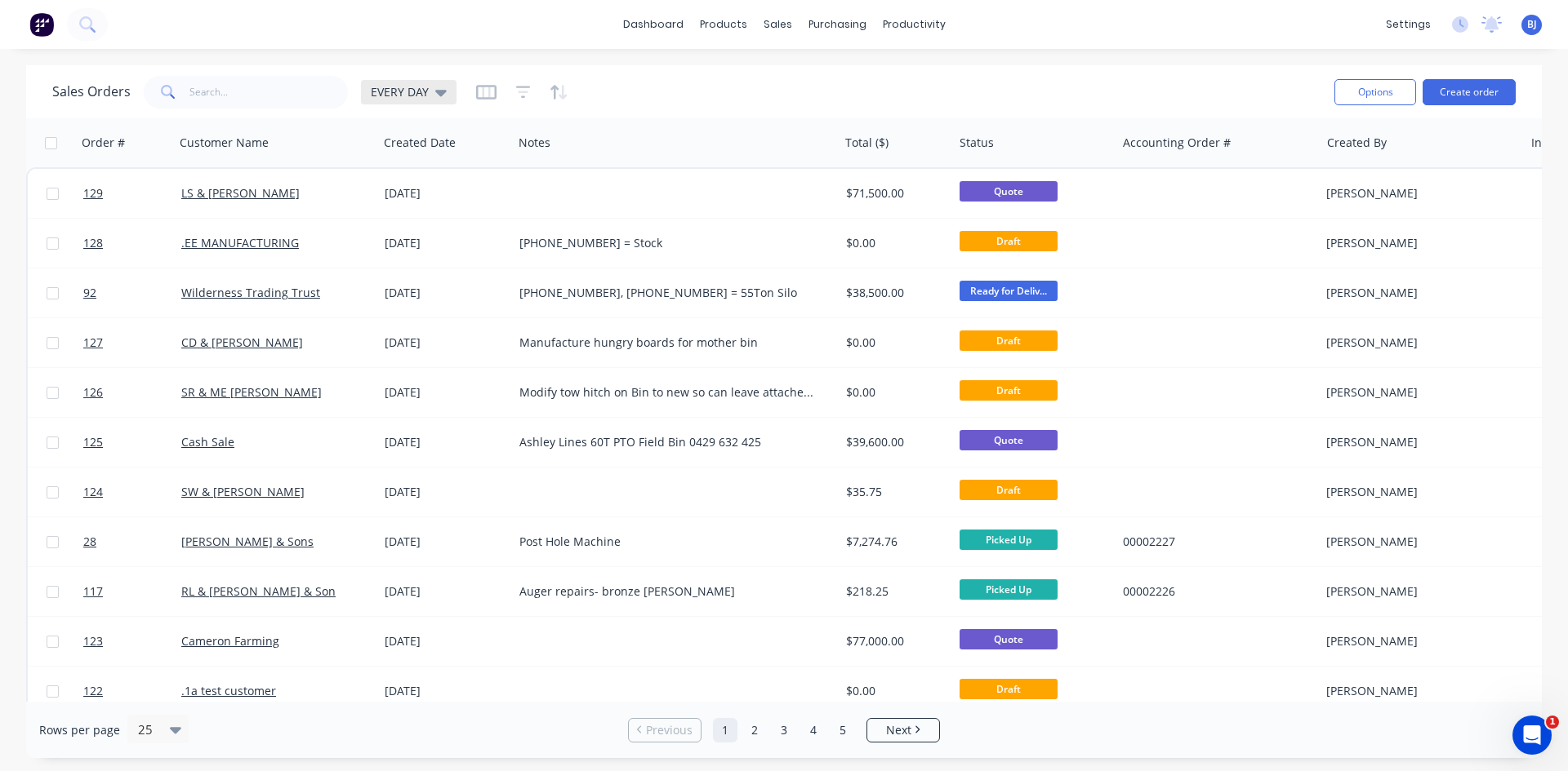
click at [429, 93] on div "EVERY DAY" at bounding box center [408, 92] width 76 height 14
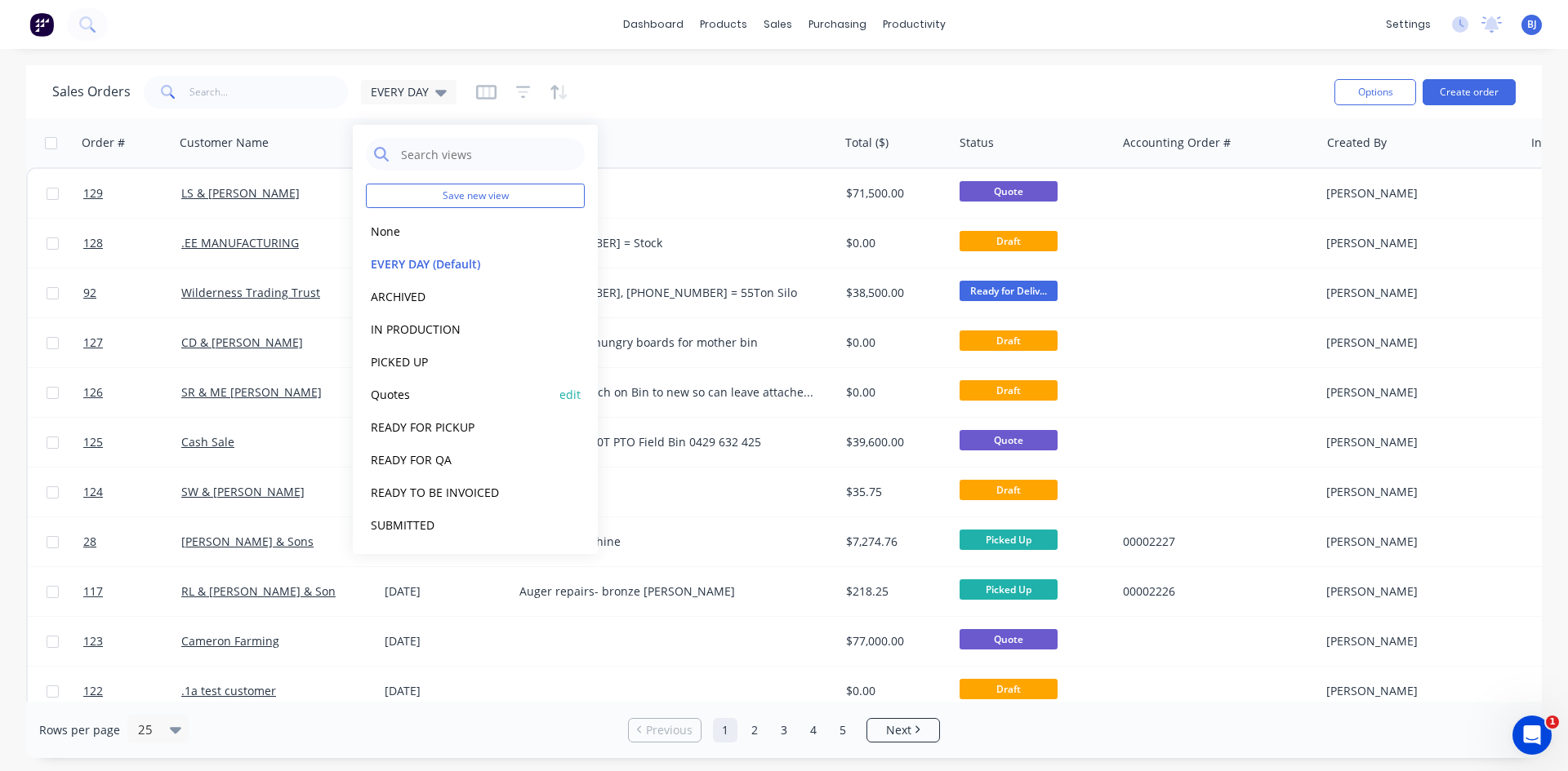
click at [395, 396] on button "Quotes" at bounding box center [459, 395] width 186 height 19
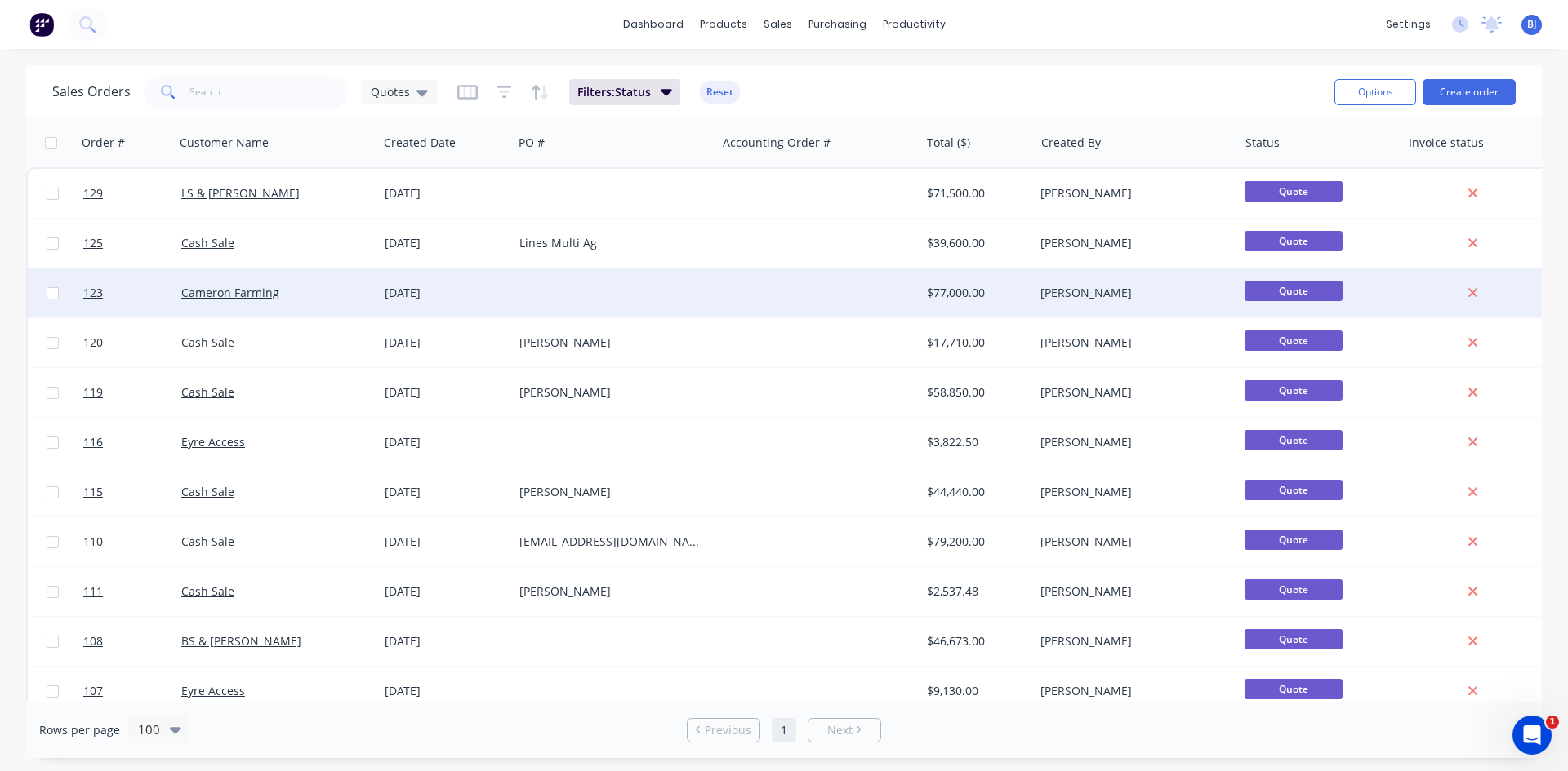
click at [437, 296] on div "[DATE]" at bounding box center [445, 293] width 122 height 16
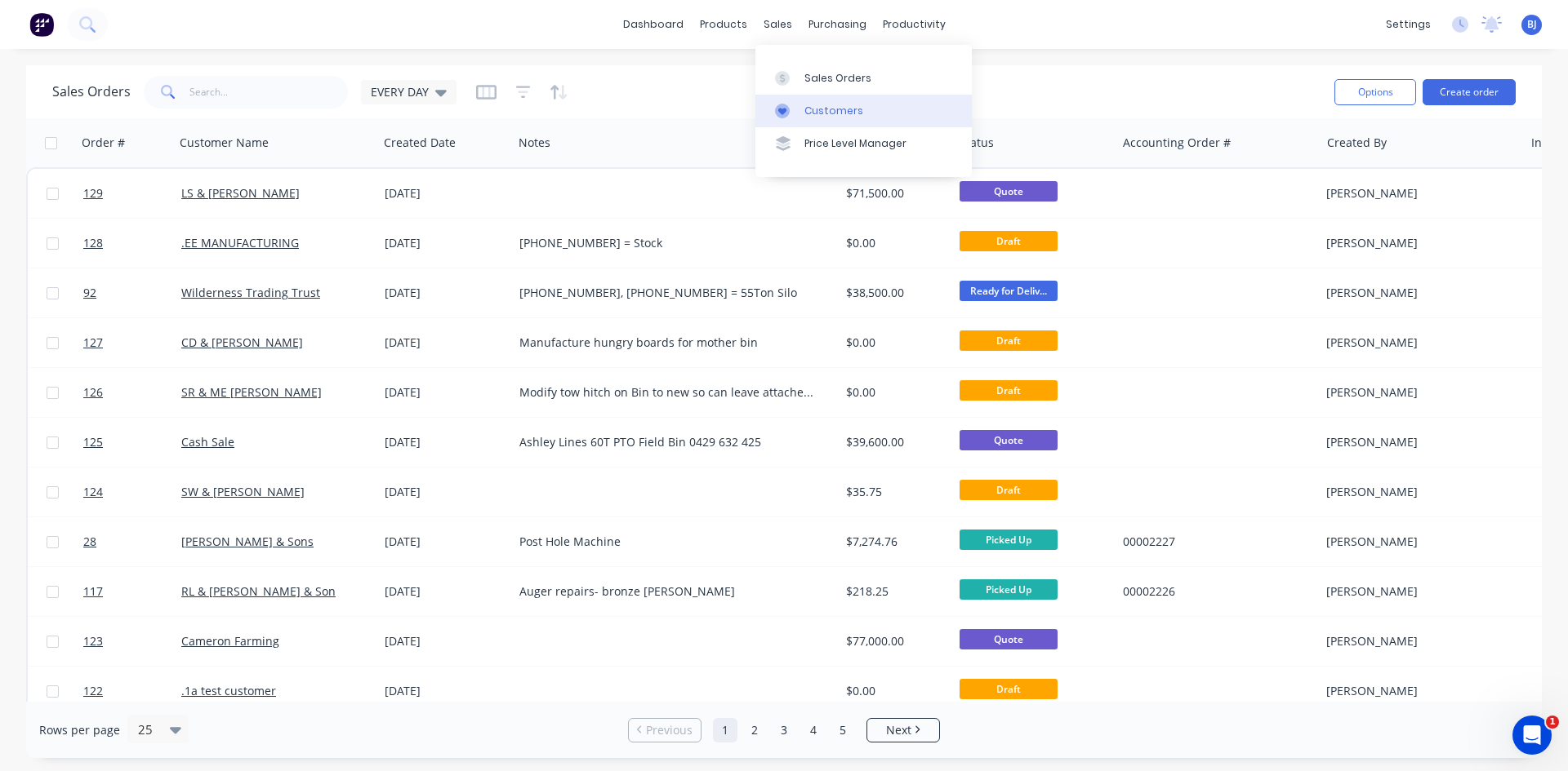
click at [803, 108] on link "Customers" at bounding box center [863, 111] width 217 height 33
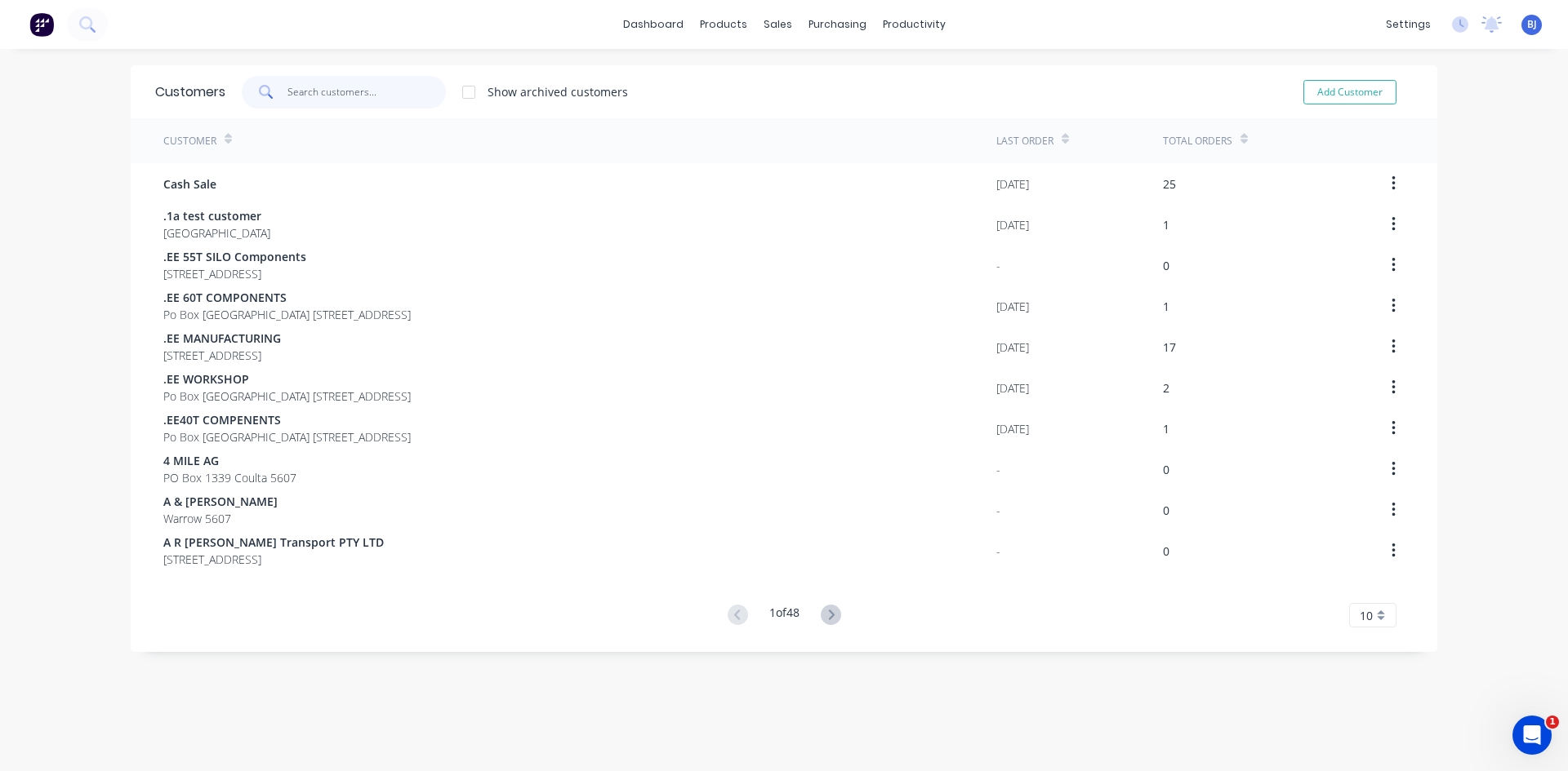
click at [287, 88] on input "text" at bounding box center [367, 92] width 159 height 33
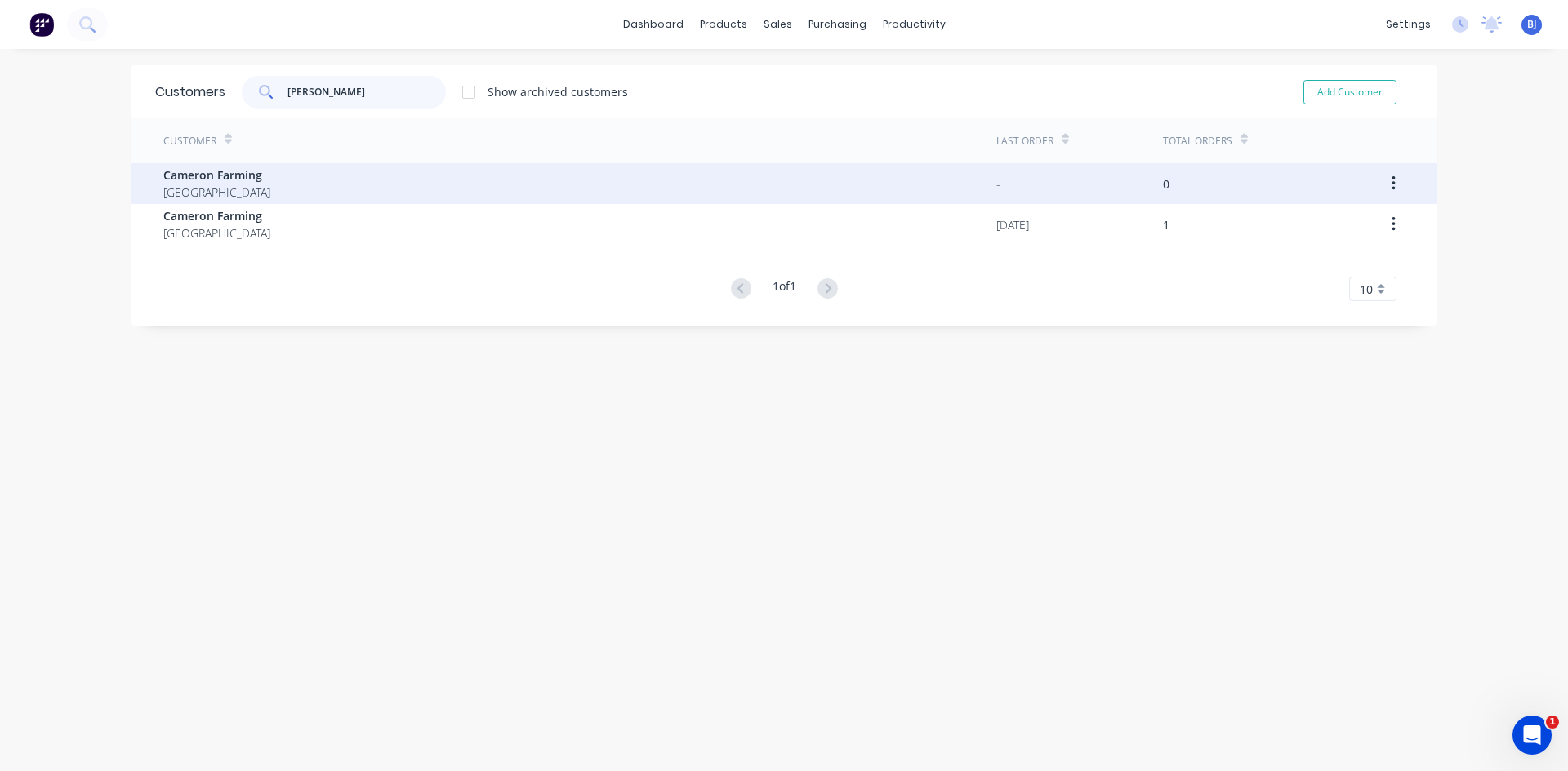
type input "[PERSON_NAME]"
click at [234, 184] on span "[GEOGRAPHIC_DATA]" at bounding box center [217, 191] width 107 height 17
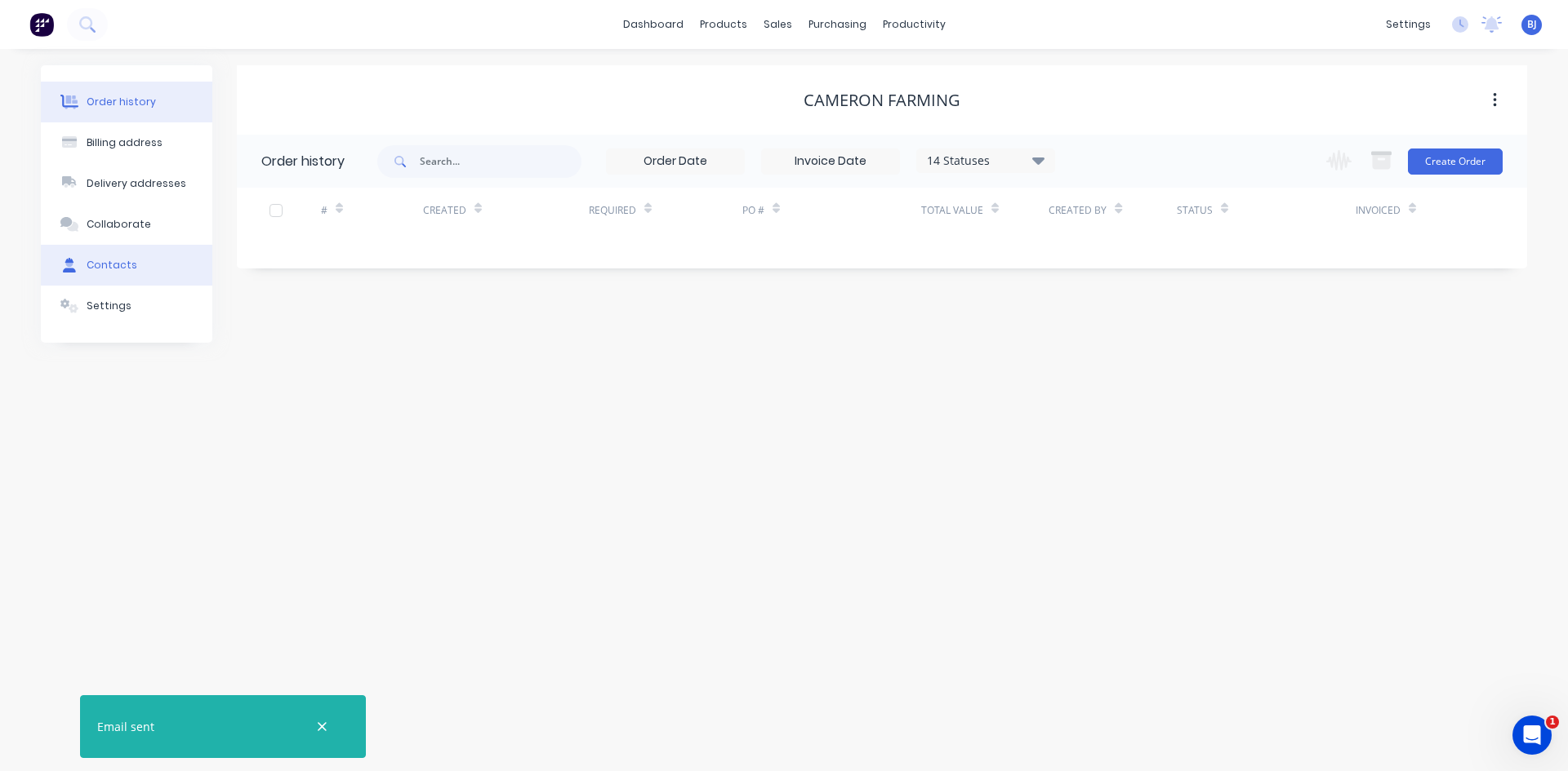
click at [114, 268] on div "Contacts" at bounding box center [112, 265] width 51 height 14
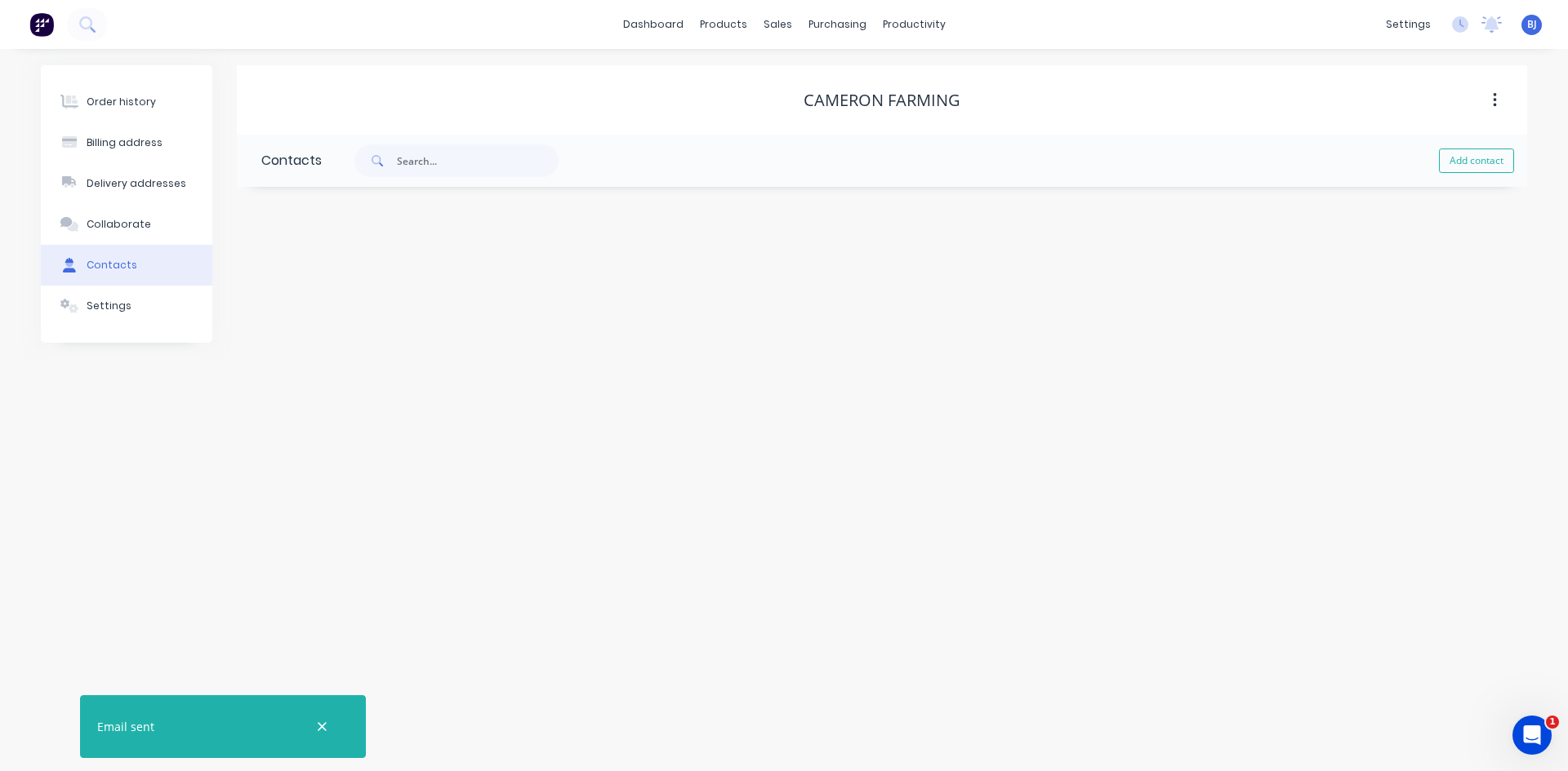
drag, startPoint x: 325, startPoint y: 730, endPoint x: 309, endPoint y: 636, distance: 95.4
click at [323, 726] on icon "button" at bounding box center [322, 727] width 9 height 9
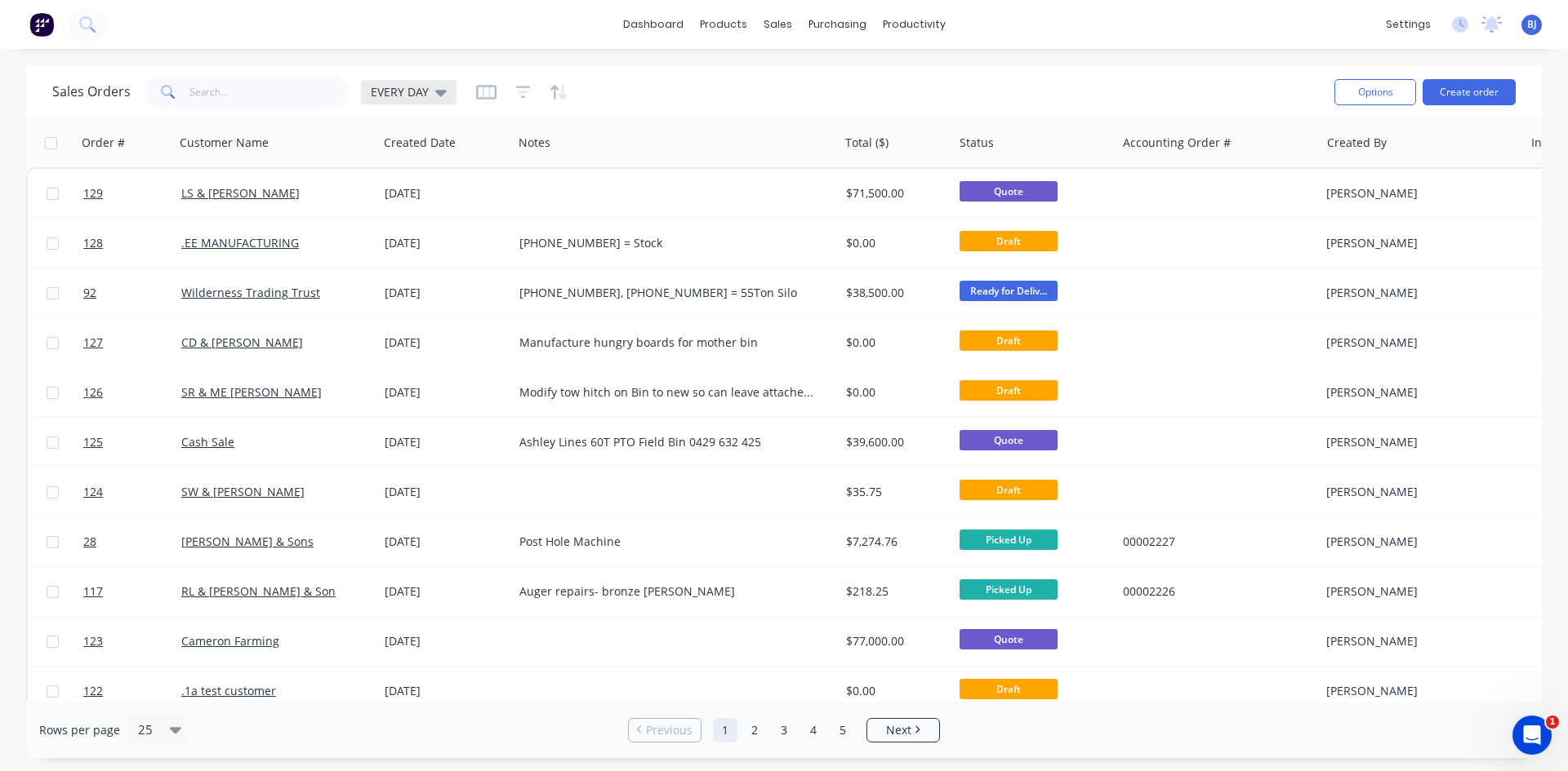
click at [440, 99] on div "EVERY DAY" at bounding box center [409, 92] width 96 height 24
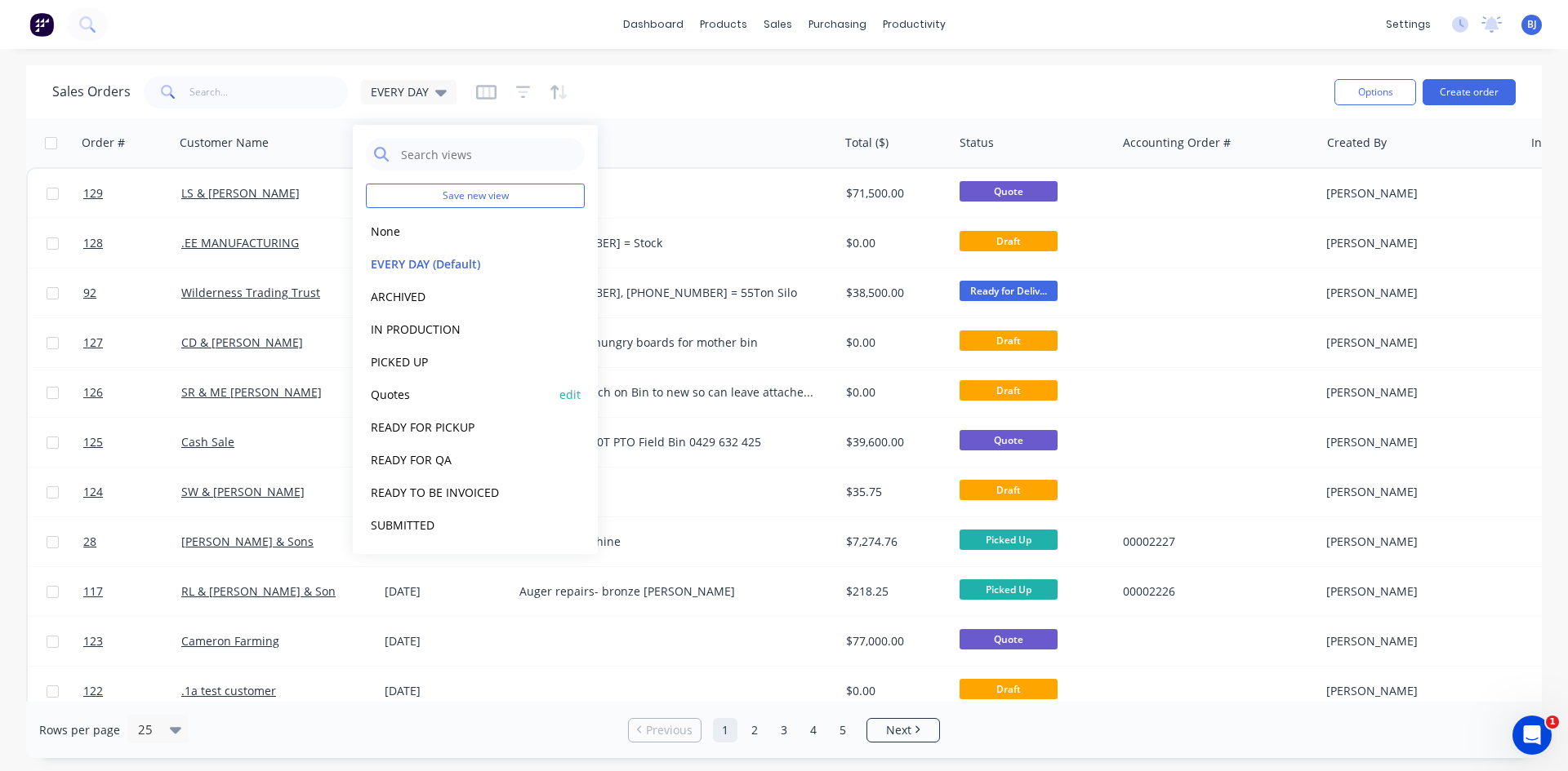
click at [398, 395] on button "Quotes" at bounding box center [459, 395] width 186 height 19
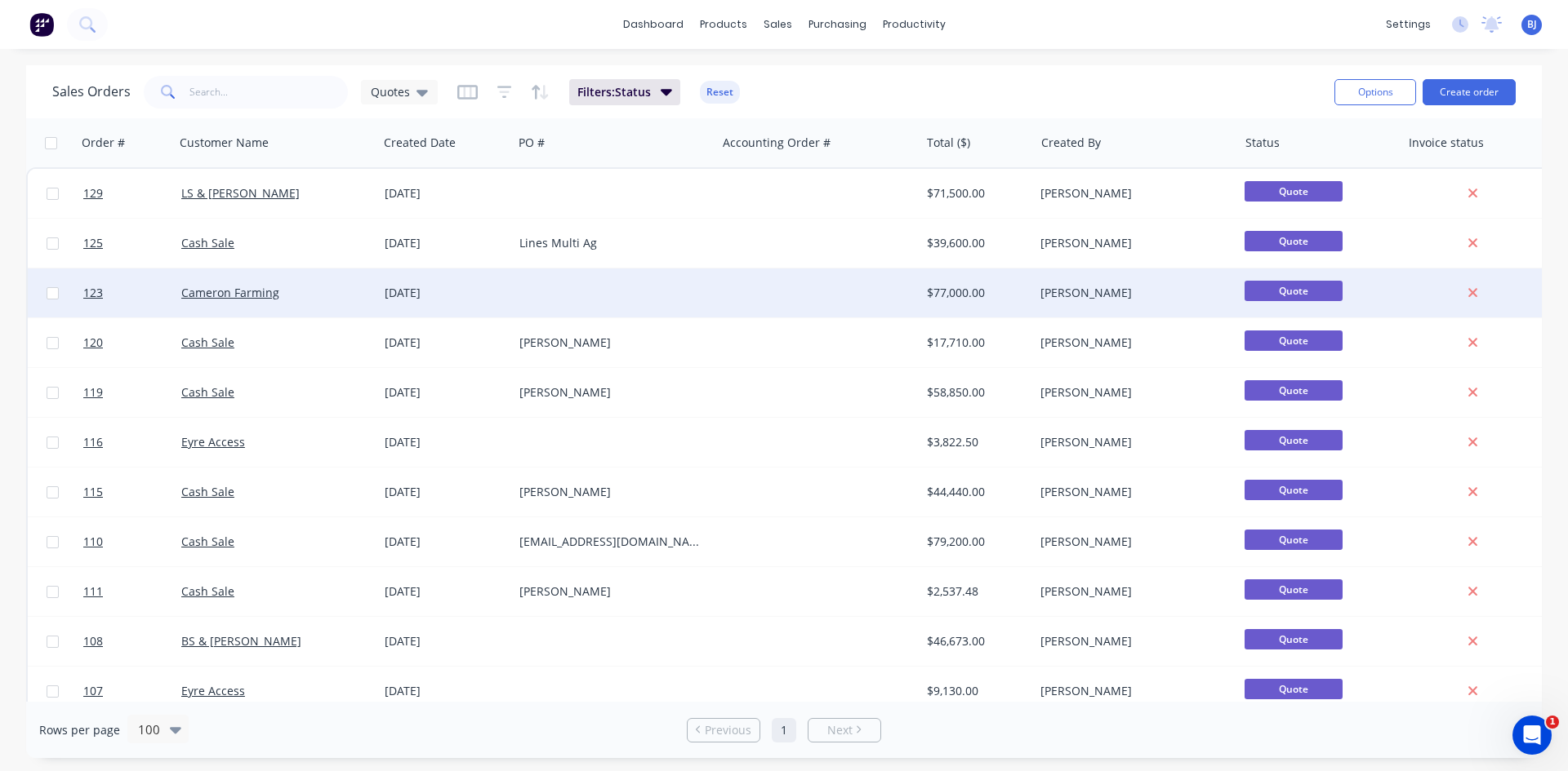
click at [355, 293] on div "Cameron Farming" at bounding box center [272, 293] width 182 height 16
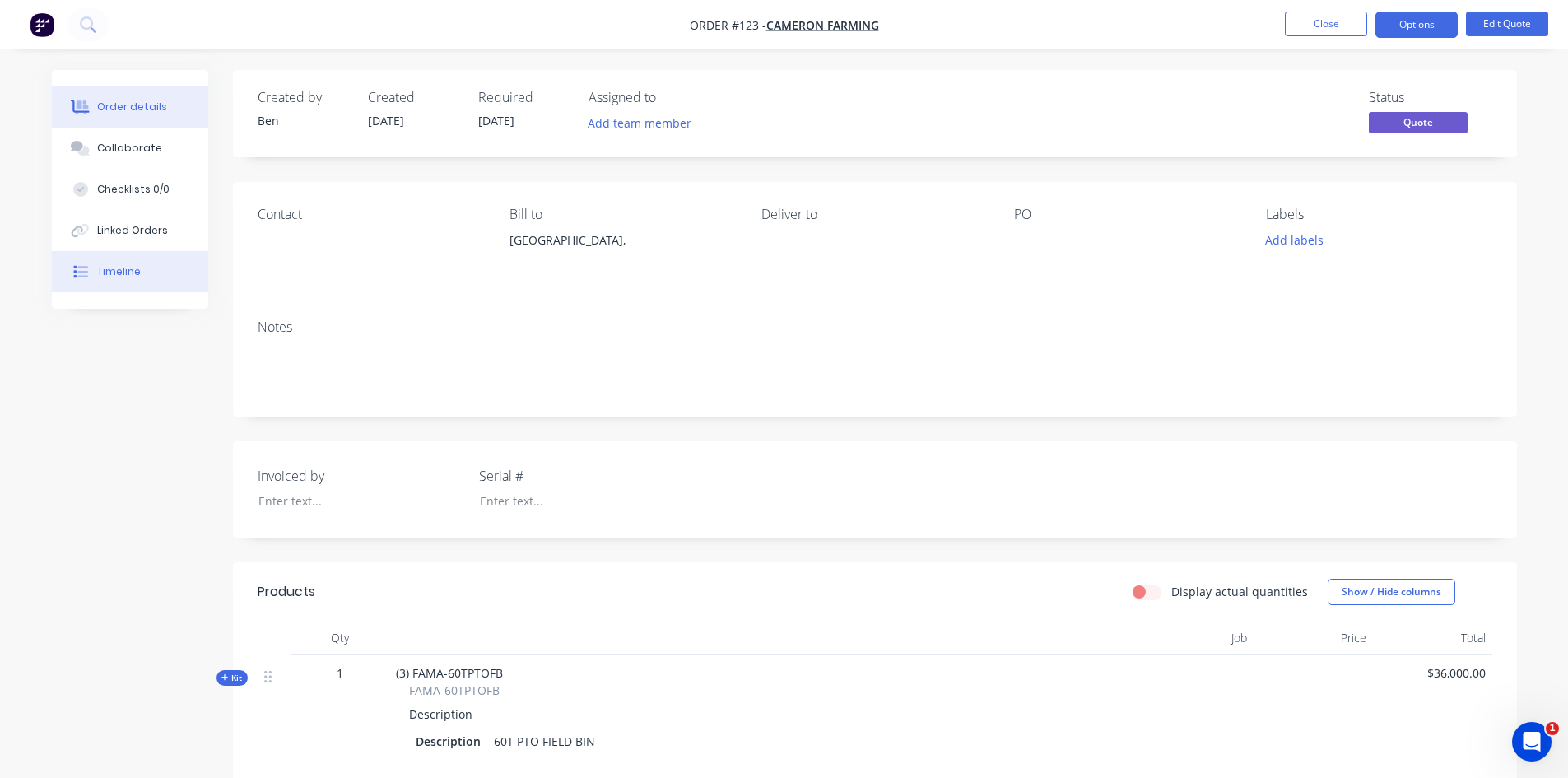
click at [137, 273] on div "Timeline" at bounding box center [119, 271] width 44 height 15
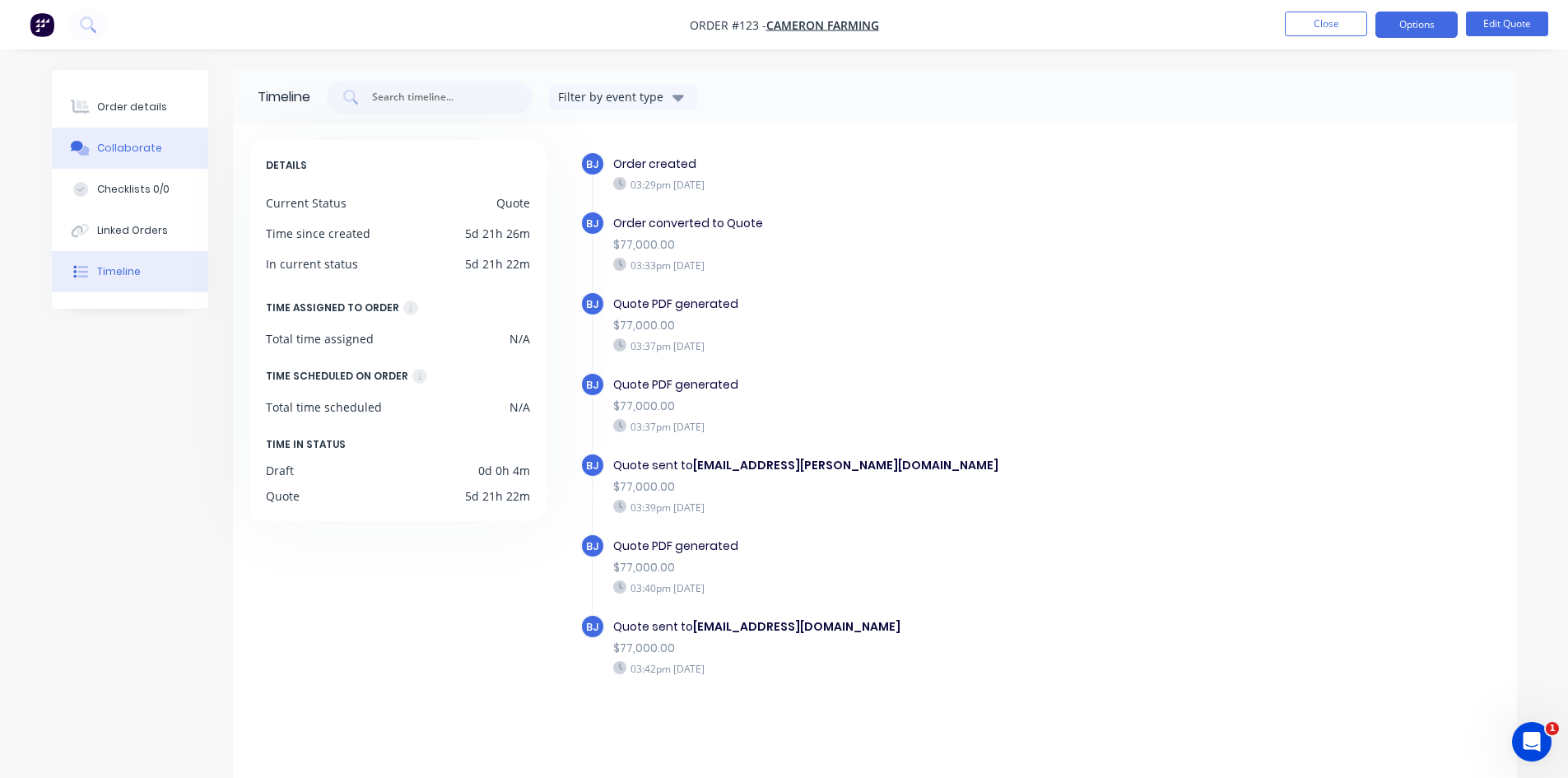
click at [158, 154] on button "Collaborate" at bounding box center [130, 148] width 157 height 41
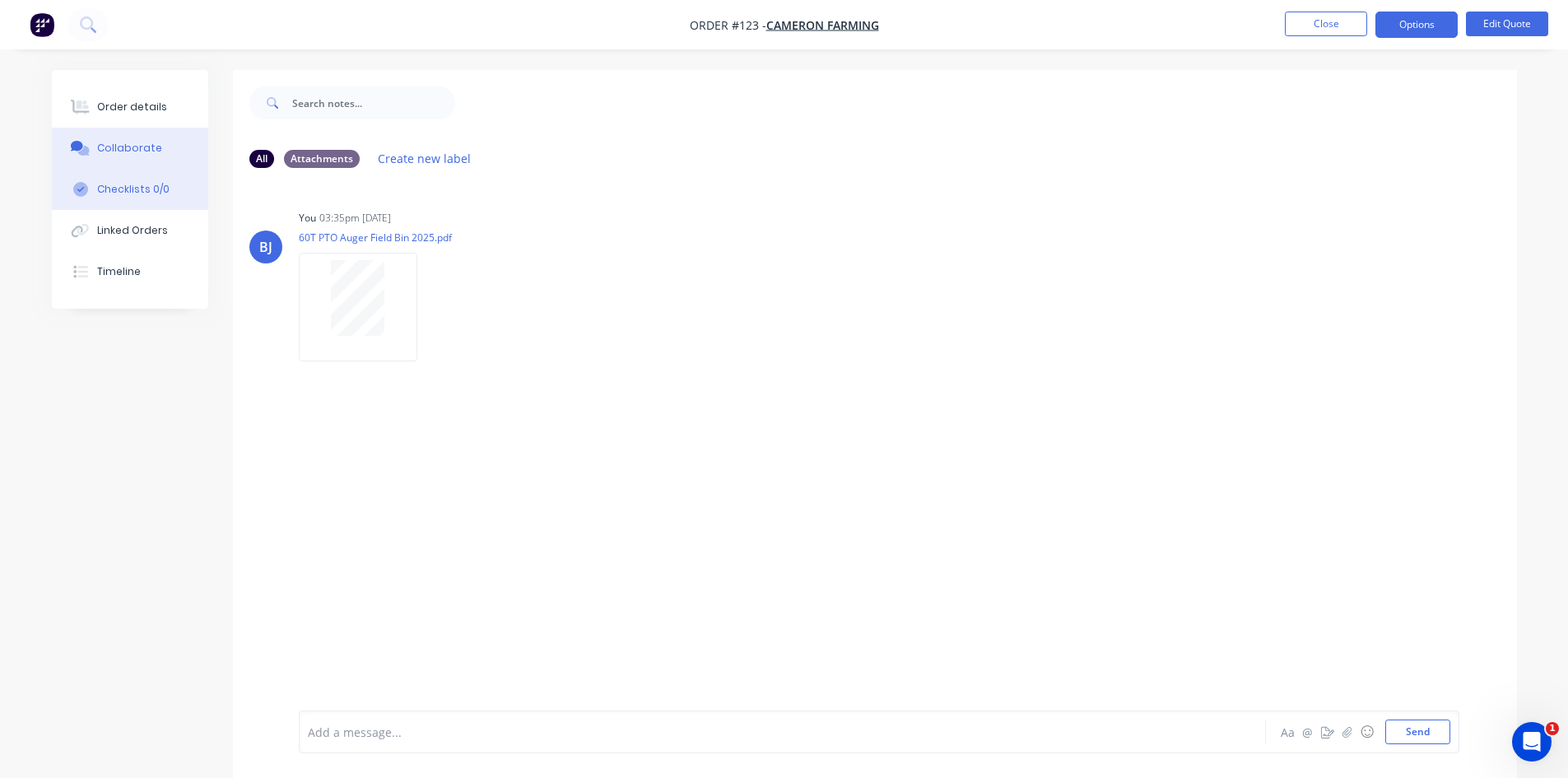
click at [138, 189] on div "Checklists 0/0" at bounding box center [134, 189] width 73 height 15
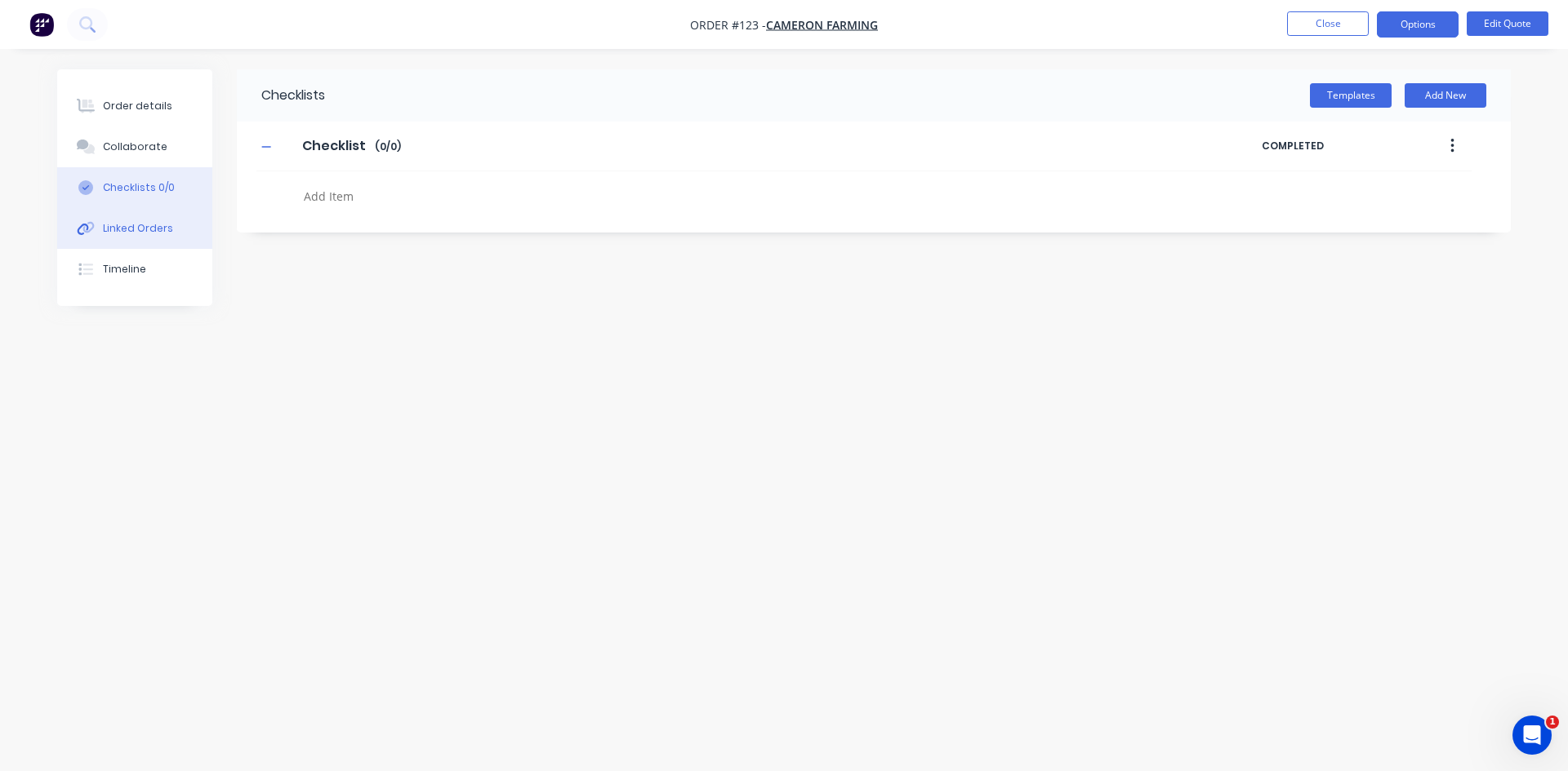
click at [135, 226] on div "Linked Orders" at bounding box center [138, 228] width 70 height 14
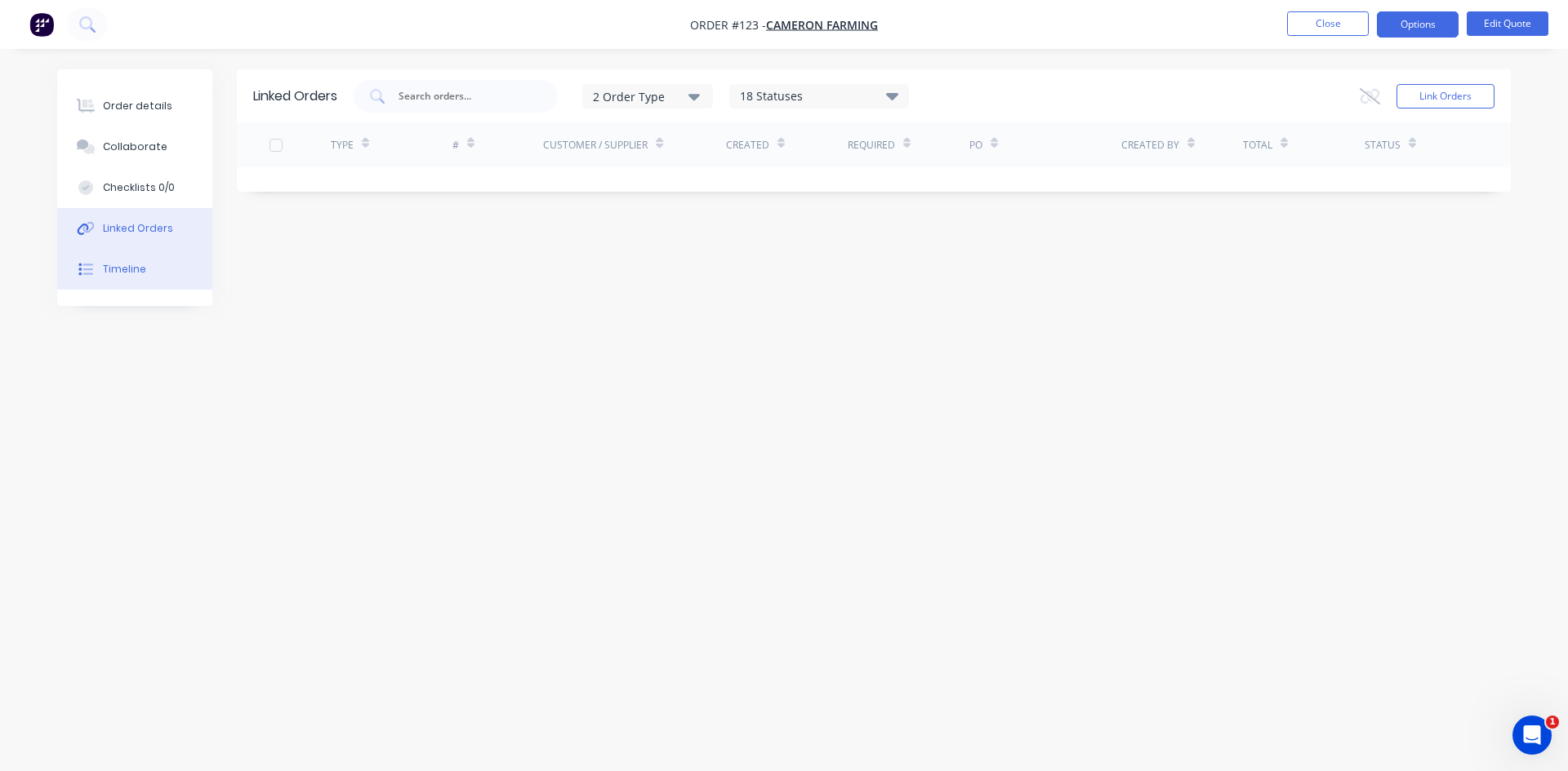
click at [123, 271] on div "Timeline" at bounding box center [125, 269] width 43 height 14
type textarea "x"
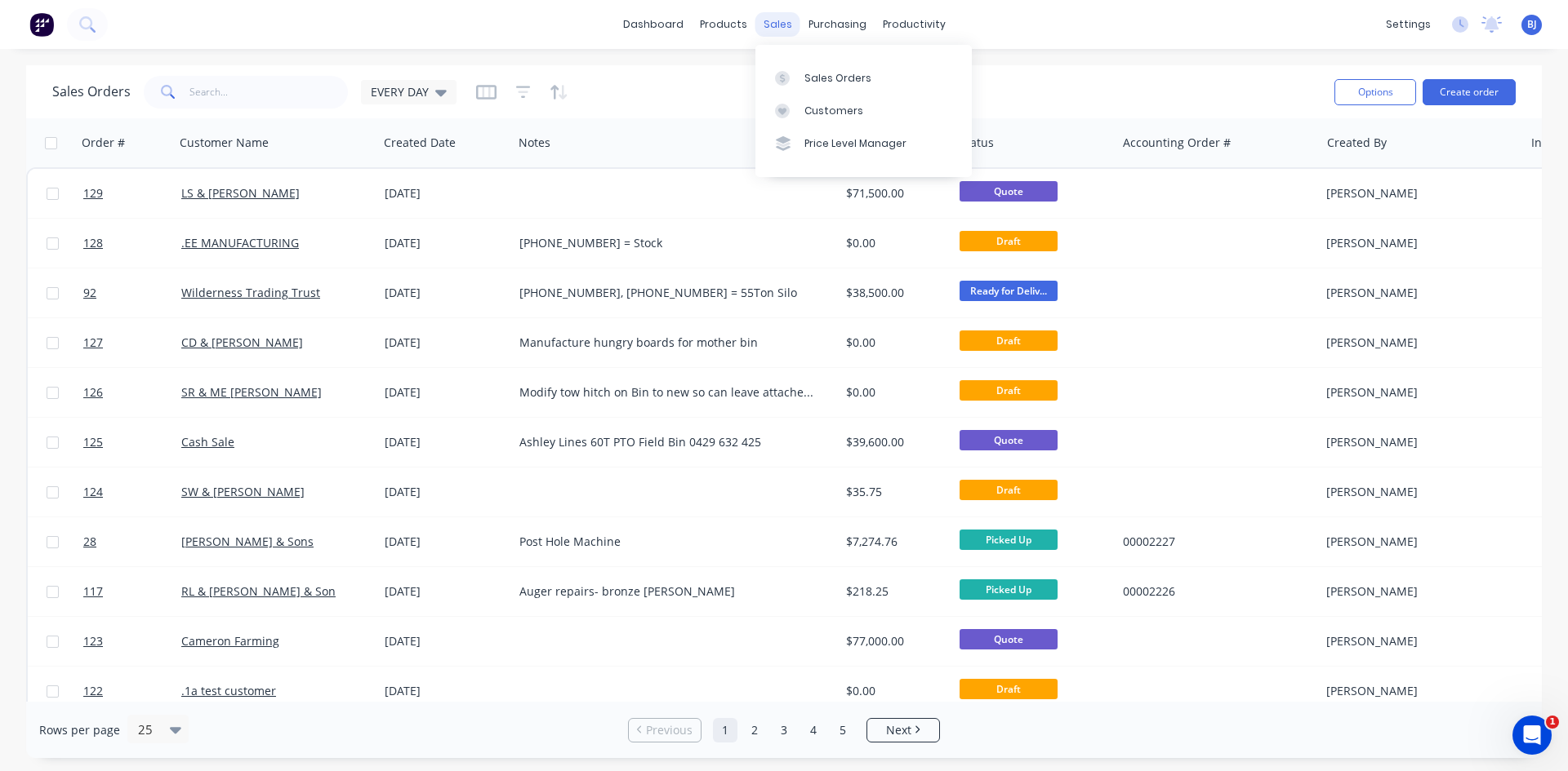
click at [774, 33] on div "sales" at bounding box center [778, 24] width 45 height 24
click at [779, 106] on icon at bounding box center [782, 111] width 14 height 14
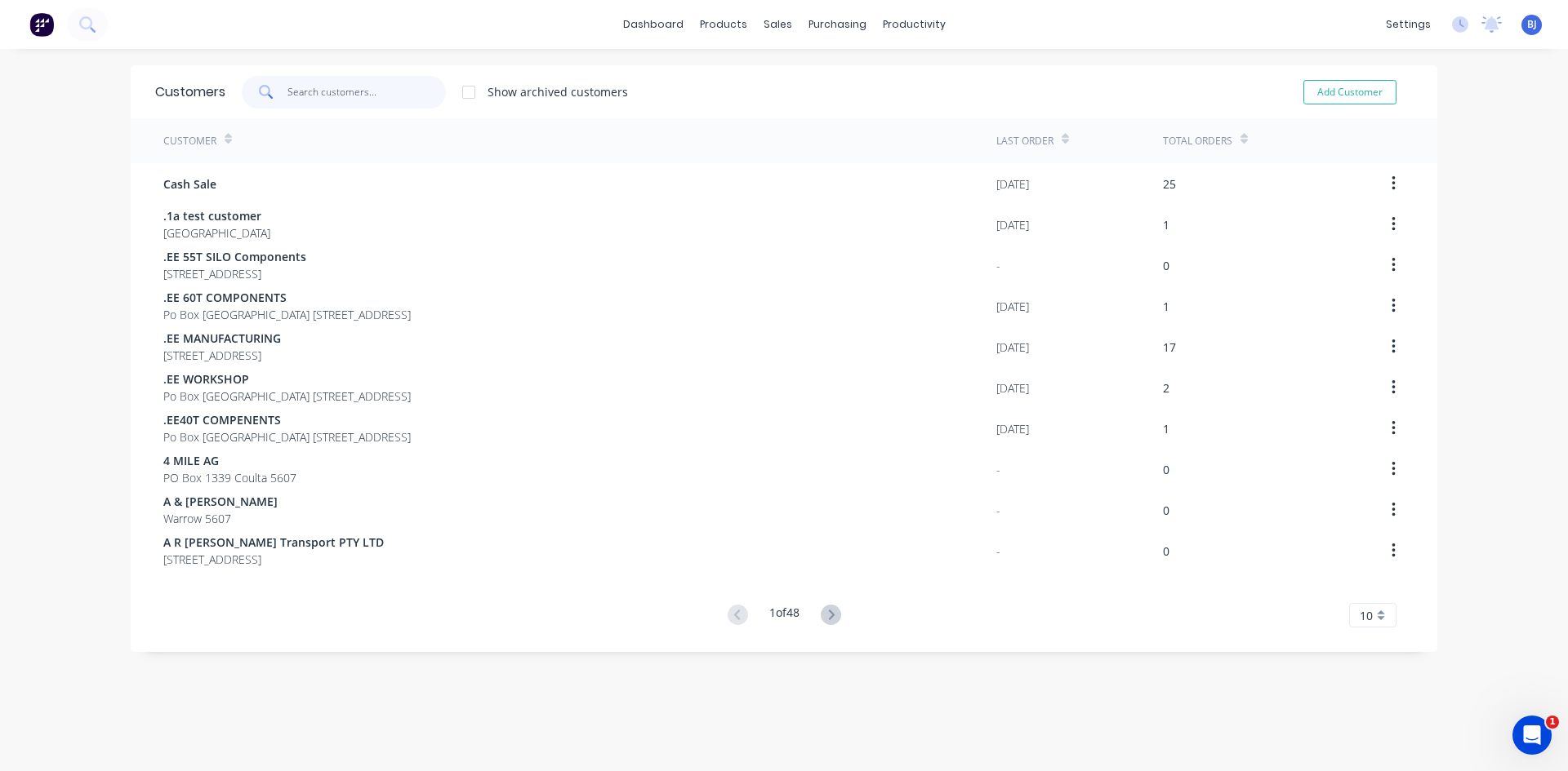
click at [311, 90] on input "text" at bounding box center [367, 92] width 159 height 33
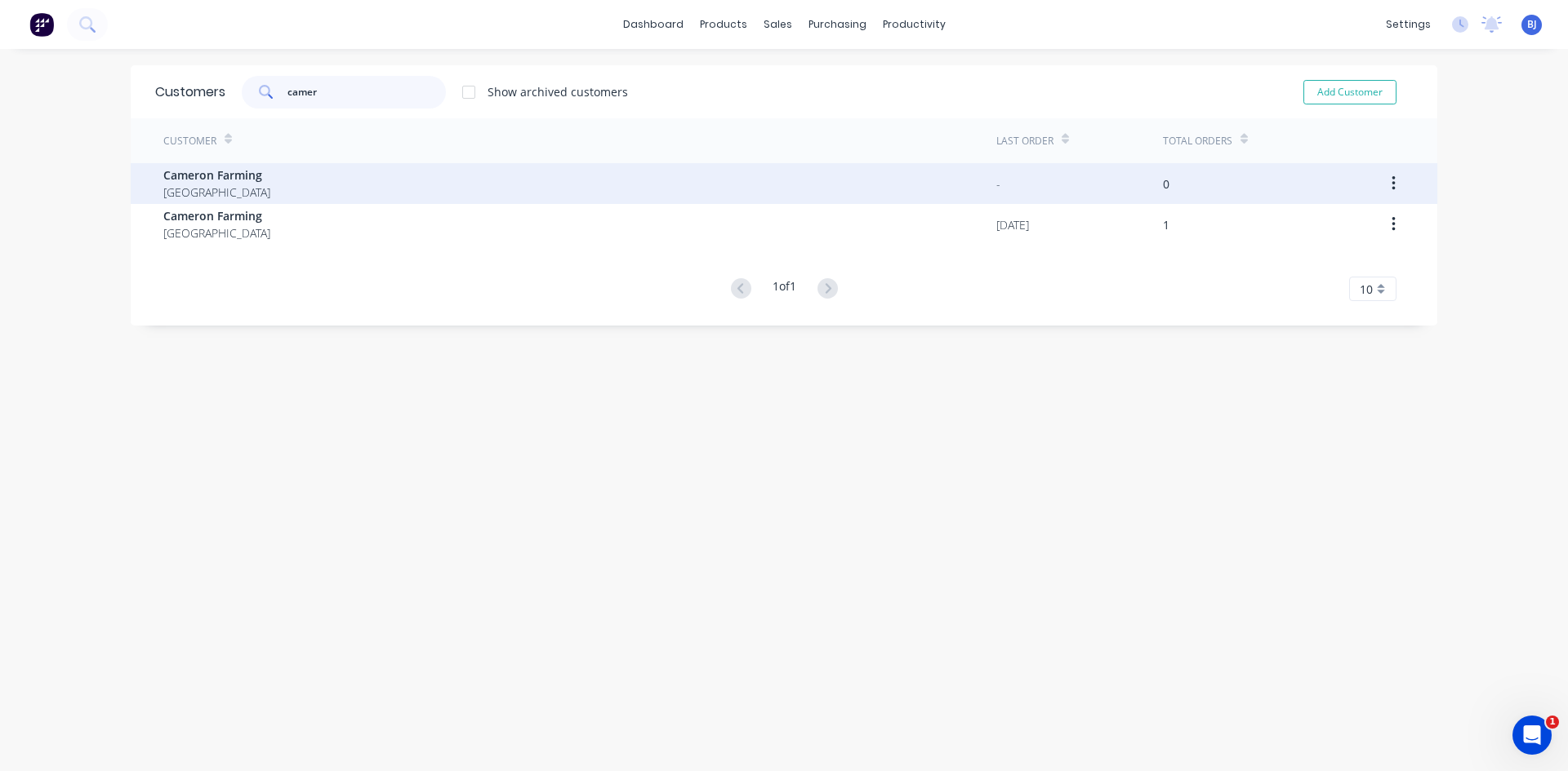
type input "camer"
click at [1391, 183] on icon "button" at bounding box center [1393, 183] width 4 height 14
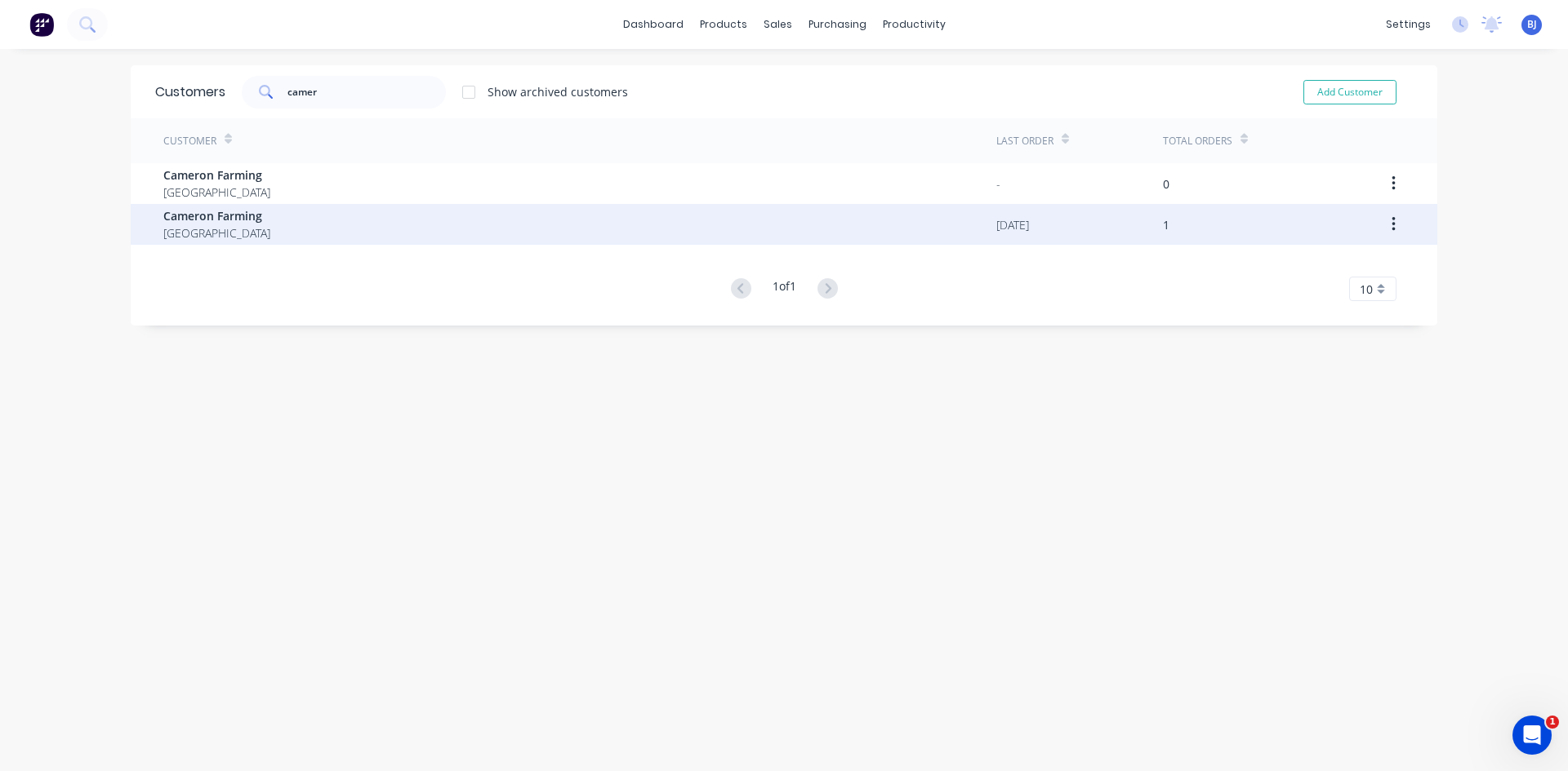
click at [217, 224] on span "Cameron Farming" at bounding box center [217, 216] width 107 height 17
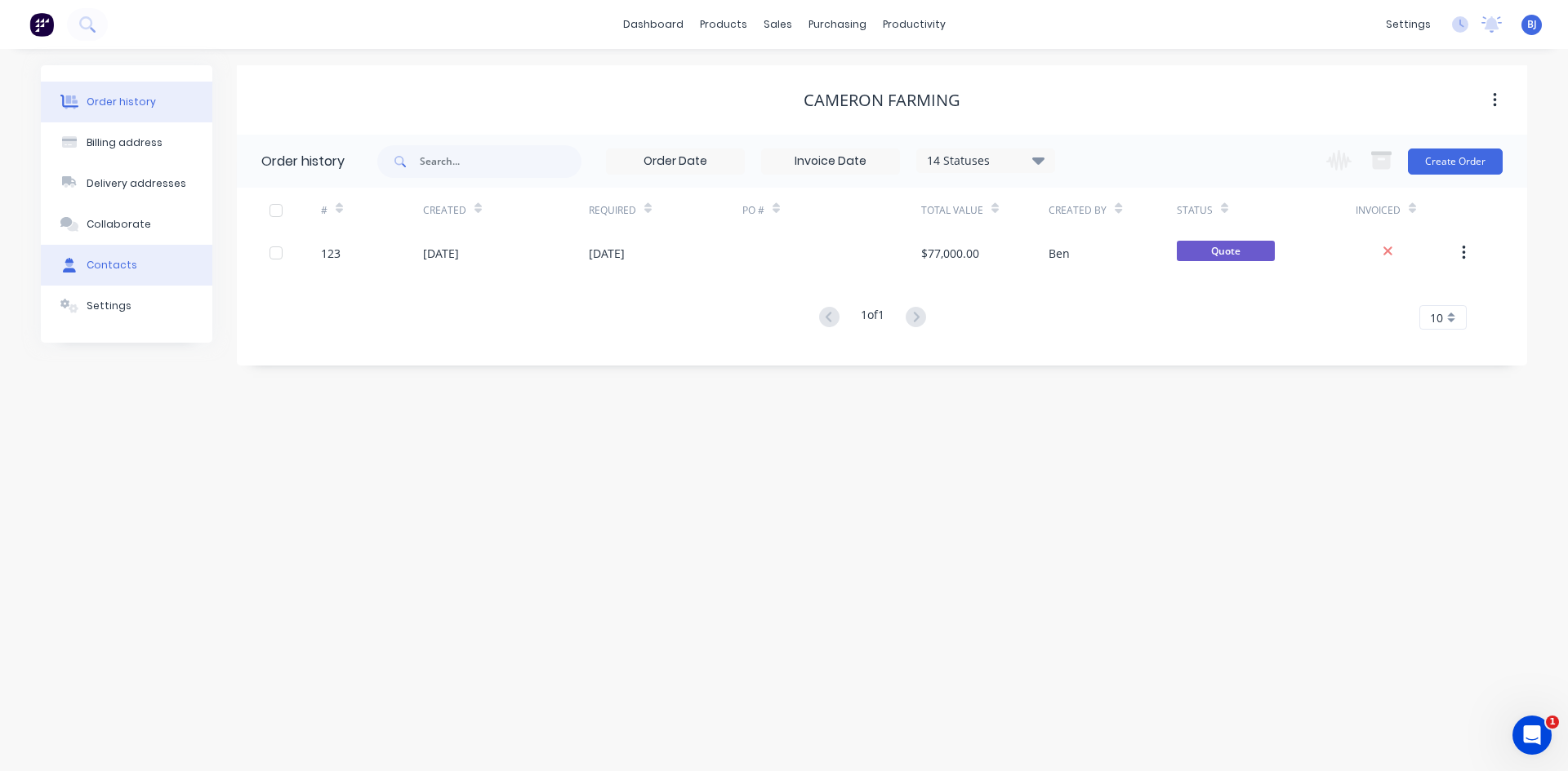
click at [131, 267] on div "Contacts" at bounding box center [112, 265] width 51 height 14
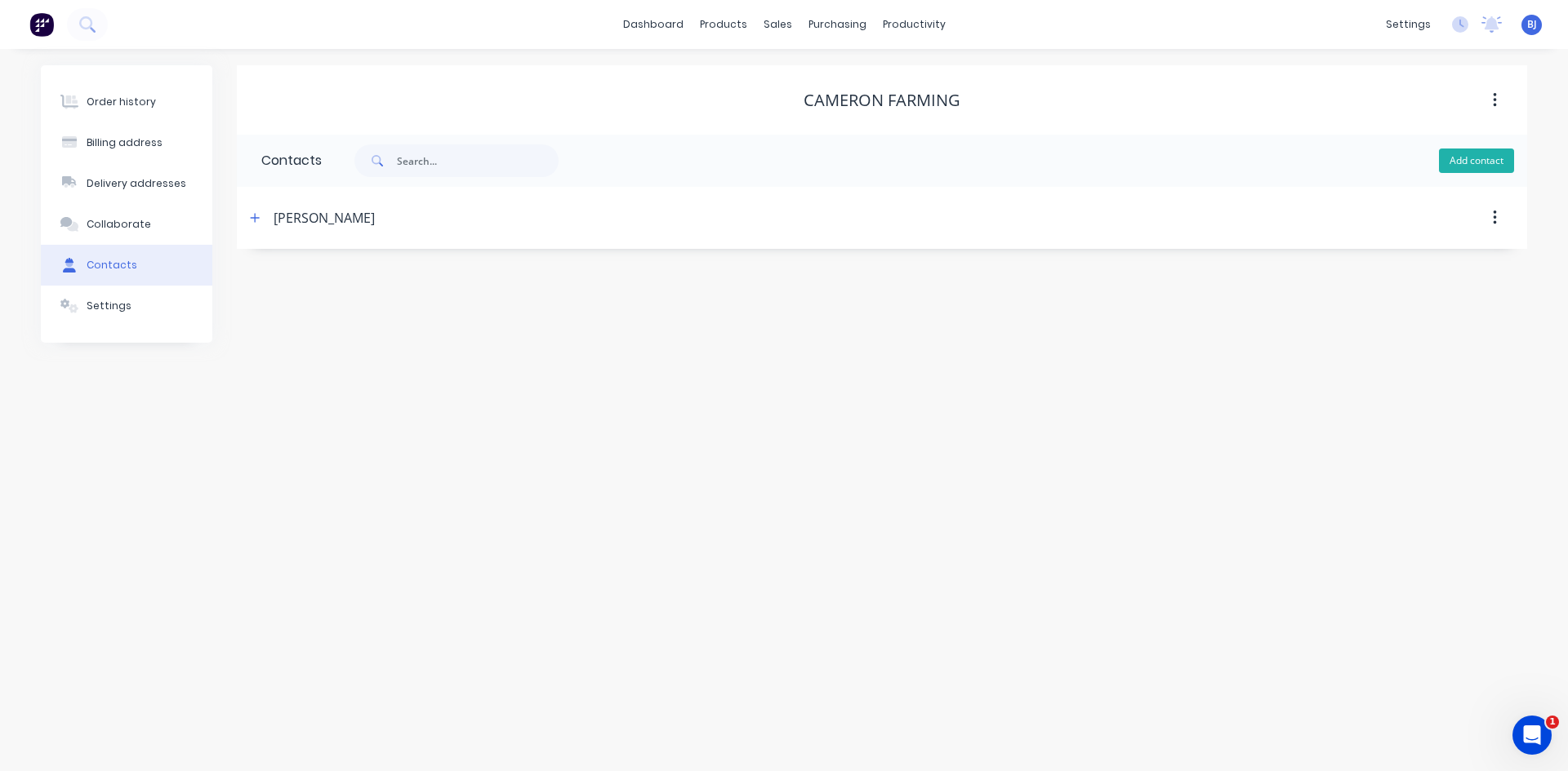
click at [1464, 161] on button "Add contact" at bounding box center [1476, 161] width 75 height 24
select select "AU"
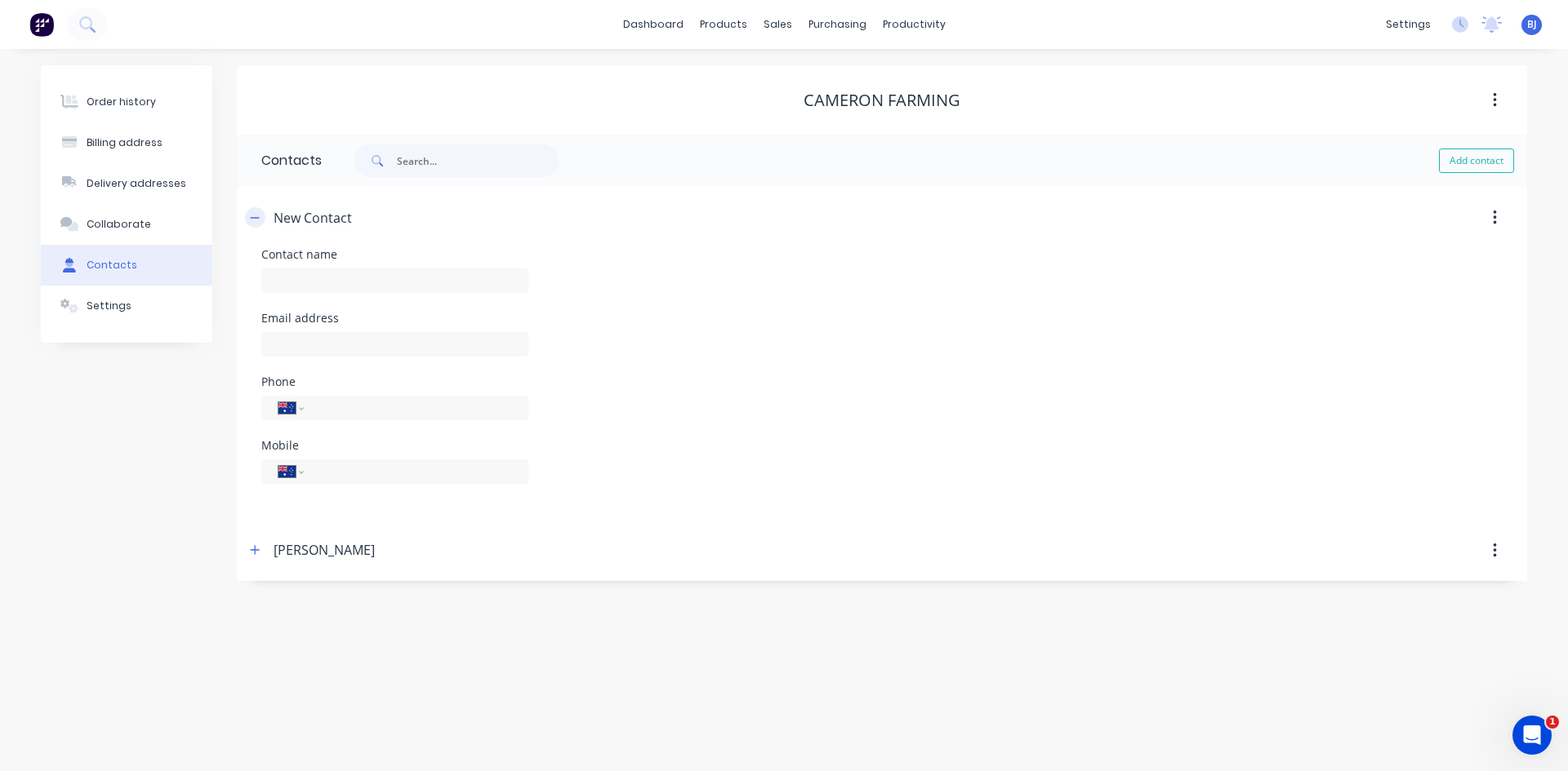
click at [251, 218] on icon "button" at bounding box center [255, 218] width 10 height 12
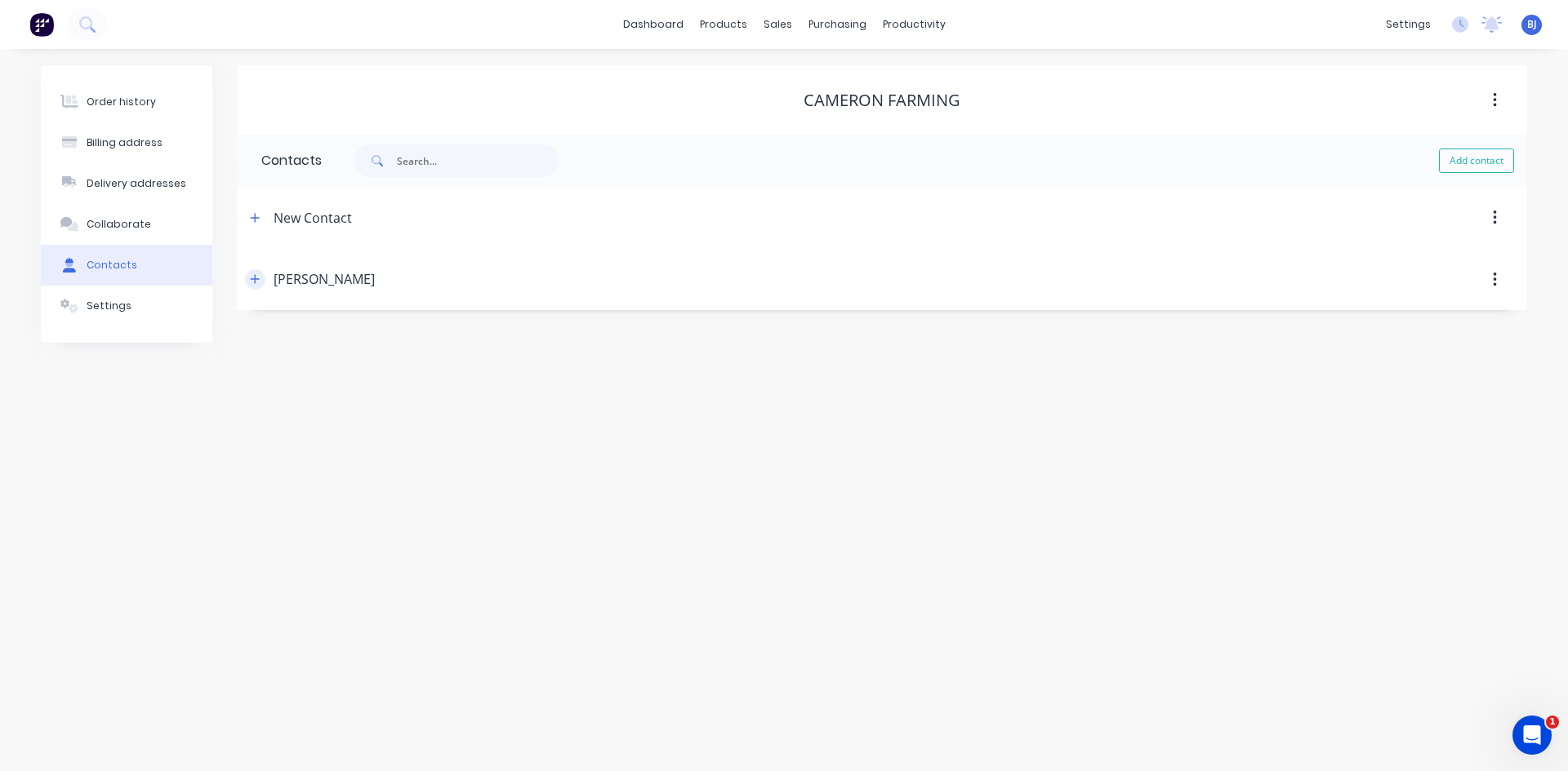
click at [254, 280] on icon "button" at bounding box center [256, 280] width 9 height 9
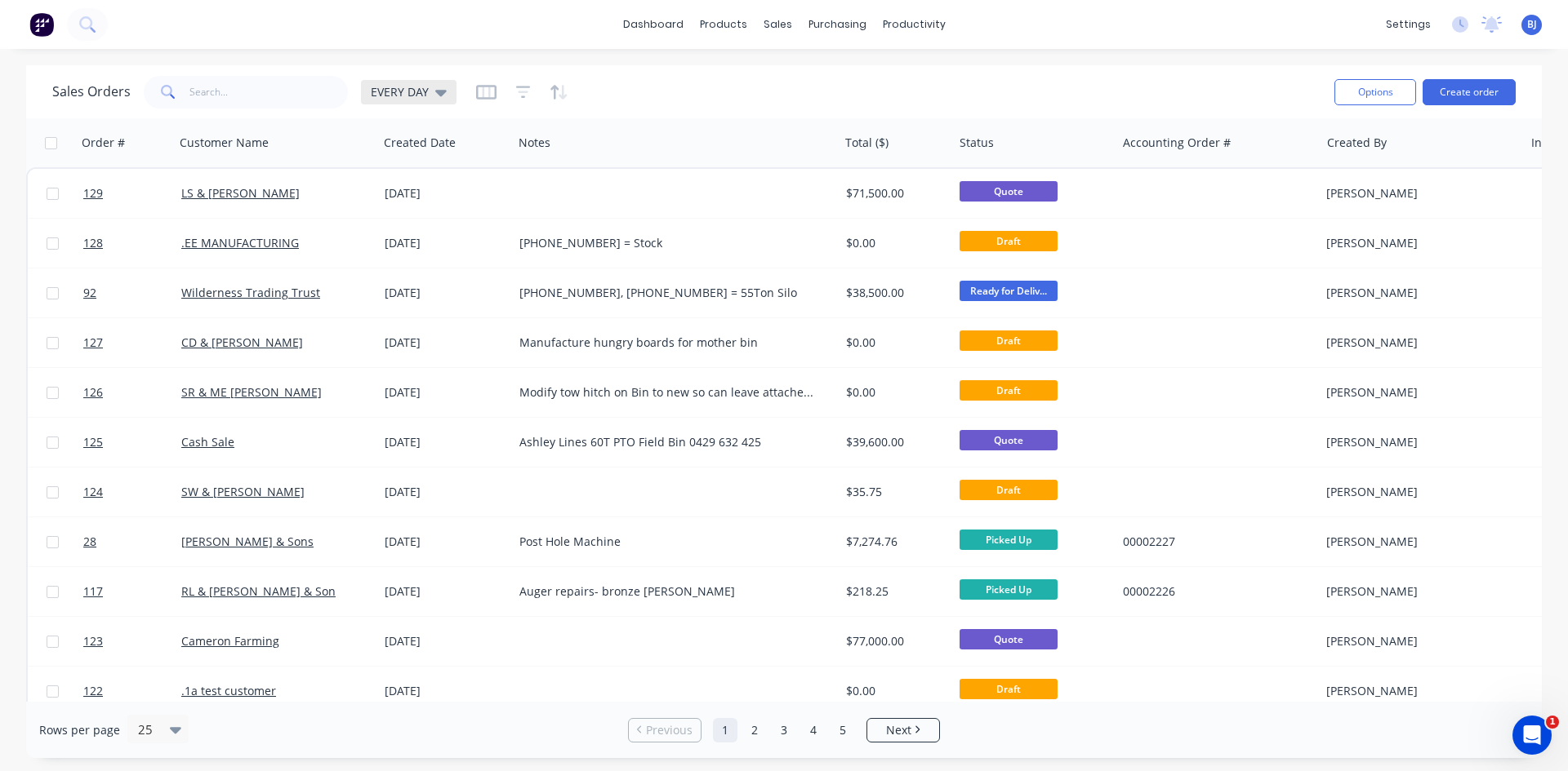
click at [442, 97] on icon at bounding box center [441, 92] width 12 height 18
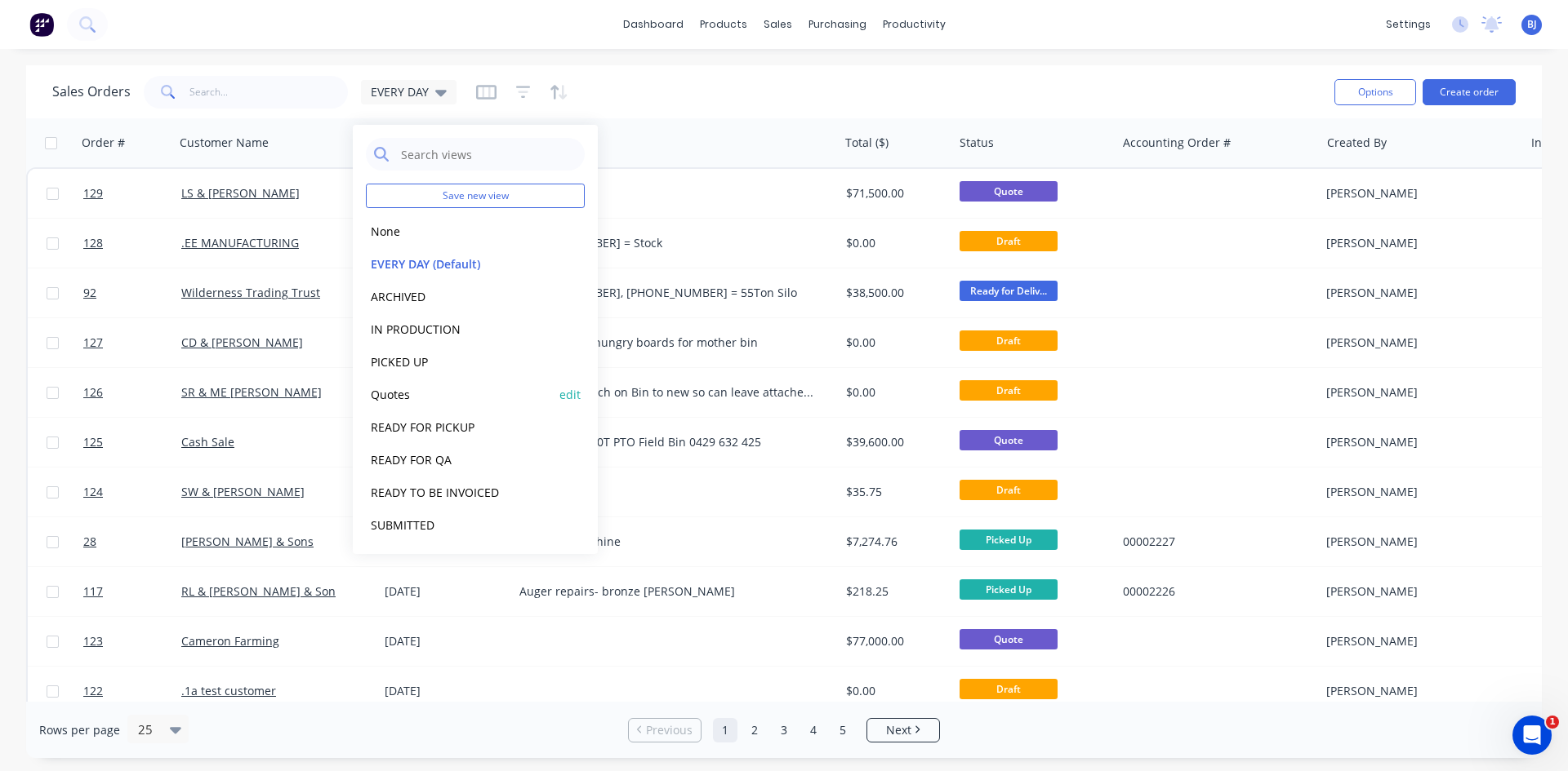
click at [390, 401] on button "Quotes" at bounding box center [459, 395] width 186 height 19
